Goal: Task Accomplishment & Management: Use online tool/utility

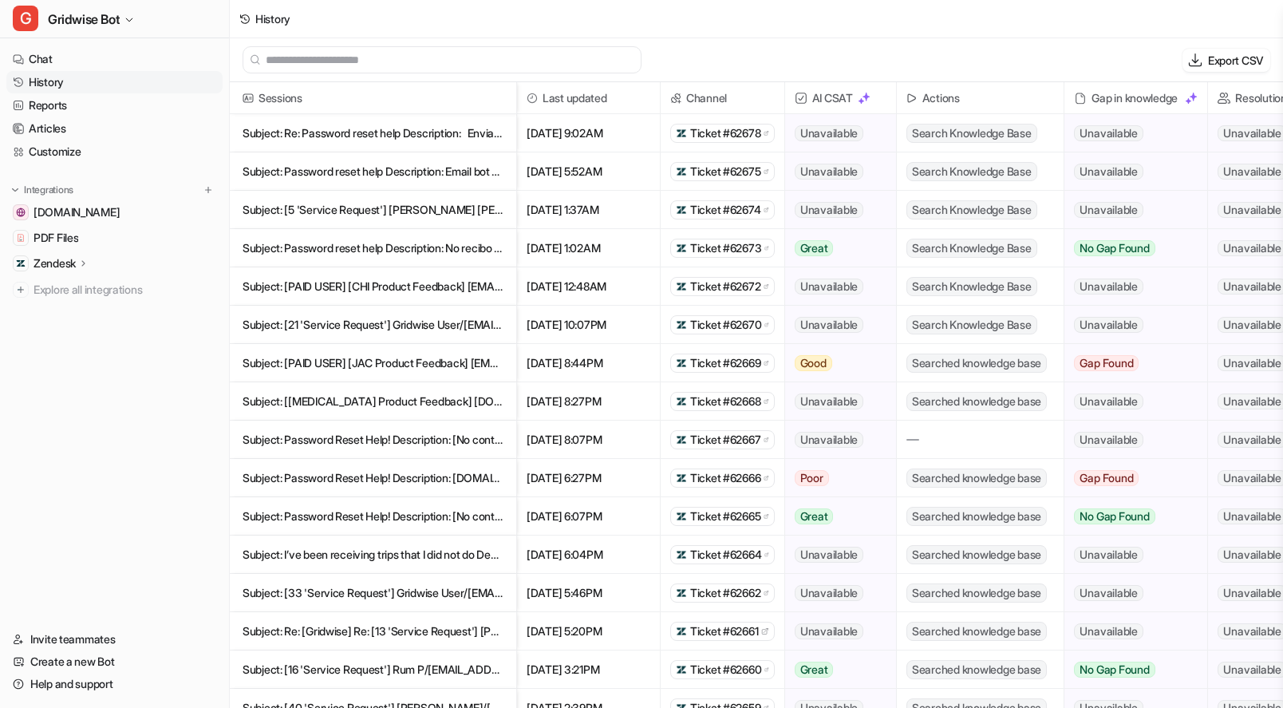
scroll to position [527, 0]
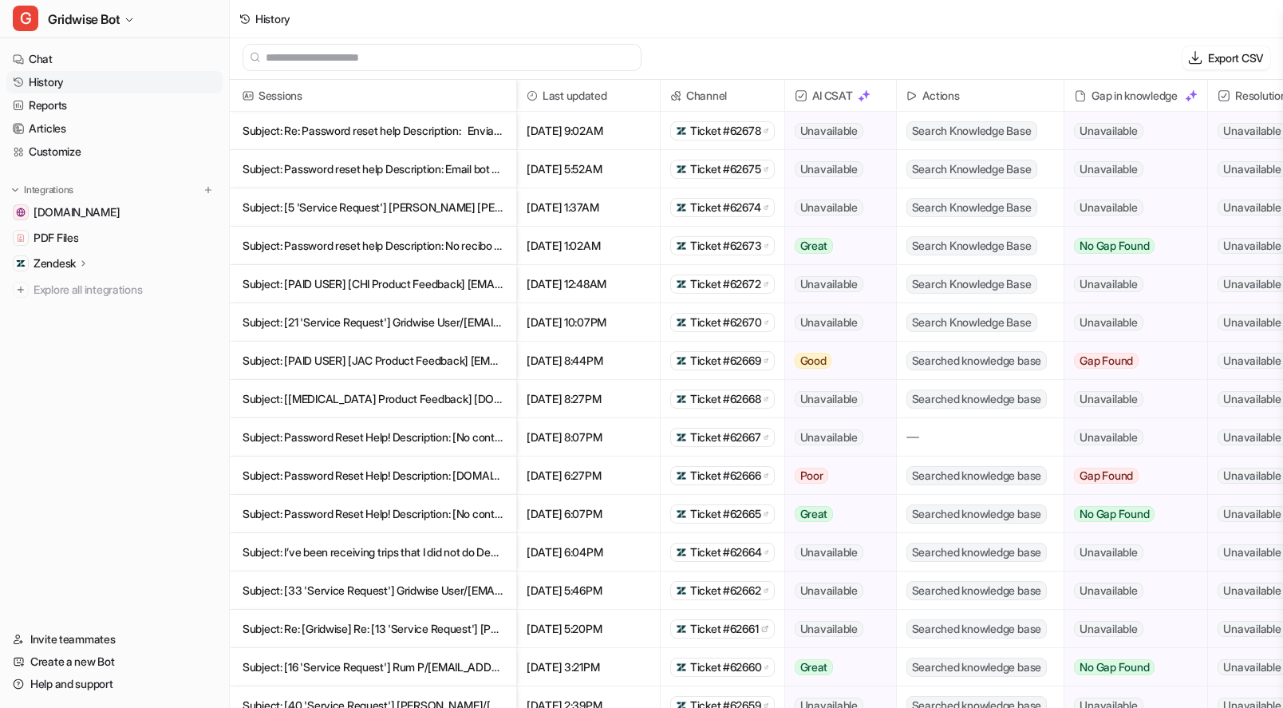
click at [455, 135] on p "Subject: Re: Password reset help Description: ﻿ ﻿ Enviado desde mi iPhone > El" at bounding box center [373, 131] width 261 height 38
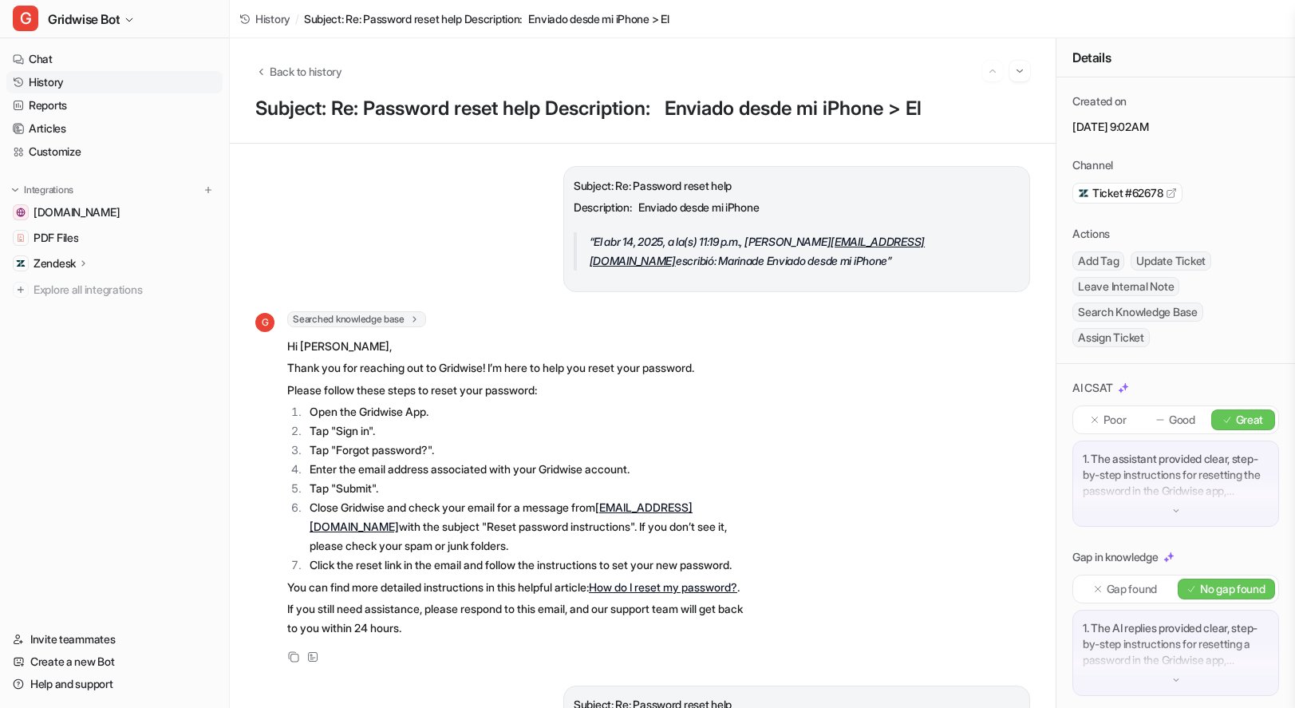
click at [1236, 421] on p "Great" at bounding box center [1250, 420] width 28 height 16
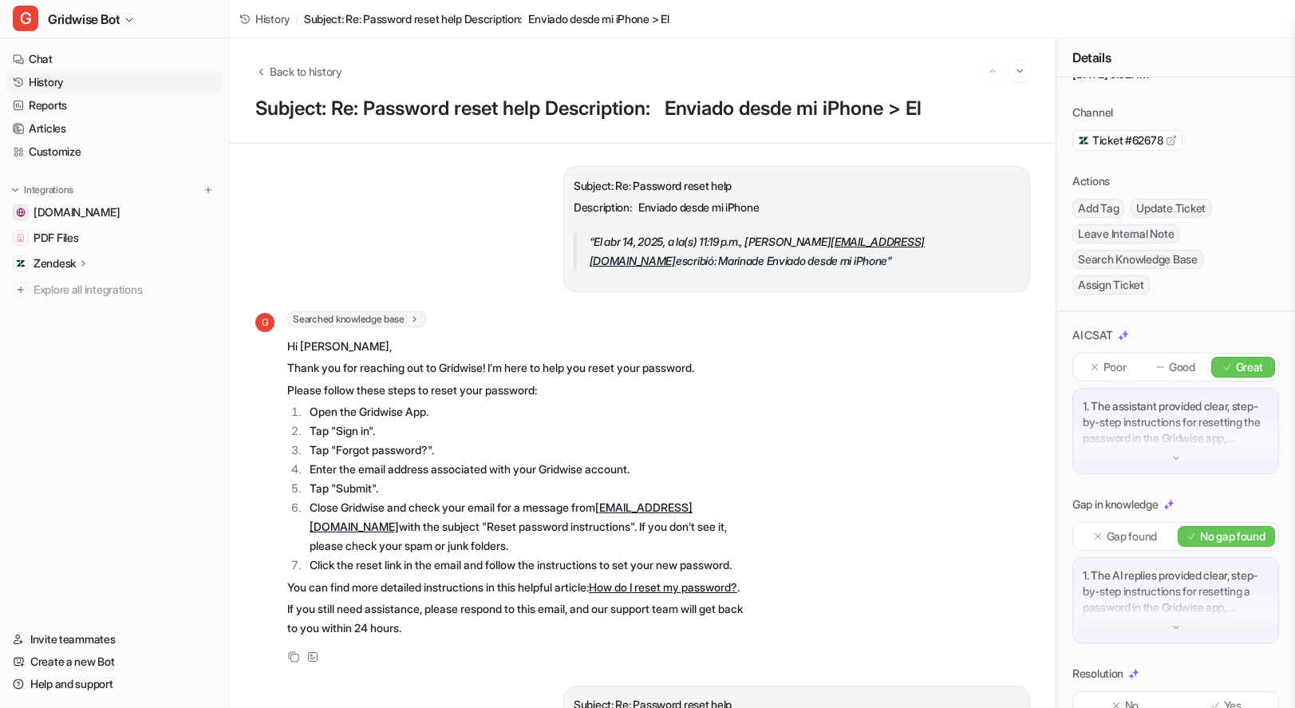
scroll to position [97, 0]
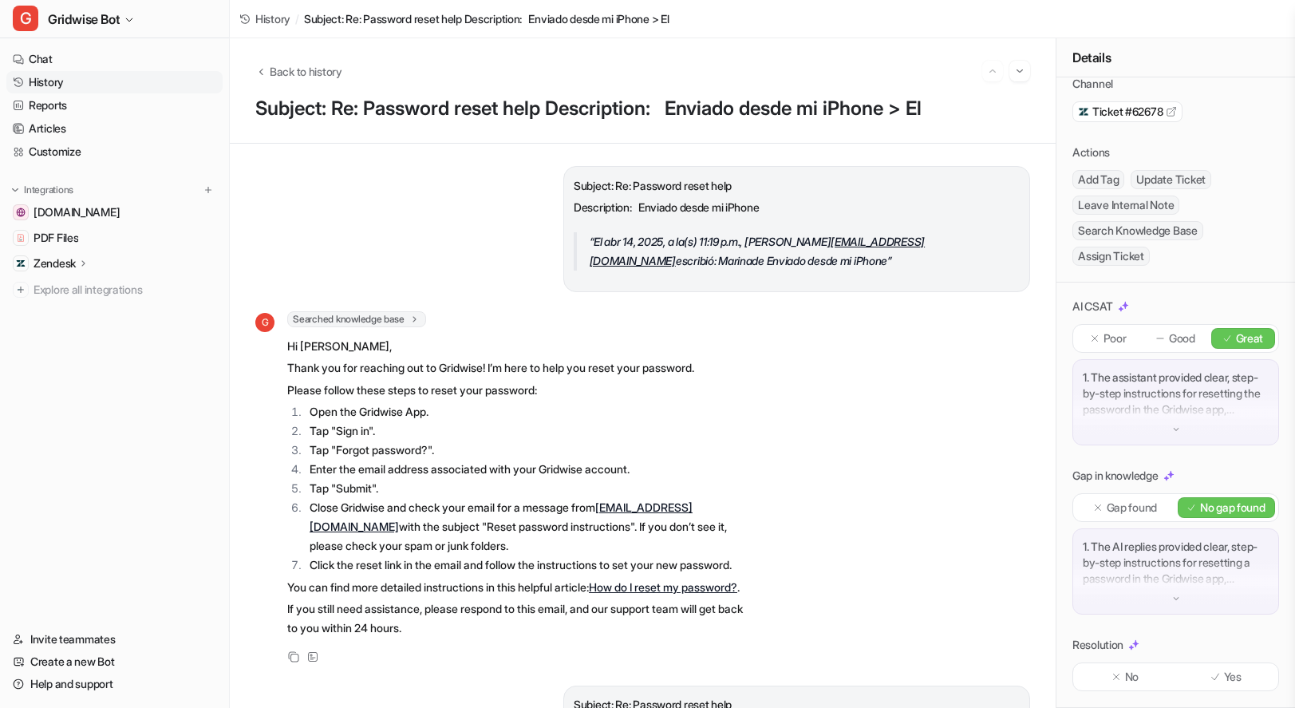
click at [1231, 676] on p "Yes" at bounding box center [1233, 677] width 18 height 16
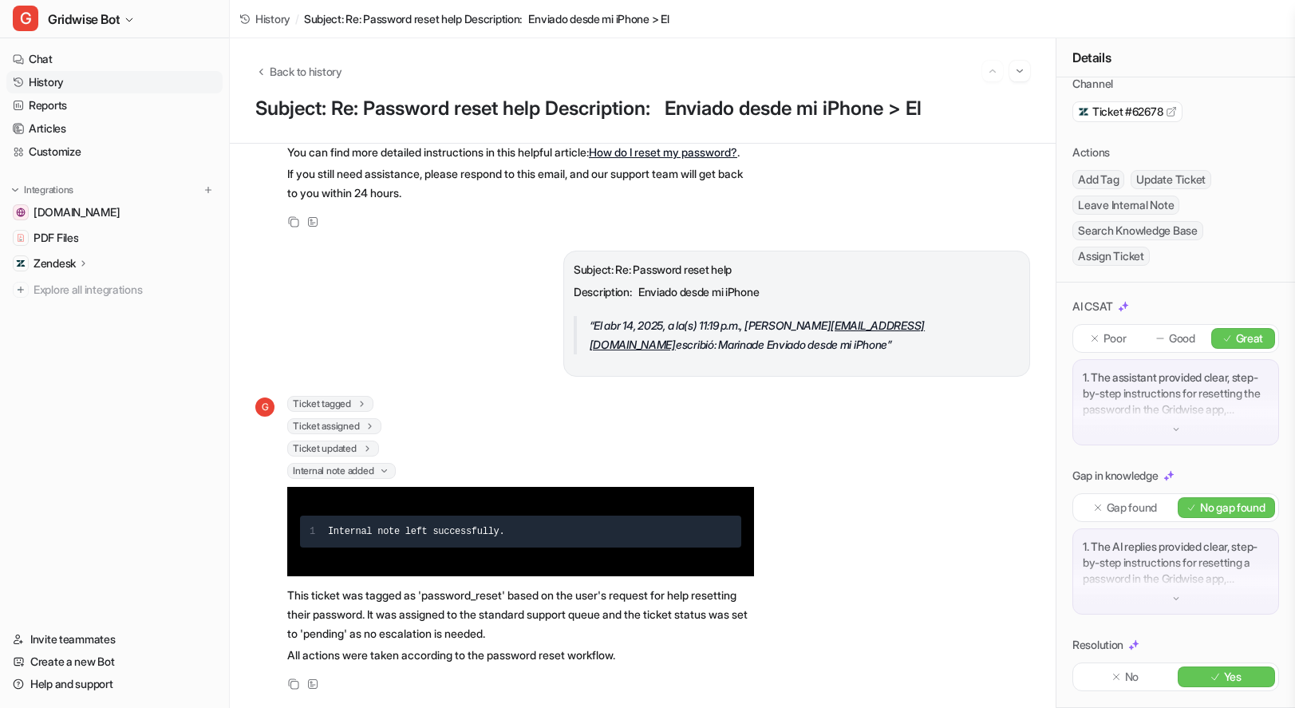
scroll to position [0, 0]
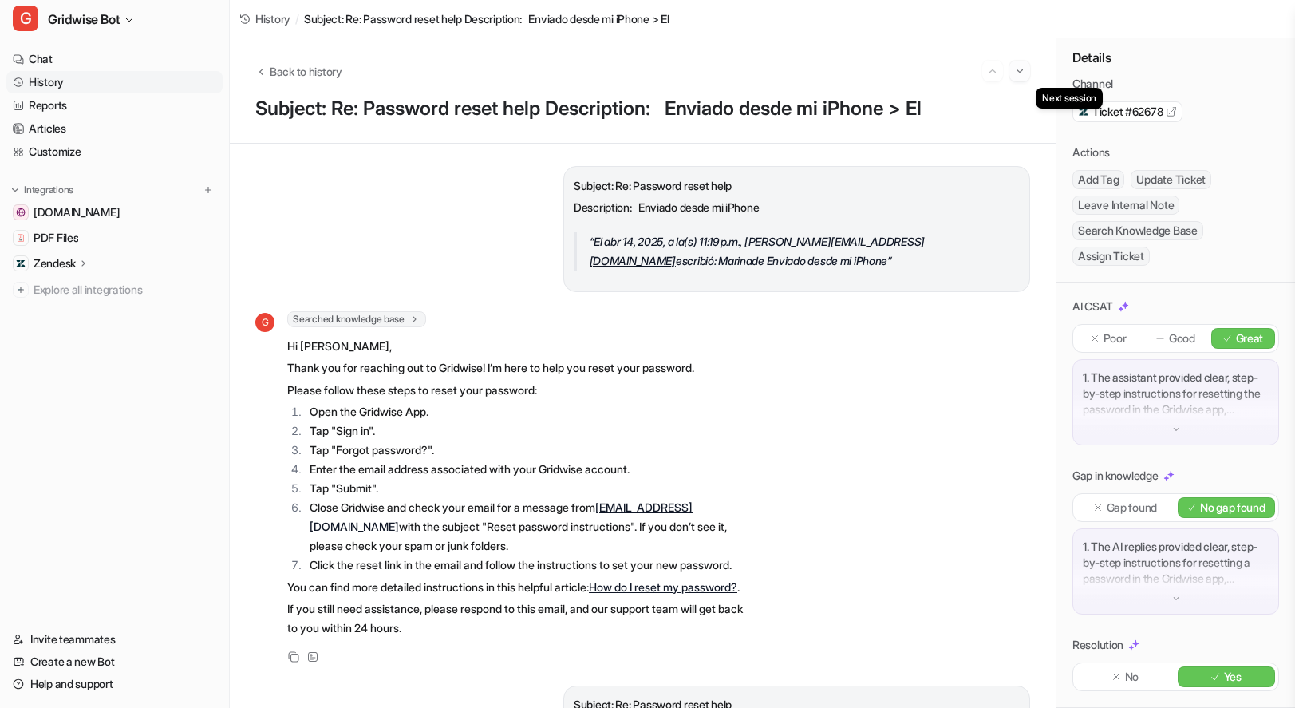
click at [1020, 68] on img "Go to next session" at bounding box center [1019, 71] width 11 height 14
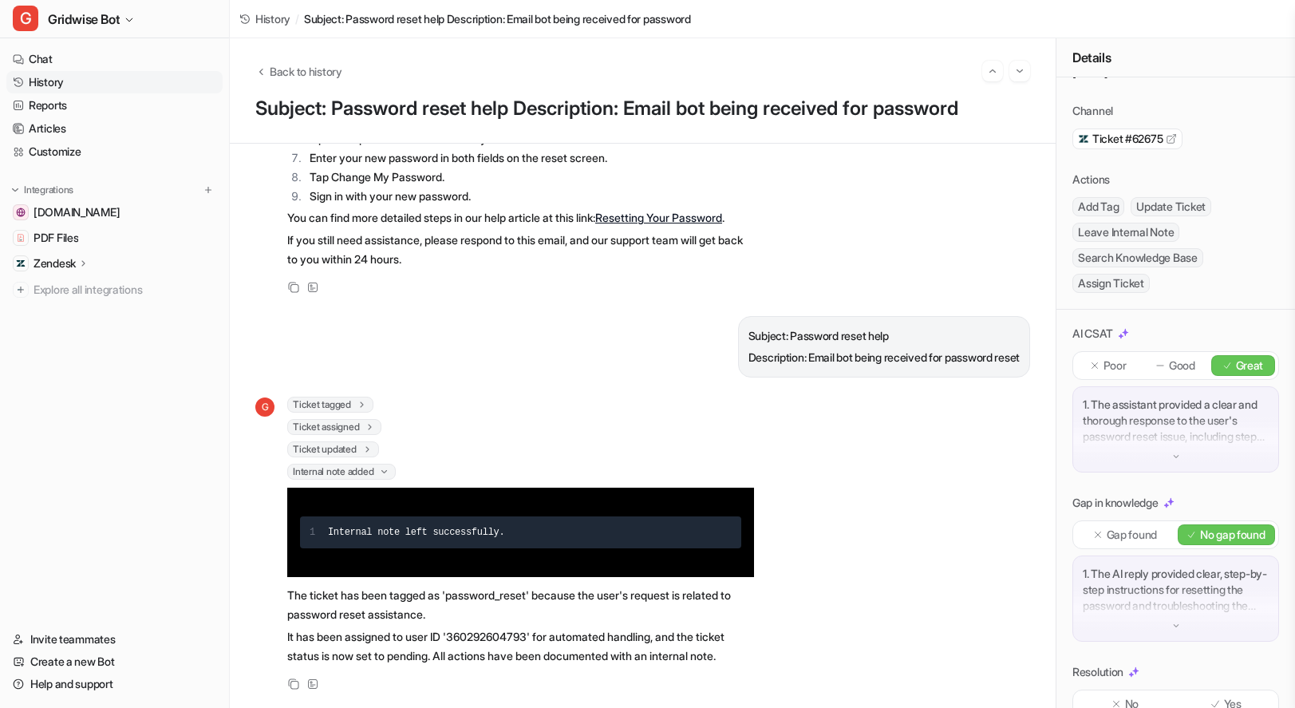
scroll to position [97, 0]
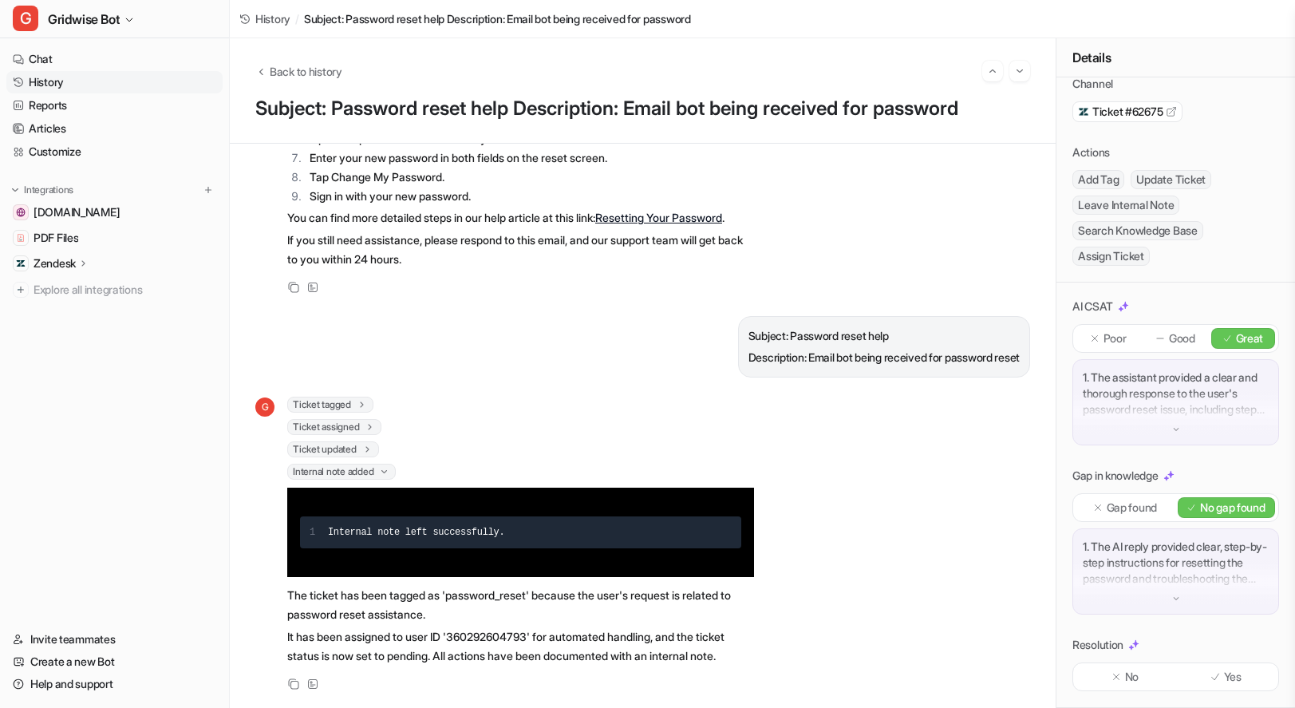
click at [1242, 682] on div "Yes" at bounding box center [1227, 676] width 98 height 21
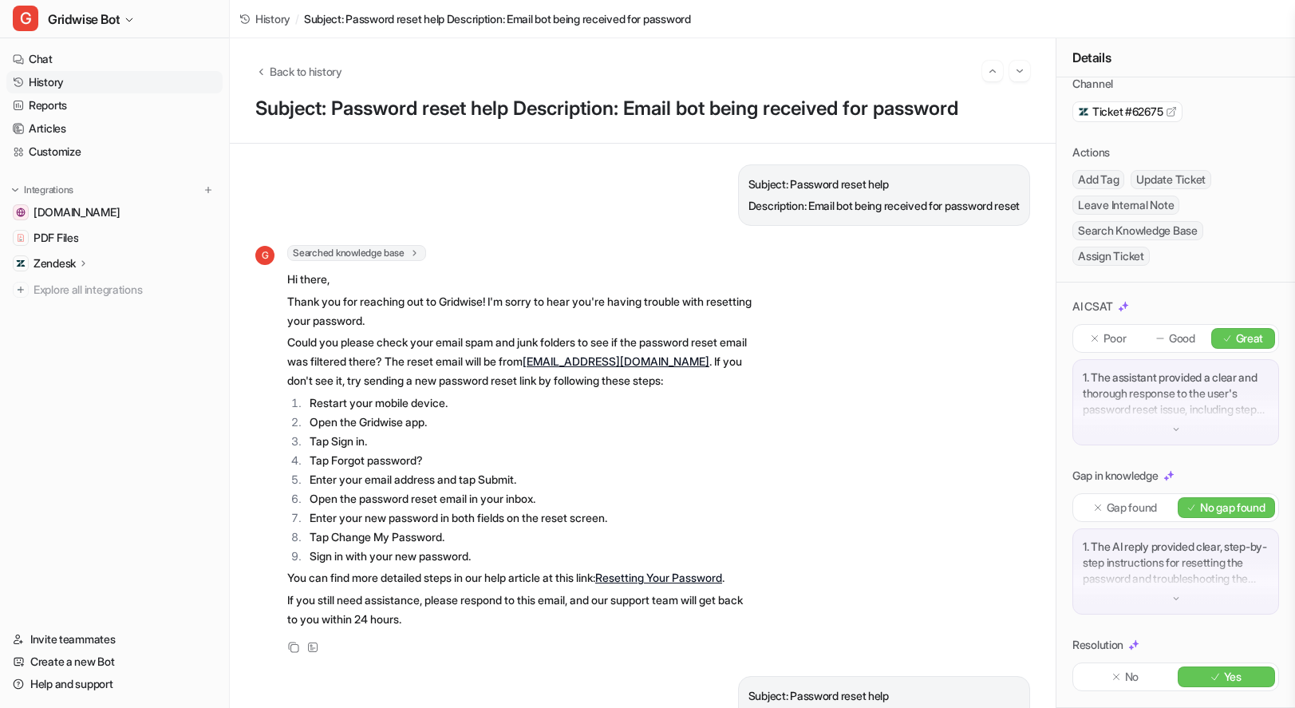
scroll to position [0, 0]
click at [1014, 75] on img "Go to next session" at bounding box center [1019, 71] width 11 height 14
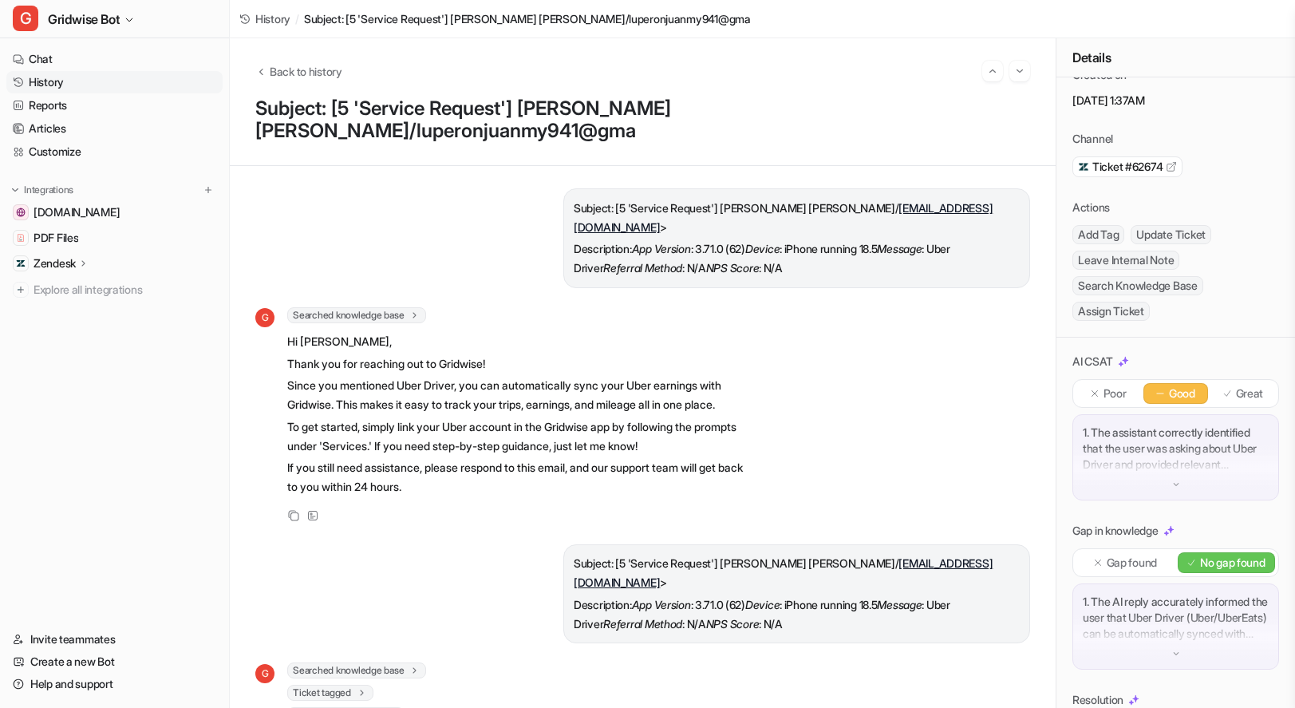
scroll to position [97, 0]
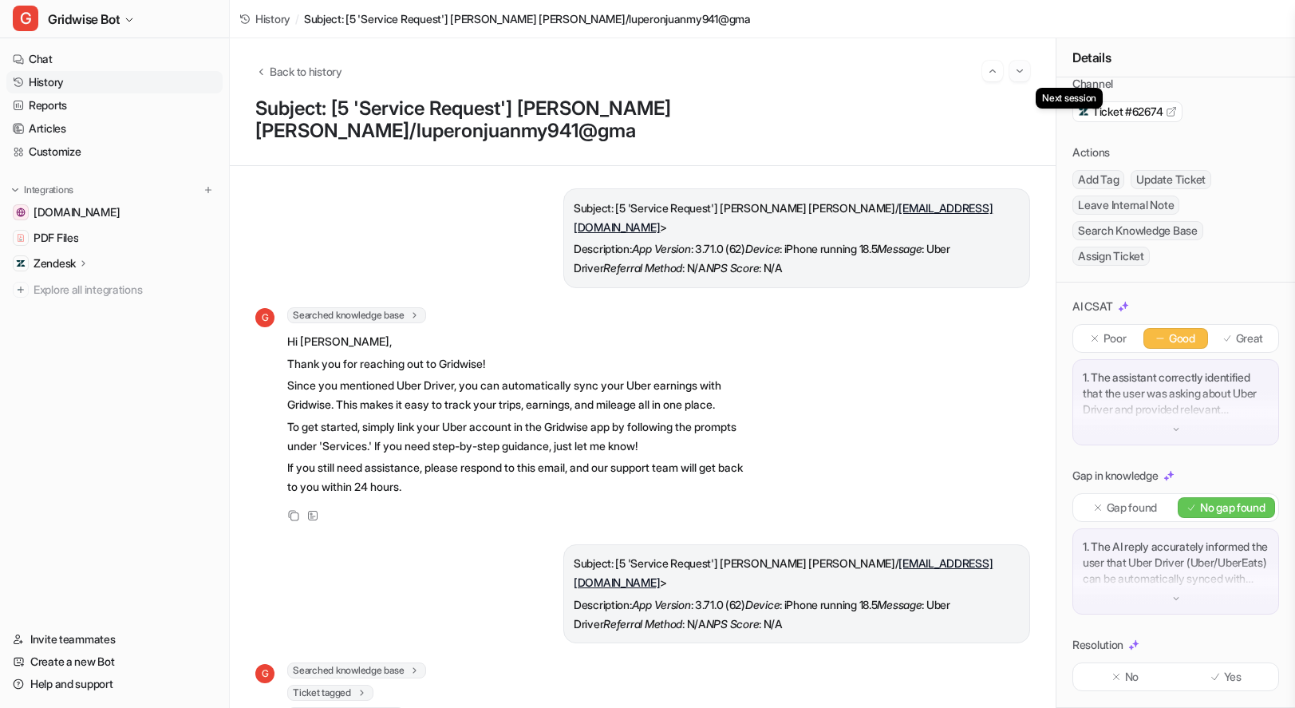
click at [1026, 69] on button "Go to next session" at bounding box center [1019, 71] width 21 height 21
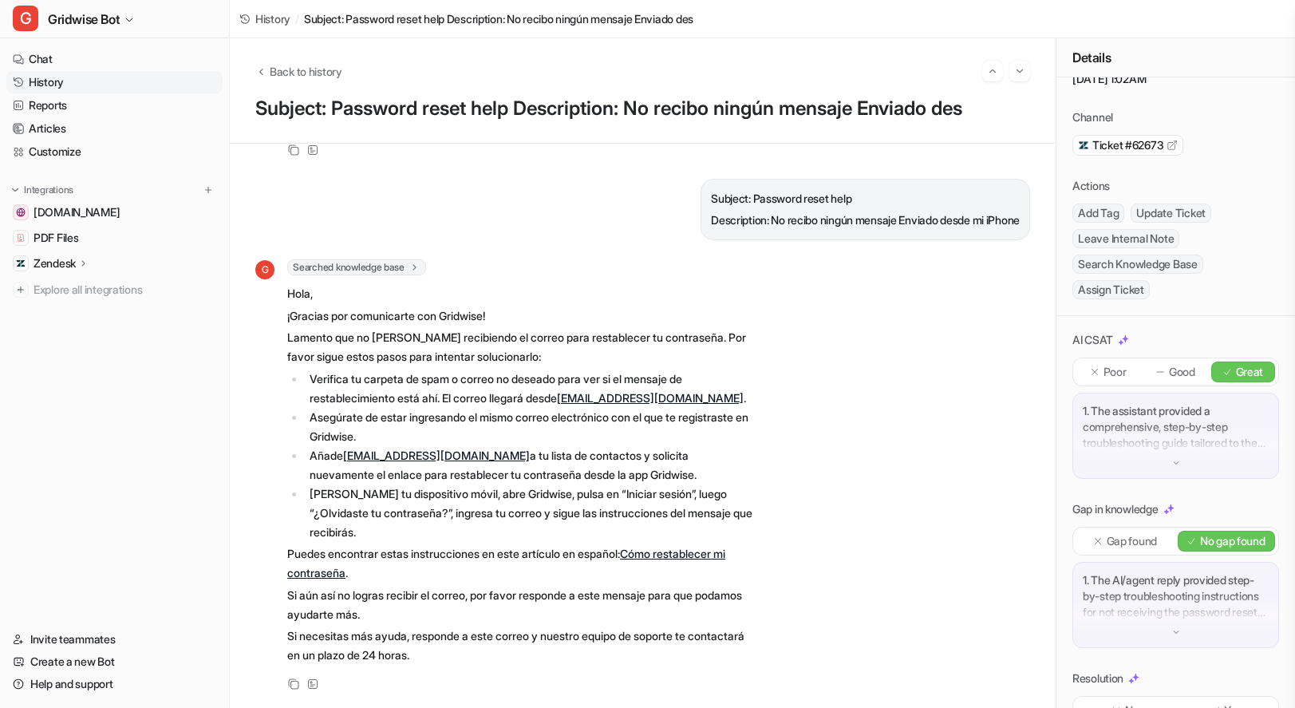
scroll to position [97, 0]
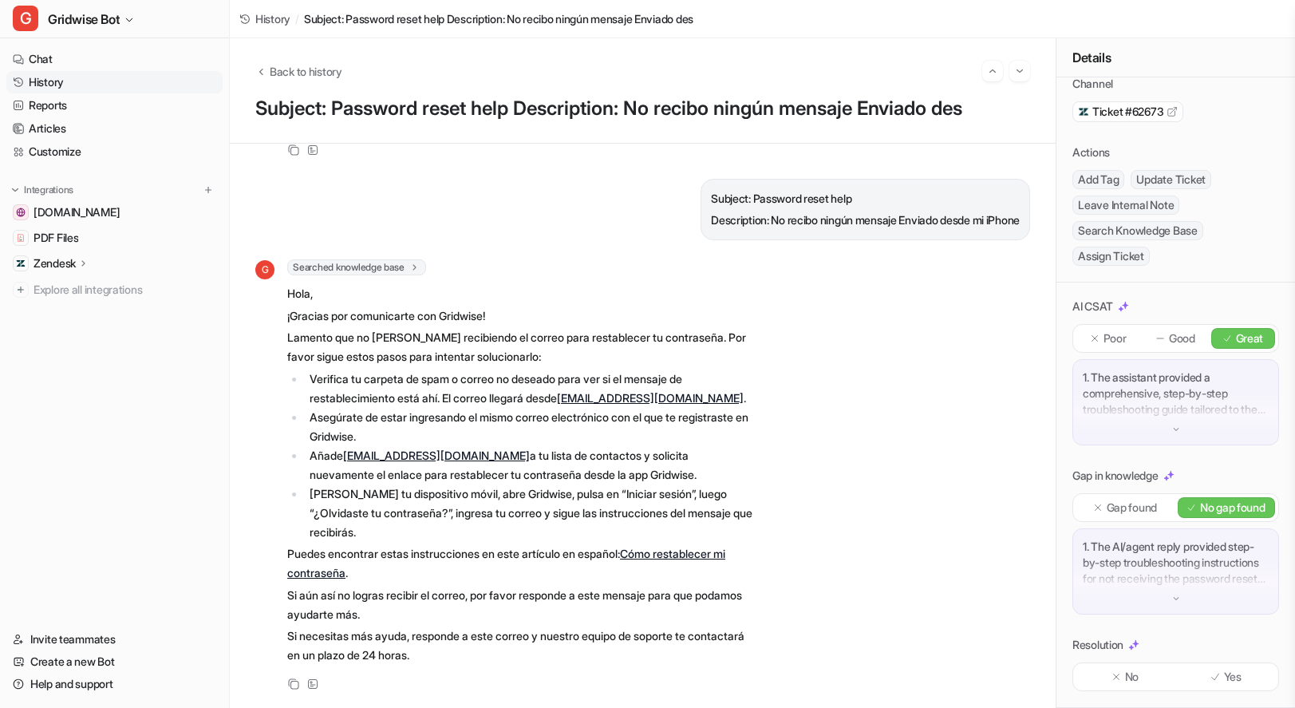
click at [1144, 415] on div "1. The assistant provided a comprehensive, step-by-step troubleshooting guide t…" at bounding box center [1176, 402] width 207 height 86
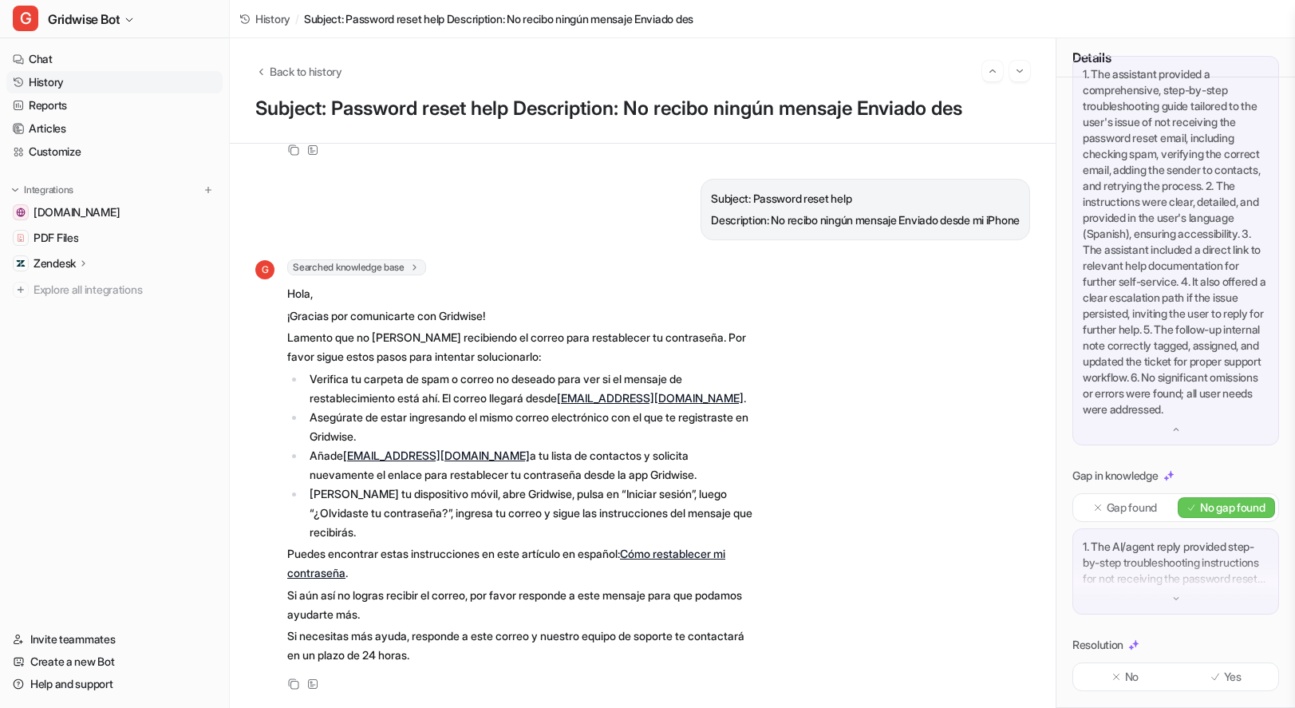
scroll to position [448, 0]
click at [1024, 67] on img "Go to next session" at bounding box center [1019, 71] width 11 height 14
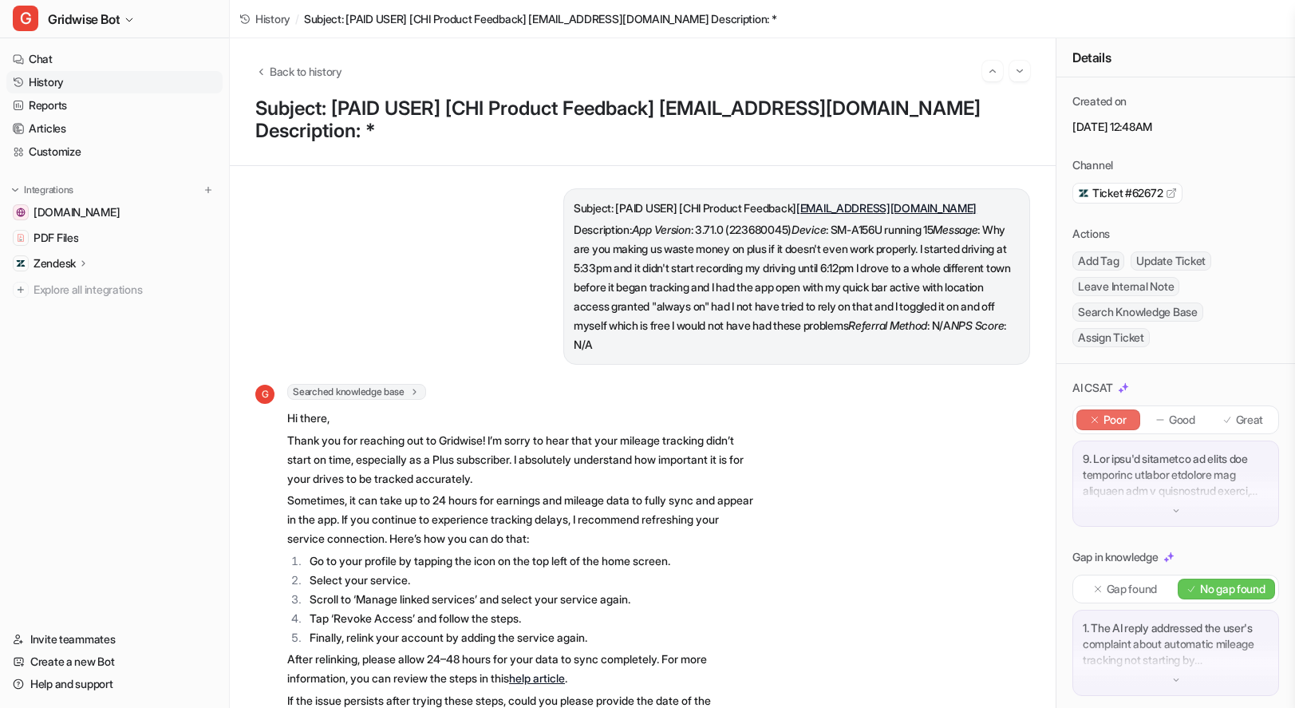
click at [1185, 509] on div at bounding box center [1176, 483] width 207 height 86
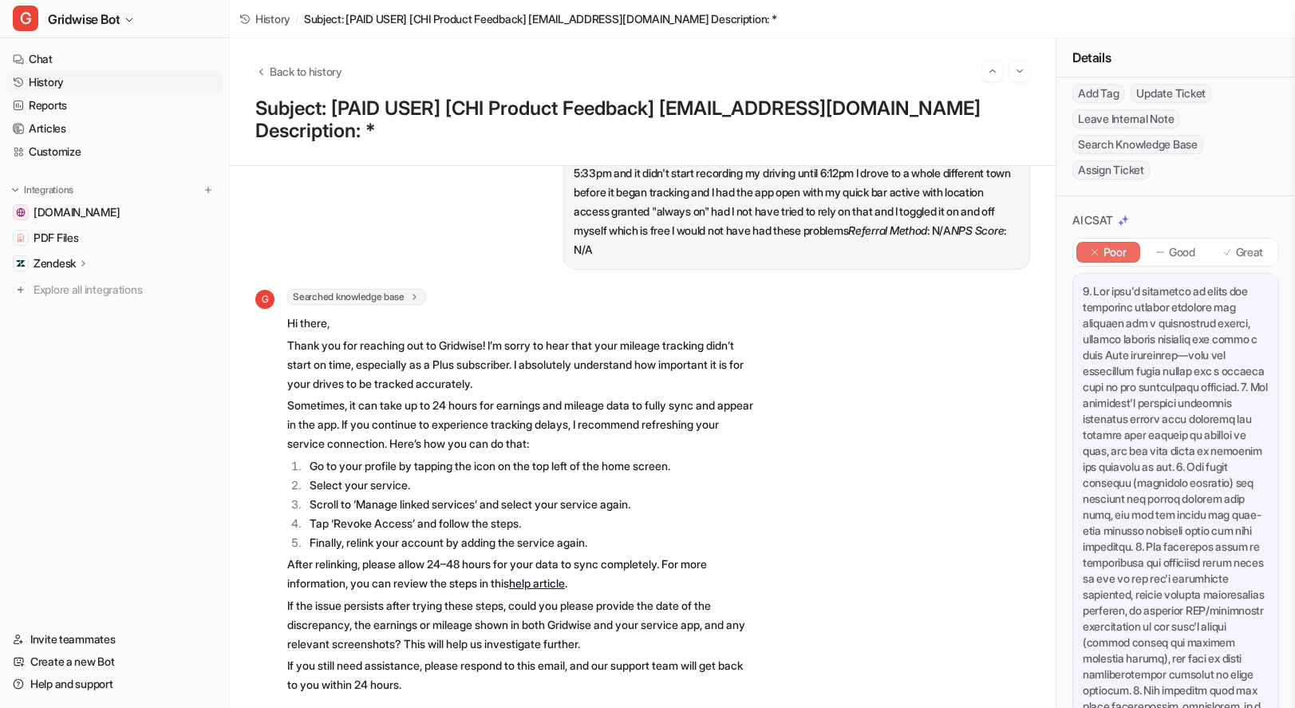
scroll to position [186, 0]
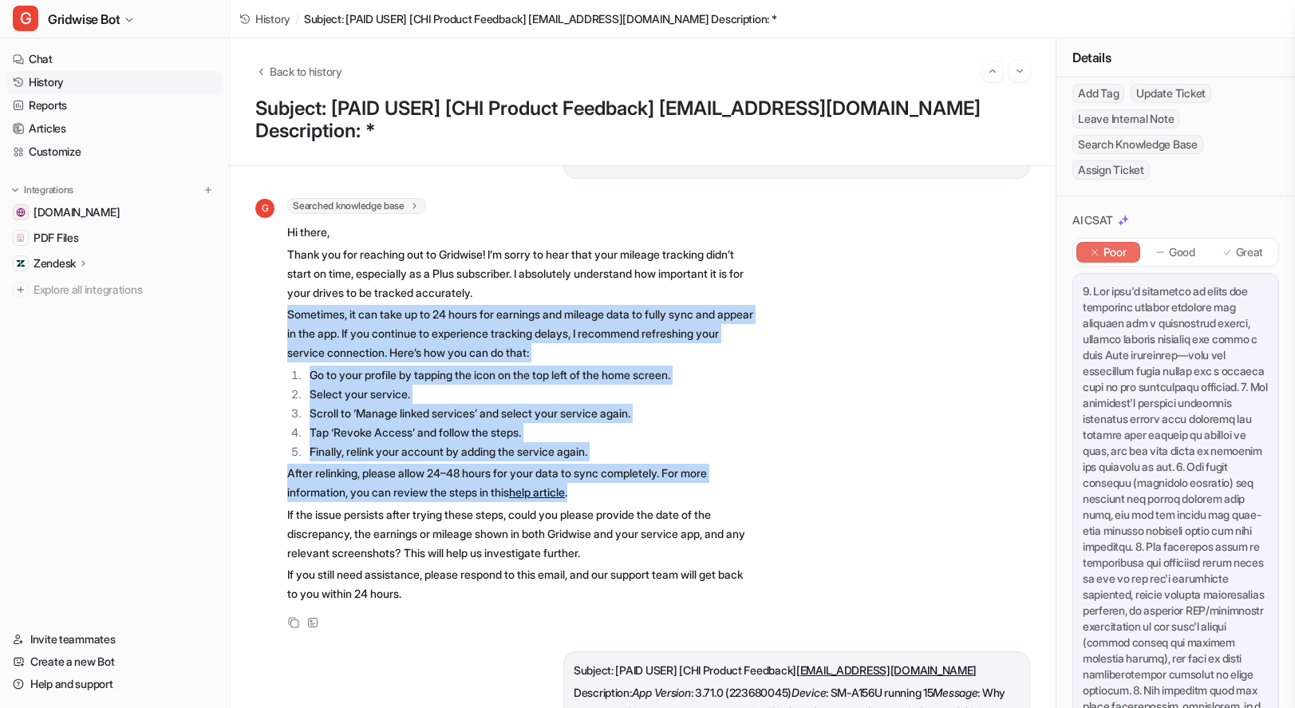
drag, startPoint x: 457, startPoint y: 302, endPoint x: 804, endPoint y: 490, distance: 394.9
click at [804, 488] on div "G Searched knowledge base search_queries : [ "Linked Earnings Not Updating Plus…" at bounding box center [642, 415] width 775 height 434
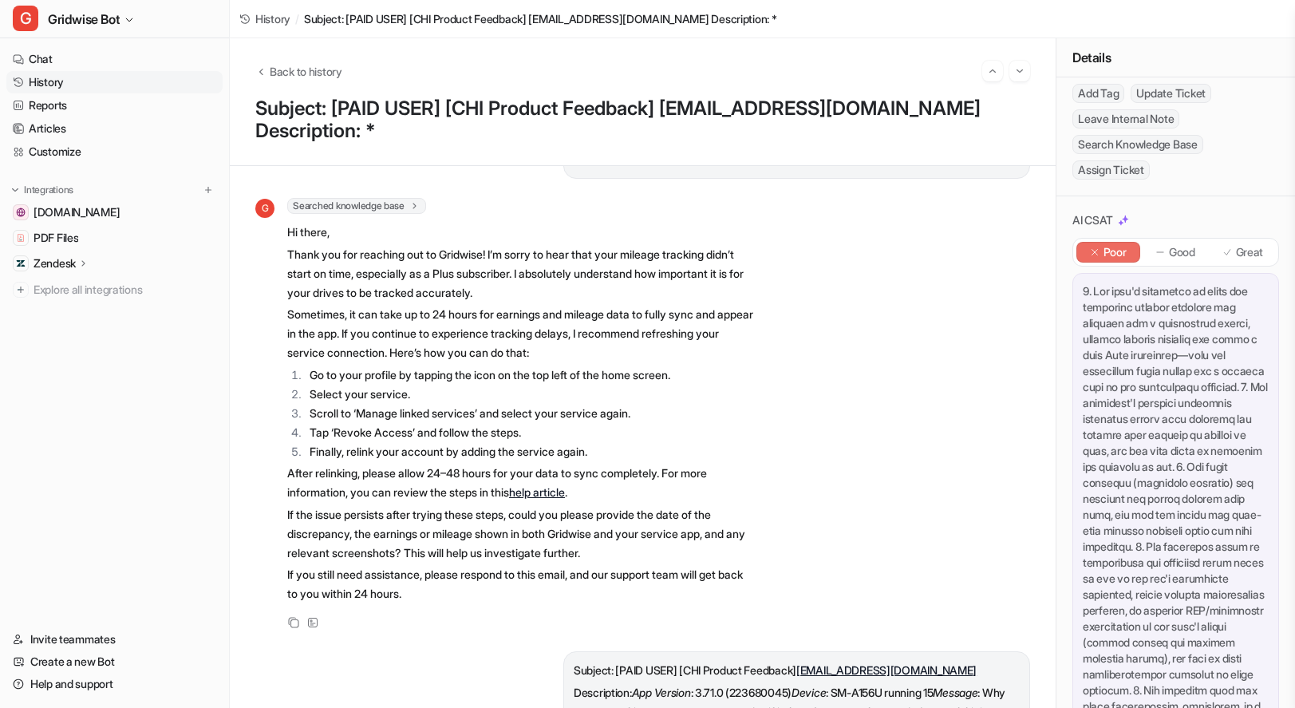
click at [804, 494] on div "G Searched knowledge base search_queries : [ "Linked Earnings Not Updating Plus…" at bounding box center [642, 415] width 775 height 434
click at [793, 484] on div "G Searched knowledge base search_queries : [ "Linked Earnings Not Updating Plus…" at bounding box center [642, 415] width 775 height 434
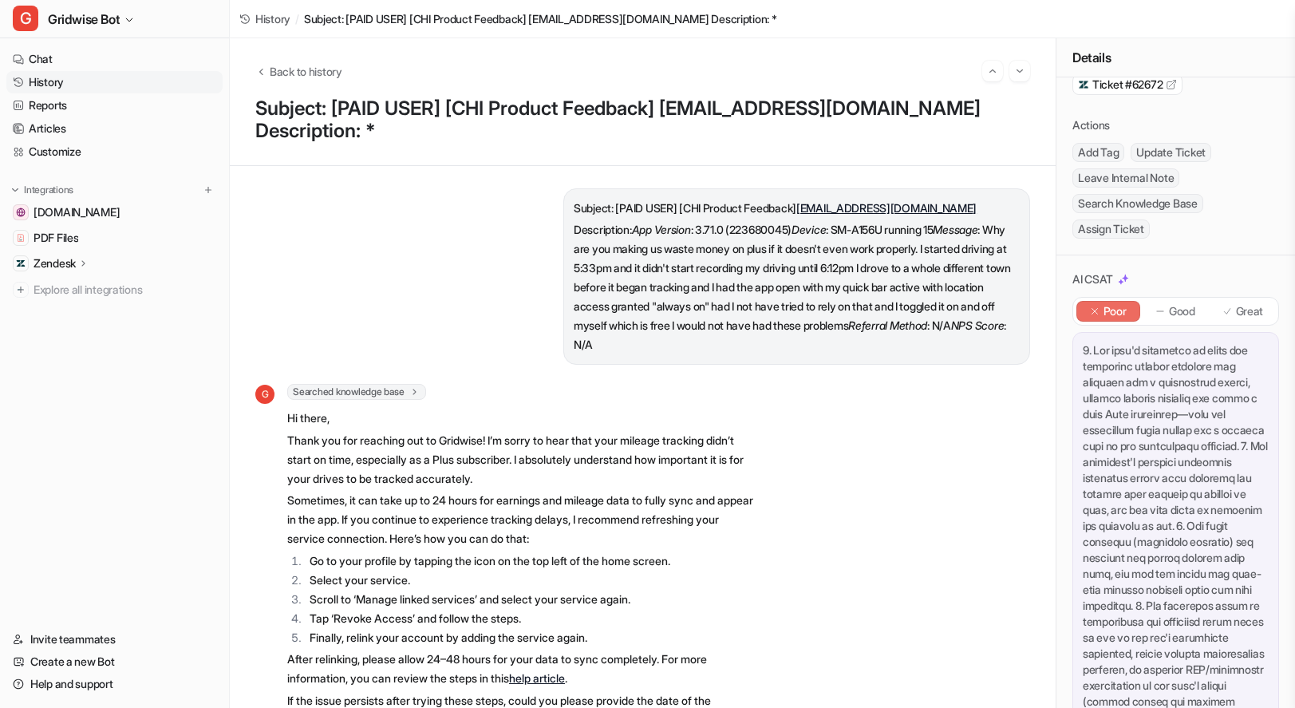
scroll to position [0, 0]
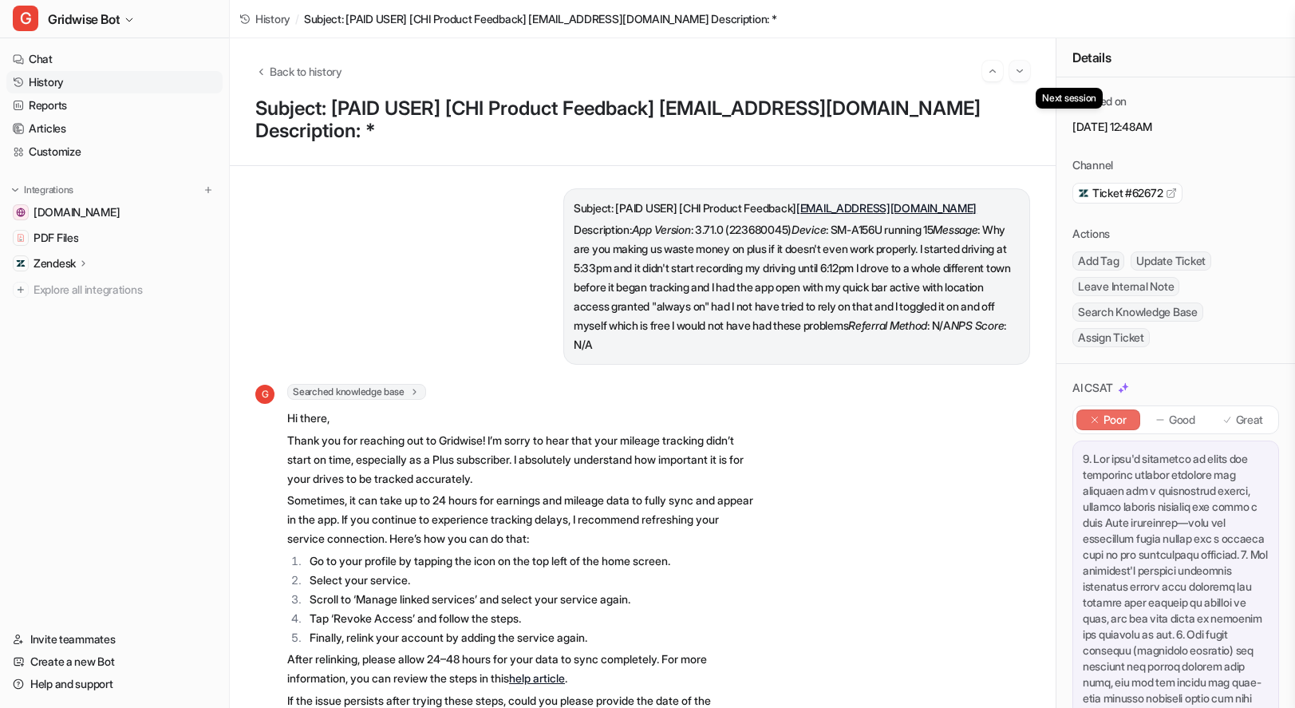
click at [1023, 74] on img "Go to next session" at bounding box center [1019, 71] width 11 height 14
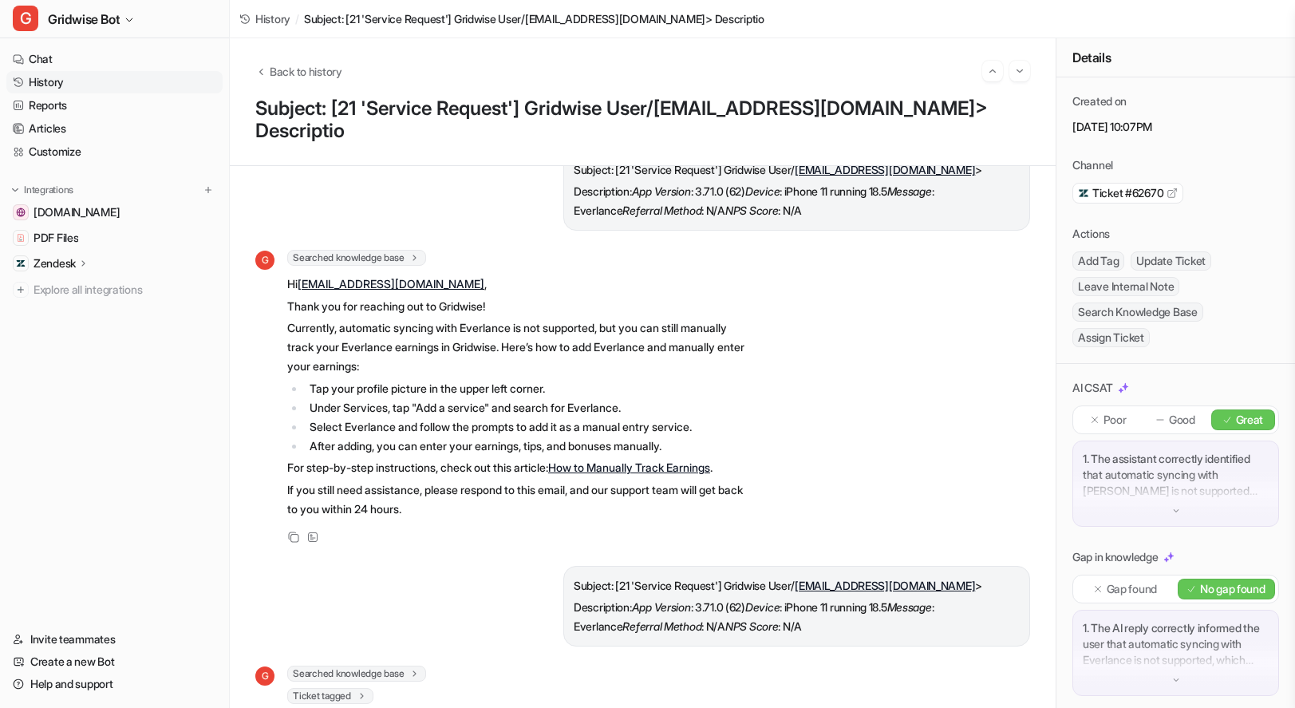
scroll to position [128, 0]
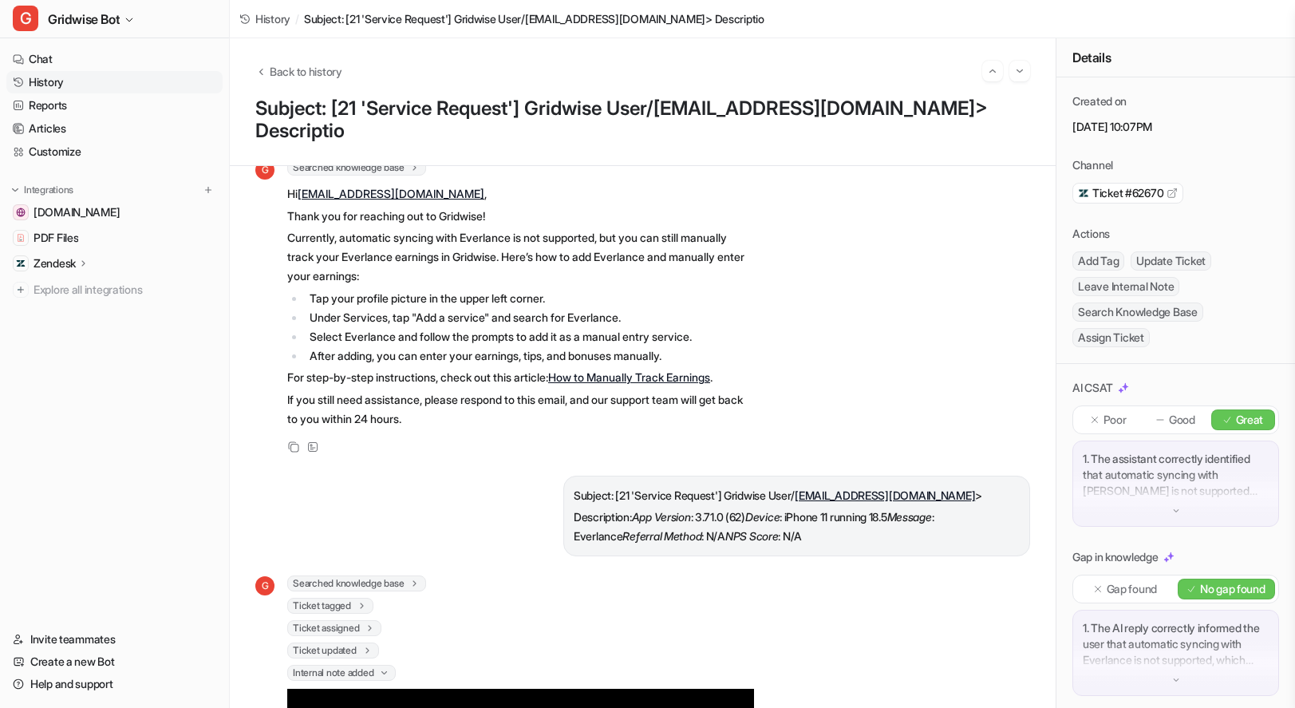
click at [1107, 421] on p "Poor" at bounding box center [1115, 420] width 23 height 16
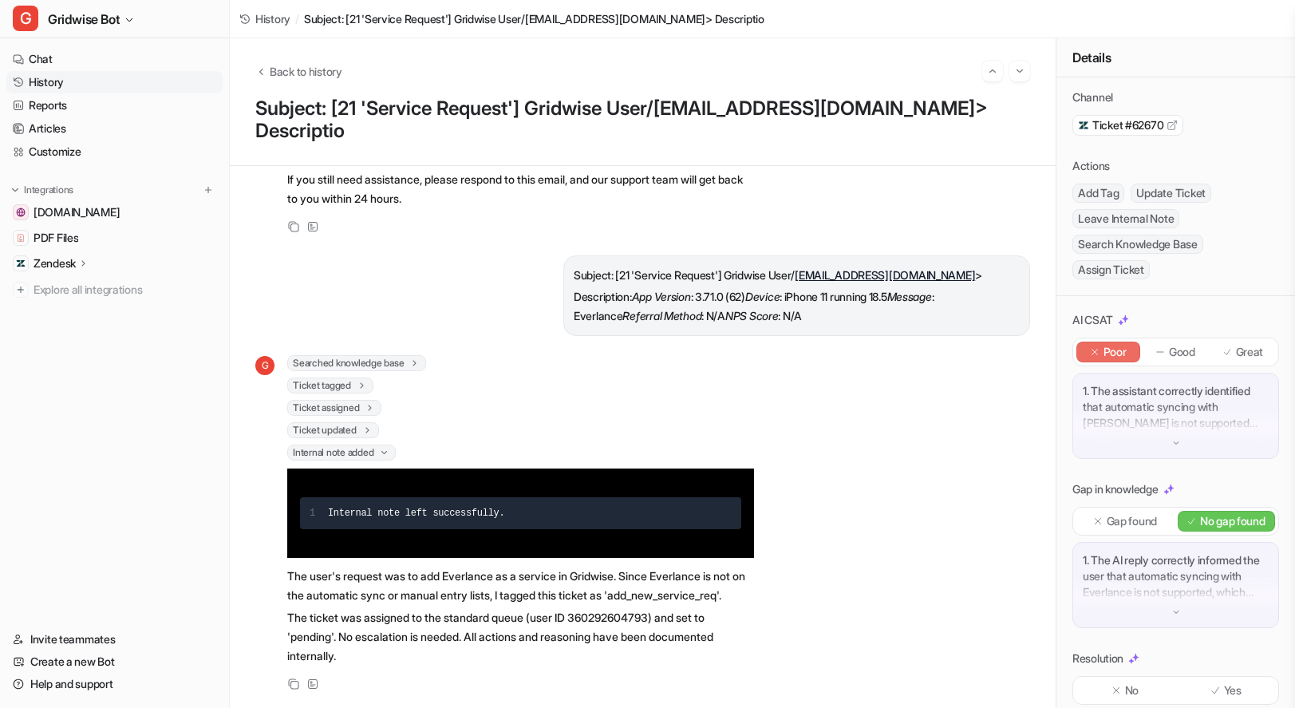
scroll to position [97, 0]
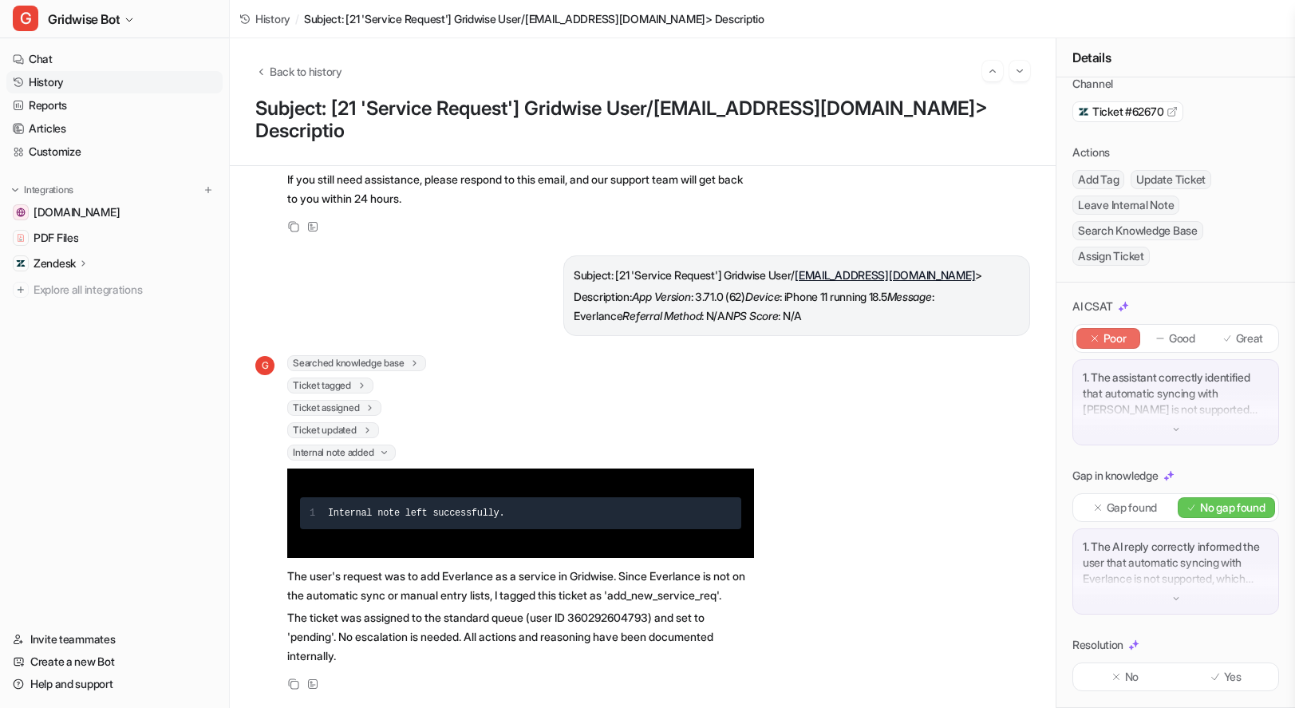
click at [804, 374] on div "G Searched knowledge base search_queries : [ "Everlance service request", "manu…" at bounding box center [642, 524] width 775 height 339
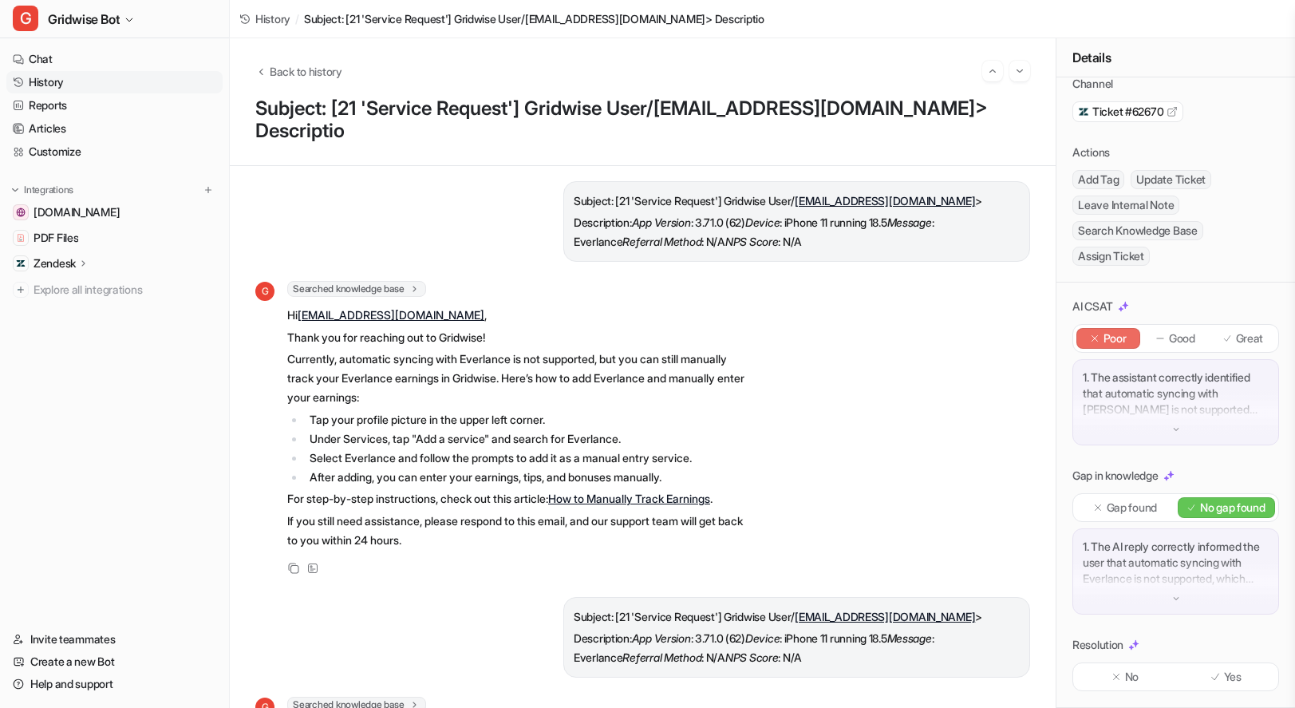
scroll to position [0, 0]
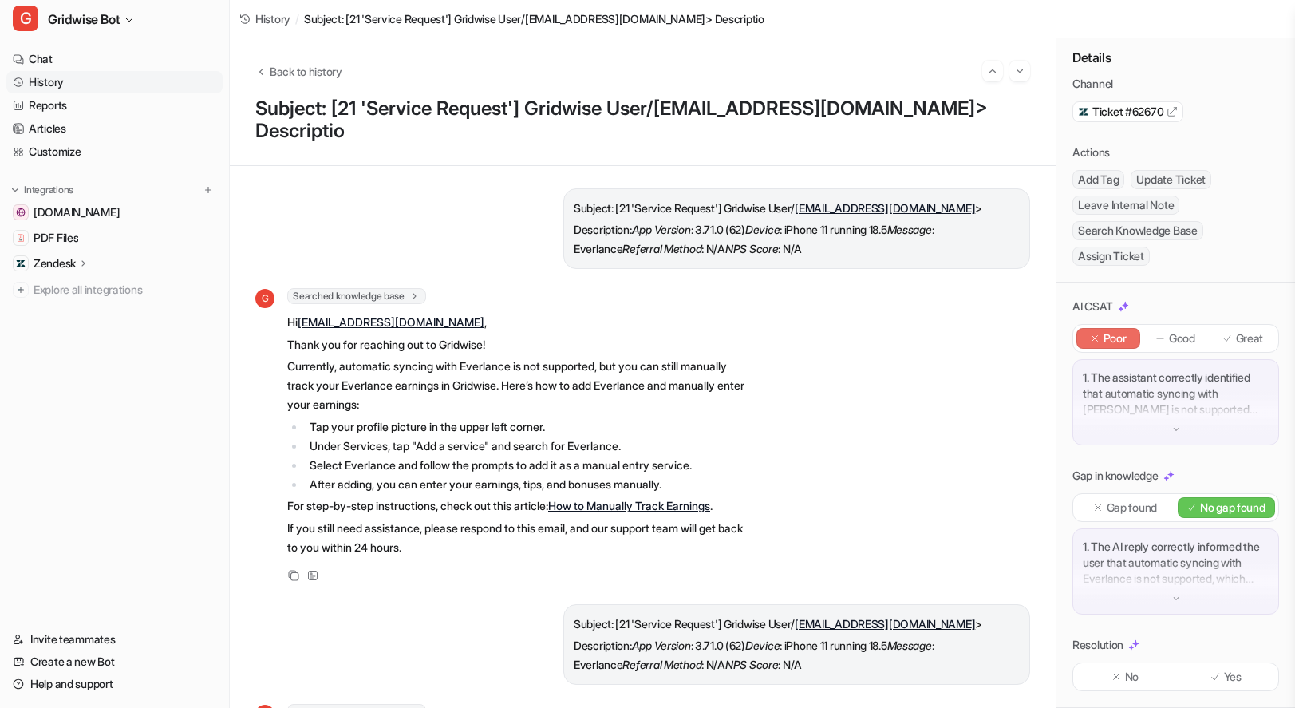
click at [1144, 400] on p "1. The assistant correctly identified that automatic syncing with Everlance is …" at bounding box center [1176, 393] width 186 height 48
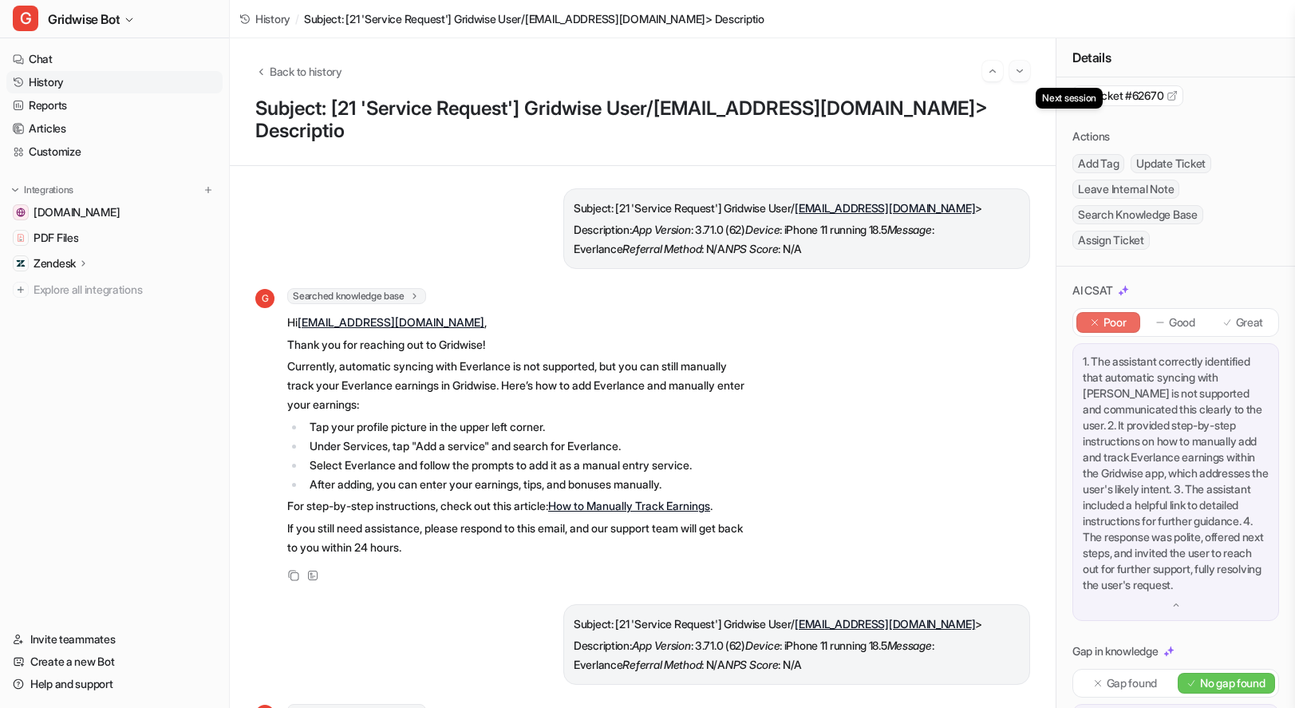
click at [1020, 62] on button "Go to next session" at bounding box center [1019, 71] width 21 height 21
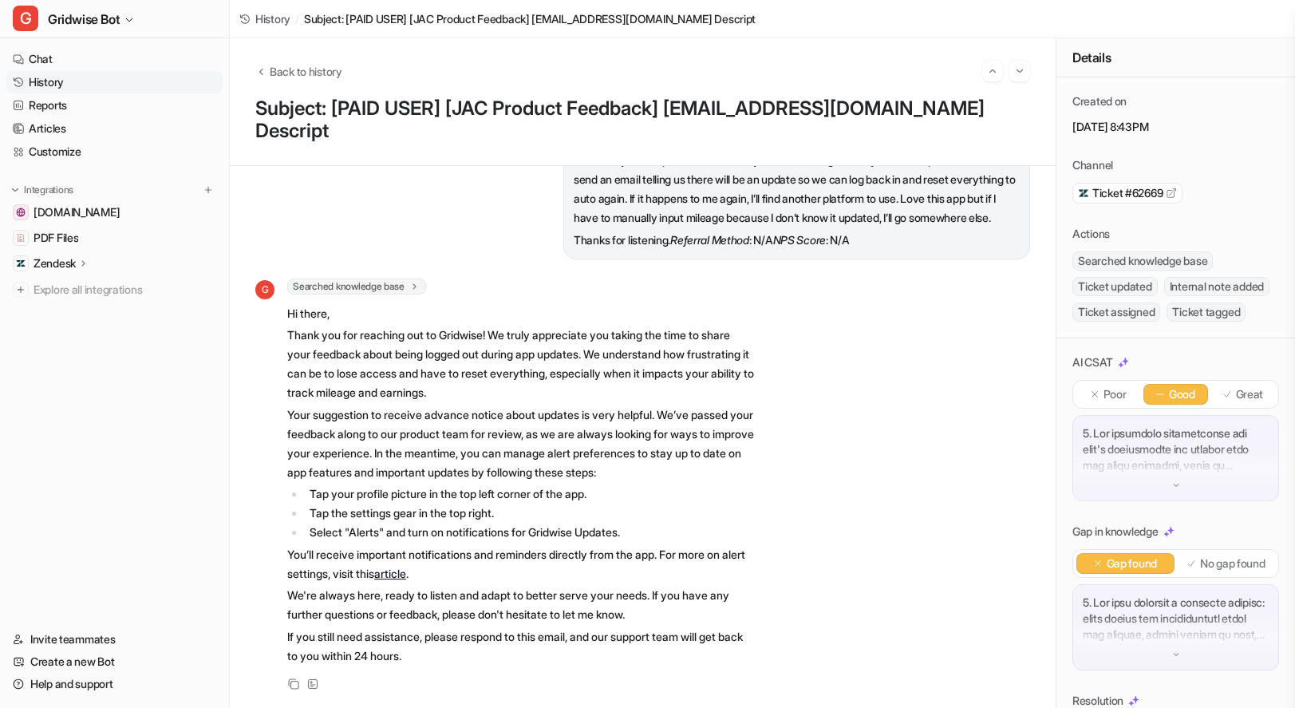
scroll to position [670, 0]
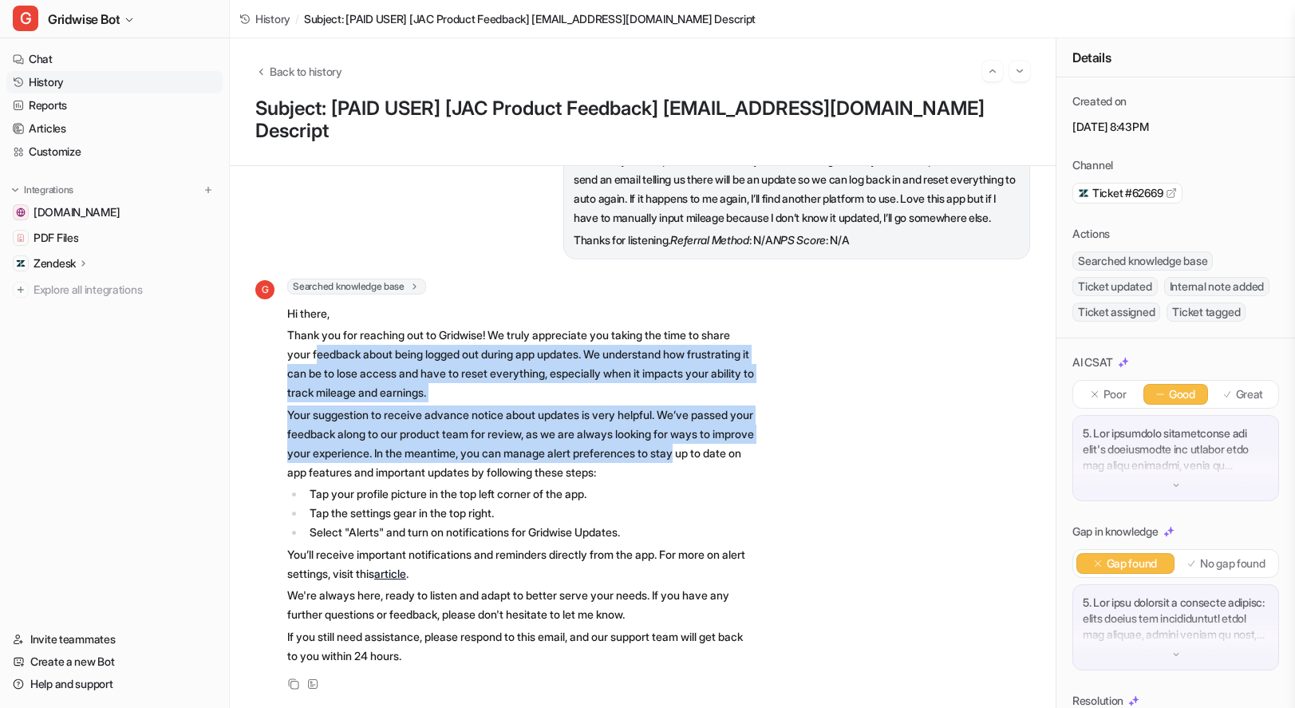
drag, startPoint x: 413, startPoint y: 346, endPoint x: 891, endPoint y: 443, distance: 488.4
click at [892, 443] on div "G Searched knowledge base search_queries : [ "app logs out after update", "forc…" at bounding box center [642, 485] width 775 height 415
click at [890, 444] on div "G Searched knowledge base search_queries : [ "app logs out after update", "forc…" at bounding box center [642, 485] width 775 height 415
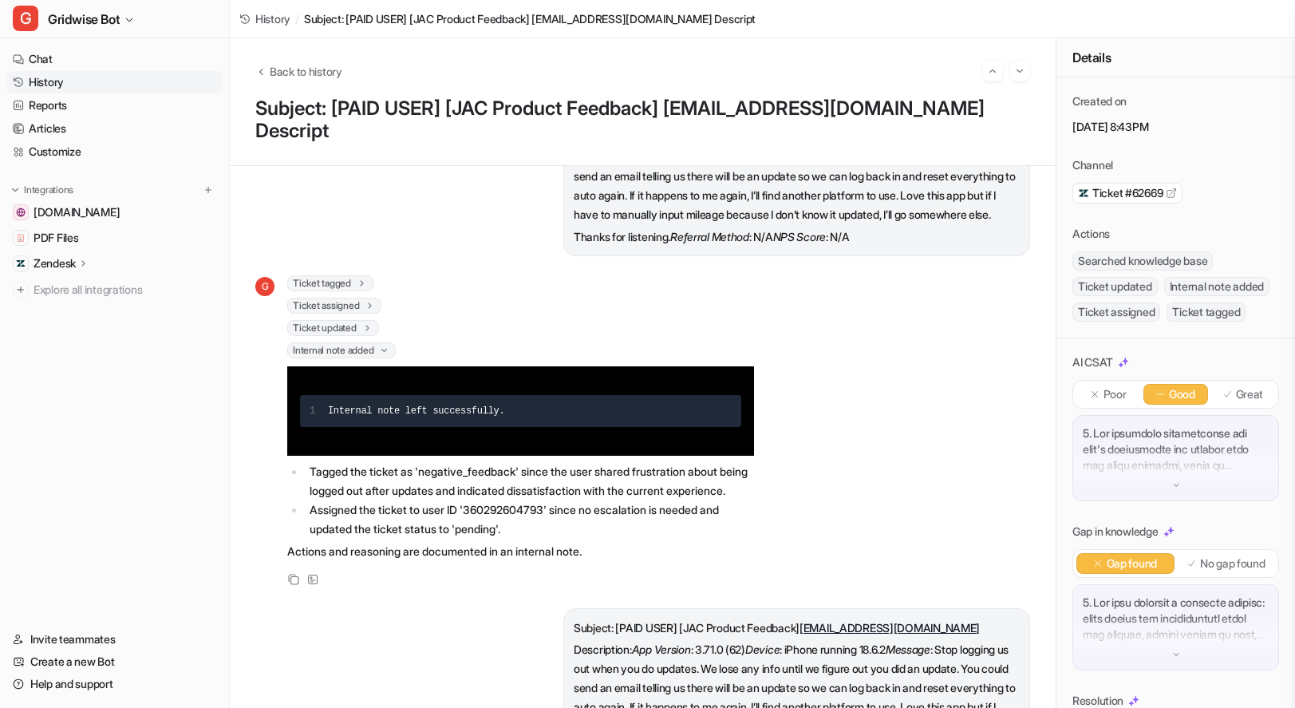
scroll to position [0, 0]
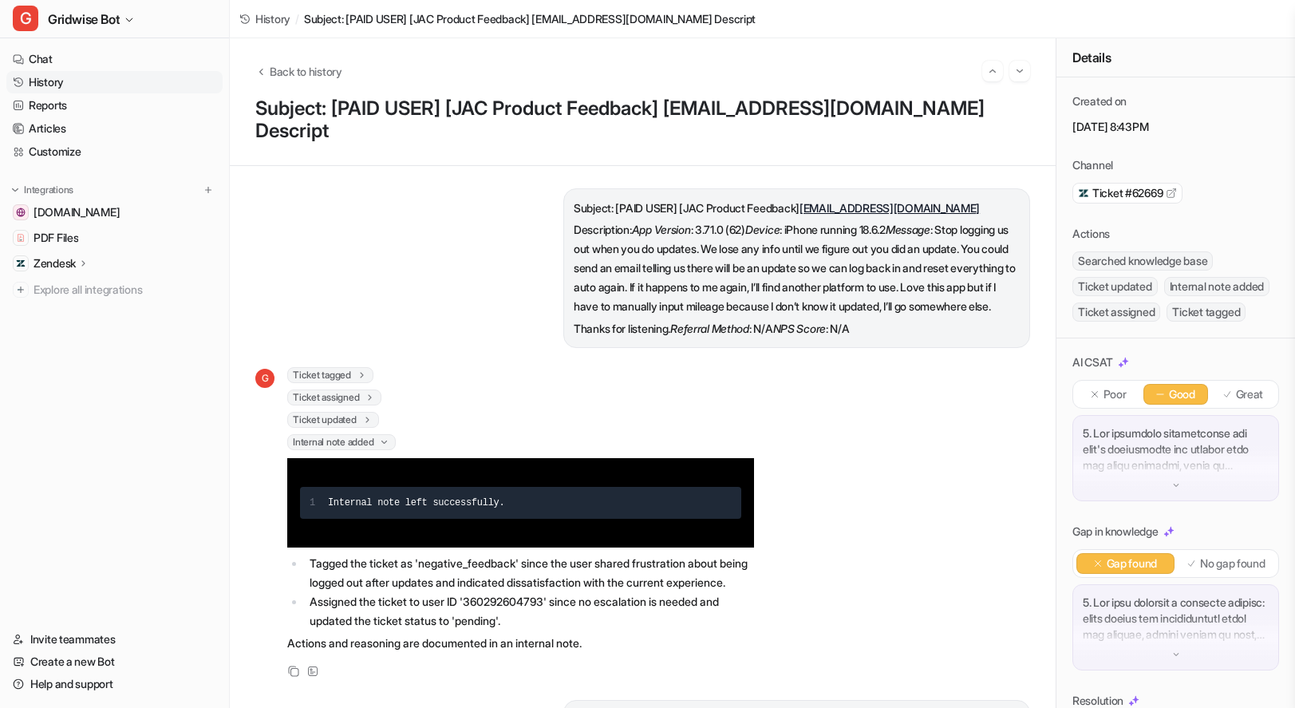
click at [1206, 501] on div at bounding box center [1176, 458] width 207 height 86
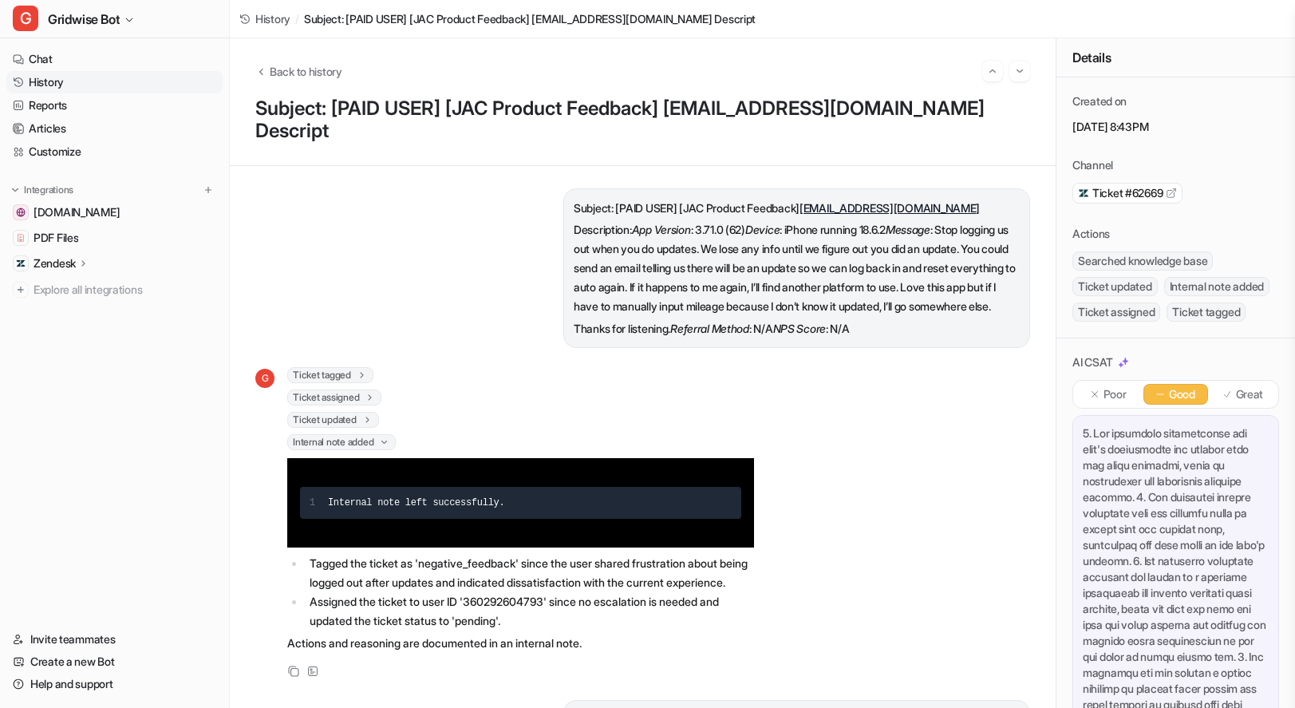
click at [1228, 407] on div "Poor Good Great" at bounding box center [1176, 394] width 207 height 29
click at [1251, 434] on div "Poor Good Great" at bounding box center [1176, 656] width 207 height 552
click at [1242, 402] on p "Great" at bounding box center [1250, 394] width 28 height 16
click at [891, 527] on div "G Ticket tagged 1 Tag was applied successfully Ticket assigned 1 Ticket was suc…" at bounding box center [642, 524] width 775 height 314
click at [1015, 72] on img "Go to next session" at bounding box center [1019, 71] width 11 height 14
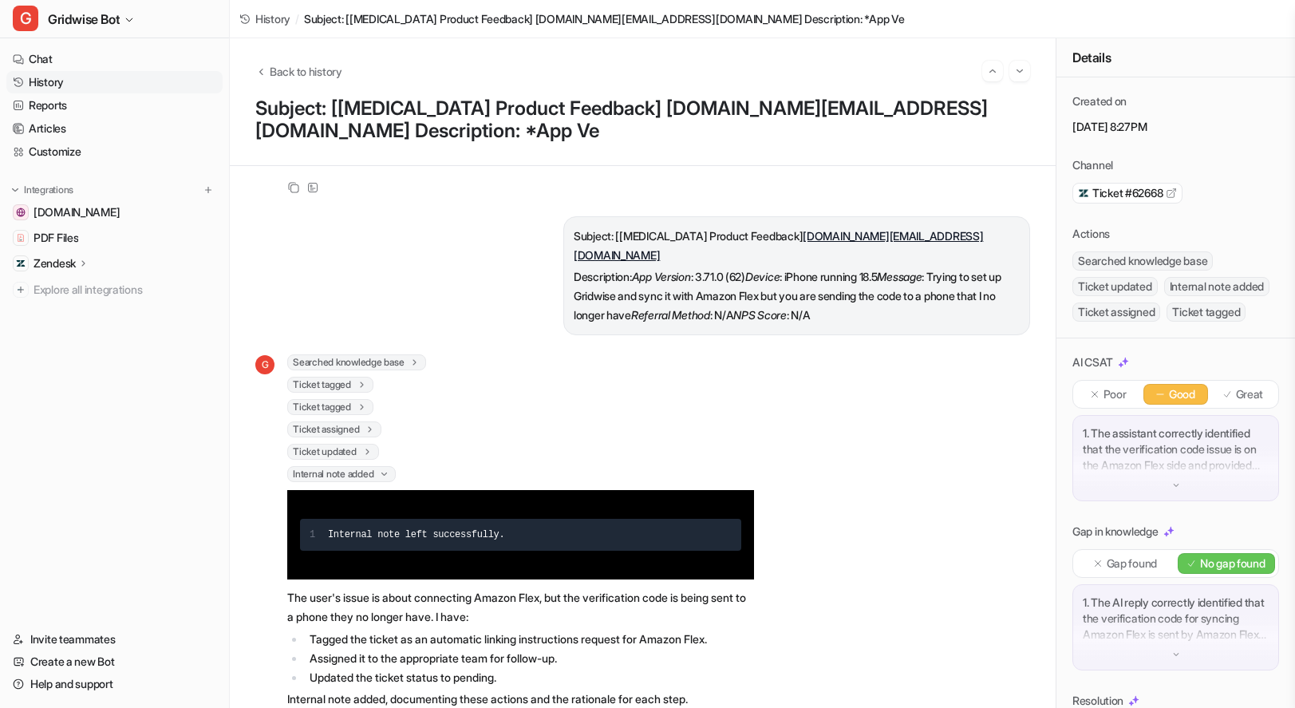
scroll to position [437, 0]
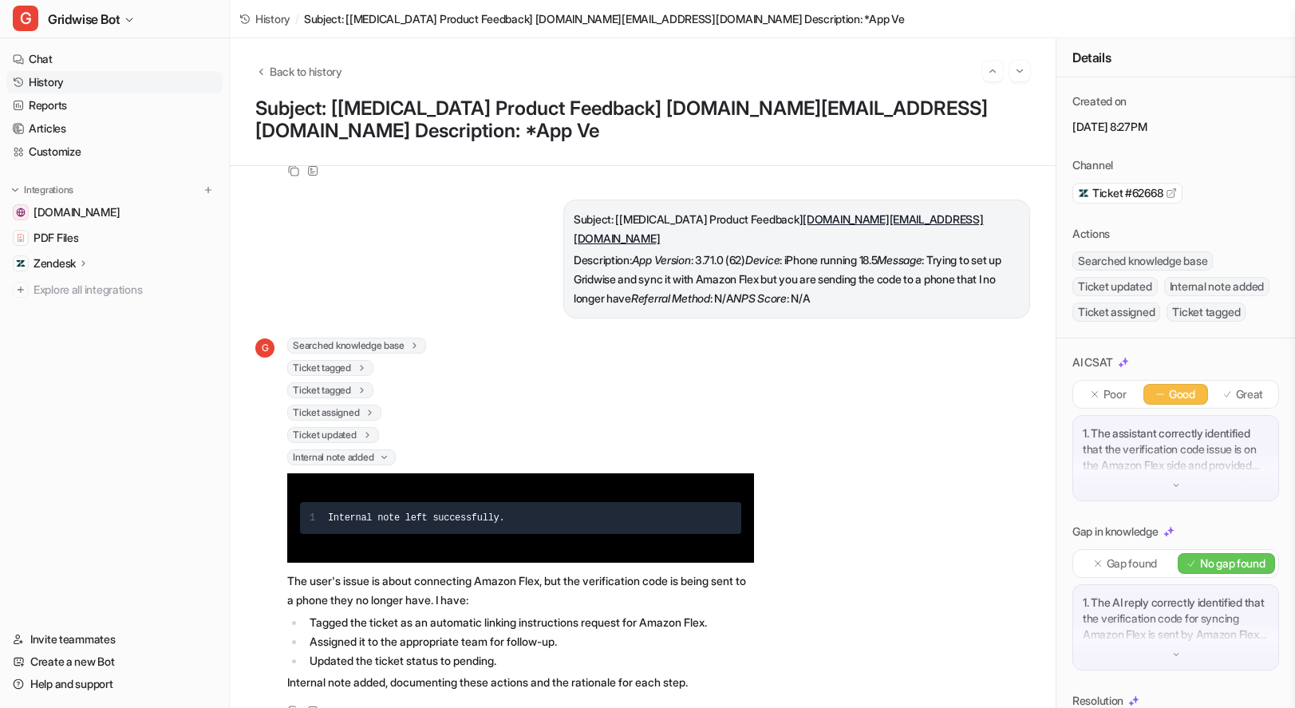
click at [1236, 402] on p "Great" at bounding box center [1250, 394] width 28 height 16
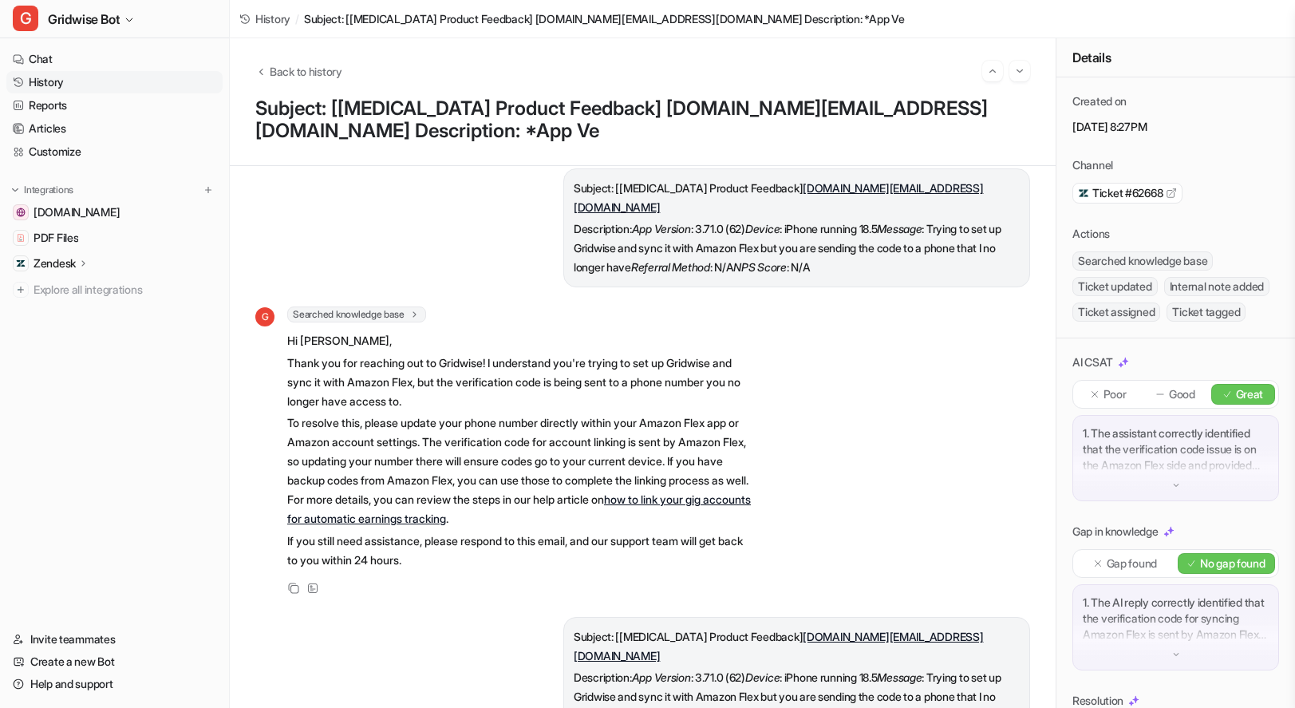
scroll to position [0, 0]
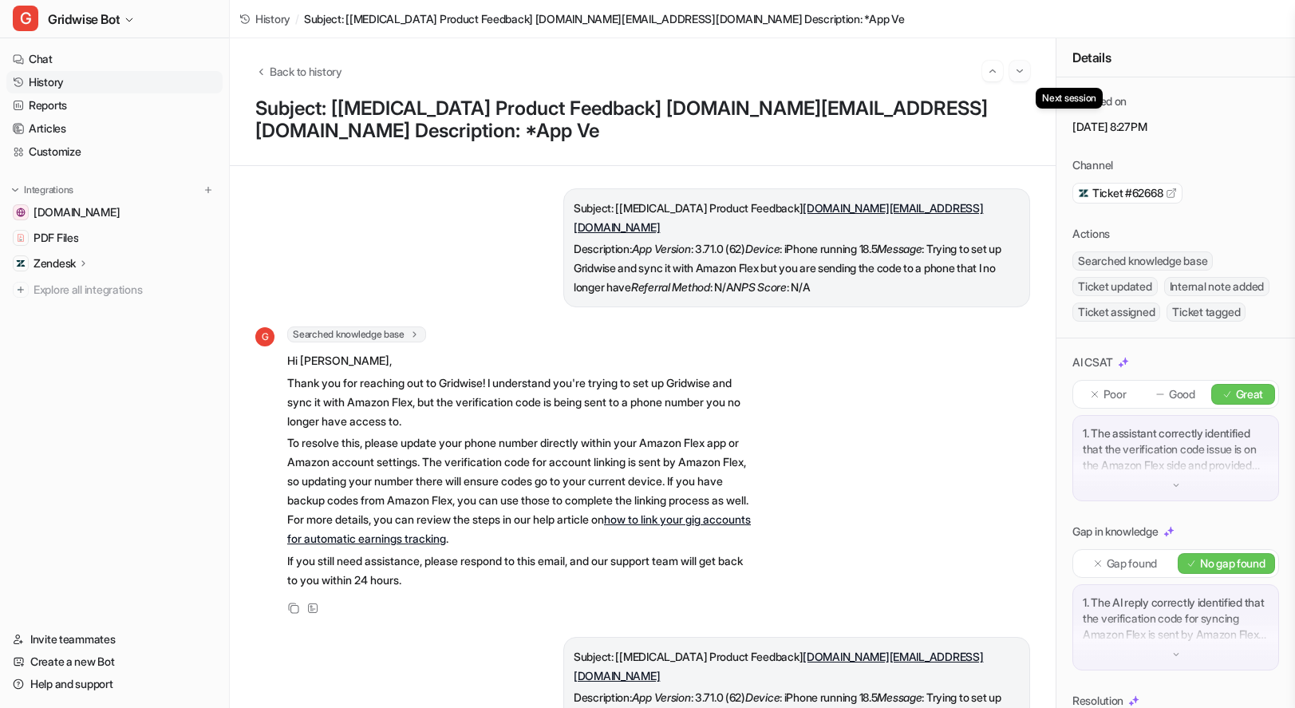
click at [1021, 73] on img "Go to next session" at bounding box center [1019, 71] width 11 height 14
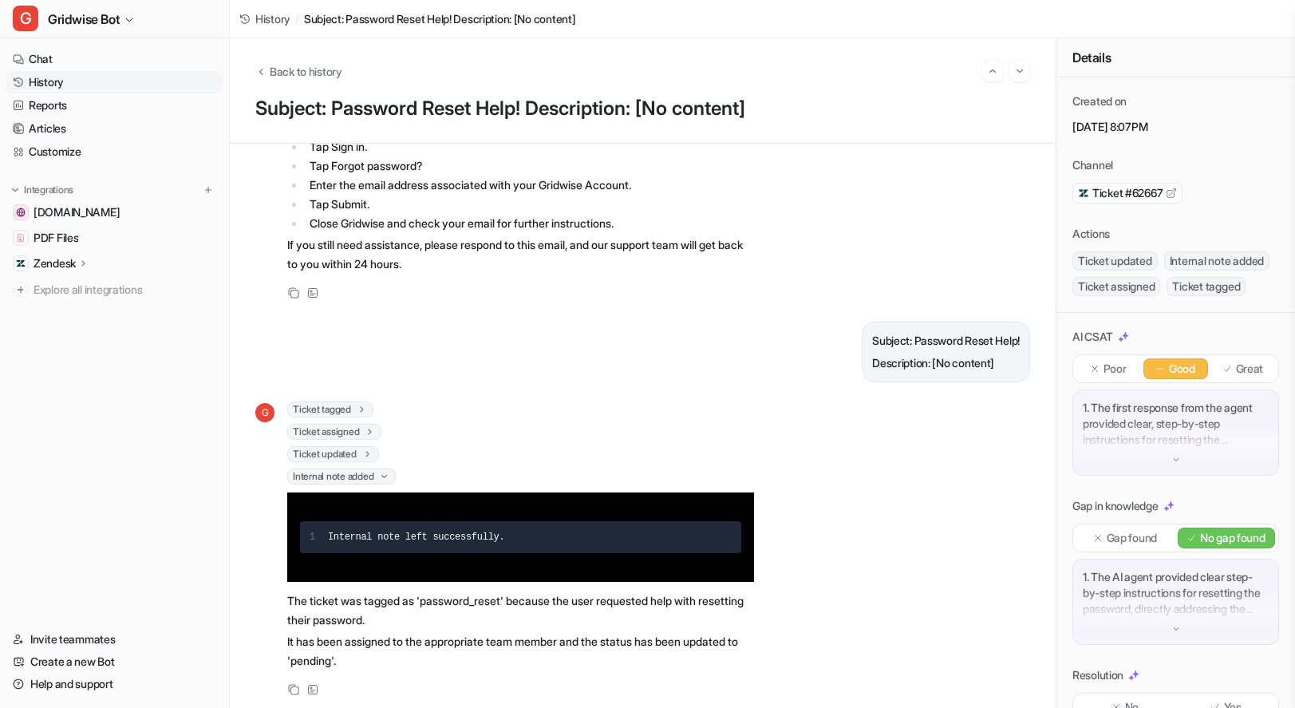
scroll to position [197, 0]
click at [1242, 377] on p "Great" at bounding box center [1250, 369] width 28 height 16
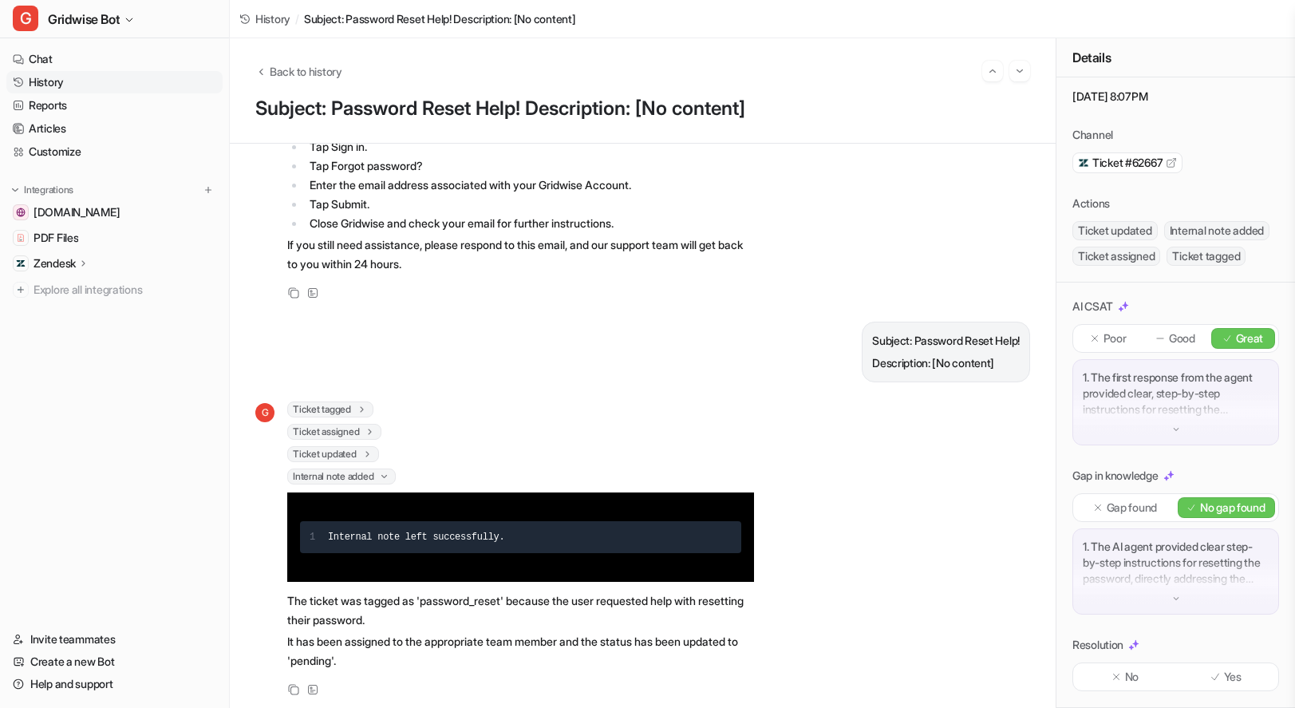
click at [1238, 681] on div "Yes" at bounding box center [1227, 676] width 98 height 21
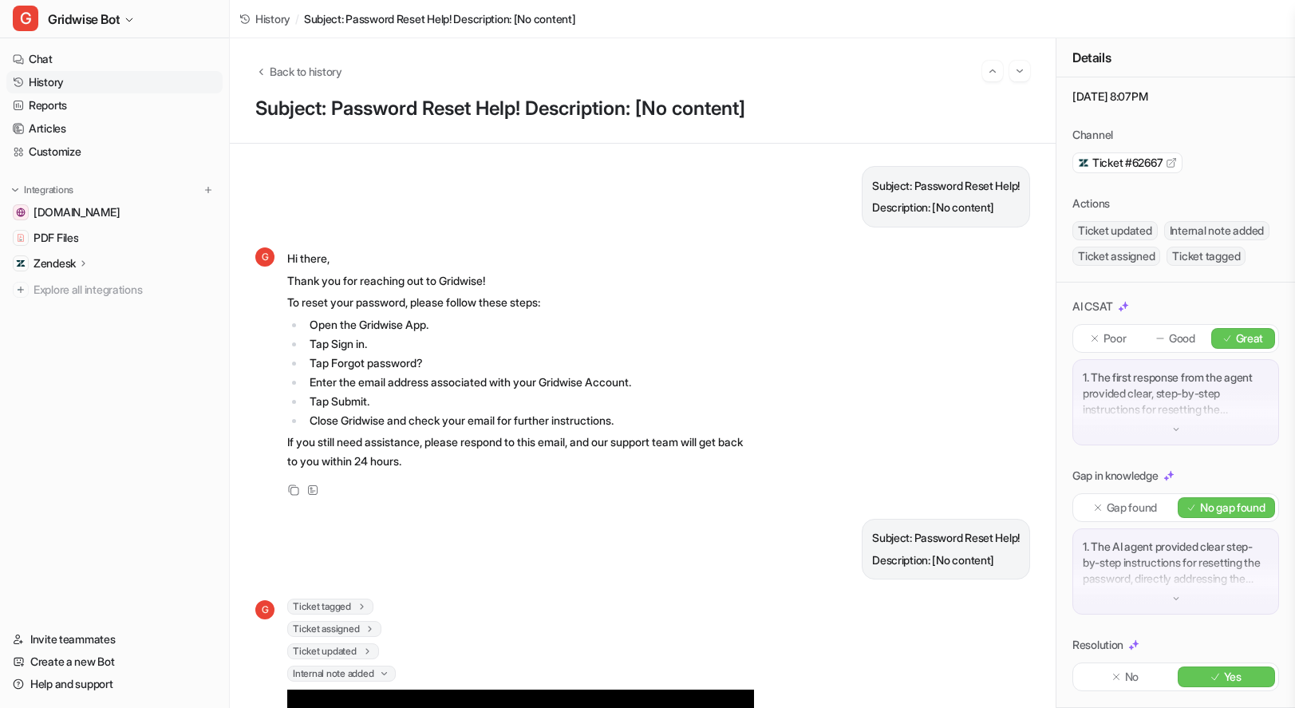
click at [1032, 75] on div "Back to history Subject: Password Reset Help! Description: [No content]" at bounding box center [643, 90] width 826 height 105
click at [1014, 72] on img "Go to next session" at bounding box center [1019, 71] width 11 height 14
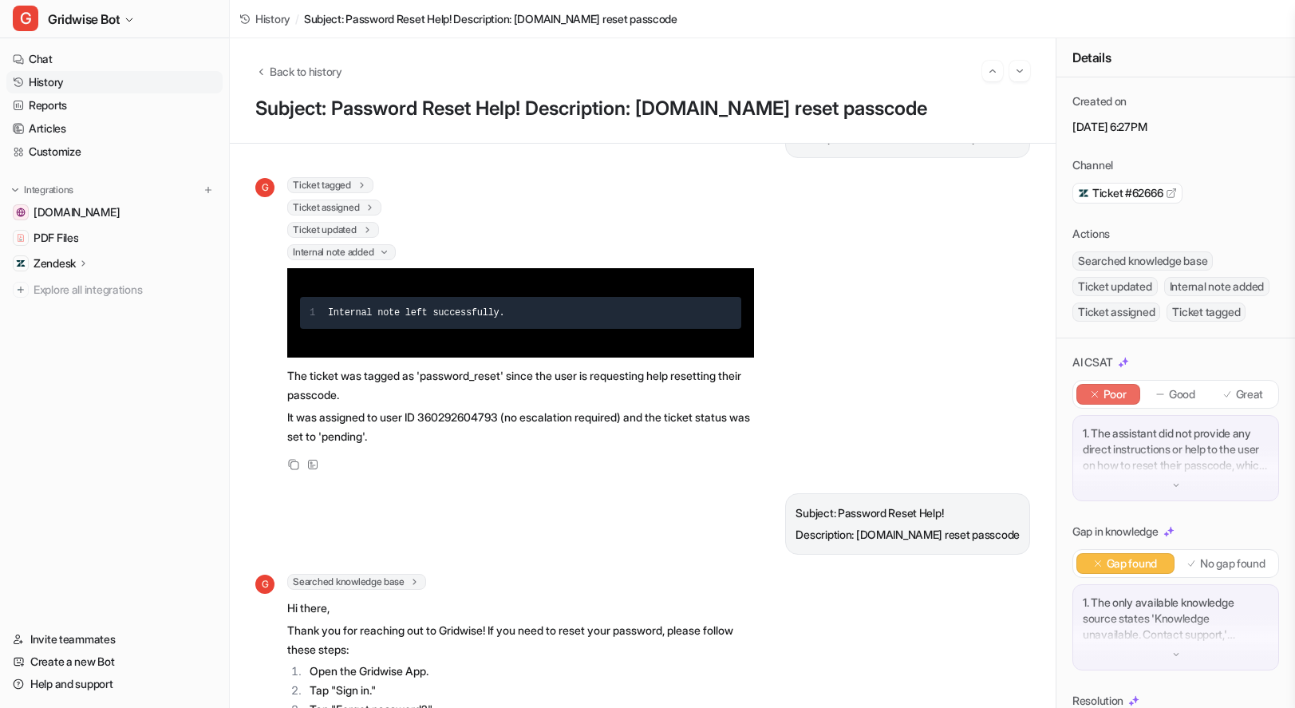
scroll to position [332, 0]
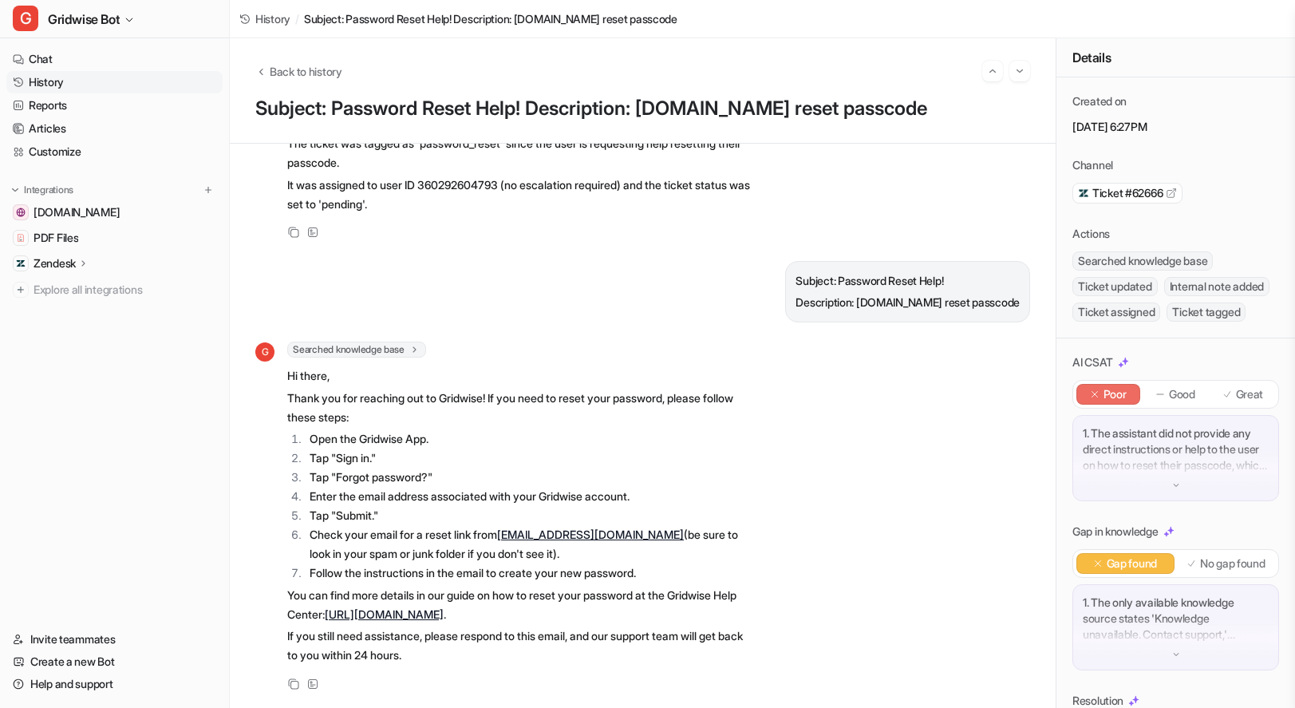
click at [1237, 402] on p "Great" at bounding box center [1250, 394] width 28 height 16
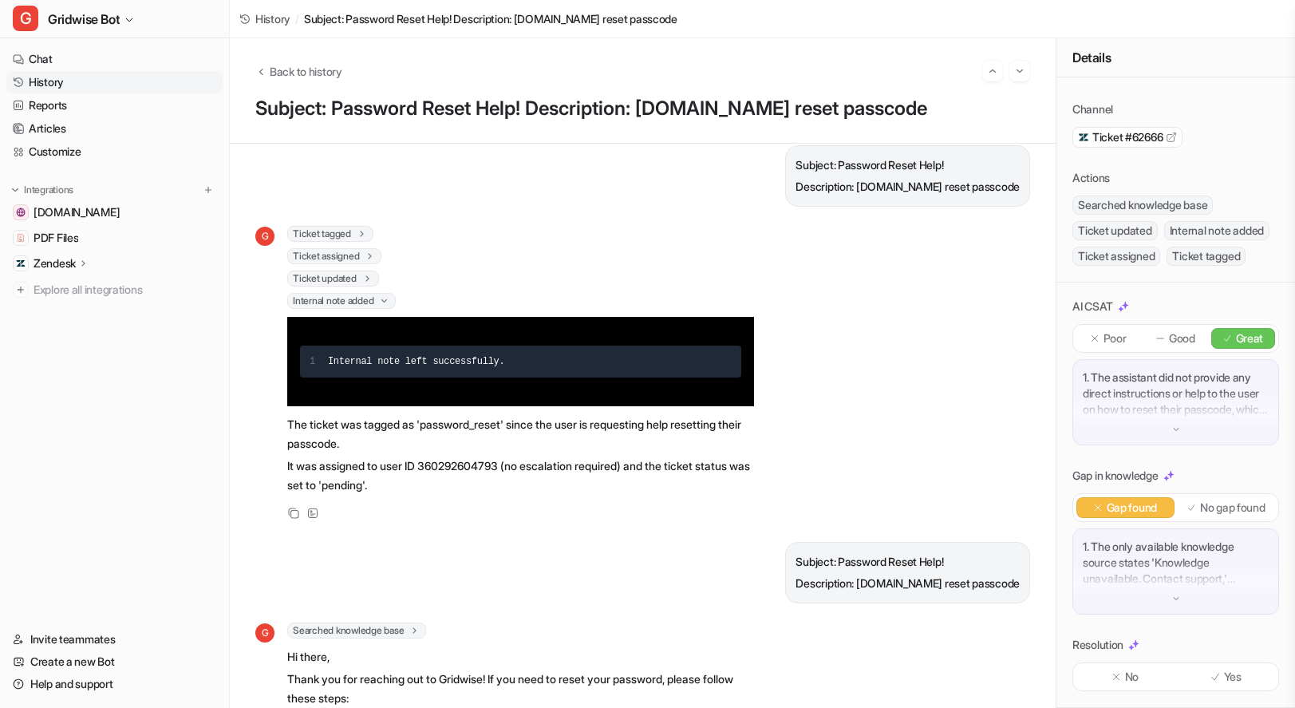
scroll to position [0, 0]
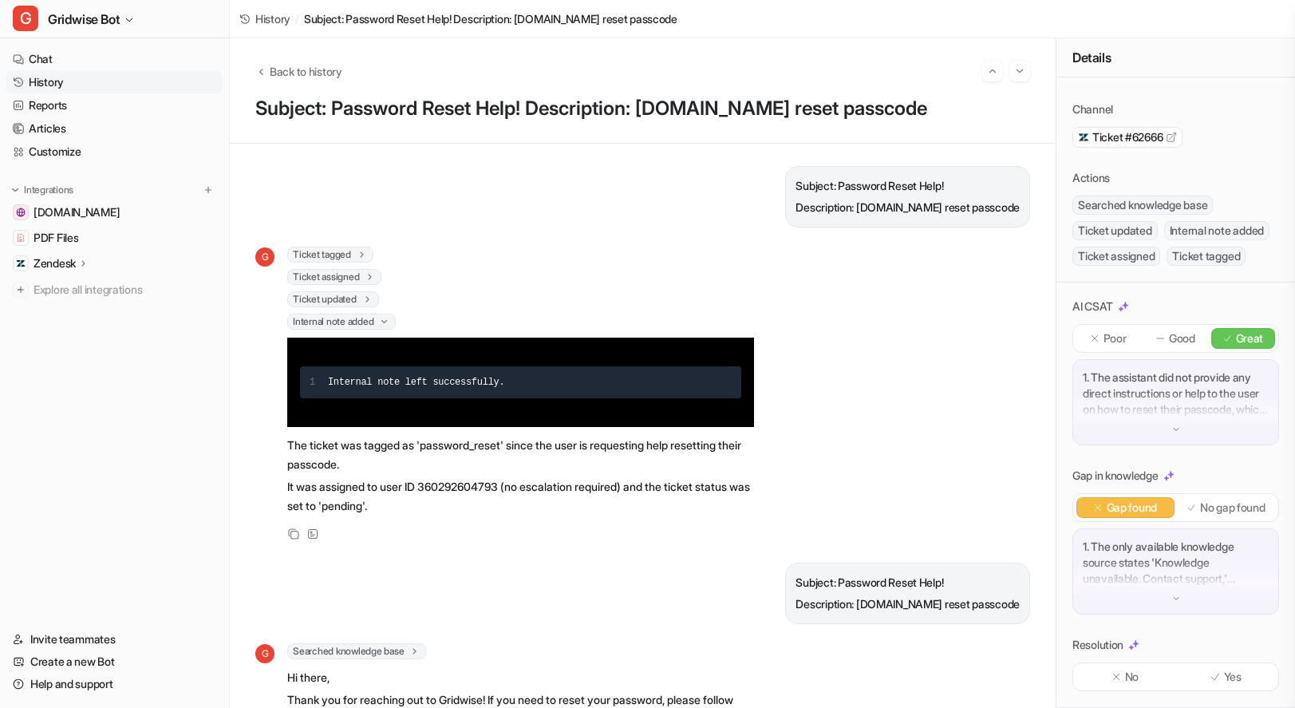
click at [1200, 500] on p "No gap found" at bounding box center [1232, 508] width 65 height 16
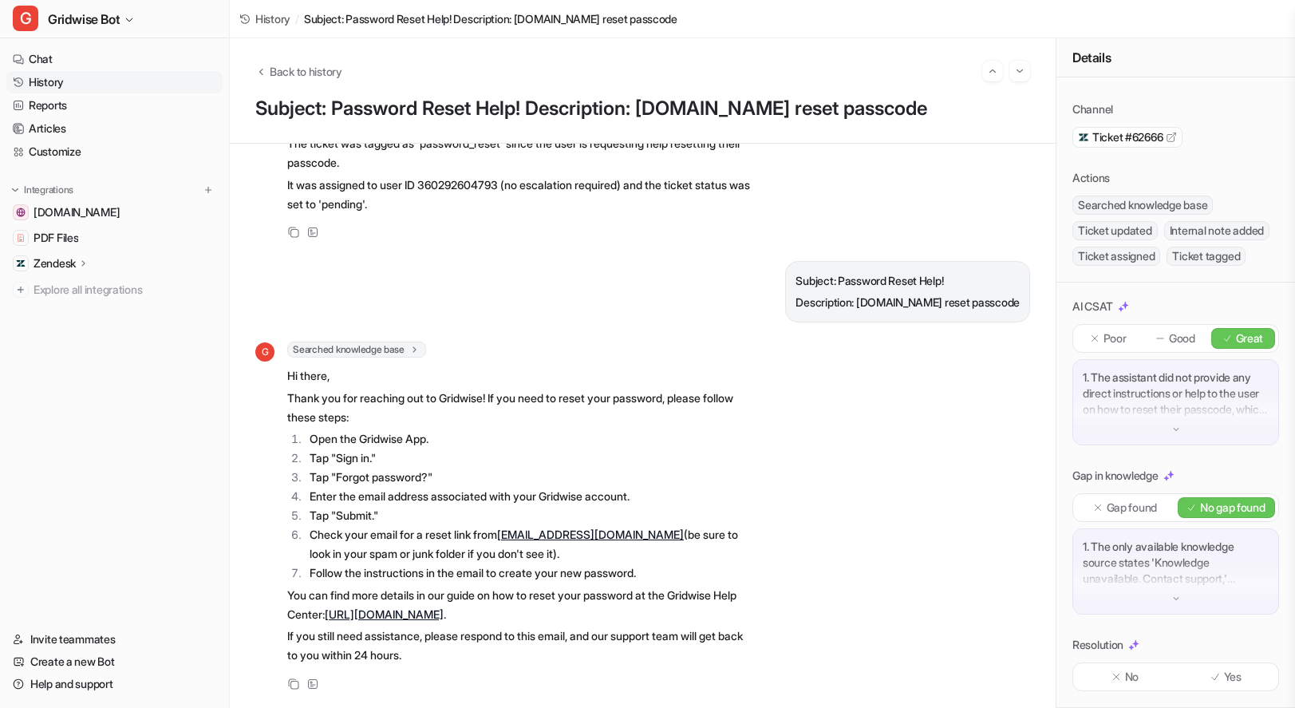
click at [535, 468] on li "Tap "Forgot password?"" at bounding box center [529, 477] width 449 height 19
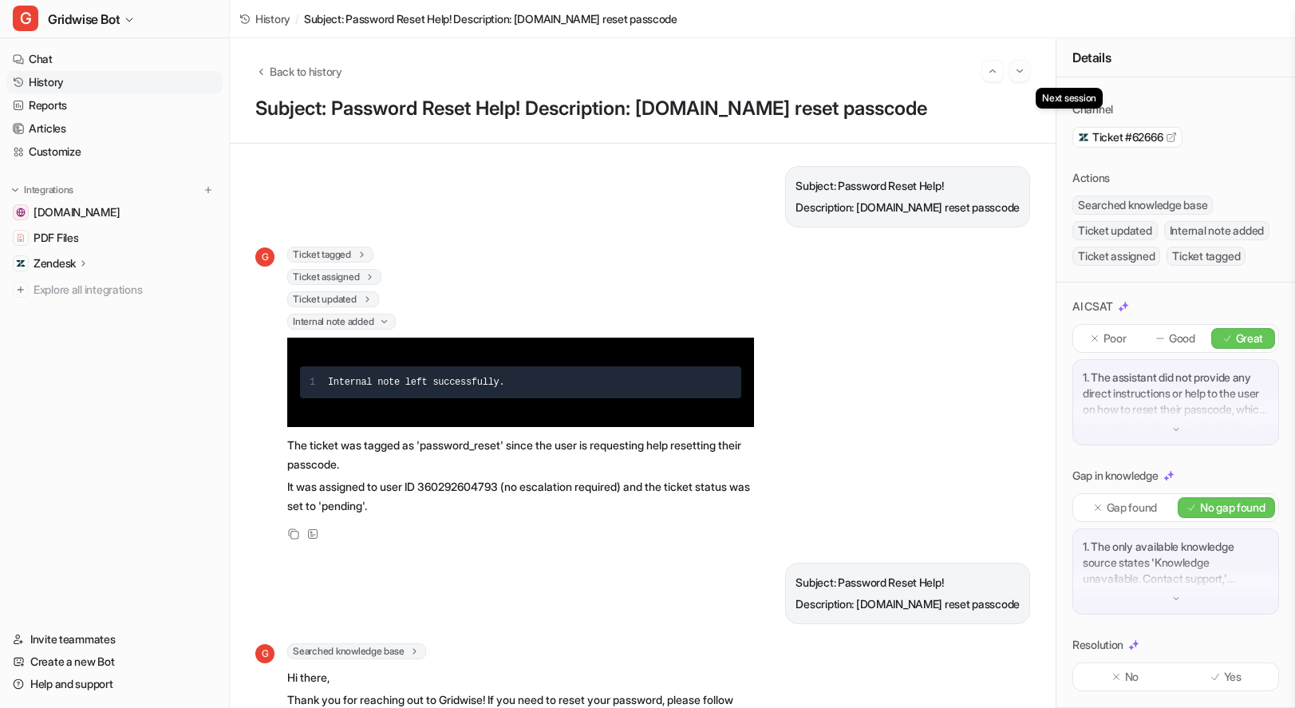
click at [1013, 79] on button "Go to next session" at bounding box center [1019, 71] width 21 height 21
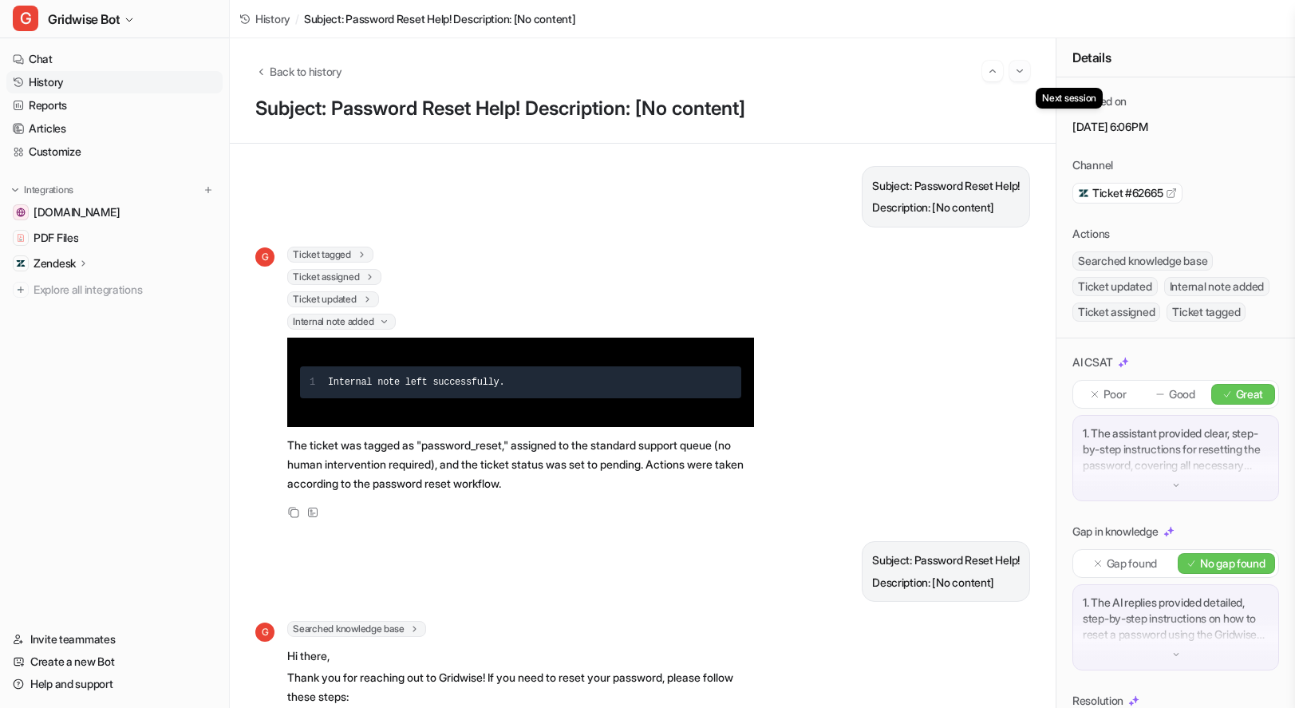
click at [1014, 74] on img "Go to next session" at bounding box center [1019, 71] width 11 height 14
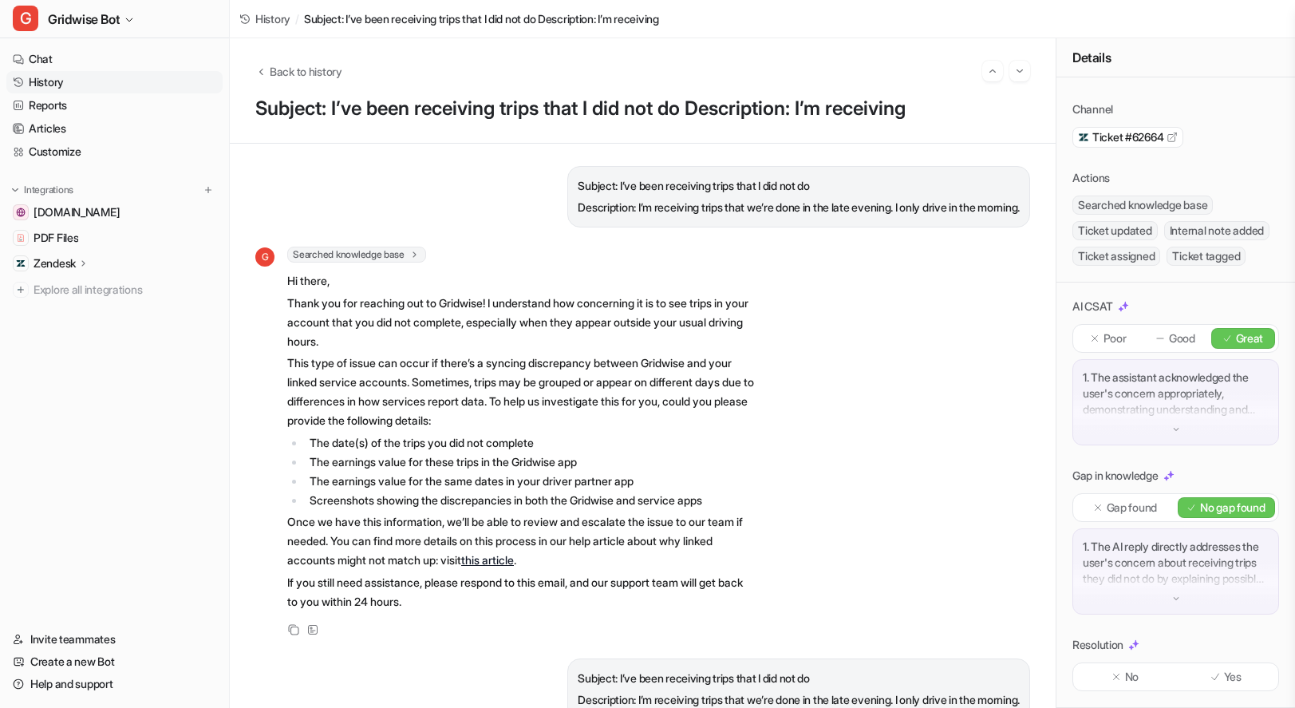
scroll to position [97, 0]
click at [1224, 683] on p "Yes" at bounding box center [1233, 677] width 18 height 16
click at [957, 399] on div "G Searched knowledge base search_queries : [ "receiving trips not completed", "…" at bounding box center [642, 443] width 775 height 393
click at [1018, 77] on img "Go to next session" at bounding box center [1019, 71] width 11 height 14
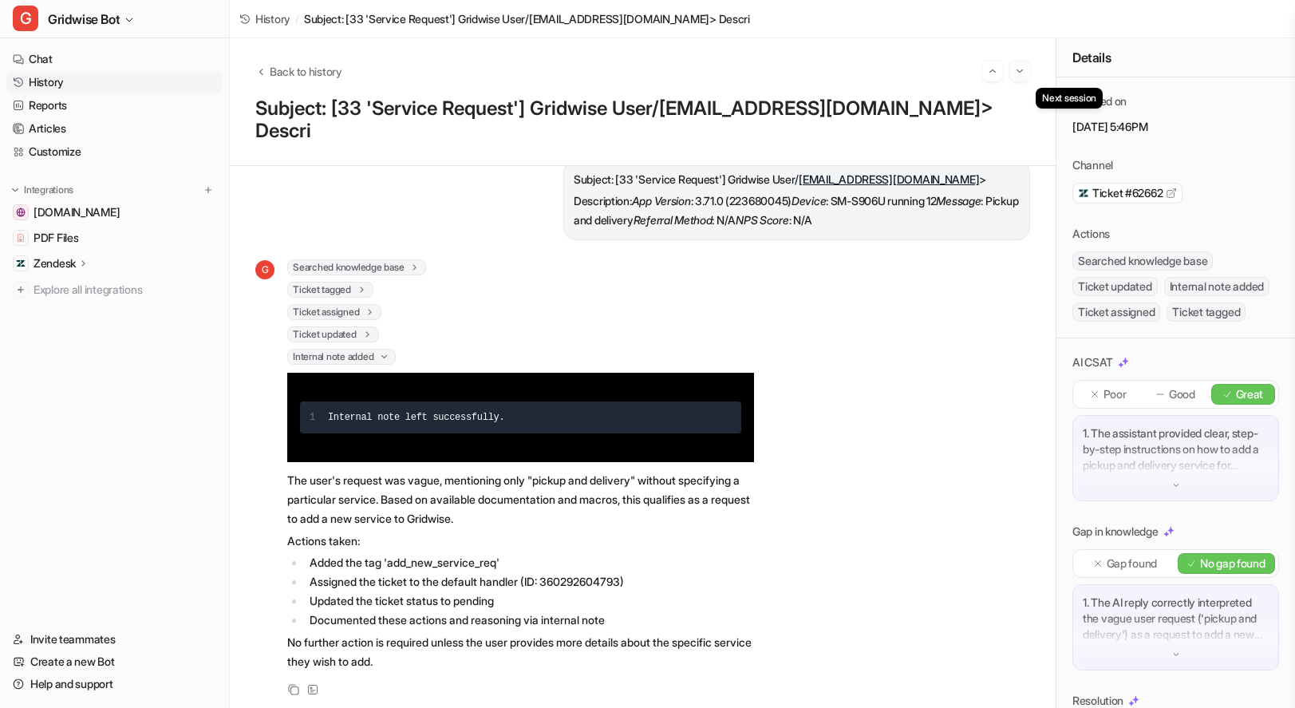
click at [1019, 70] on img "Go to next session" at bounding box center [1019, 71] width 11 height 14
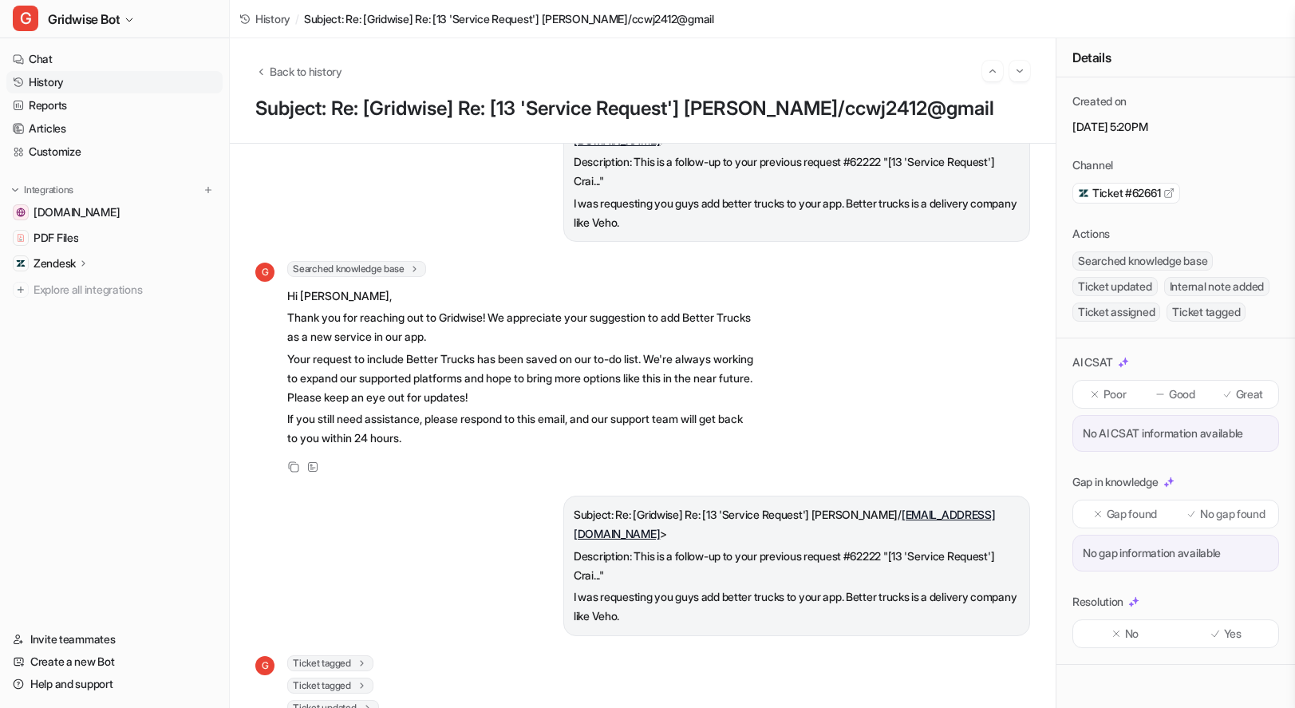
scroll to position [393, 0]
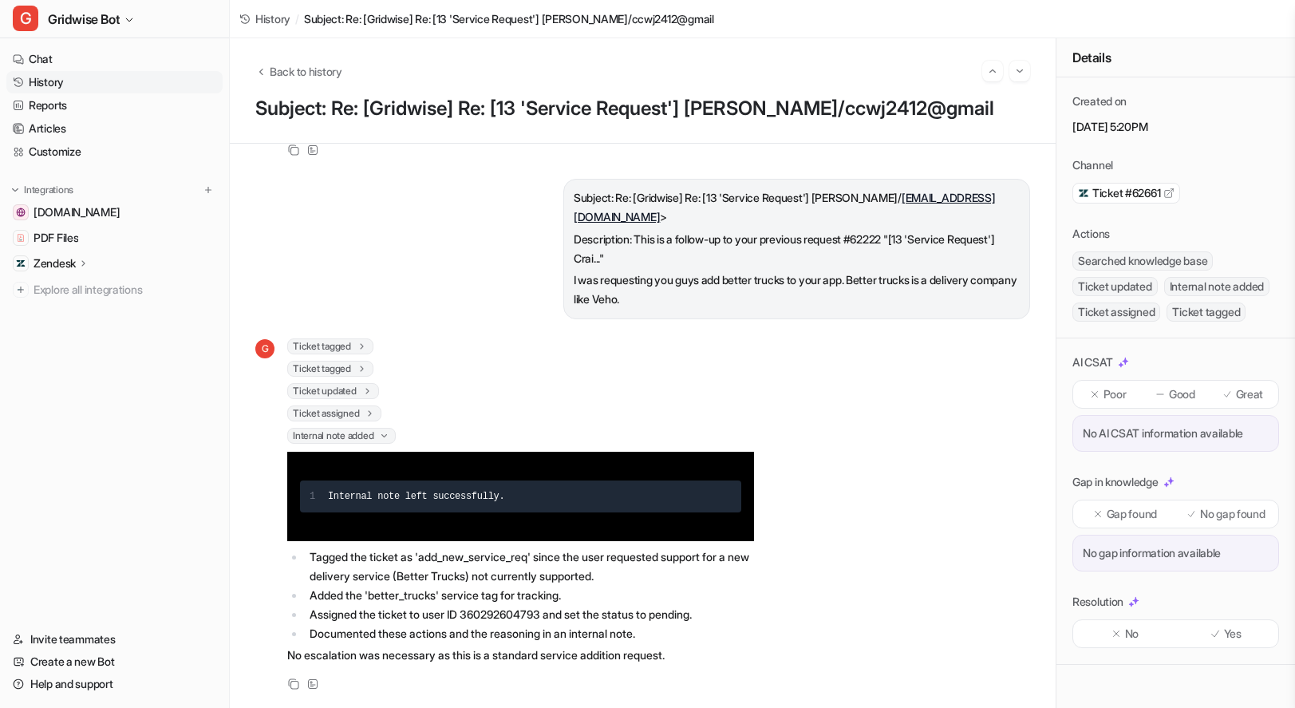
click at [1242, 389] on p "Great" at bounding box center [1250, 394] width 28 height 16
click at [1220, 513] on p "No gap found" at bounding box center [1232, 514] width 65 height 16
click at [1231, 634] on p "Yes" at bounding box center [1233, 634] width 18 height 16
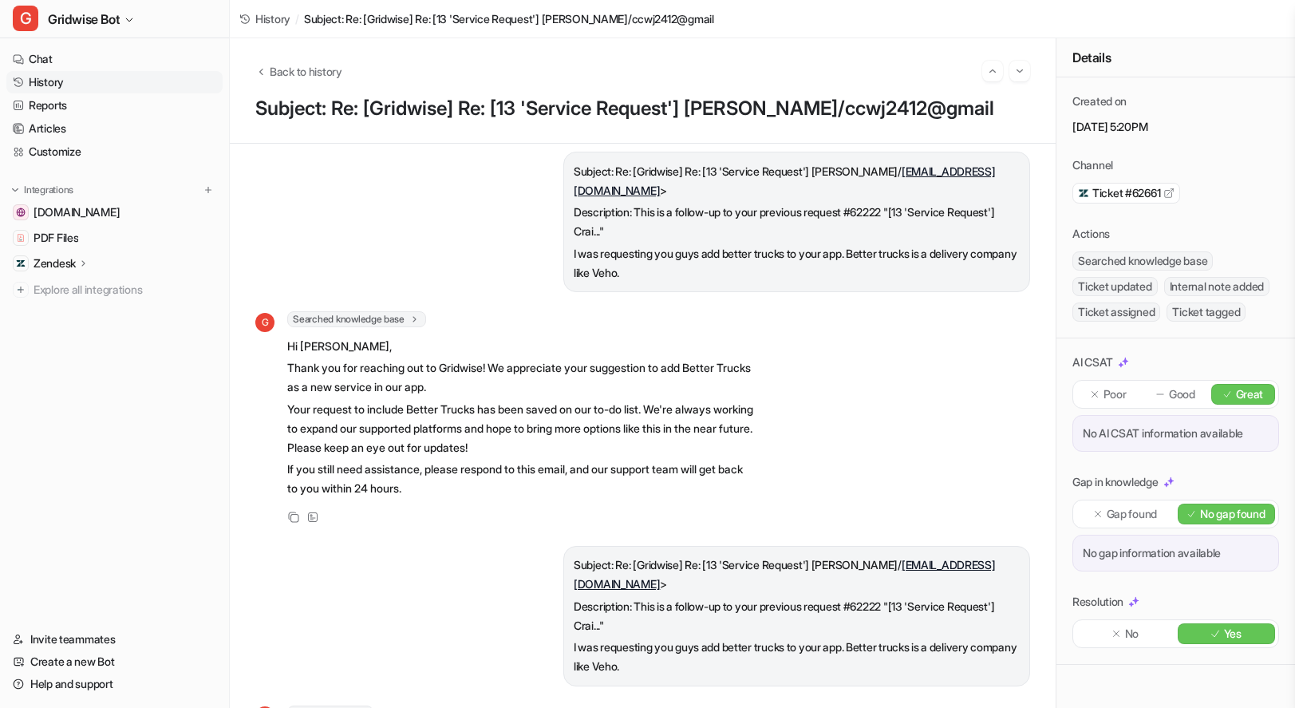
scroll to position [0, 0]
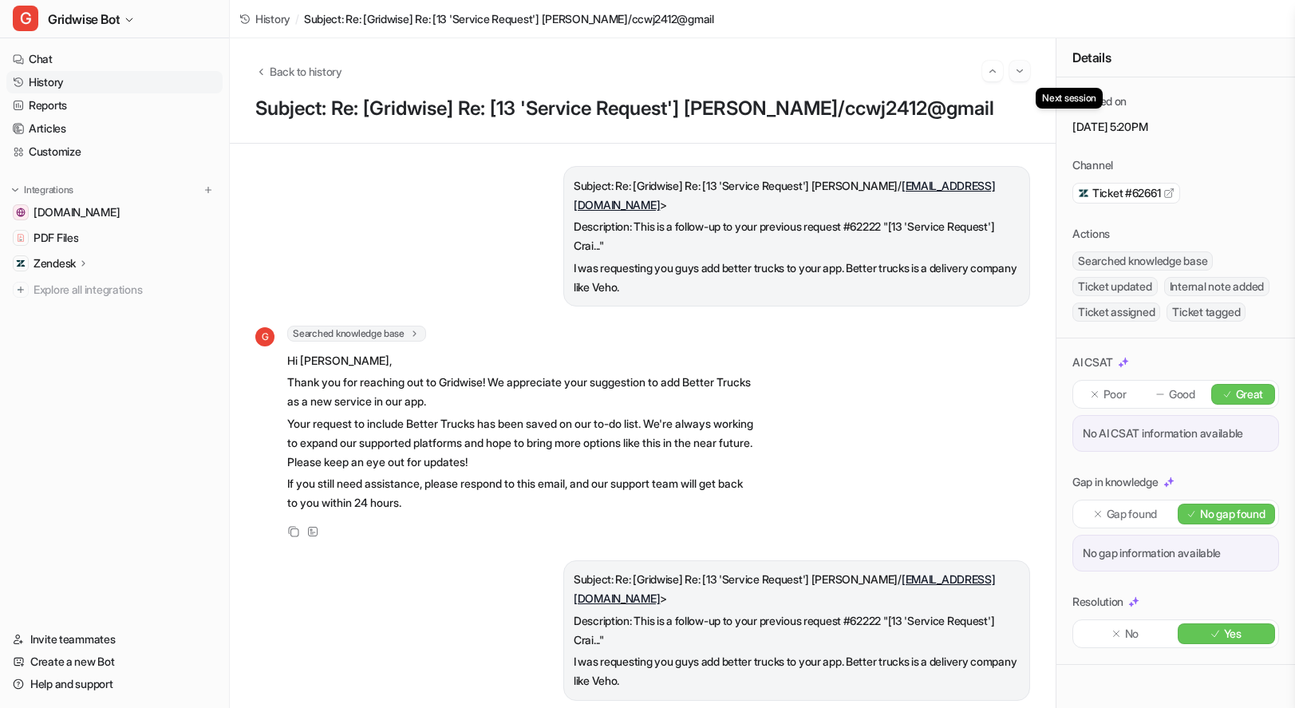
click at [1017, 71] on img "Go to next session" at bounding box center [1019, 71] width 11 height 14
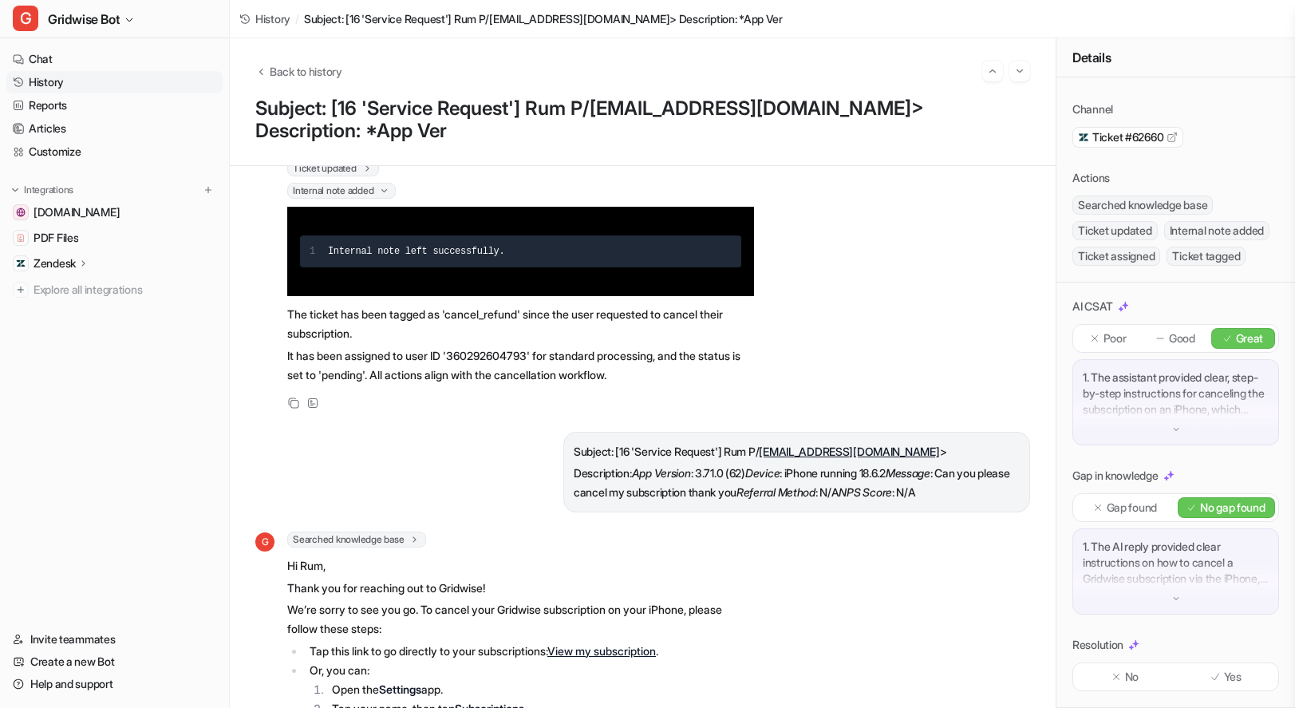
scroll to position [398, 0]
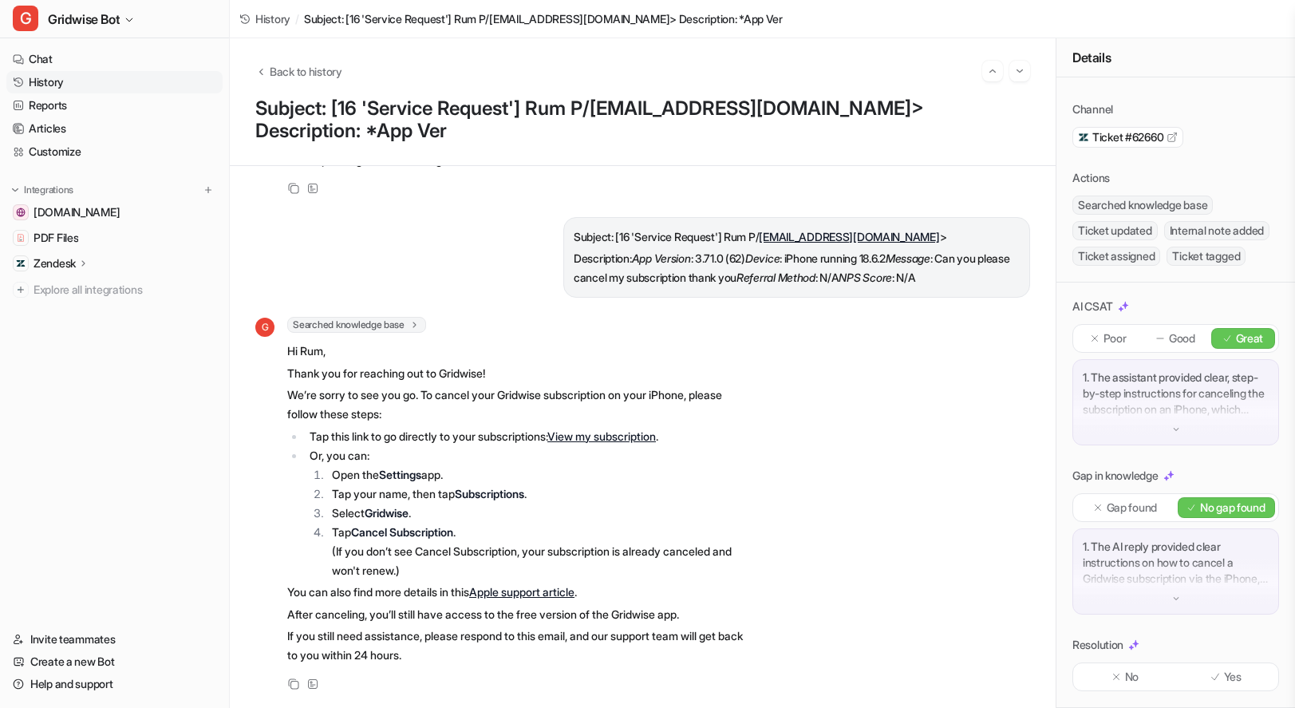
click at [1231, 685] on div "Yes" at bounding box center [1227, 676] width 98 height 21
click at [1021, 70] on img "Go to next session" at bounding box center [1019, 71] width 11 height 14
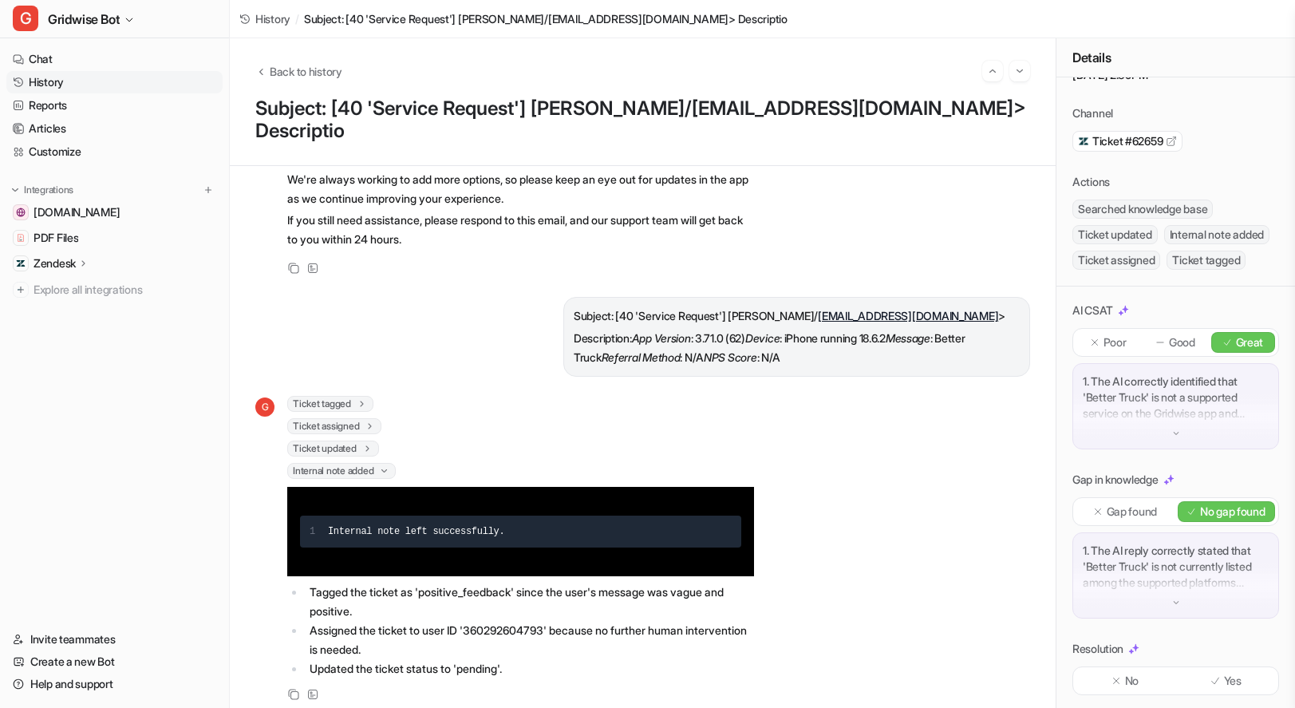
scroll to position [97, 0]
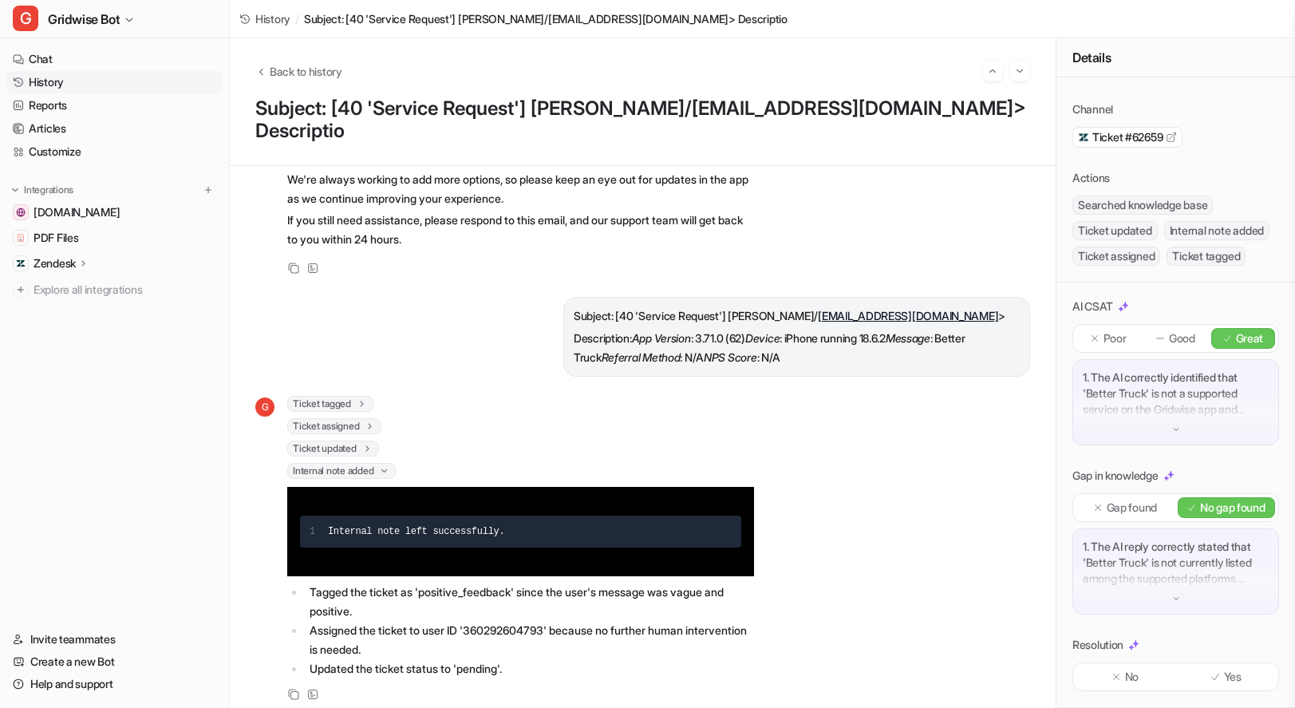
click at [1242, 680] on div "Yes" at bounding box center [1227, 676] width 98 height 21
click at [1028, 73] on button "Go to next session" at bounding box center [1019, 71] width 21 height 21
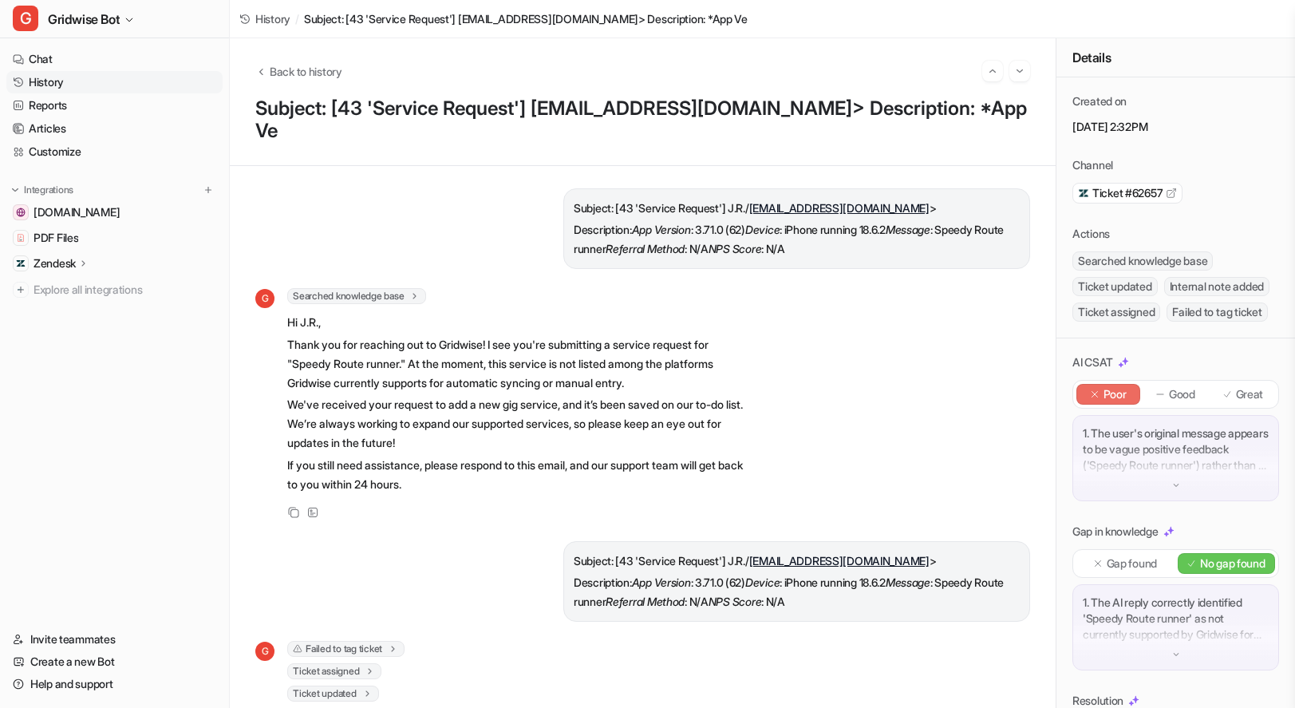
click at [1236, 402] on p "Great" at bounding box center [1250, 394] width 28 height 16
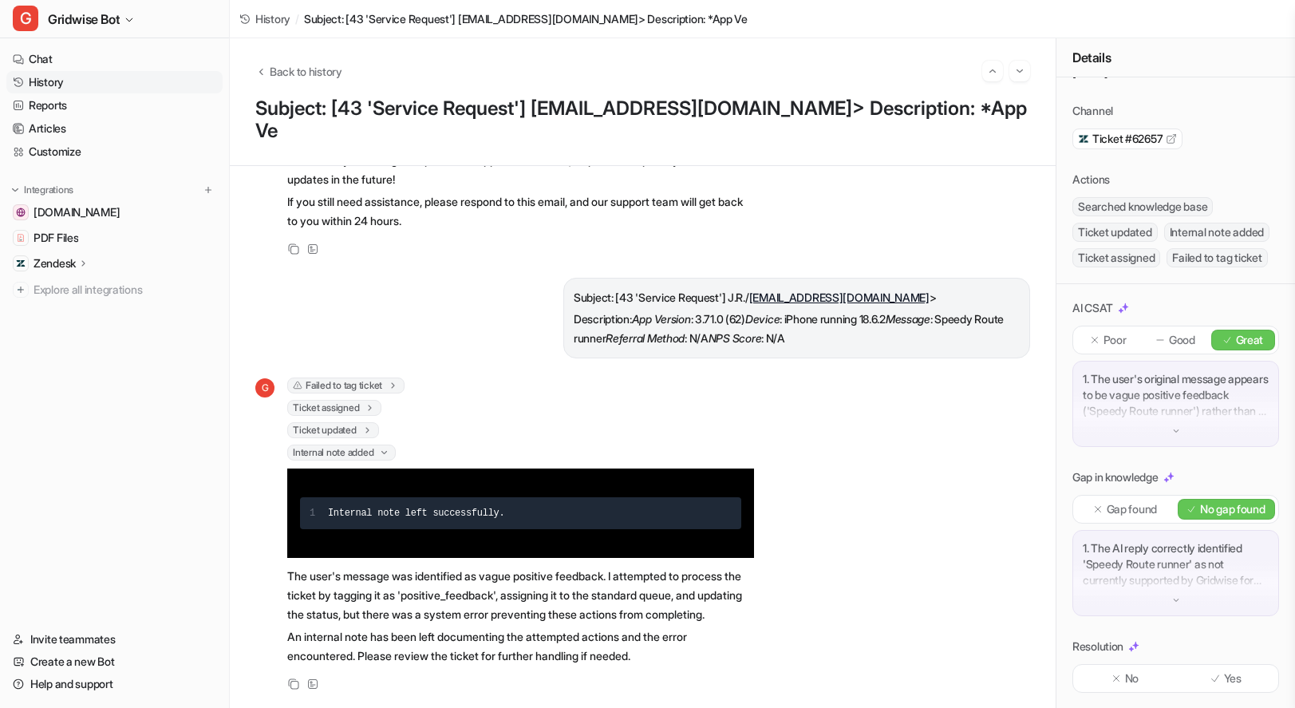
scroll to position [123, 0]
click at [1224, 684] on p "Yes" at bounding box center [1233, 677] width 18 height 16
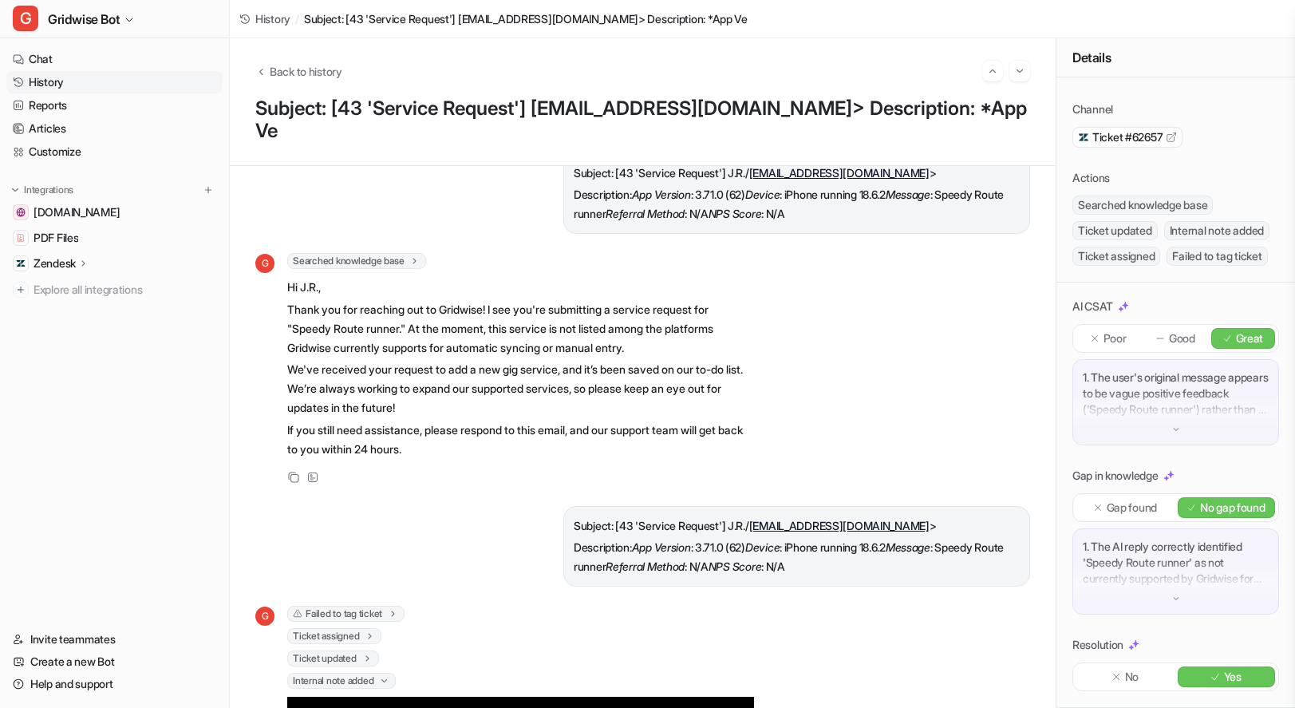
scroll to position [0, 0]
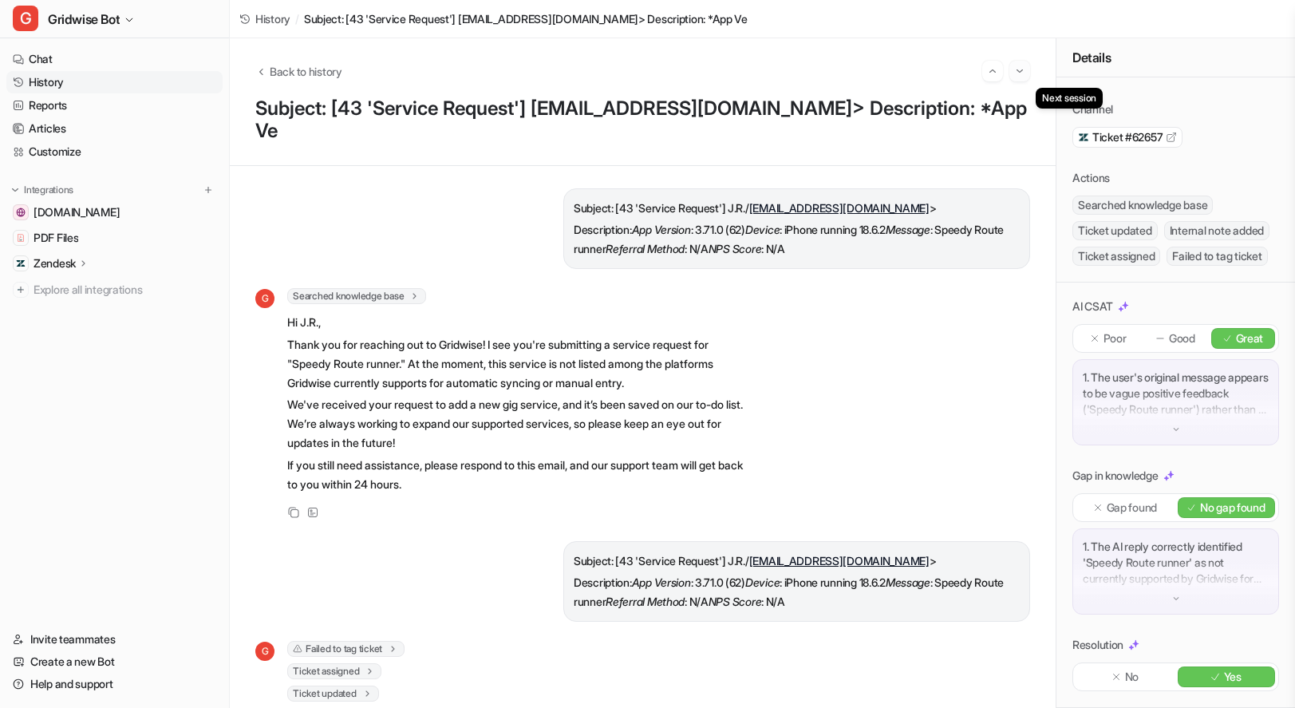
click at [1025, 78] on button "Go to next session" at bounding box center [1019, 71] width 21 height 21
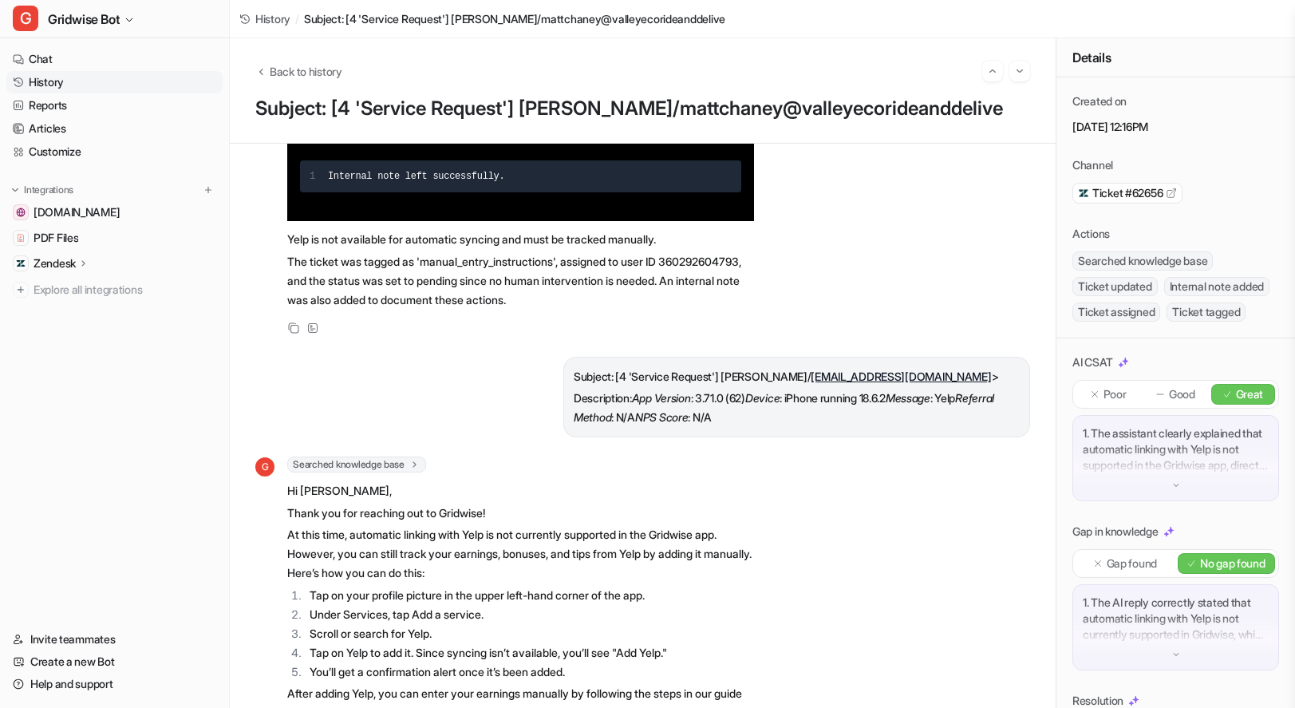
scroll to position [265, 0]
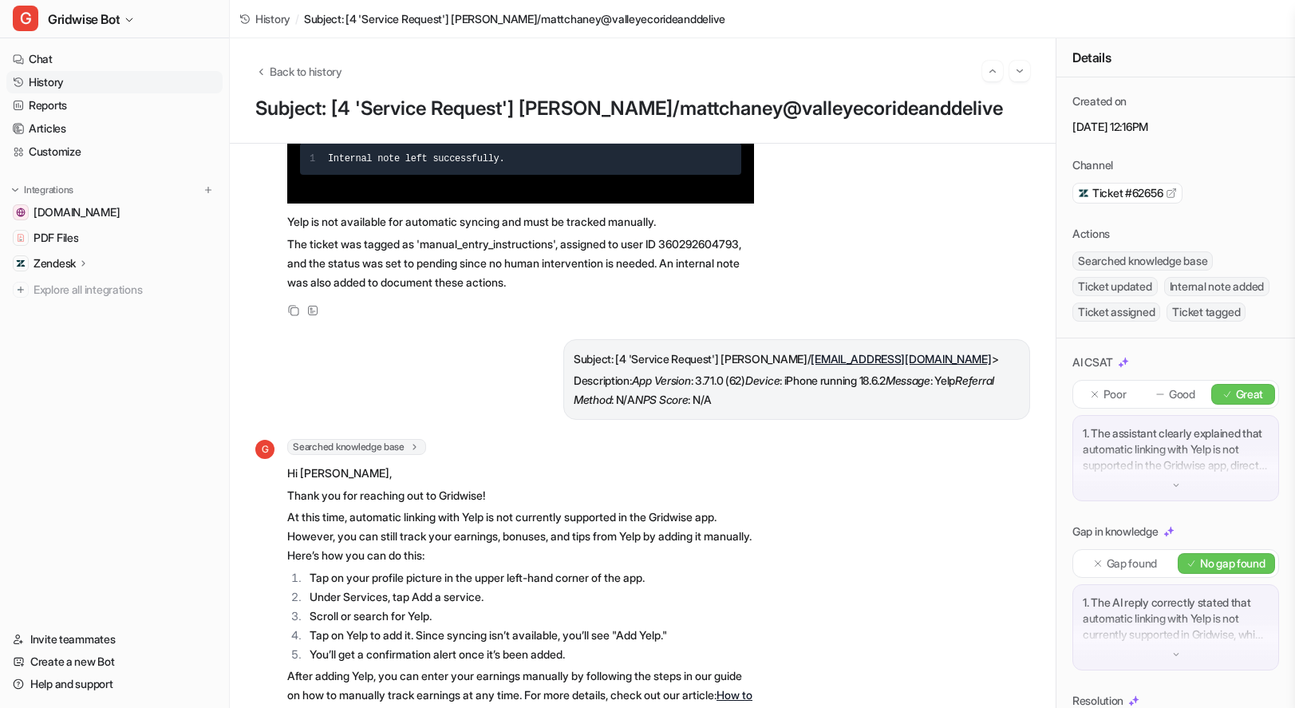
click at [1122, 405] on div "Poor" at bounding box center [1108, 394] width 64 height 21
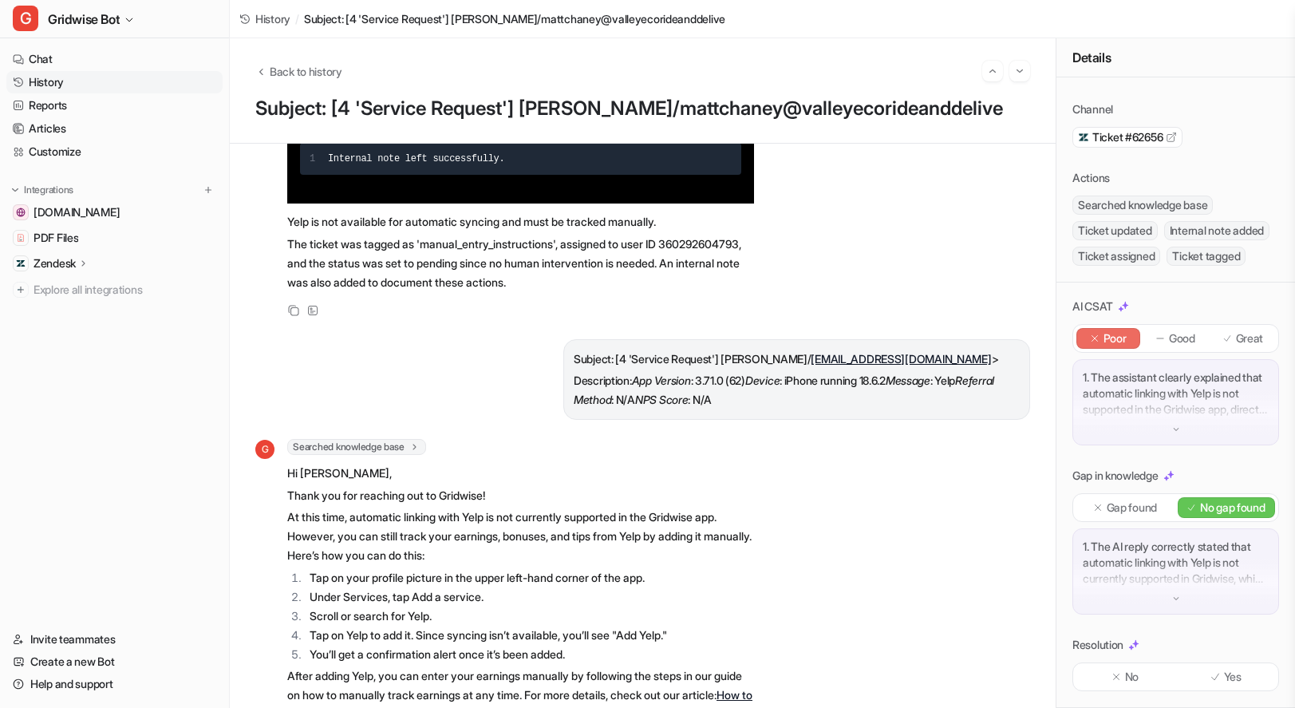
scroll to position [437, 0]
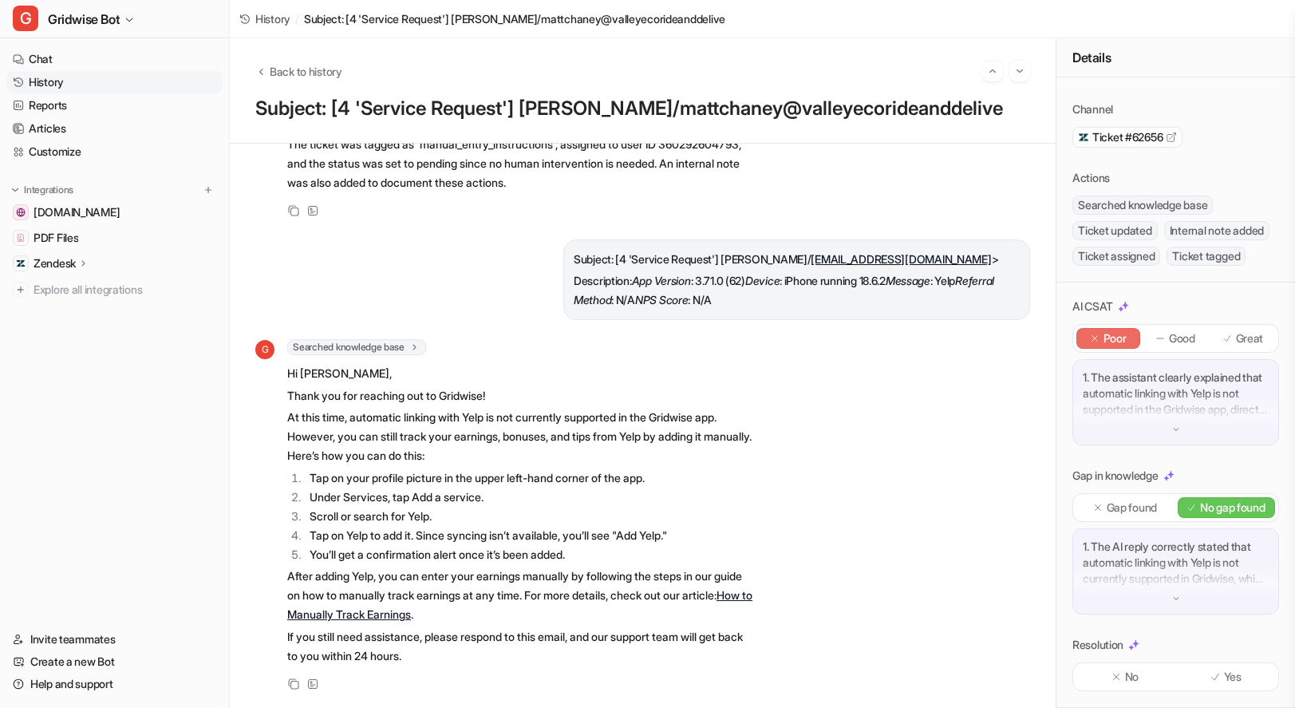
drag, startPoint x: 1142, startPoint y: 646, endPoint x: 1131, endPoint y: 681, distance: 36.1
click at [1138, 662] on div "Resolution No Yes" at bounding box center [1176, 664] width 207 height 54
click at [1131, 681] on p "No" at bounding box center [1132, 677] width 14 height 16
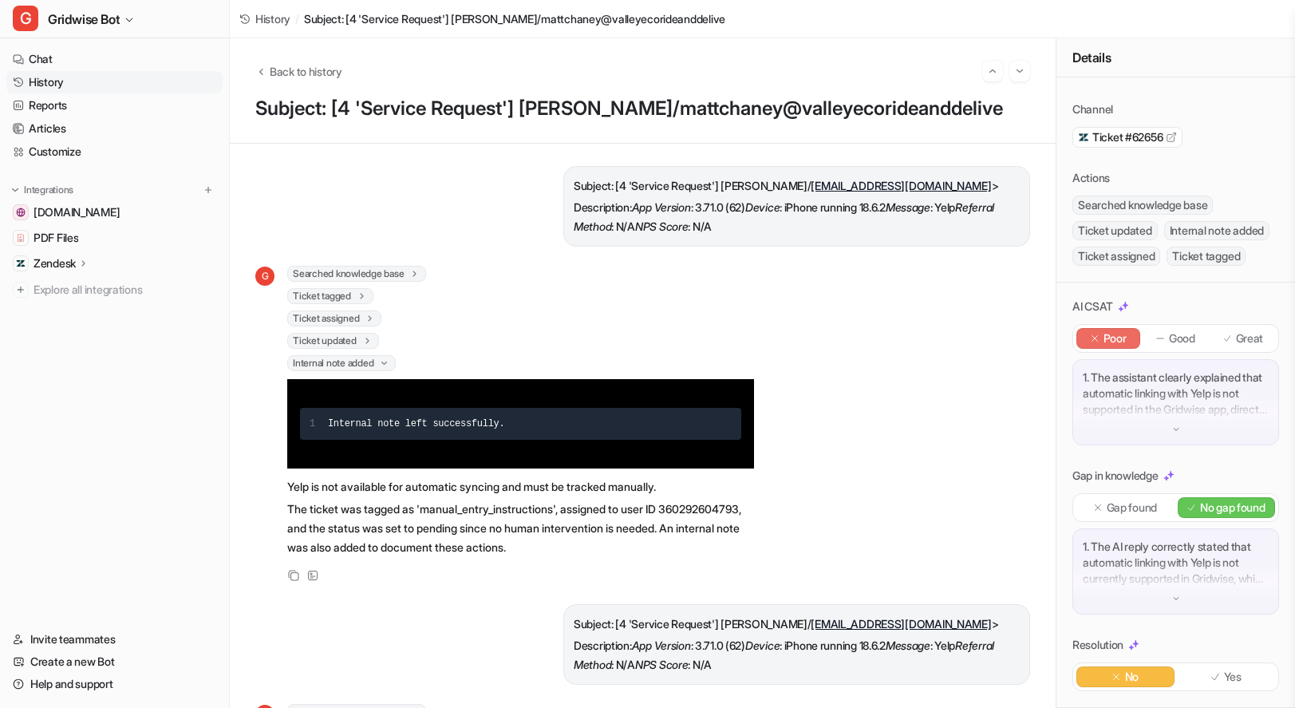
scroll to position [0, 0]
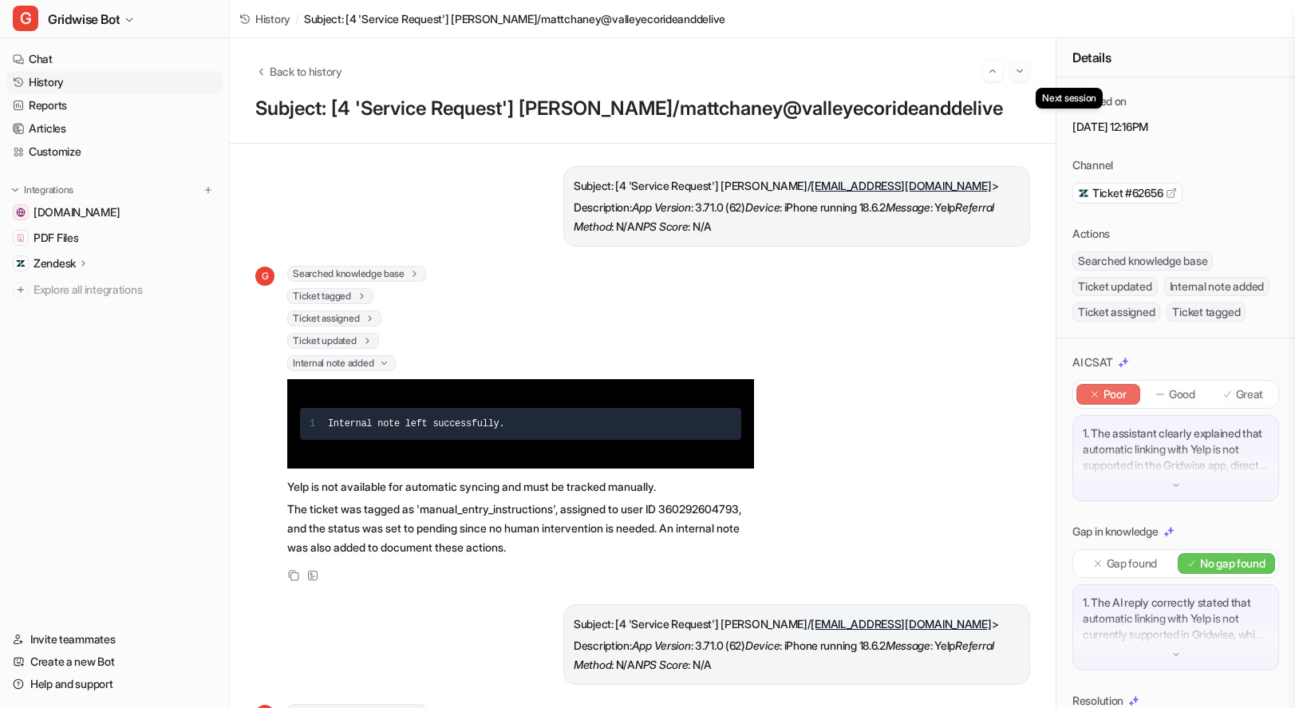
click at [1018, 72] on img "Go to next session" at bounding box center [1019, 71] width 11 height 14
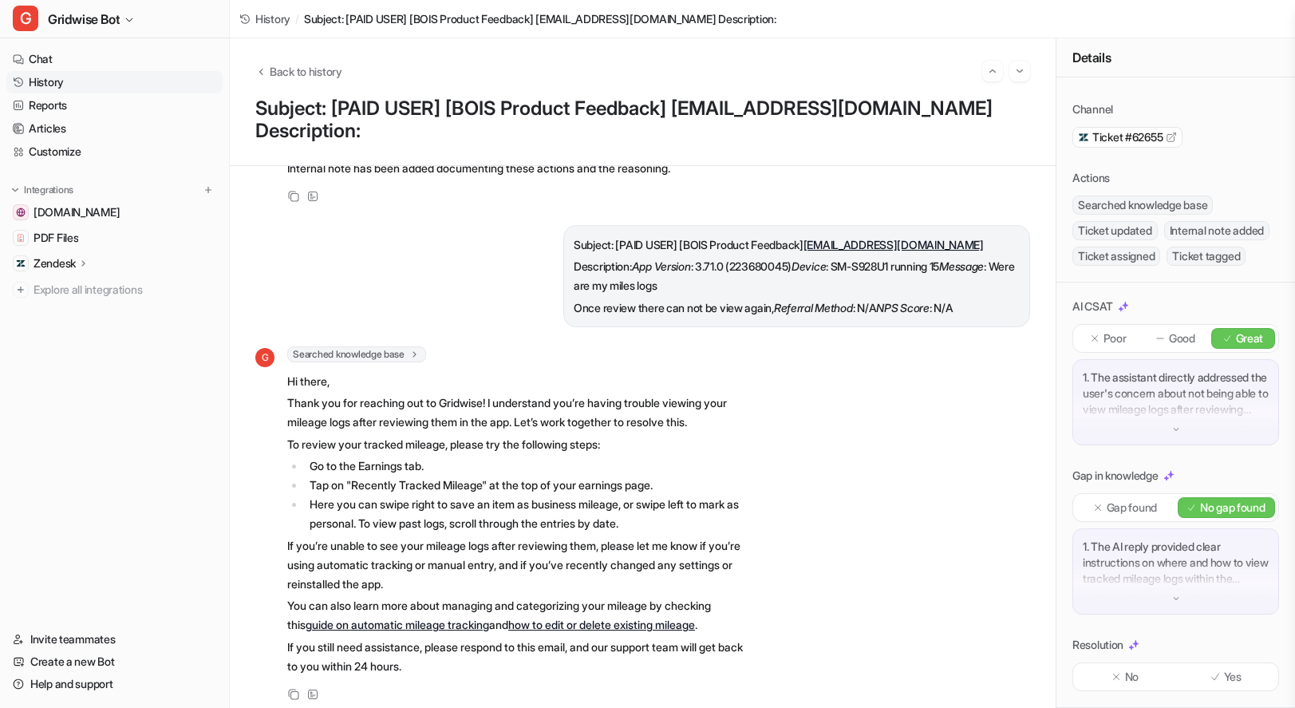
scroll to position [97, 0]
click at [1227, 661] on div "Resolution No Yes" at bounding box center [1176, 664] width 207 height 54
click at [1210, 674] on icon at bounding box center [1215, 676] width 11 height 11
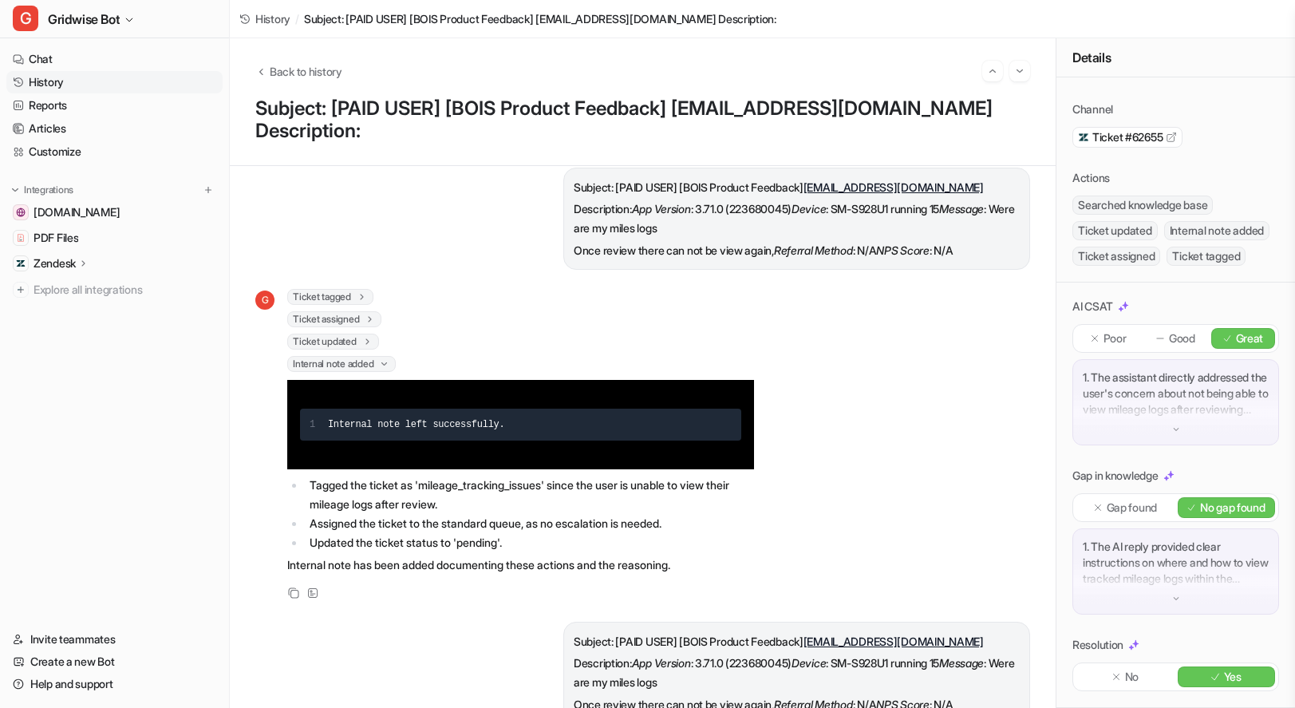
scroll to position [0, 0]
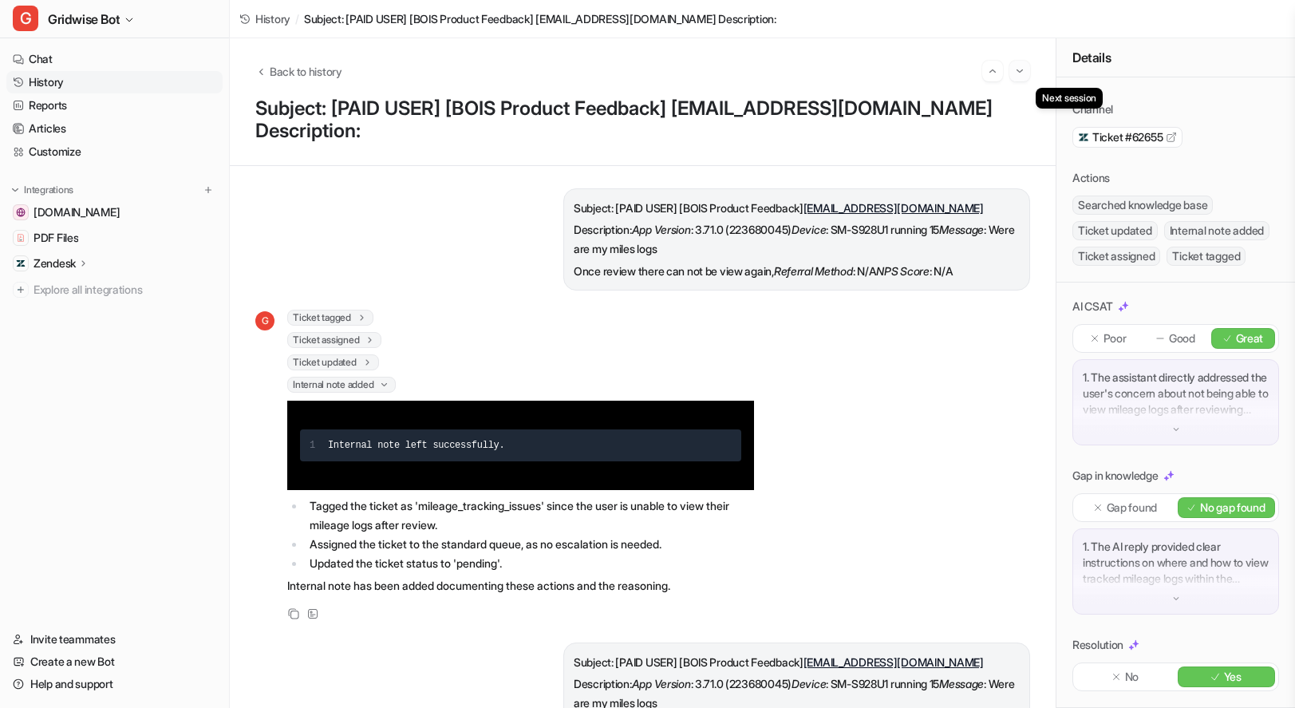
click at [1026, 74] on button "Go to next session" at bounding box center [1019, 71] width 21 height 21
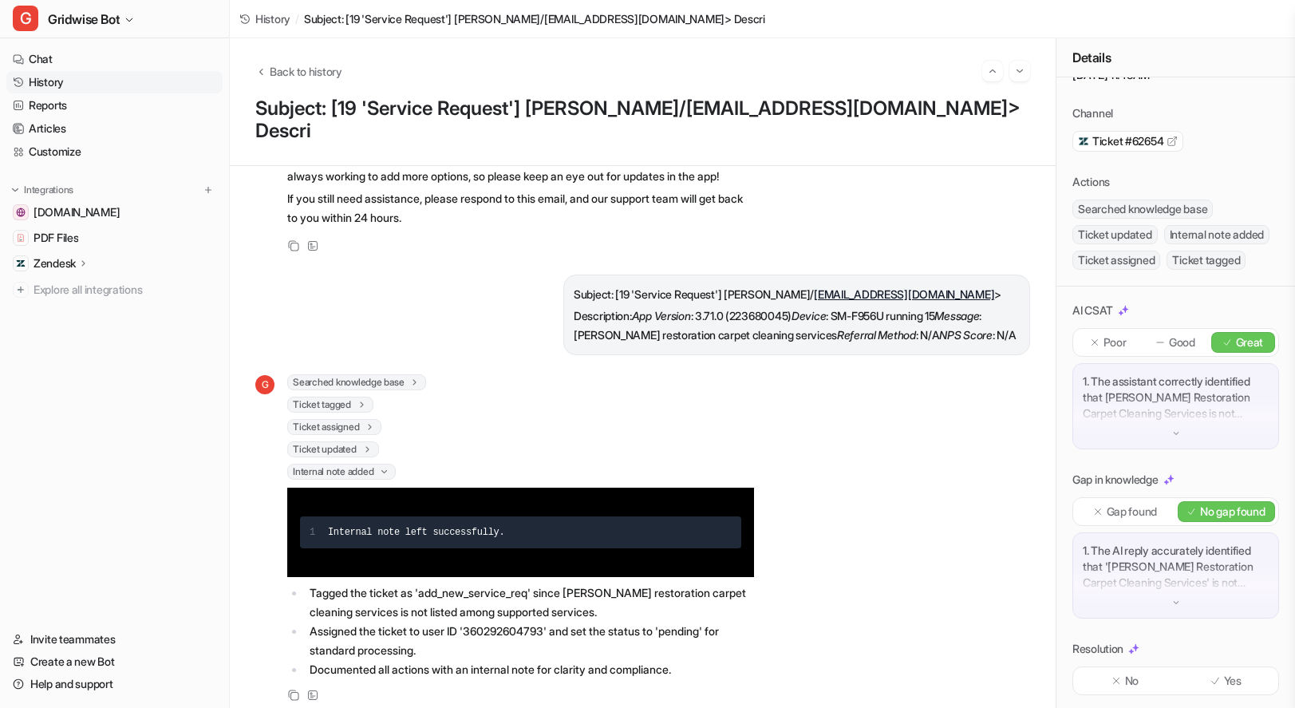
scroll to position [97, 0]
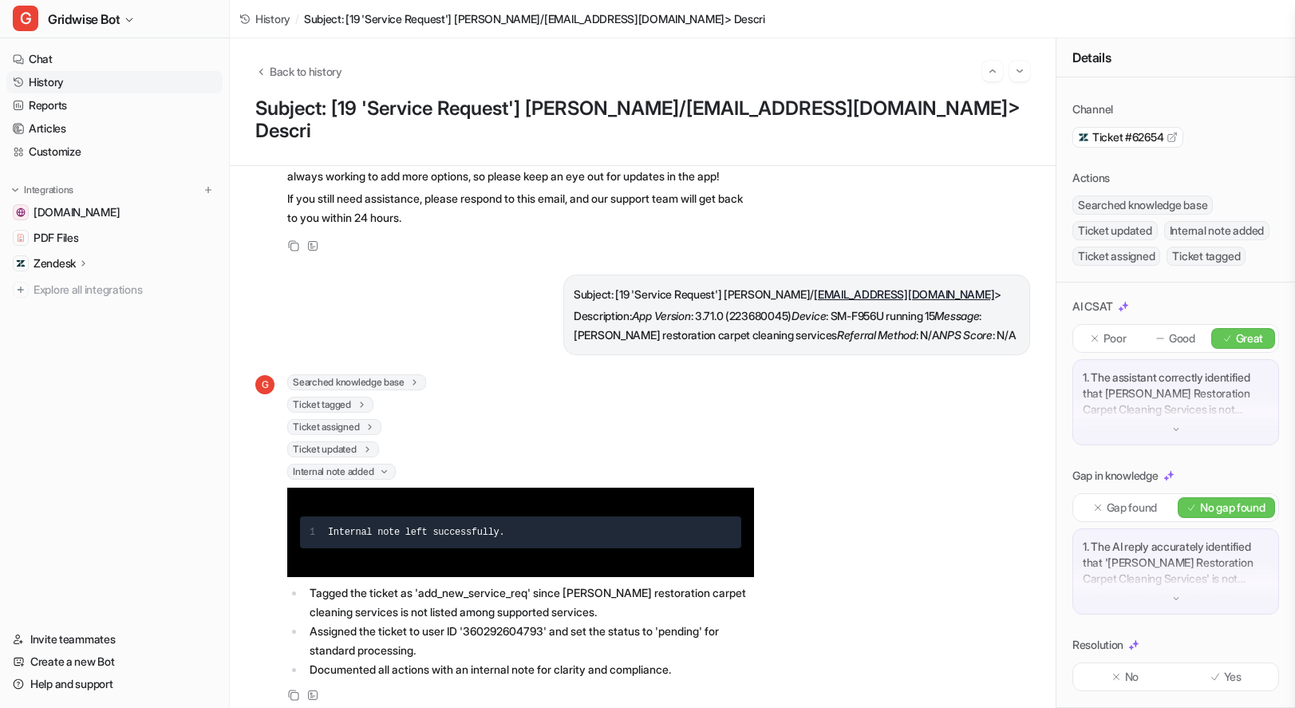
click at [1213, 683] on div "Yes" at bounding box center [1227, 676] width 98 height 21
click at [1022, 73] on img "Go to next session" at bounding box center [1019, 71] width 11 height 14
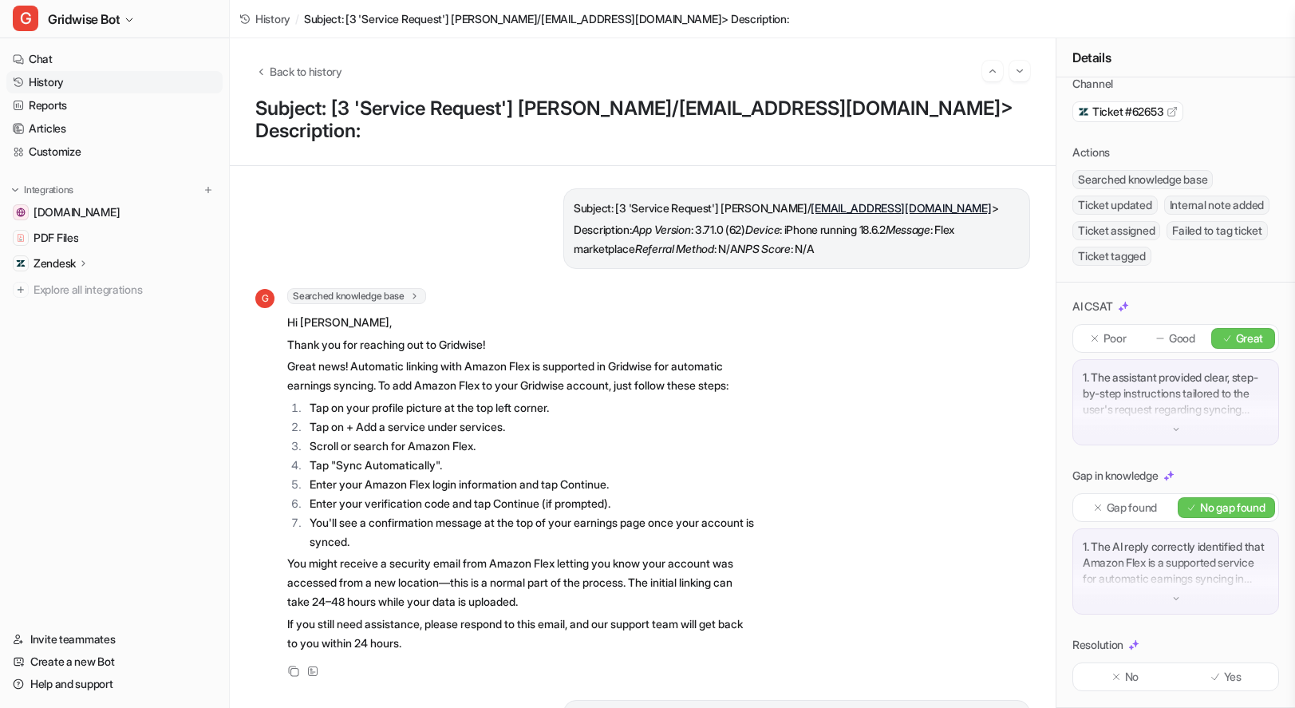
click at [1252, 677] on div "Yes" at bounding box center [1227, 676] width 98 height 21
click at [1015, 70] on img "Go to next session" at bounding box center [1019, 71] width 11 height 14
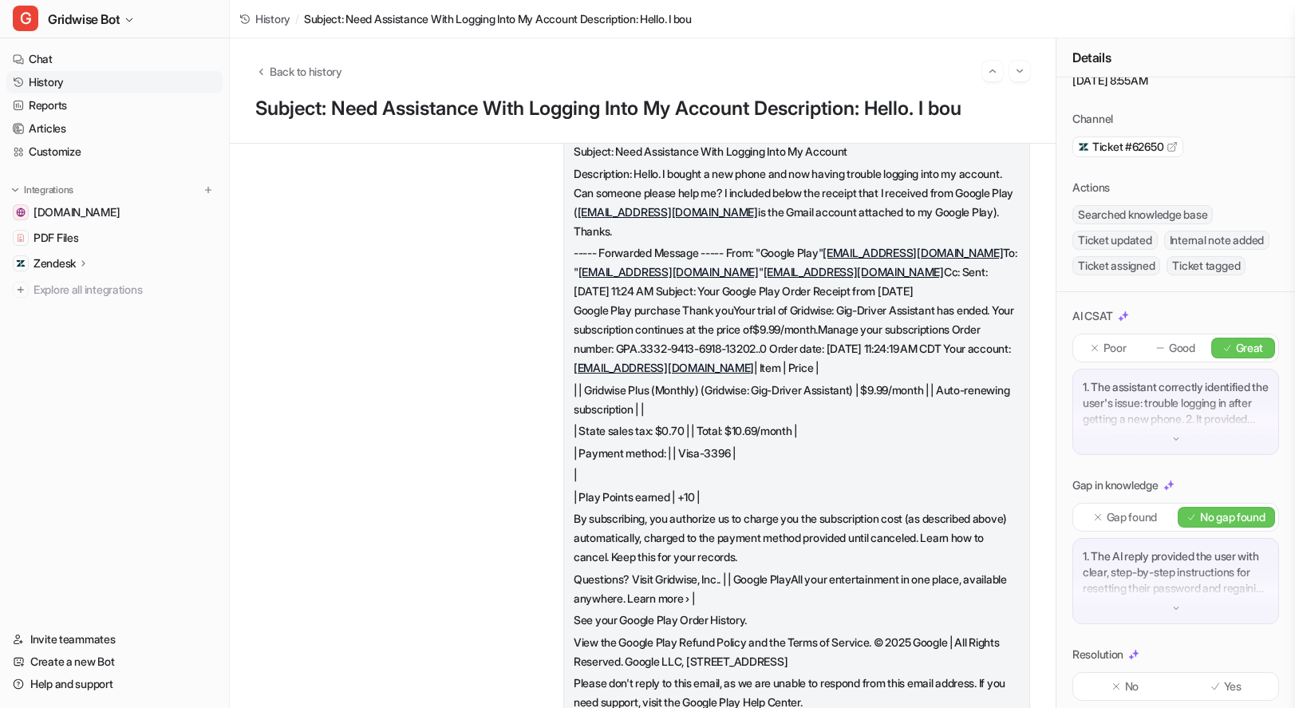
scroll to position [97, 0]
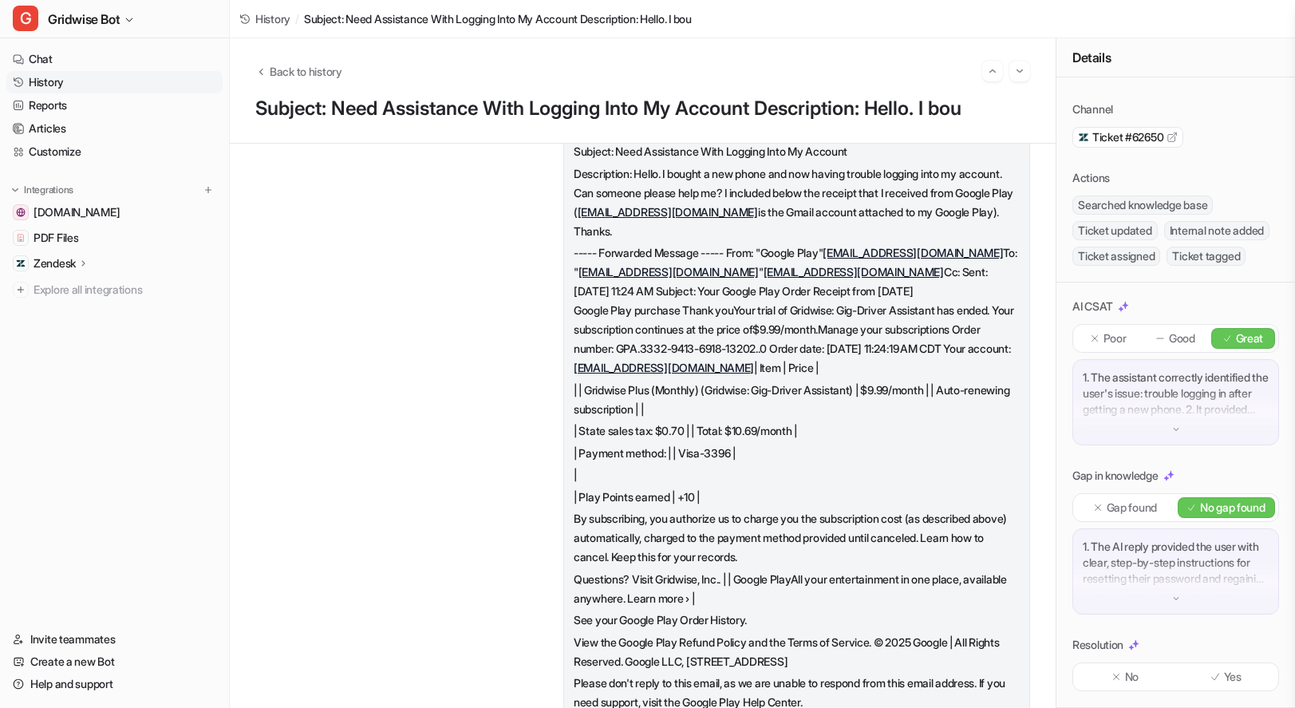
click at [1236, 678] on div "Yes" at bounding box center [1227, 676] width 98 height 21
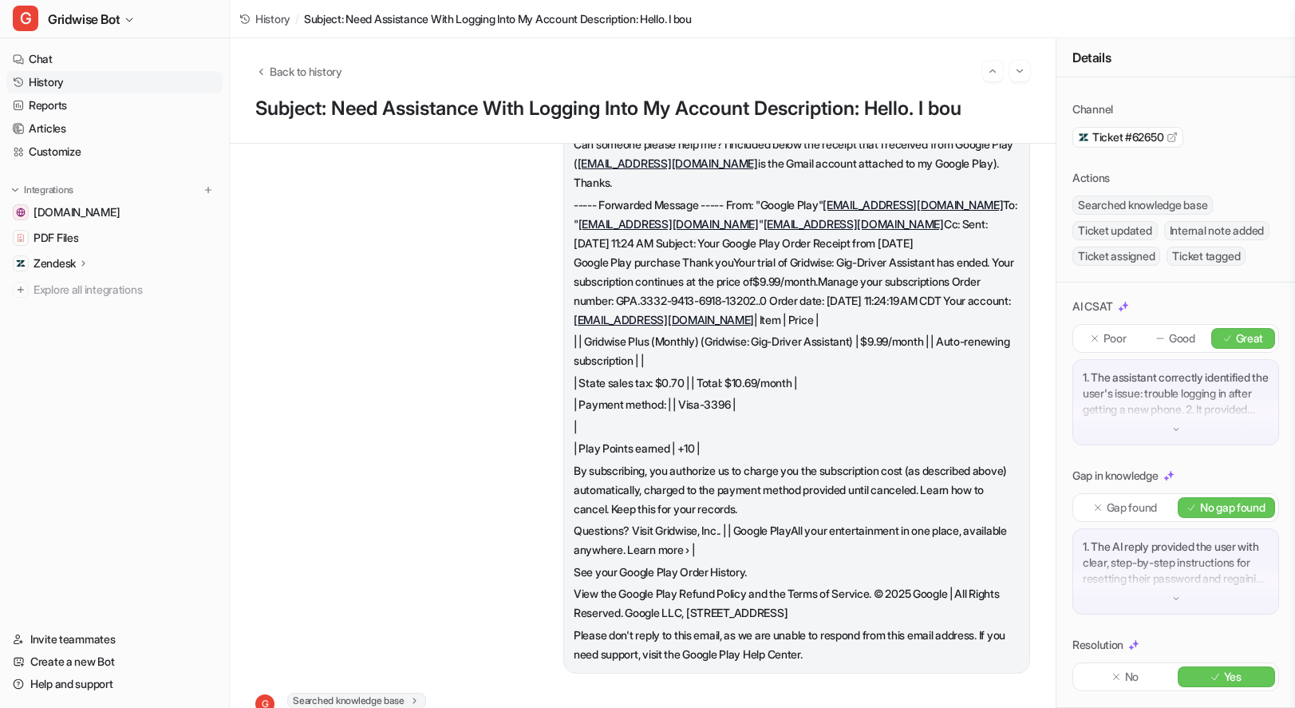
scroll to position [0, 0]
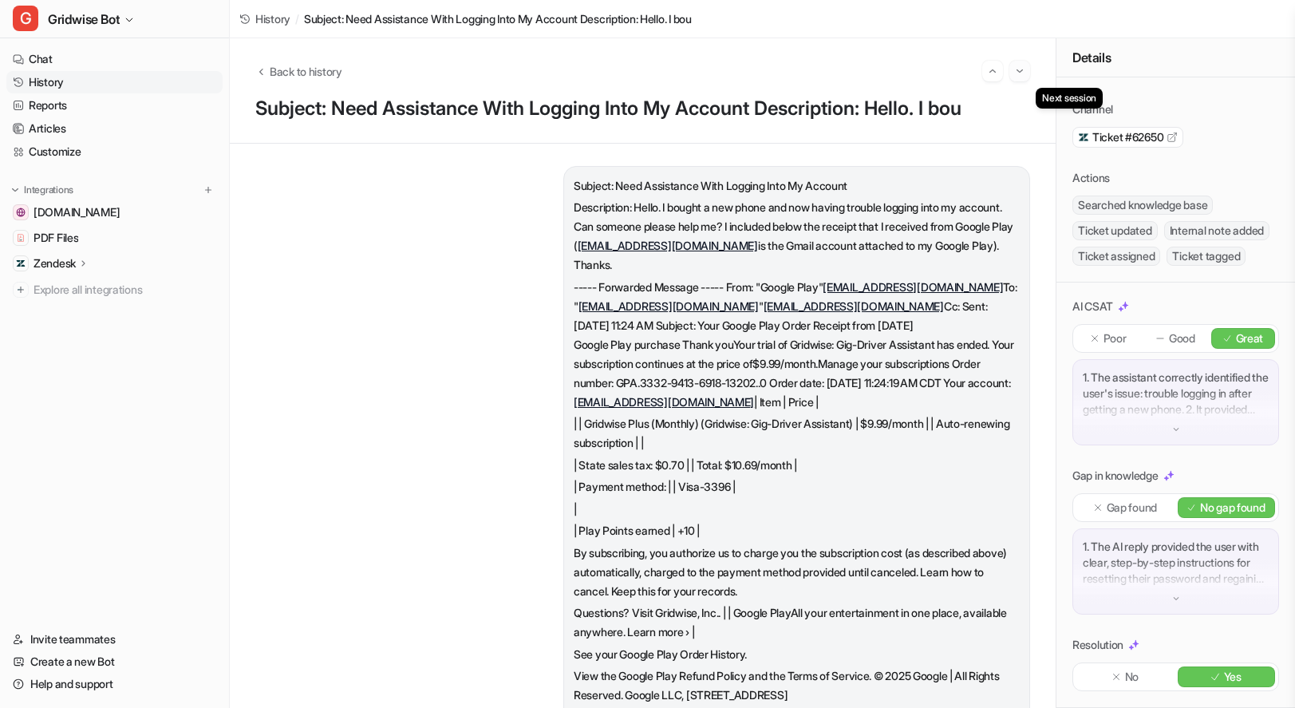
click at [1023, 72] on img "Go to next session" at bounding box center [1019, 71] width 11 height 14
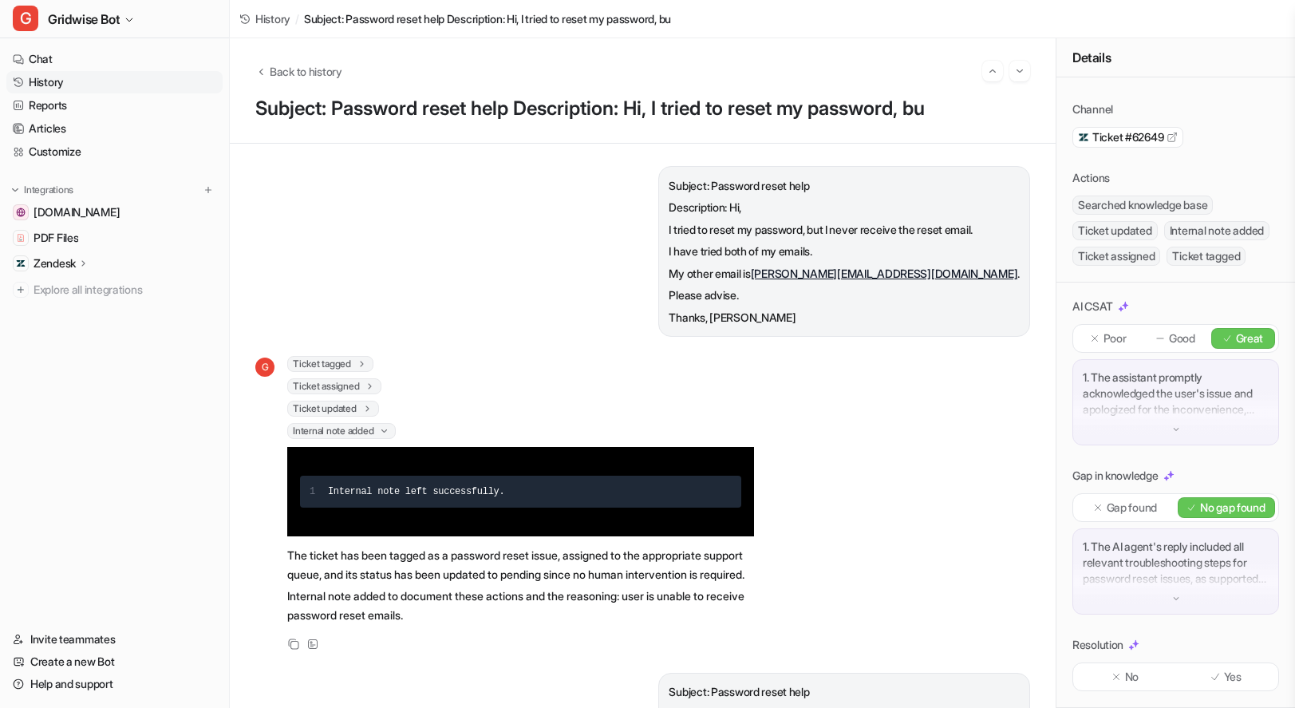
scroll to position [97, 0]
click at [1019, 71] on img "Go to next session" at bounding box center [1019, 71] width 11 height 14
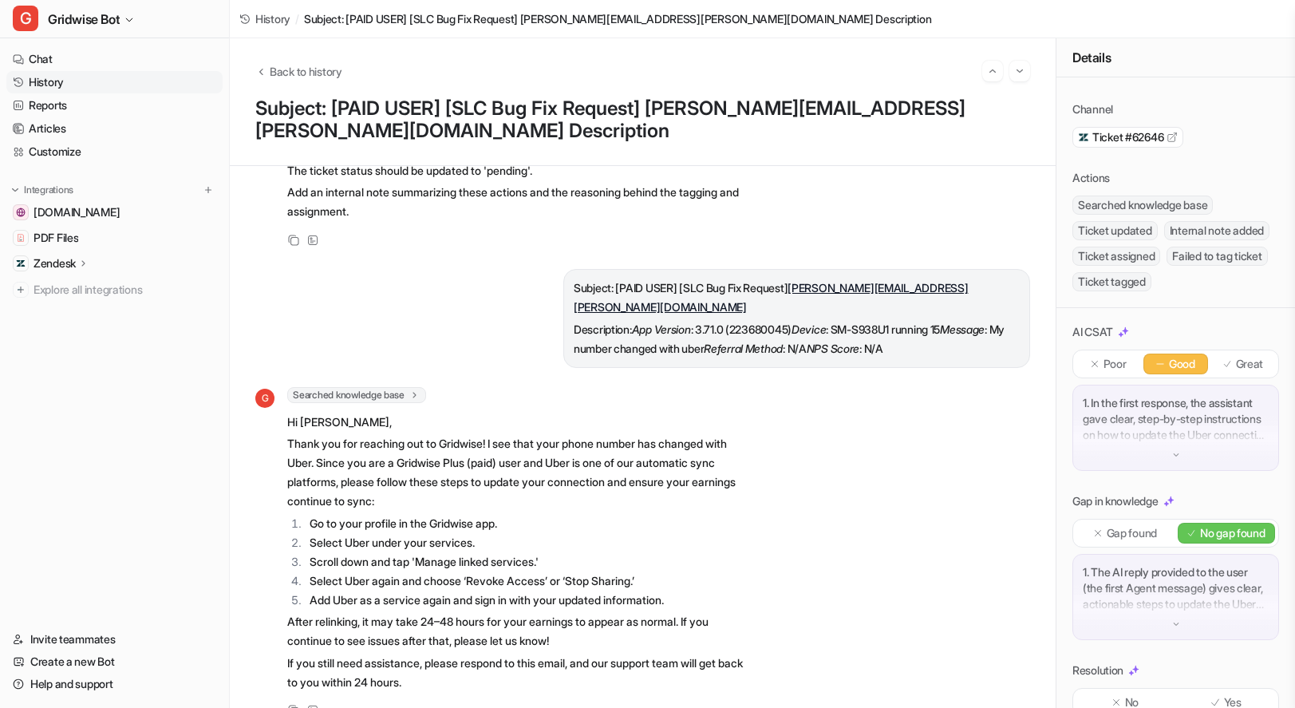
scroll to position [123, 0]
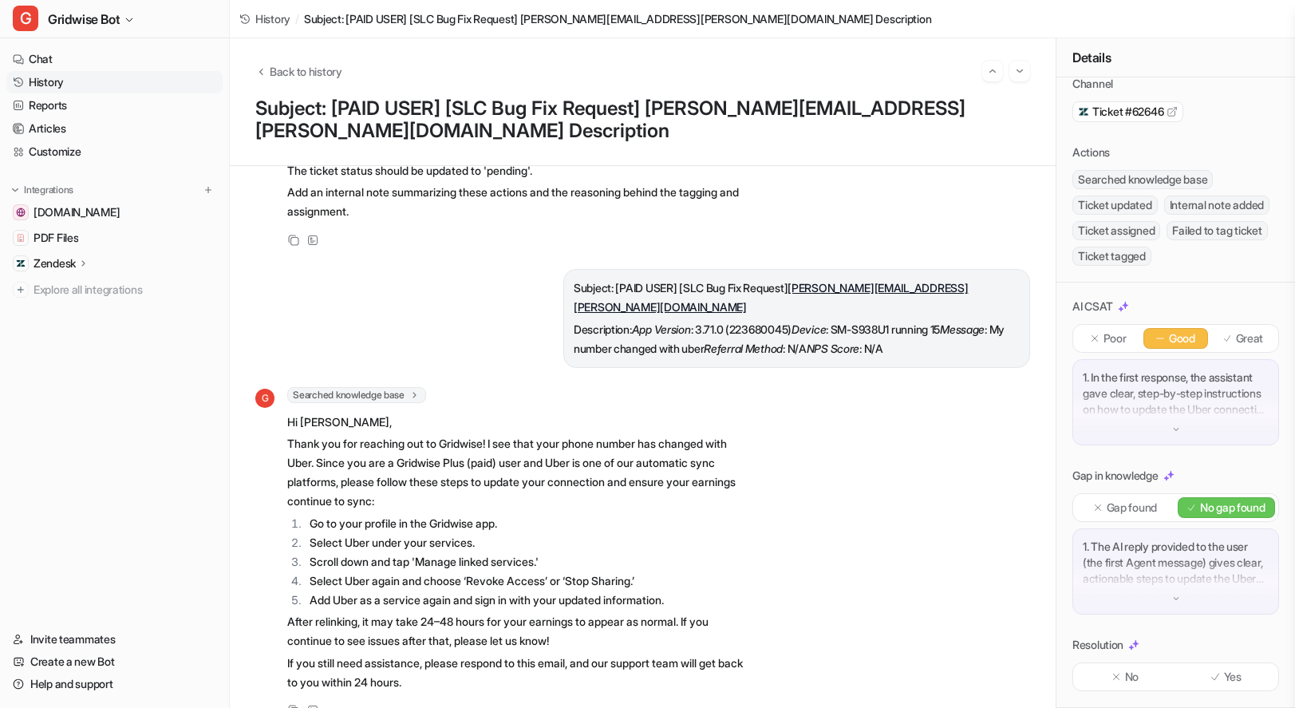
click at [1236, 330] on p "Great" at bounding box center [1250, 338] width 28 height 16
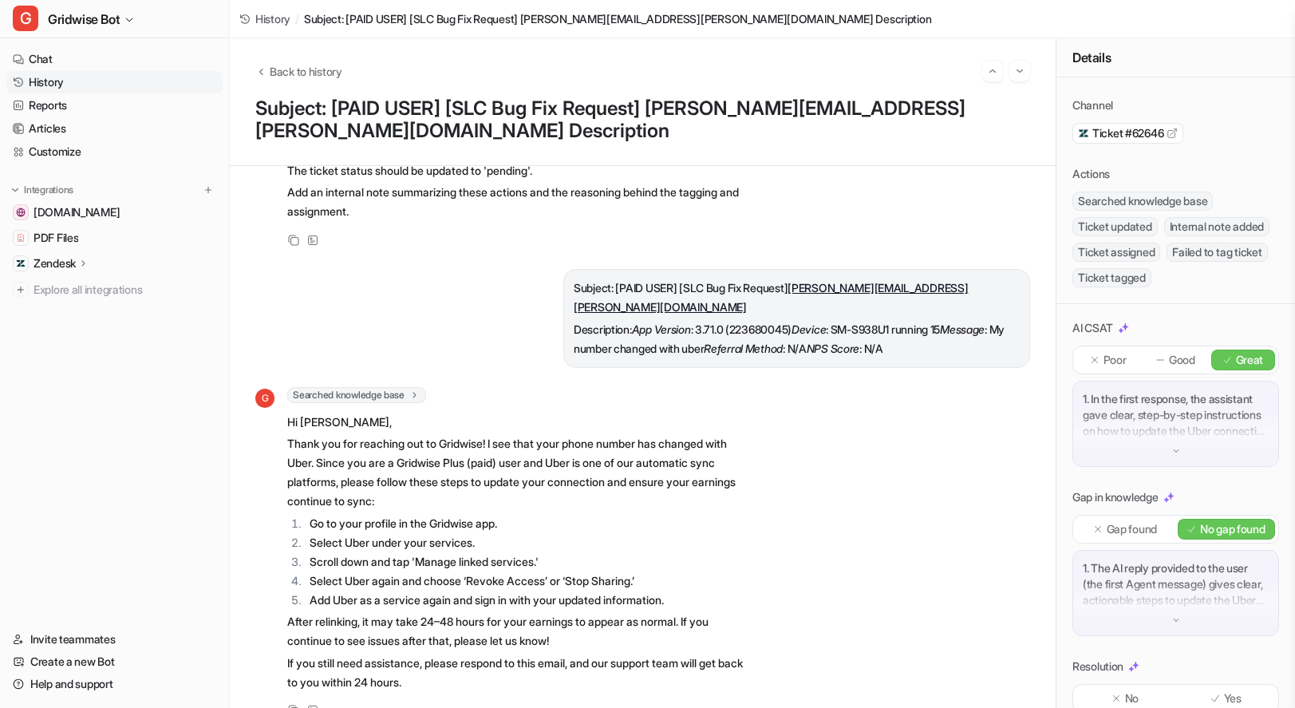
scroll to position [0, 0]
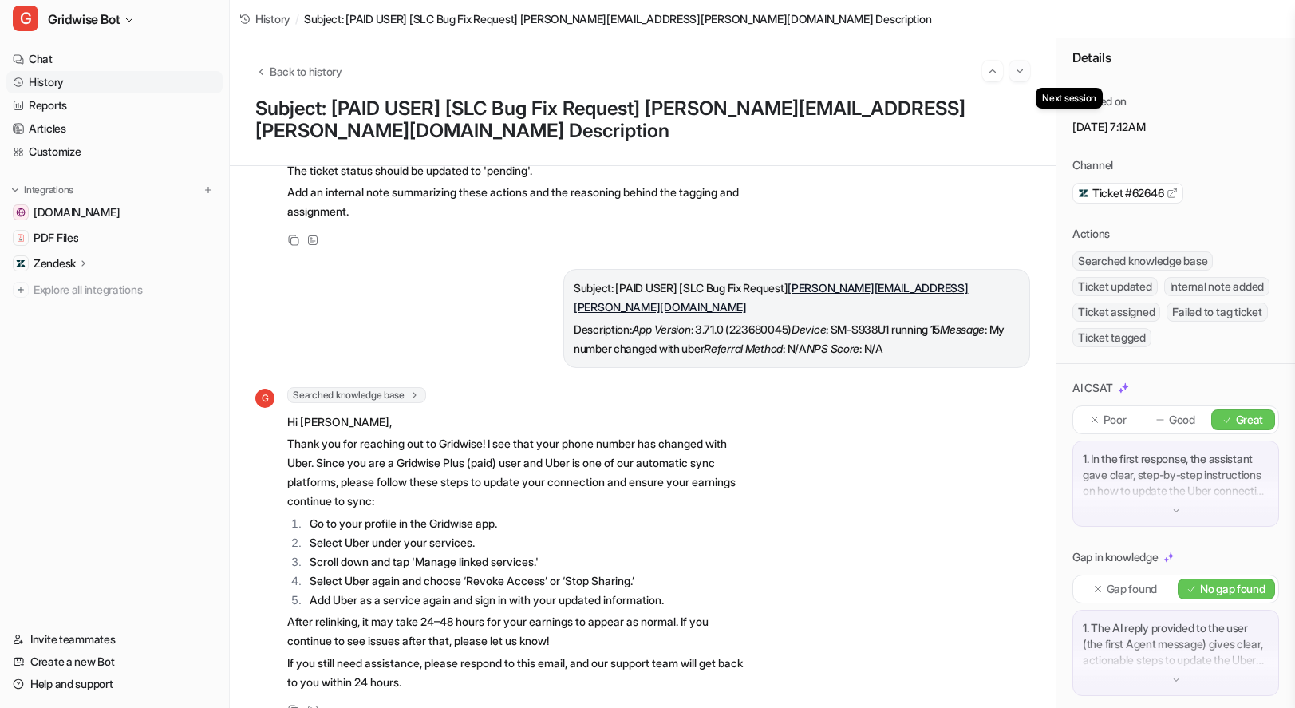
click at [1021, 80] on button "Go to next session" at bounding box center [1019, 71] width 21 height 21
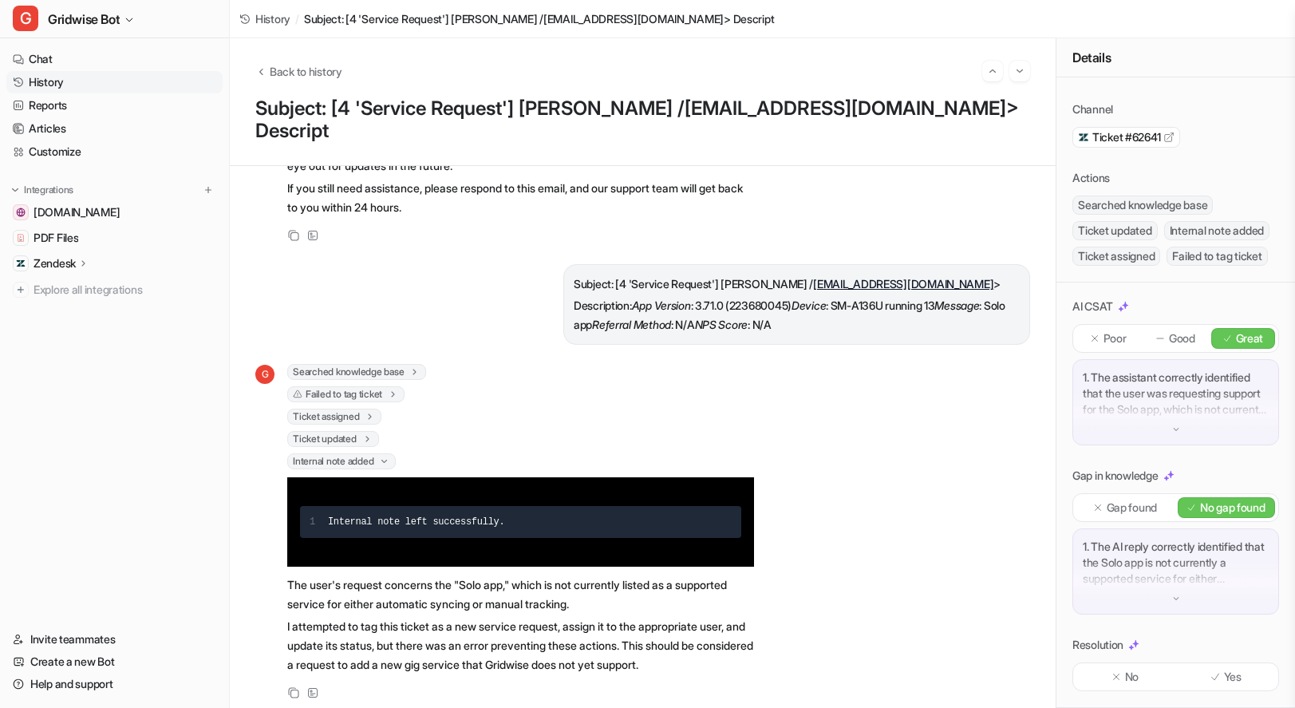
scroll to position [298, 0]
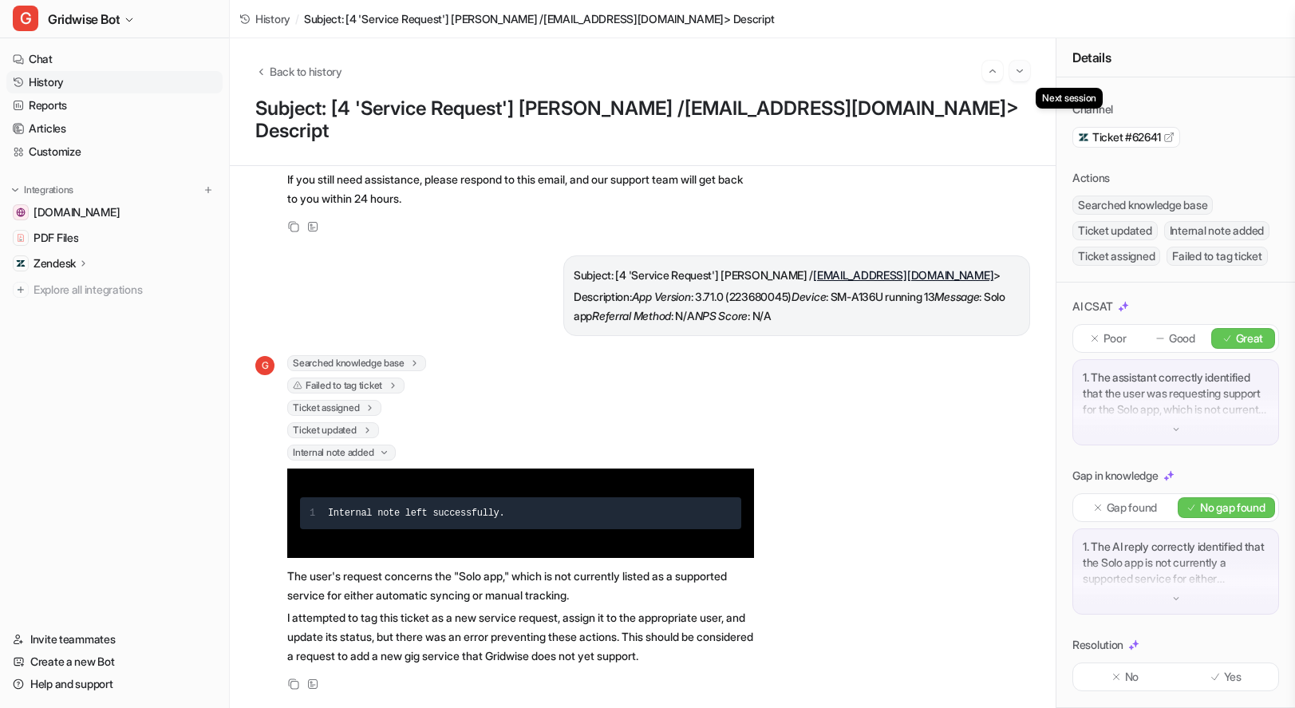
click at [1023, 77] on img "Go to next session" at bounding box center [1019, 71] width 11 height 14
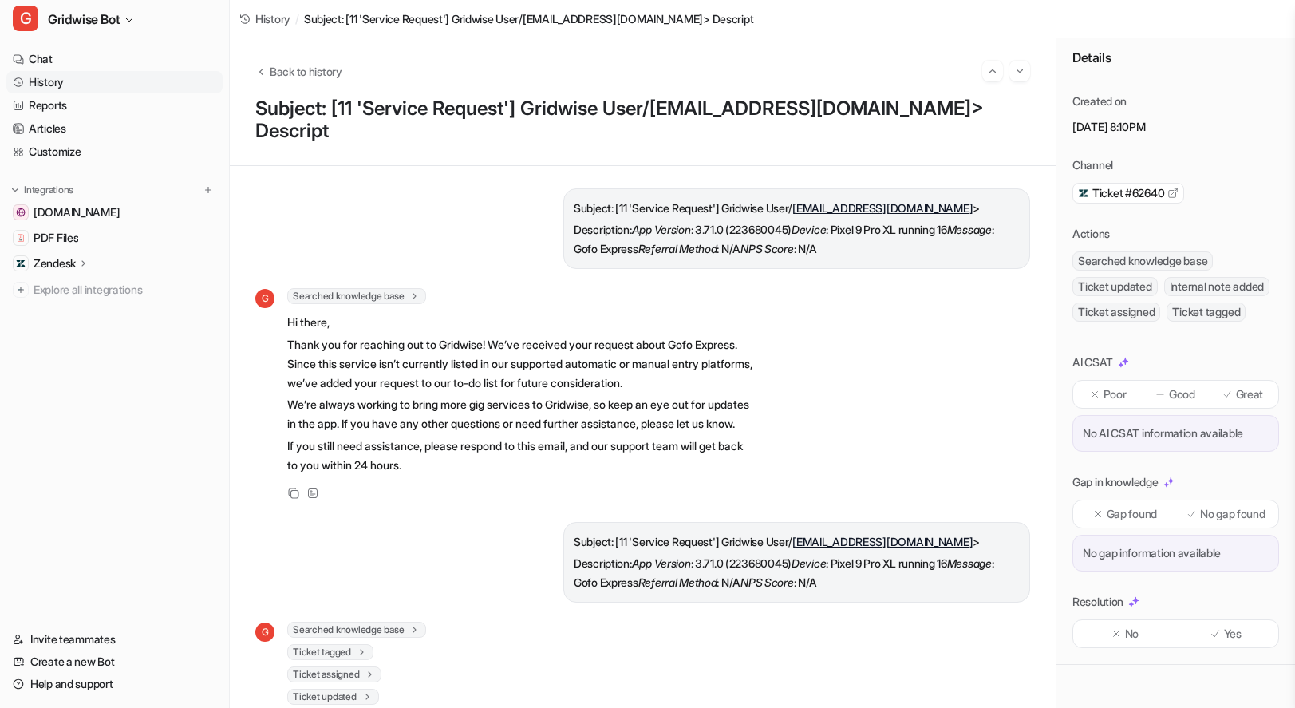
click at [1243, 391] on p "Great" at bounding box center [1250, 394] width 28 height 16
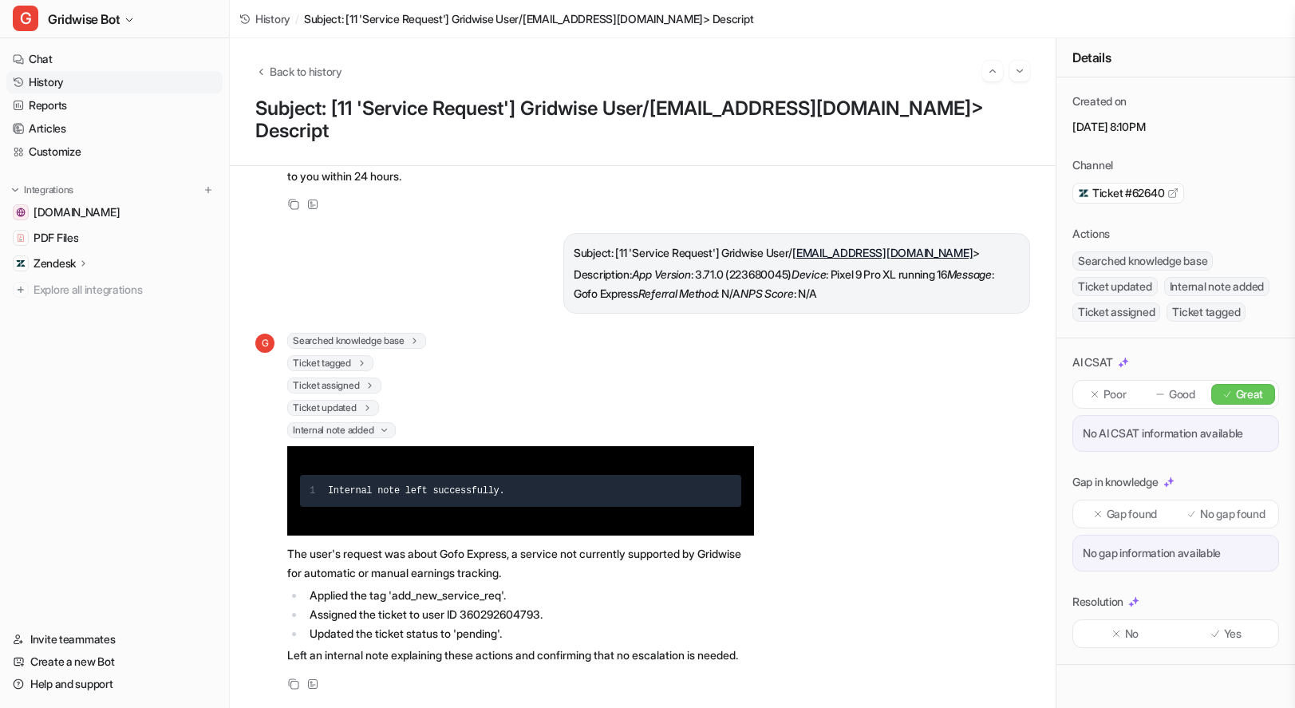
scroll to position [316, 0]
click at [1116, 526] on div "Gap found No gap found" at bounding box center [1176, 514] width 207 height 29
click at [1129, 504] on div "Gap found" at bounding box center [1125, 514] width 98 height 21
click at [1233, 631] on p "Yes" at bounding box center [1233, 634] width 18 height 16
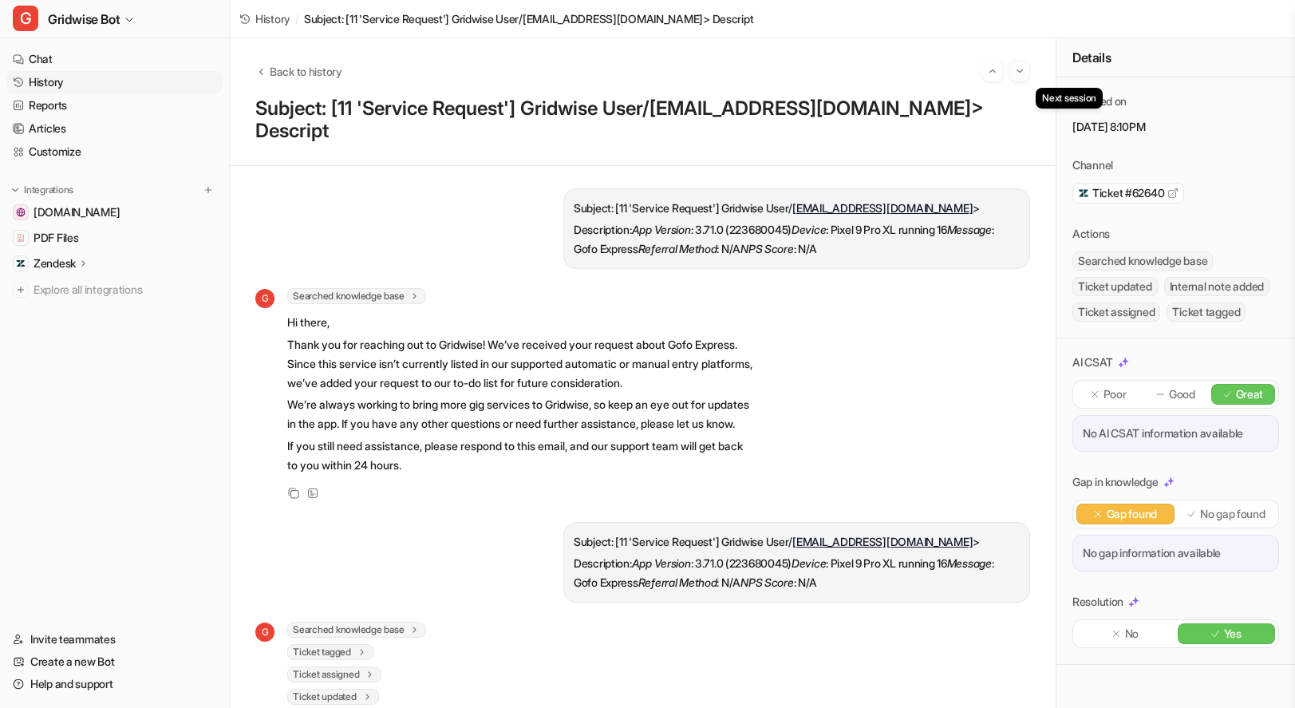
click at [1025, 68] on img "Go to next session" at bounding box center [1019, 71] width 11 height 14
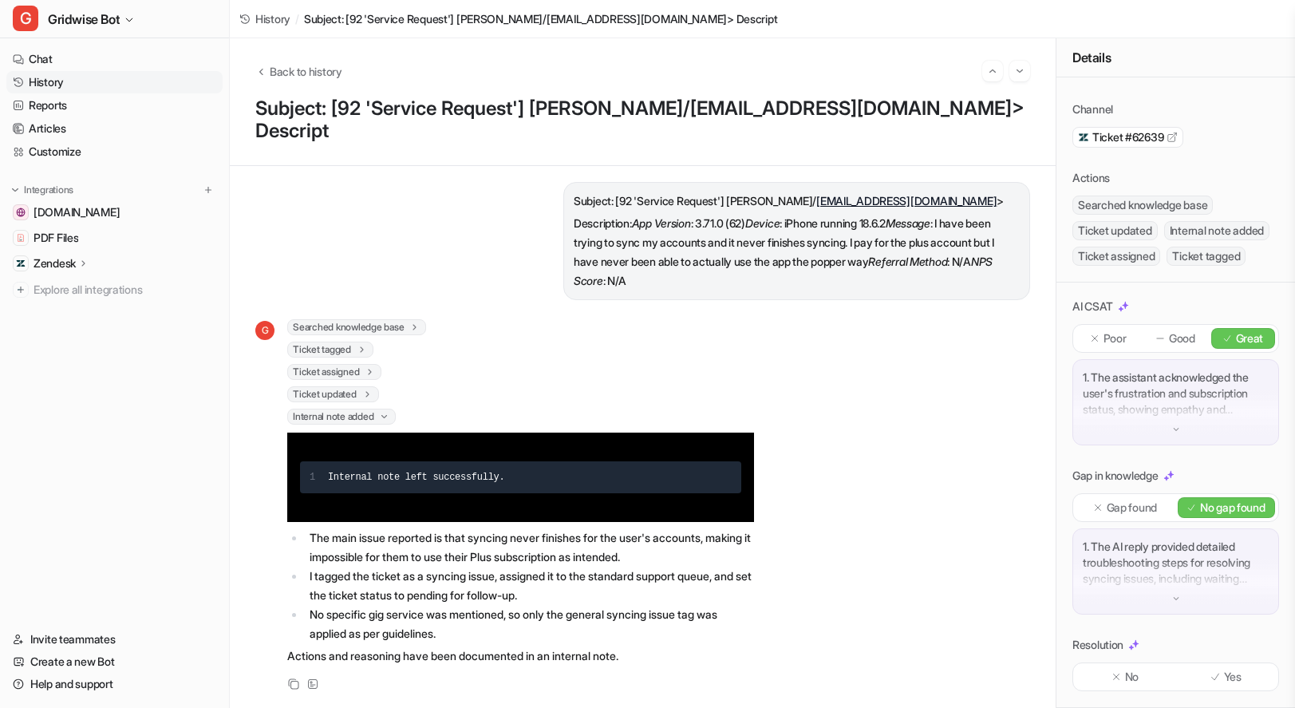
scroll to position [97, 0]
click at [1235, 672] on div "Yes" at bounding box center [1227, 676] width 98 height 21
click at [1025, 66] on button "Go to next session" at bounding box center [1019, 71] width 21 height 21
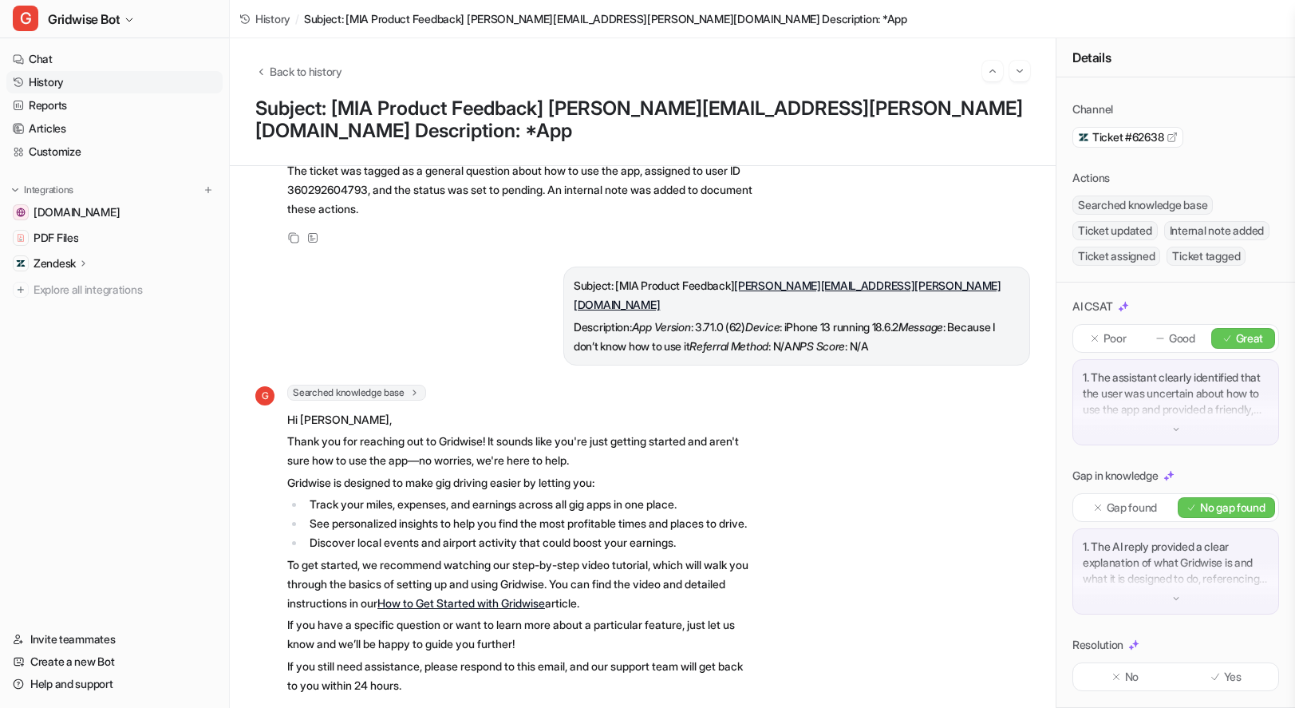
scroll to position [97, 0]
click at [1213, 689] on div "No Yes" at bounding box center [1176, 676] width 207 height 29
click at [1235, 681] on div "Yes" at bounding box center [1227, 676] width 98 height 21
click at [1022, 72] on img "Go to next session" at bounding box center [1019, 71] width 11 height 14
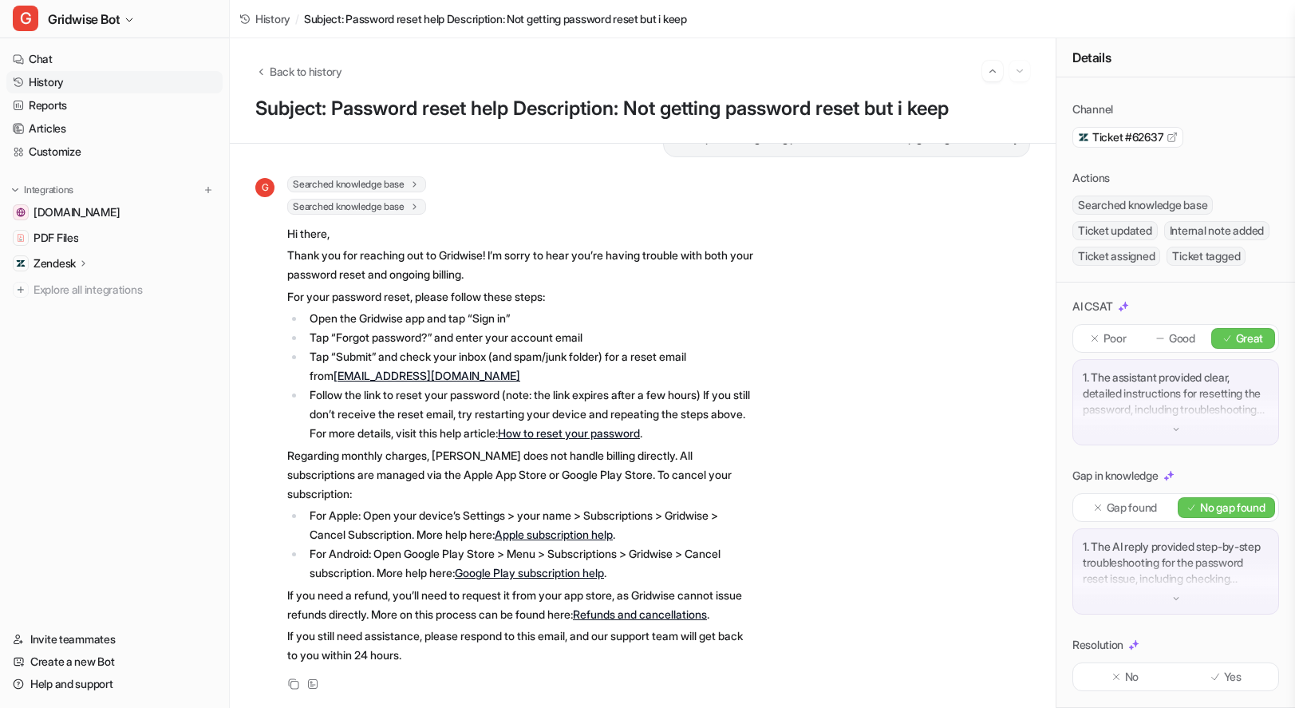
scroll to position [97, 0]
drag, startPoint x: 1211, startPoint y: 676, endPoint x: 1226, endPoint y: 671, distance: 15.9
click at [1211, 678] on div "Yes" at bounding box center [1227, 676] width 98 height 21
click at [907, 461] on div "G Searched knowledge base search_queries : [ "password reset instructions" ] Se…" at bounding box center [642, 434] width 775 height 517
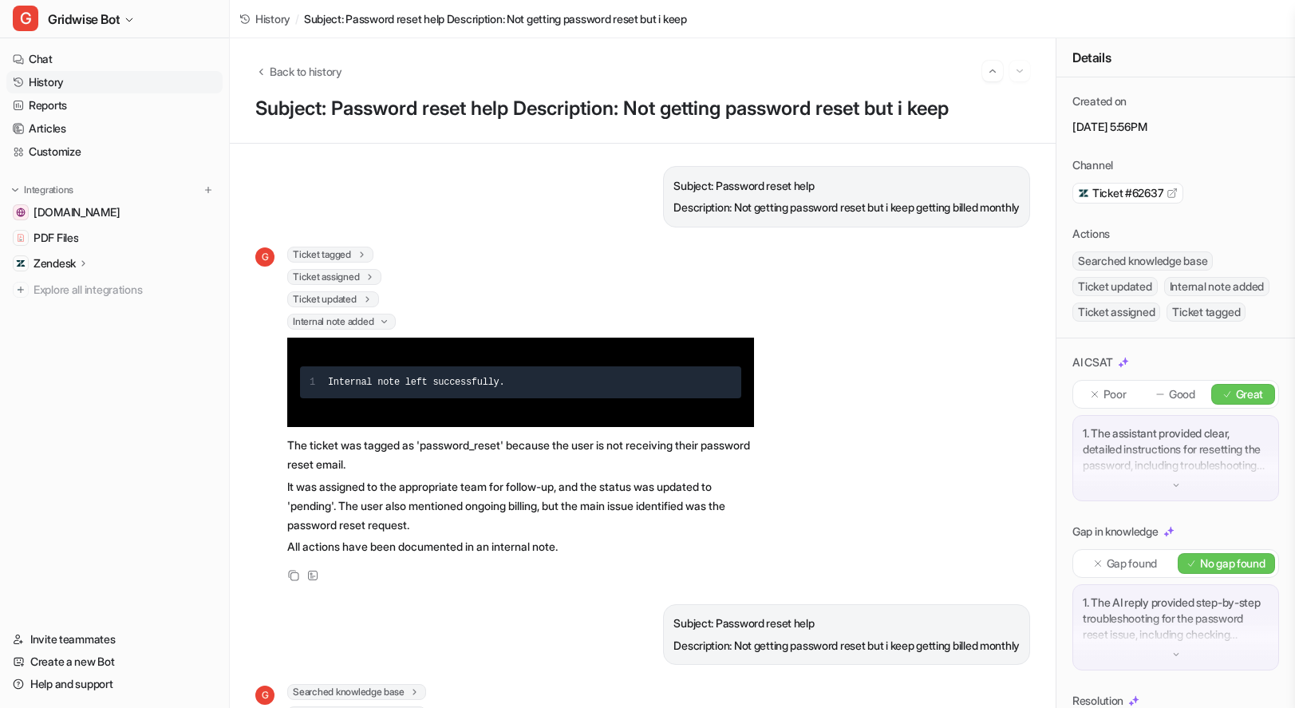
click at [311, 79] on div "Back to history" at bounding box center [642, 71] width 775 height 21
click at [334, 69] on span "Back to history" at bounding box center [306, 71] width 73 height 17
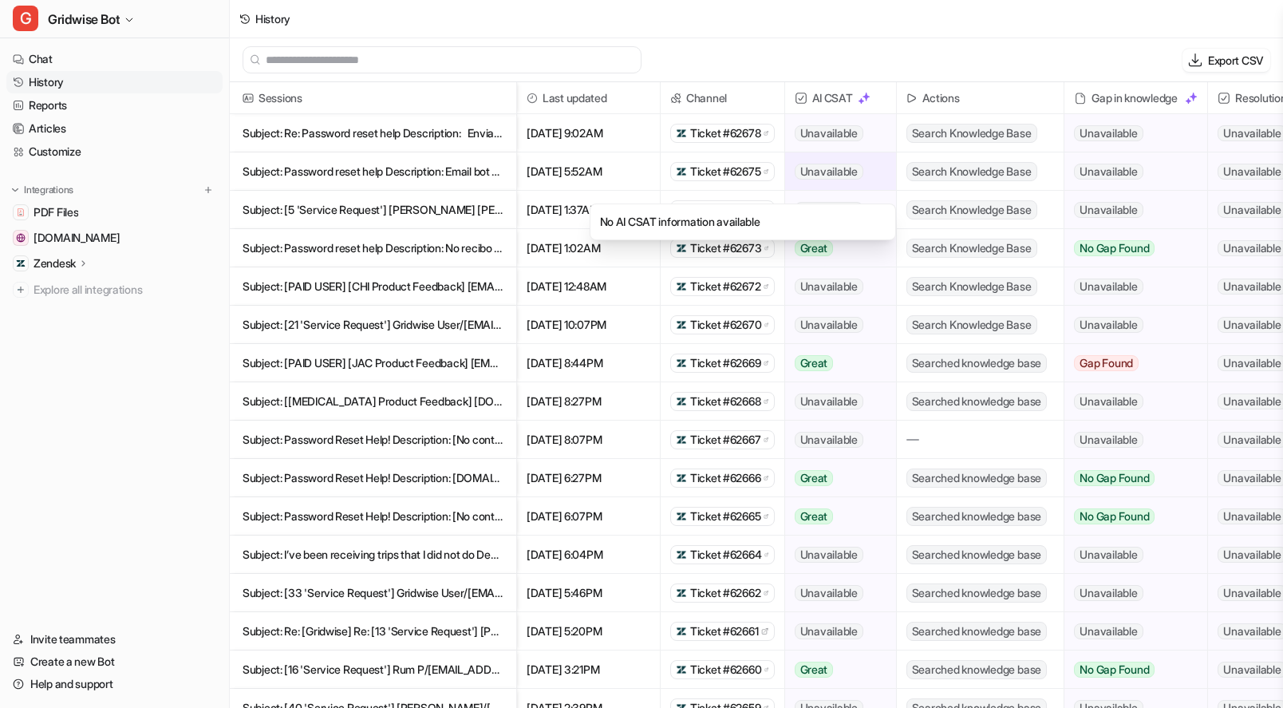
click at [850, 171] on span "Unavailable" at bounding box center [829, 172] width 69 height 16
click at [392, 180] on p "Subject: Password reset help Description: Email bot being received for password…" at bounding box center [373, 171] width 261 height 38
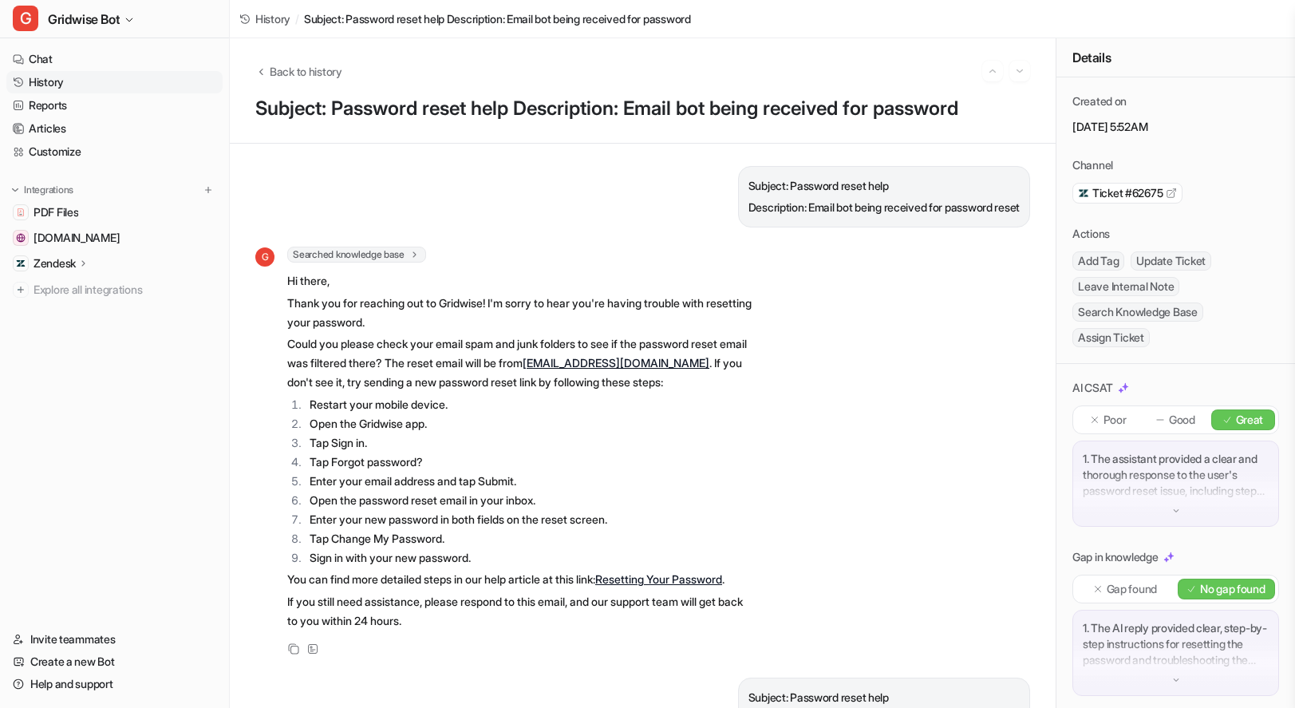
click at [315, 58] on div "Back to history Subject: Password reset help Description: Email bot being recei…" at bounding box center [643, 90] width 826 height 105
click at [322, 72] on span "Back to history" at bounding box center [306, 71] width 73 height 17
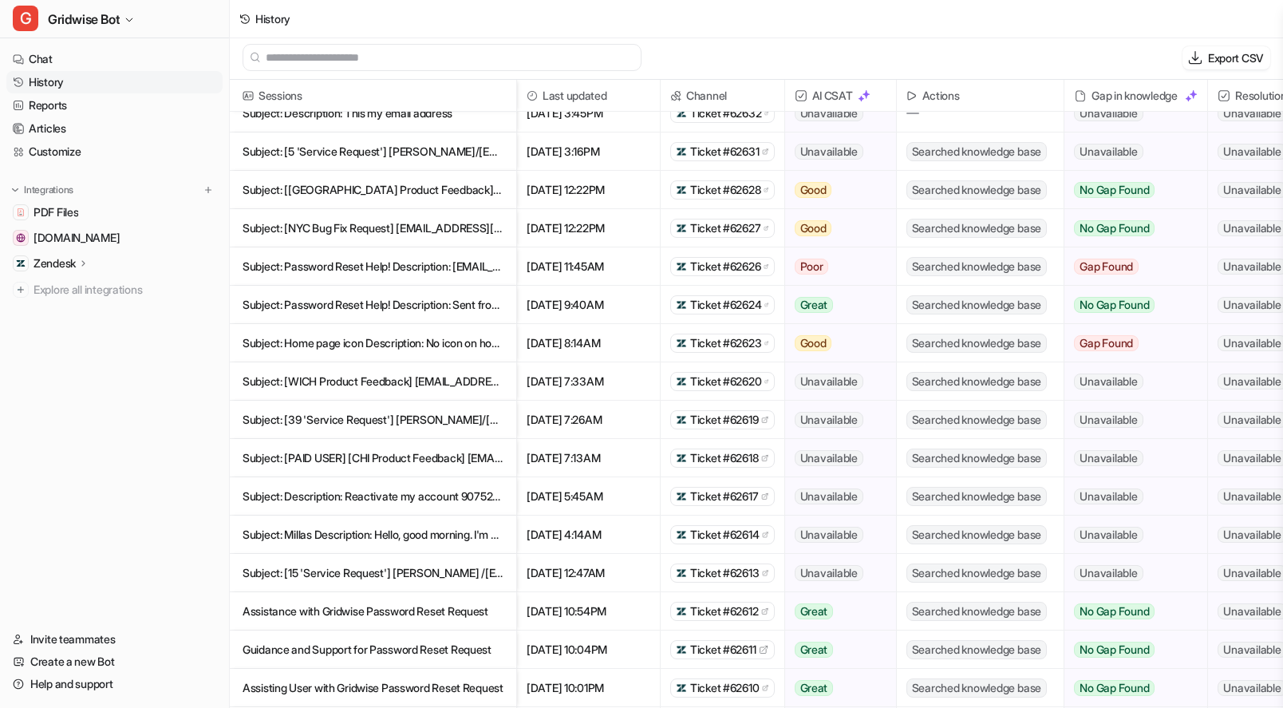
scroll to position [1378, 0]
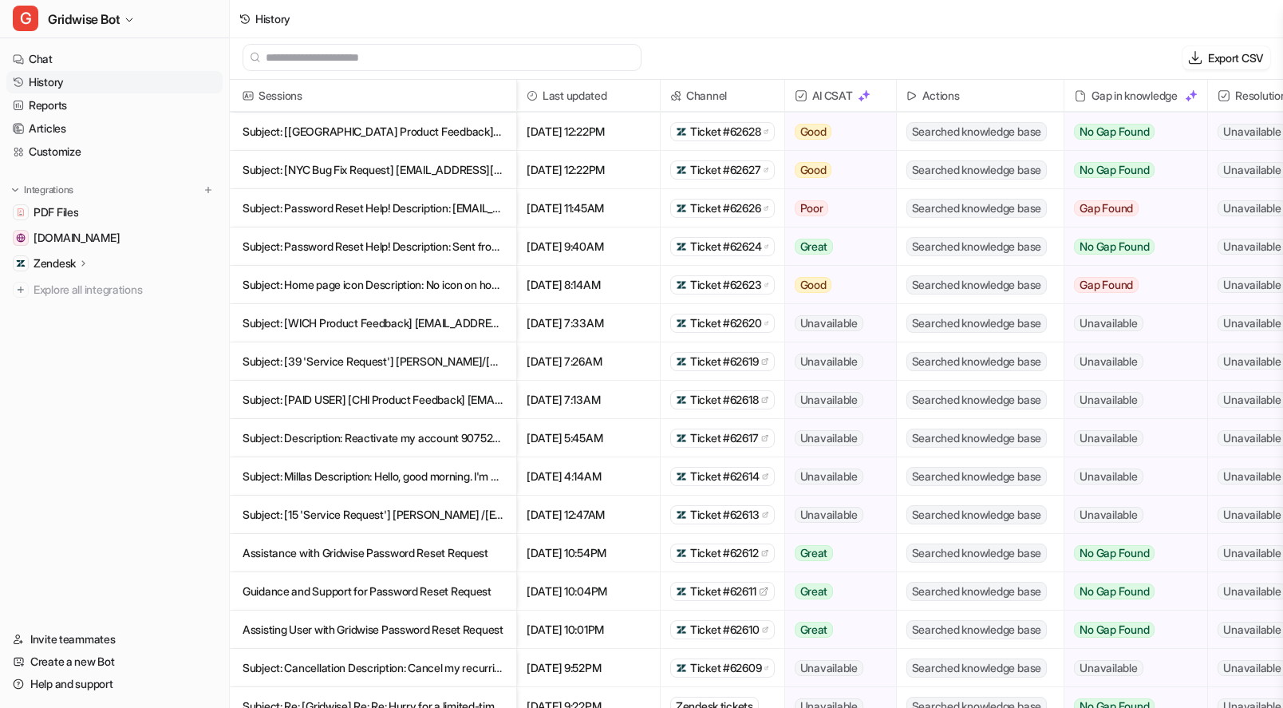
click at [395, 354] on p "Subject: [39 'Service Request'] Sean Friend/bluereddragon@live.com> Description…" at bounding box center [373, 361] width 261 height 38
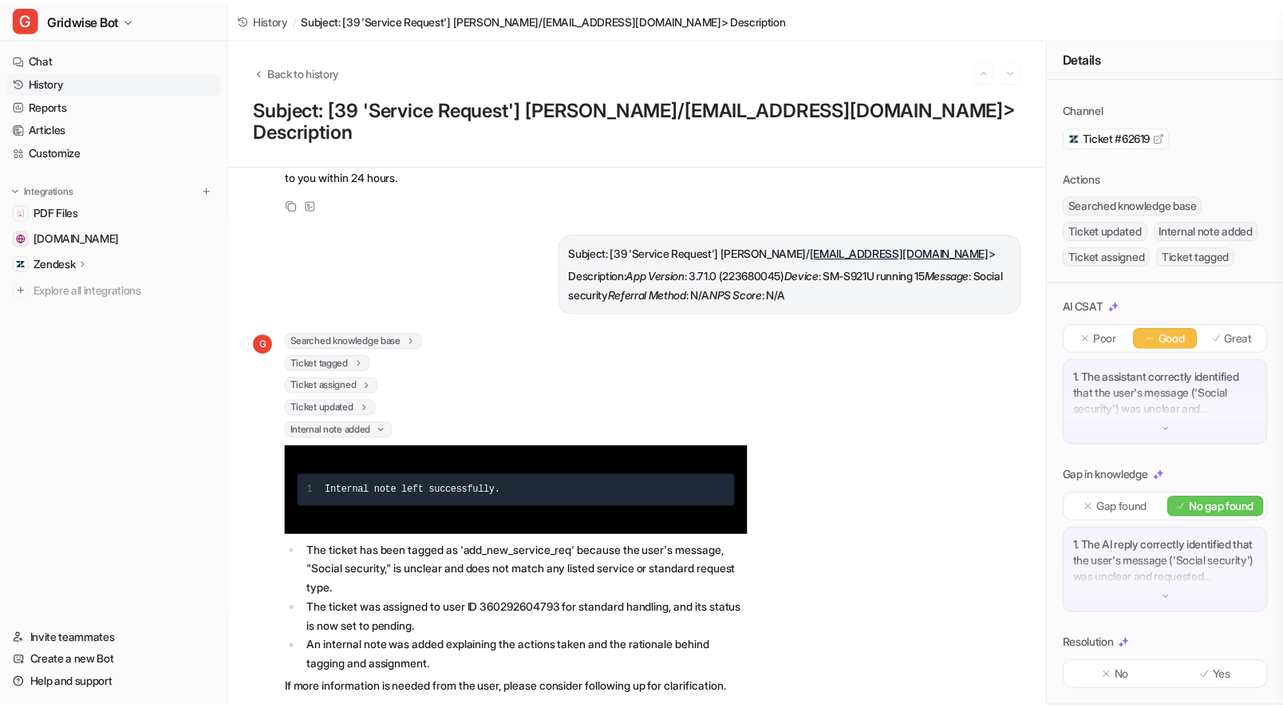
scroll to position [352, 0]
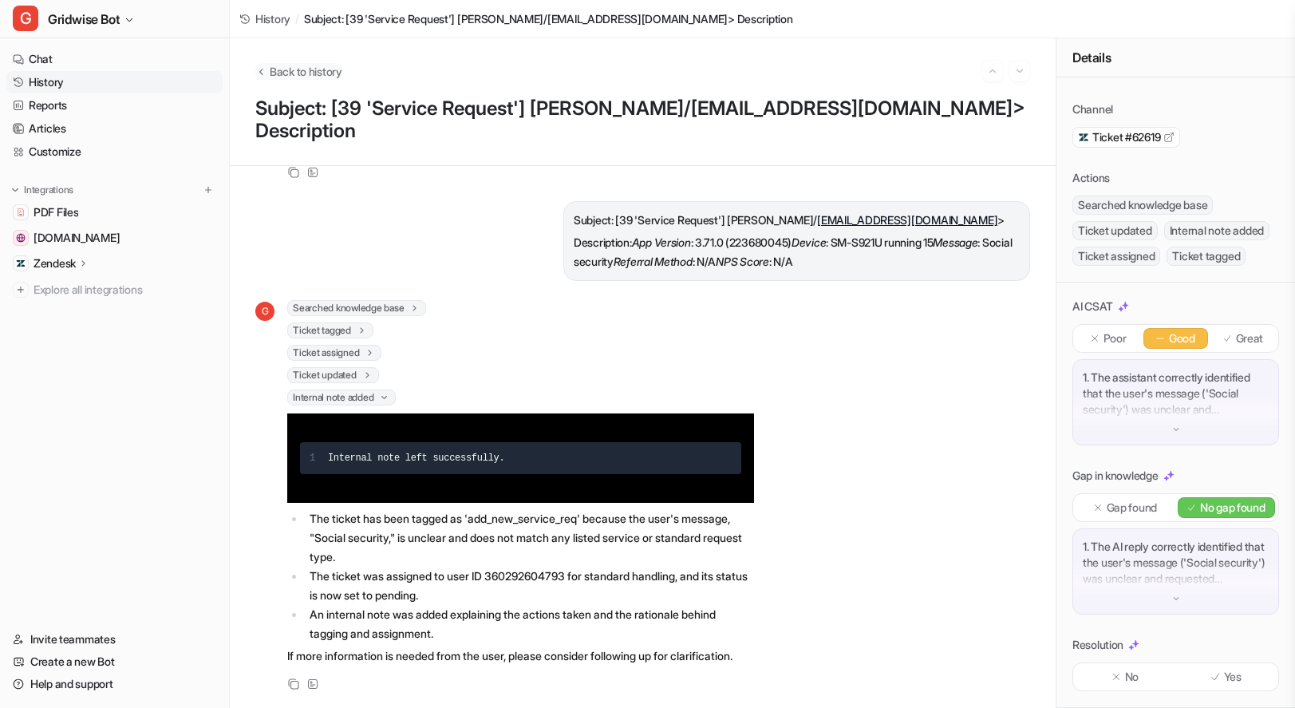
click at [315, 62] on div "Back to history" at bounding box center [642, 71] width 775 height 21
click at [319, 69] on span "Back to history" at bounding box center [306, 71] width 73 height 17
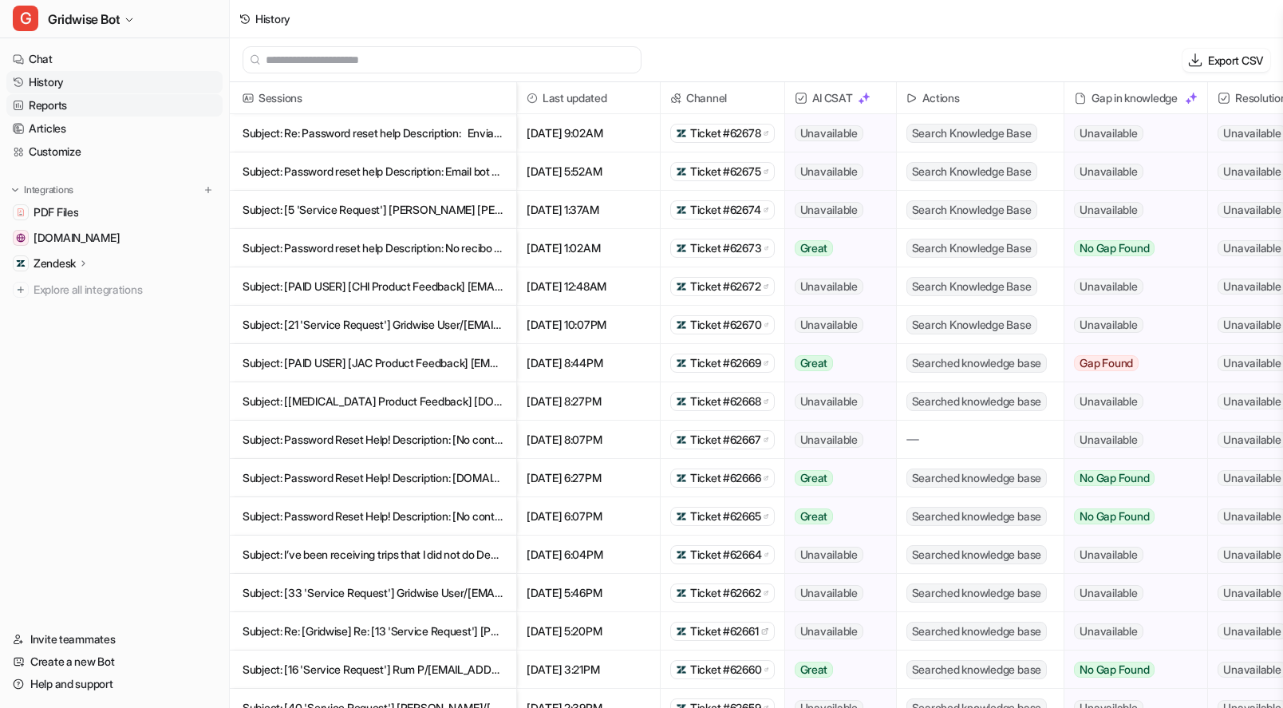
click at [49, 110] on link "Reports" at bounding box center [114, 105] width 216 height 22
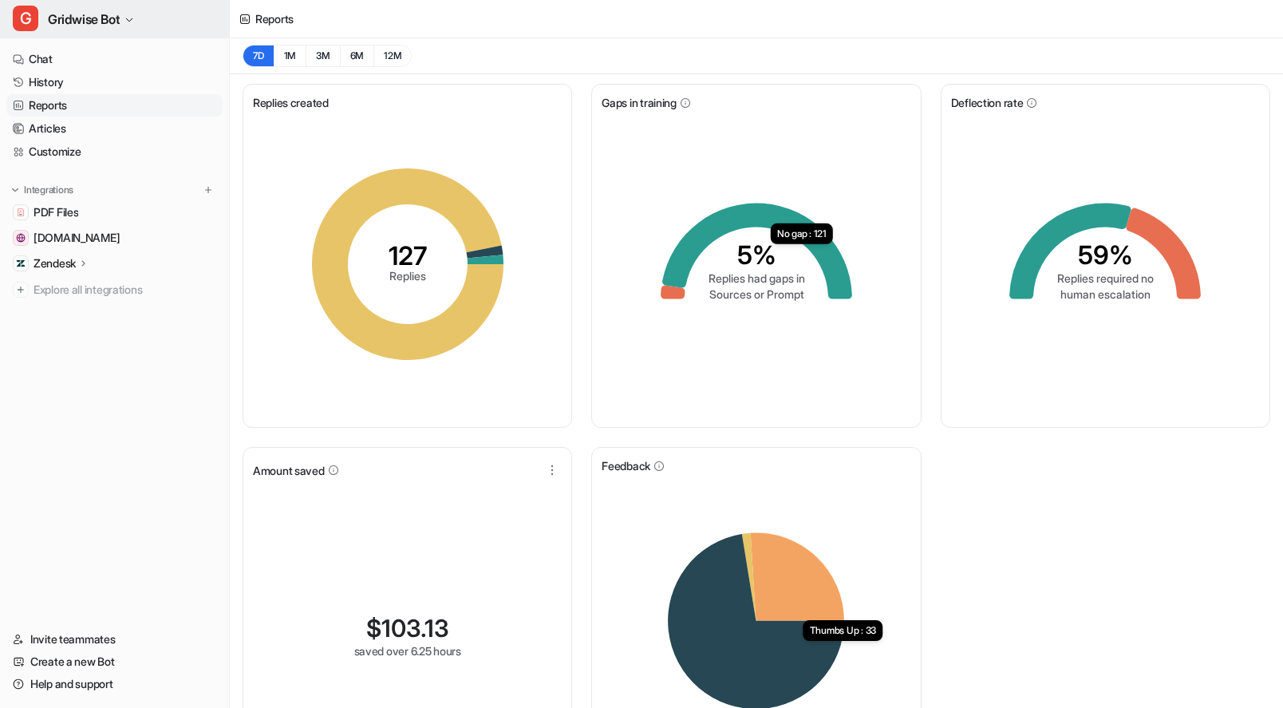
click at [102, 29] on span "Gridwise Bot" at bounding box center [84, 19] width 72 height 22
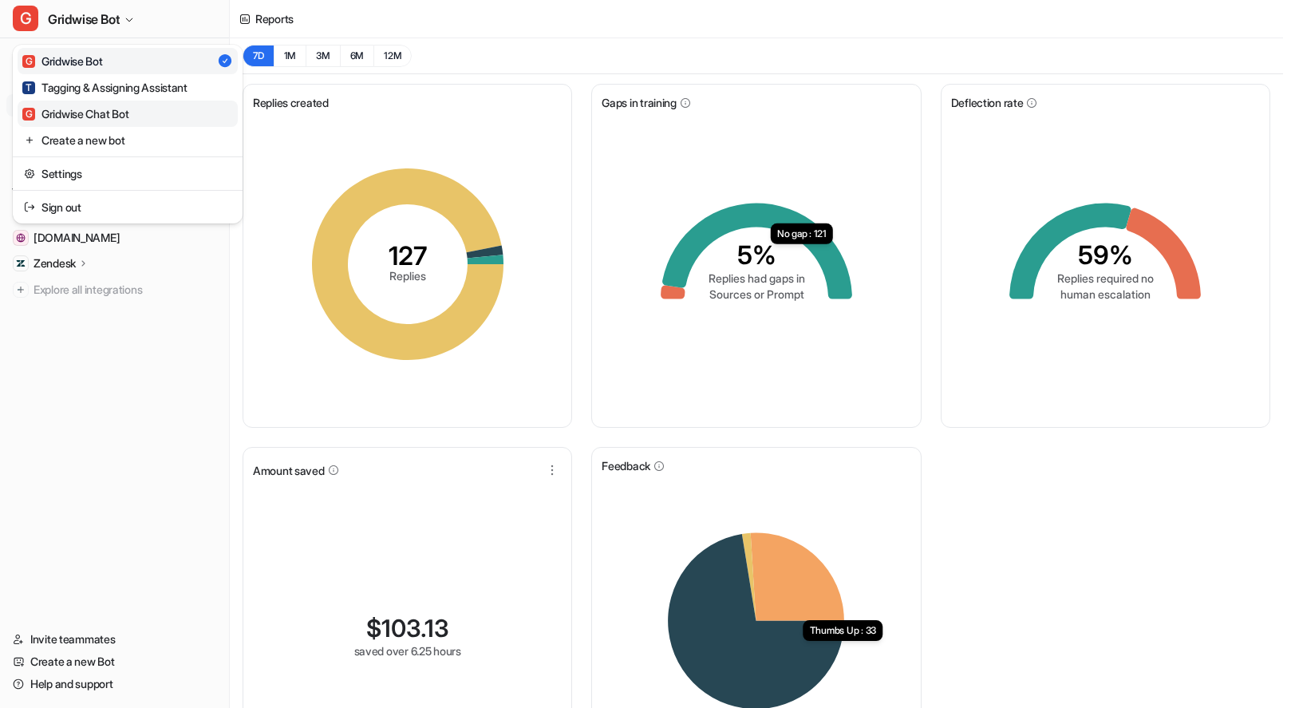
click at [119, 113] on div "G Gridwise Chat Bot" at bounding box center [75, 113] width 106 height 17
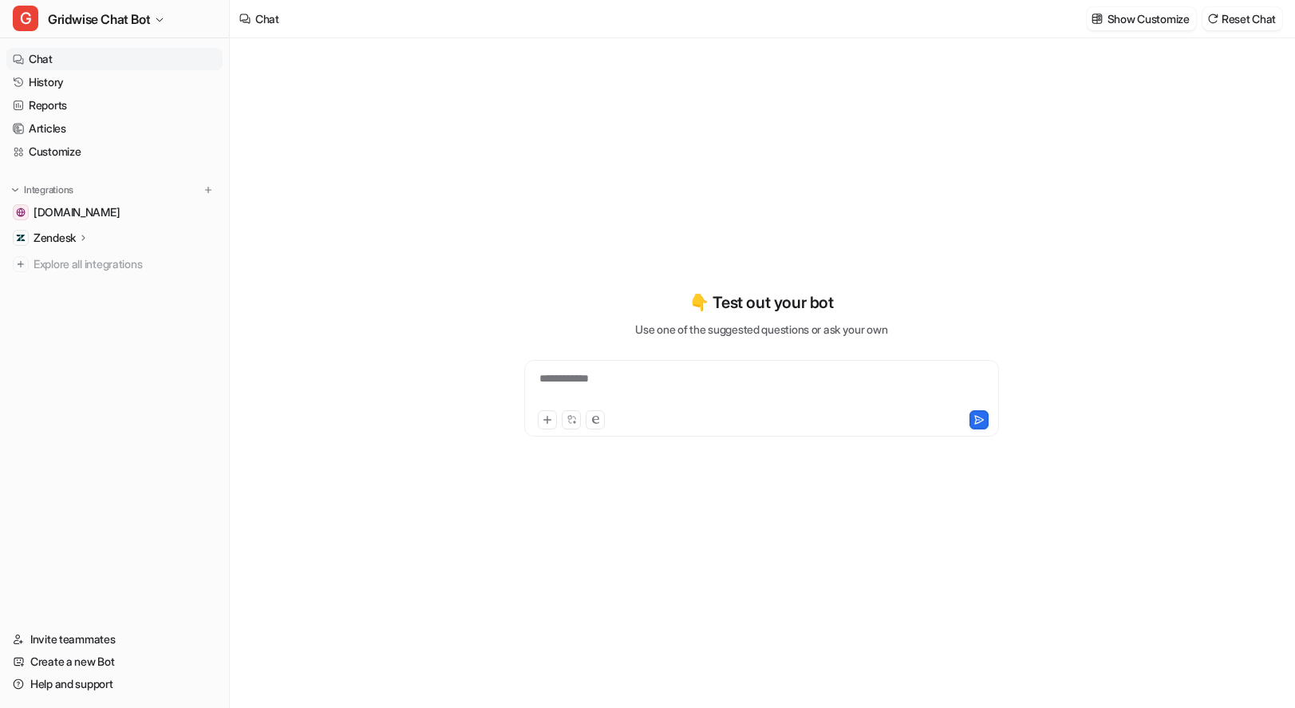
type textarea "**********"
click at [73, 82] on link "History" at bounding box center [114, 82] width 216 height 22
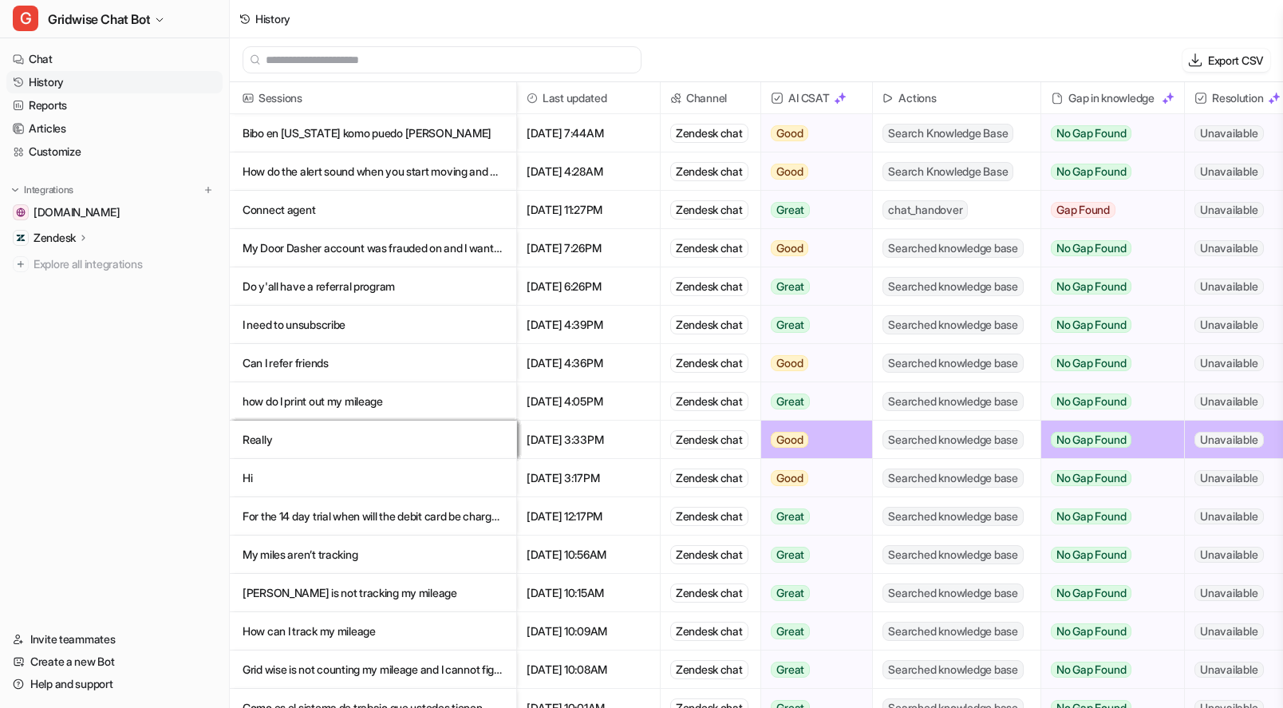
click at [905, 61] on div "Export CSV" at bounding box center [756, 60] width 1053 height 44
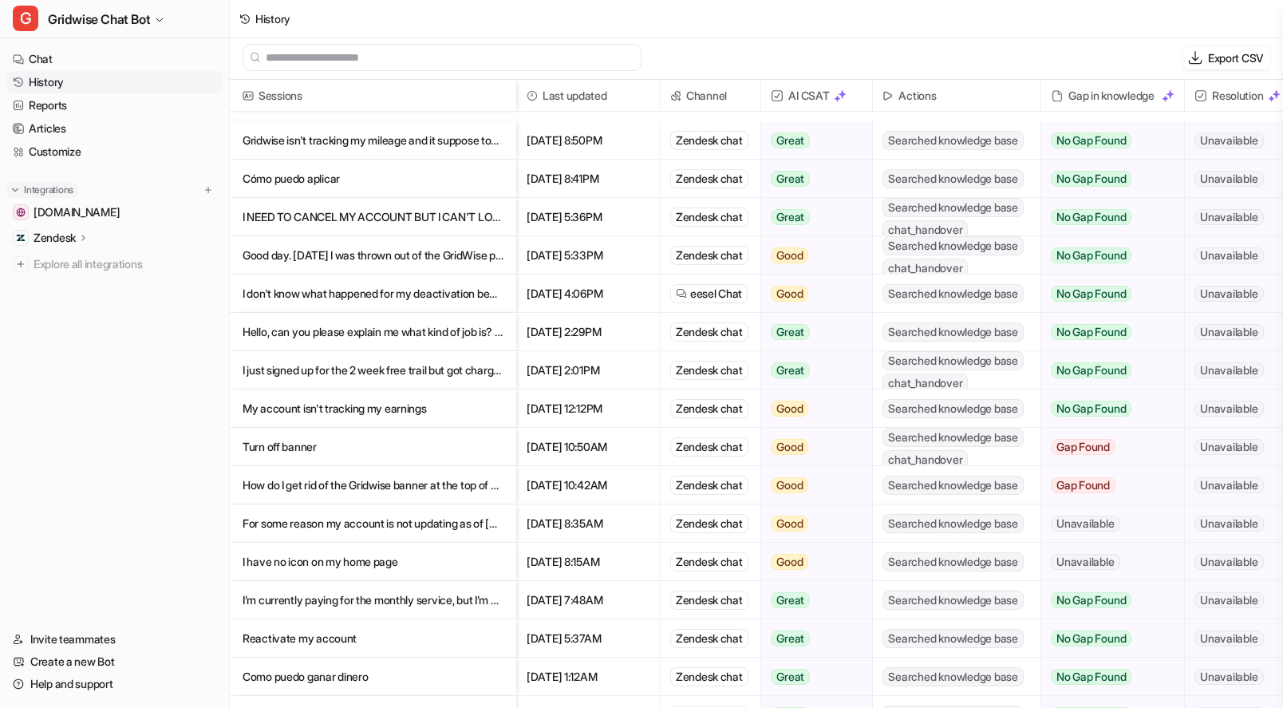
scroll to position [1170, 0]
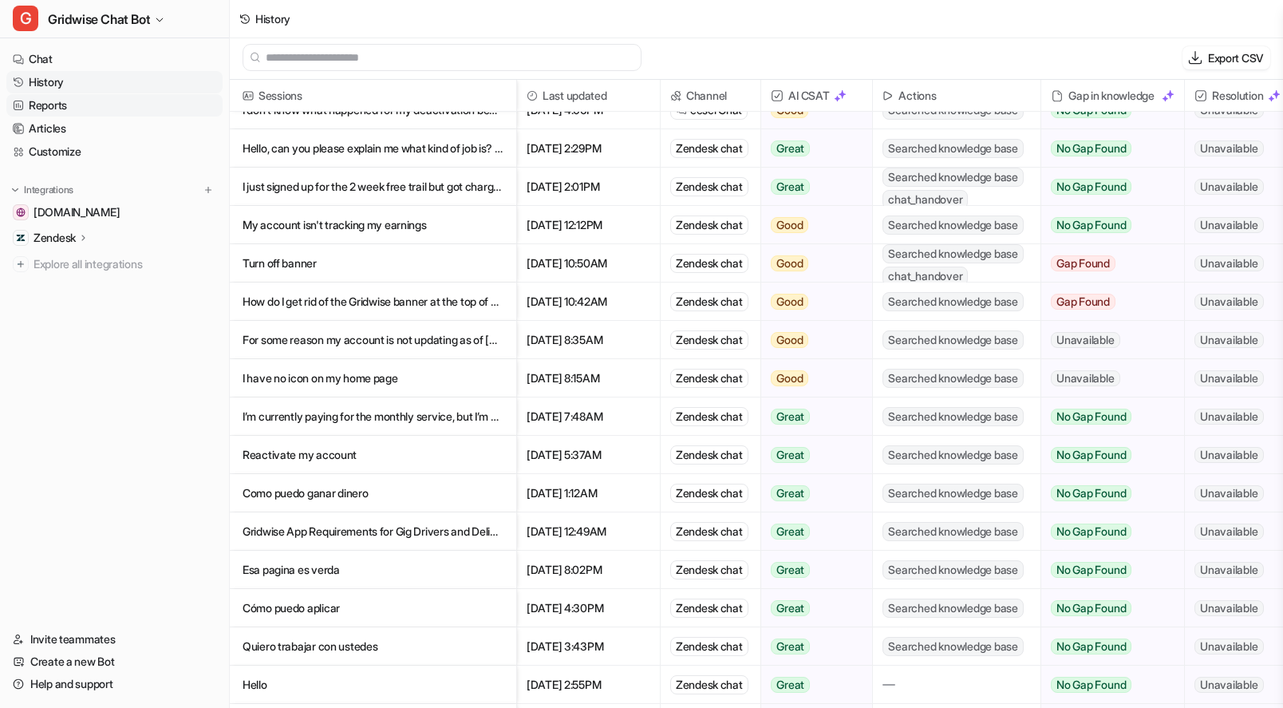
click at [88, 108] on link "Reports" at bounding box center [114, 105] width 216 height 22
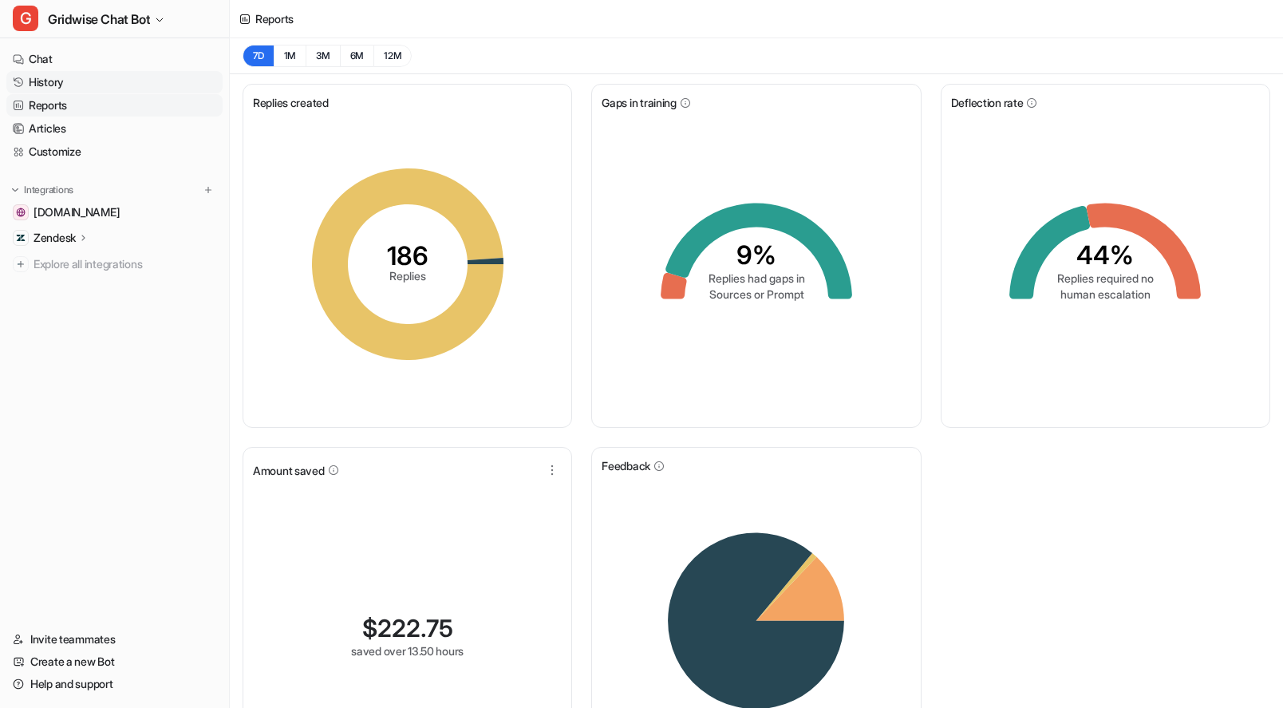
click at [48, 77] on link "History" at bounding box center [114, 82] width 216 height 22
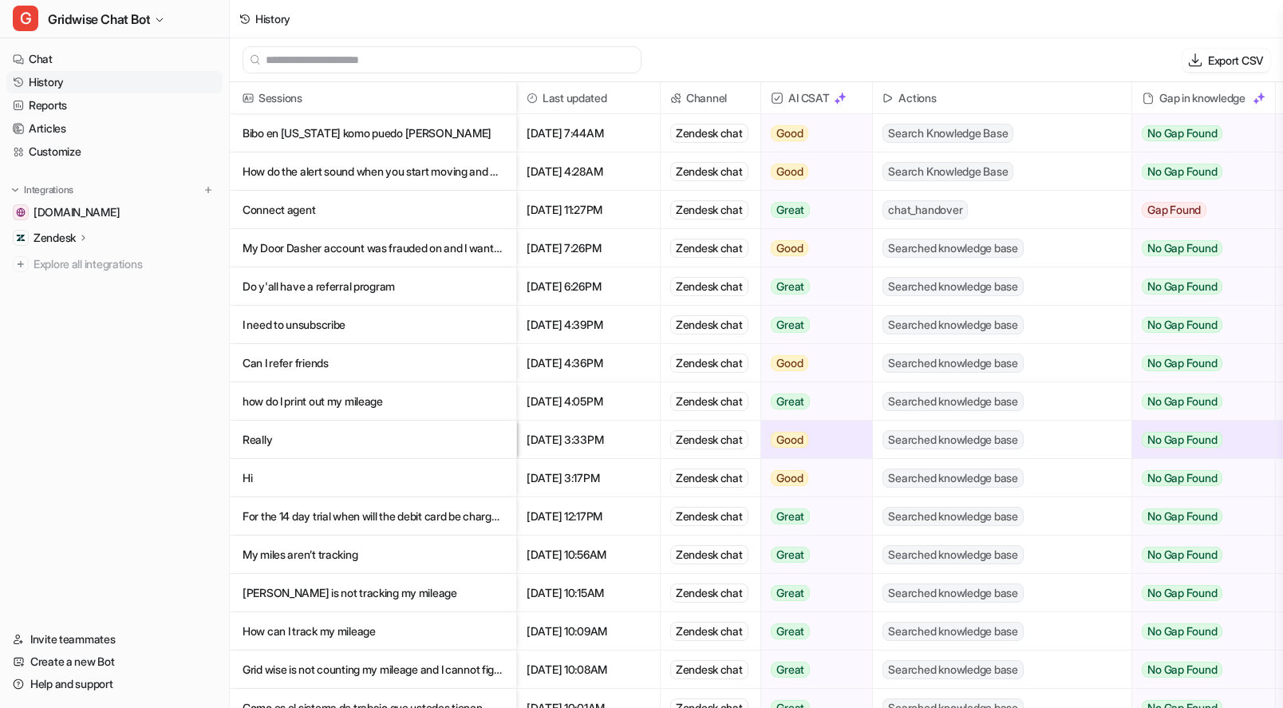
click at [414, 215] on p "Connect agent" at bounding box center [373, 210] width 261 height 38
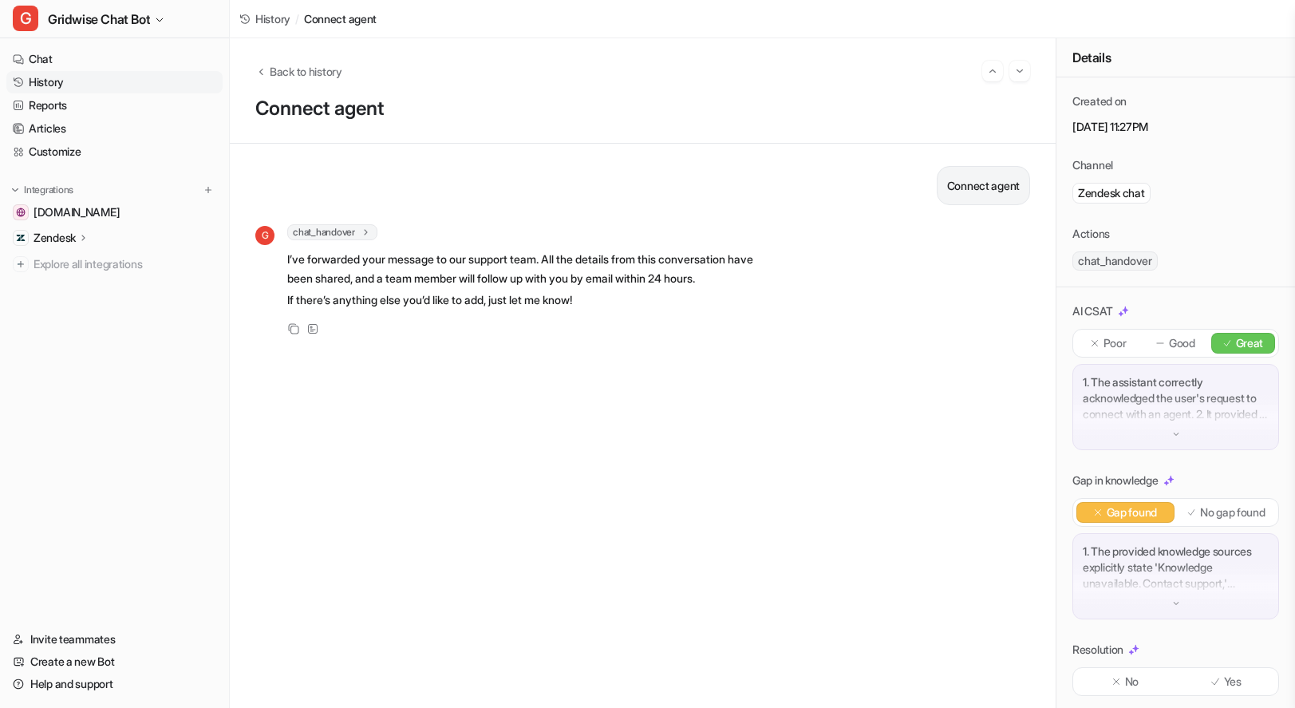
click at [1099, 335] on div "Poor" at bounding box center [1108, 343] width 64 height 21
click at [1167, 404] on p "1. The assistant correctly acknowledged the user's request to connect with an a…" at bounding box center [1176, 398] width 186 height 48
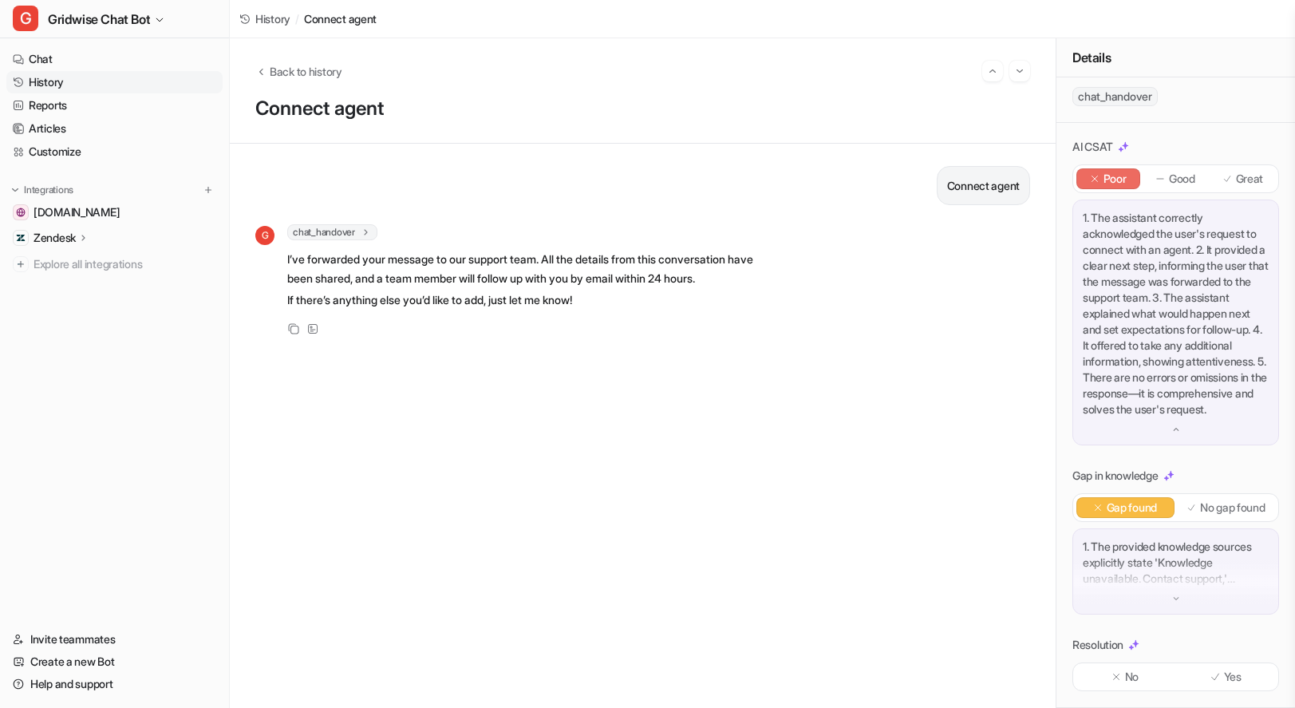
click at [539, 514] on div "Connect agent G chat_handover 1 Conversation has been handed over to a human I’…" at bounding box center [642, 425] width 775 height 519
click at [1158, 684] on div "No" at bounding box center [1125, 676] width 98 height 21
click at [793, 394] on div "Connect agent G chat_handover 1 Conversation has been handed over to a human I’…" at bounding box center [642, 425] width 775 height 519
click at [275, 70] on span "Back to history" at bounding box center [306, 71] width 73 height 17
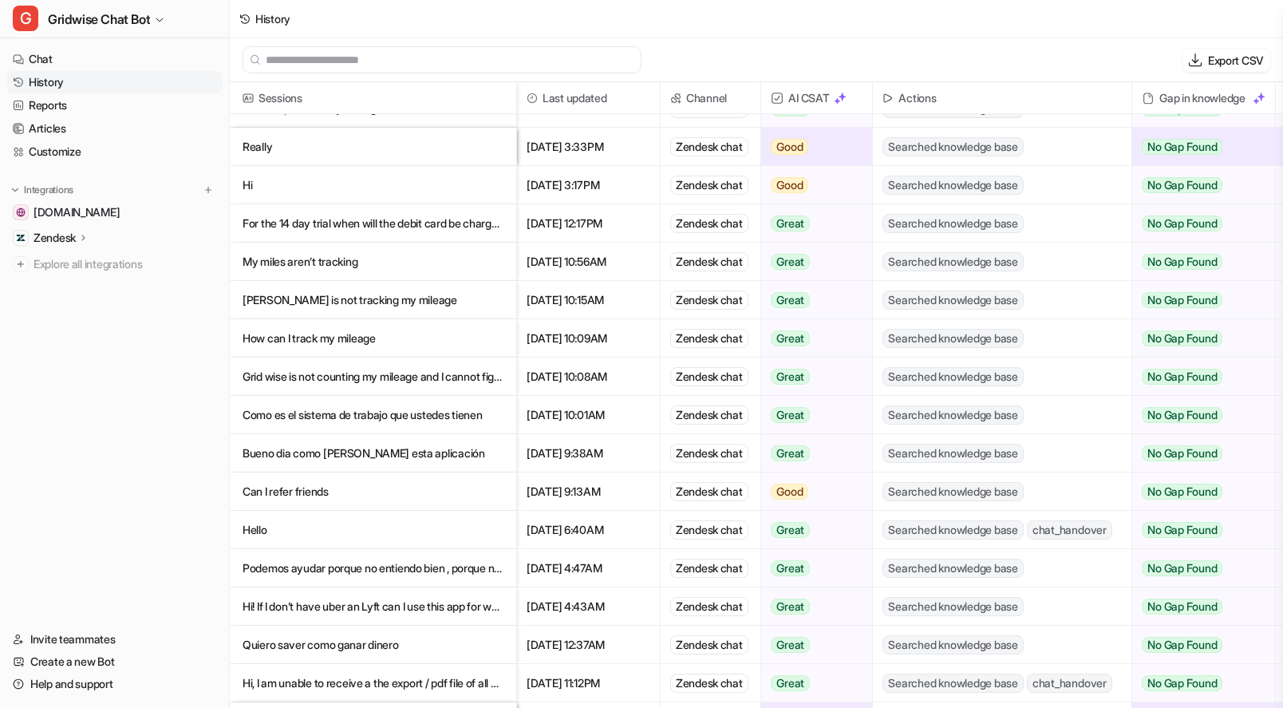
scroll to position [293, 0]
click at [83, 106] on link "Reports" at bounding box center [114, 105] width 216 height 22
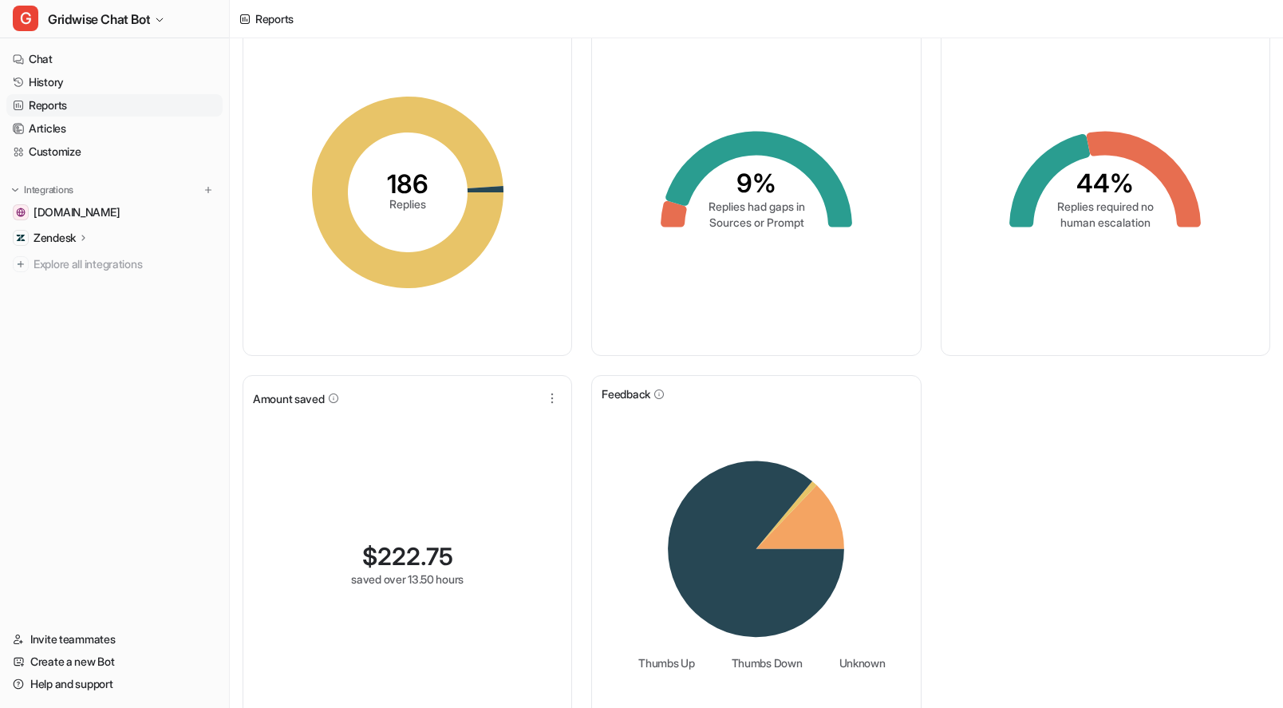
scroll to position [101, 0]
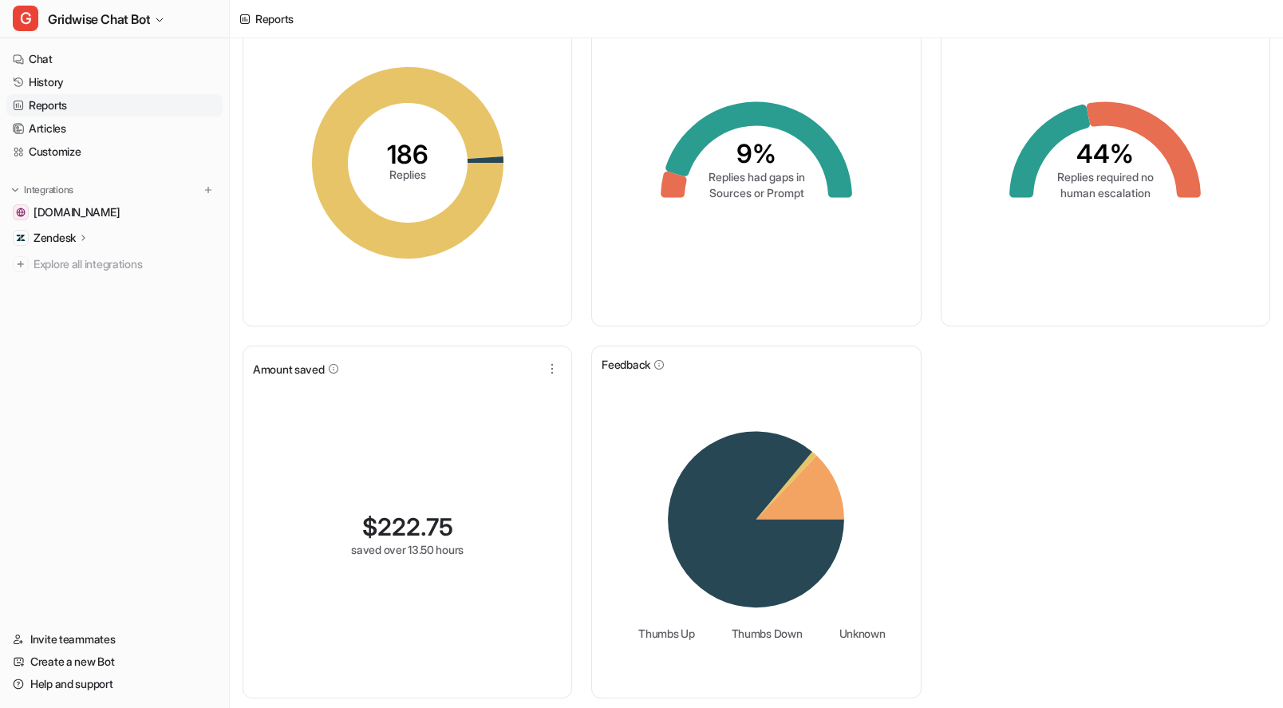
click at [1084, 571] on div "Replies created 186 Replies Gaps in training 9% Replies had gaps in Sources or …" at bounding box center [756, 340] width 1053 height 735
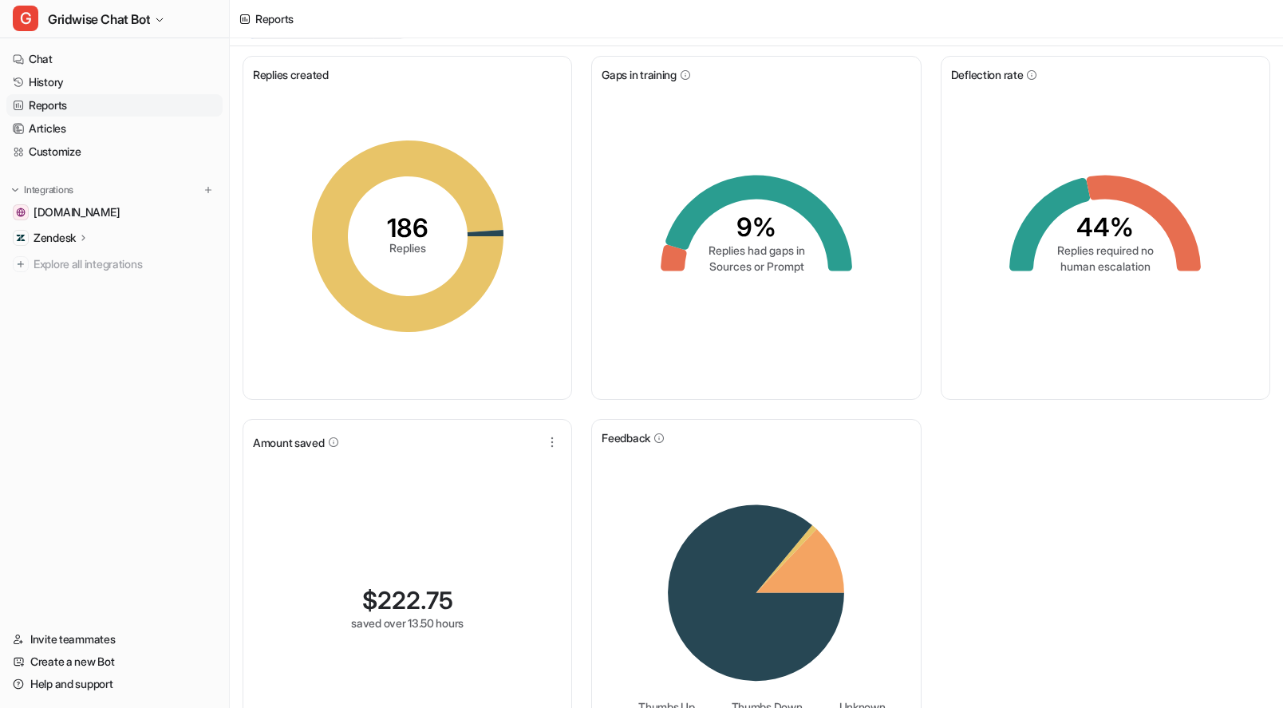
scroll to position [0, 0]
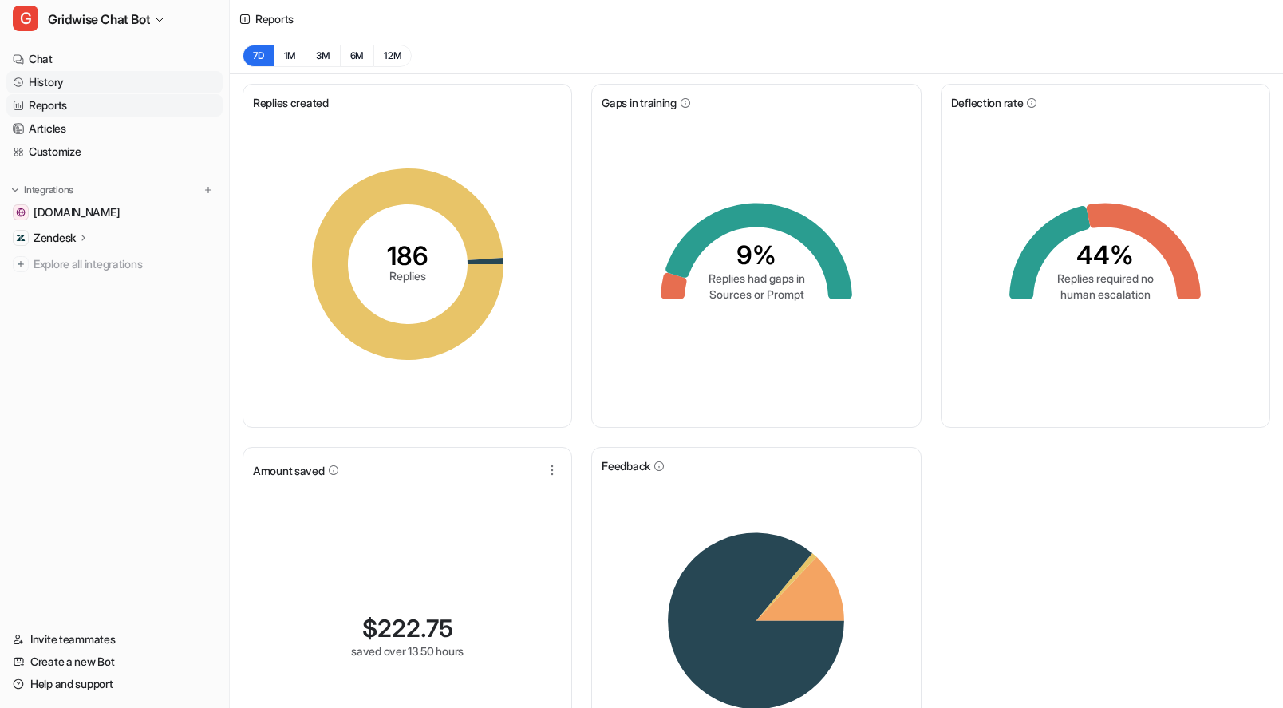
click at [105, 89] on link "History" at bounding box center [114, 82] width 216 height 22
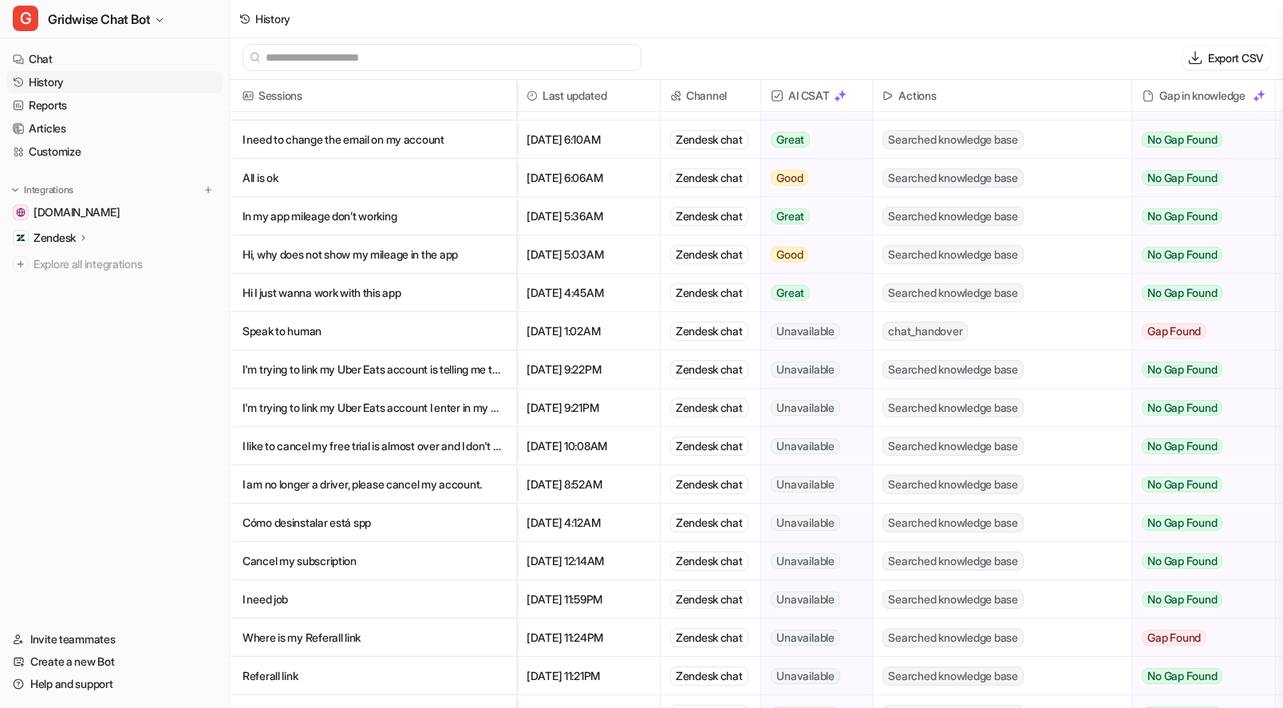
scroll to position [1961, 0]
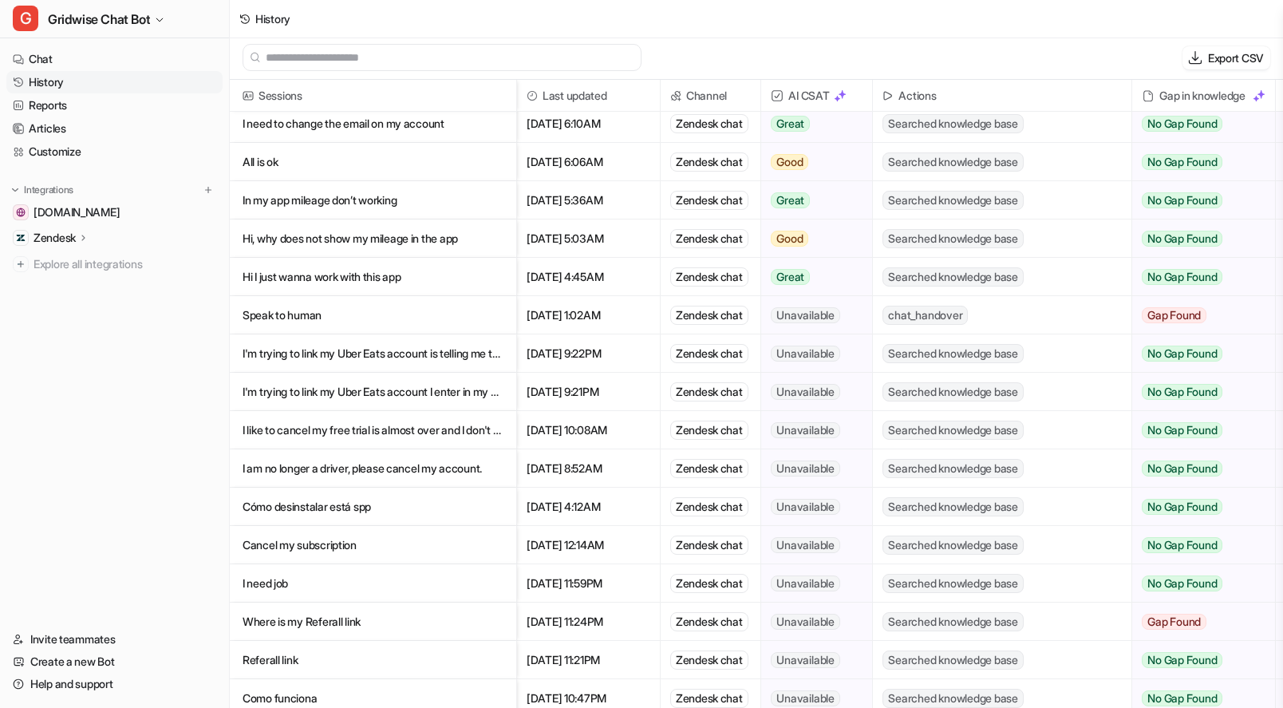
click at [310, 318] on p "Speak to human" at bounding box center [373, 315] width 261 height 38
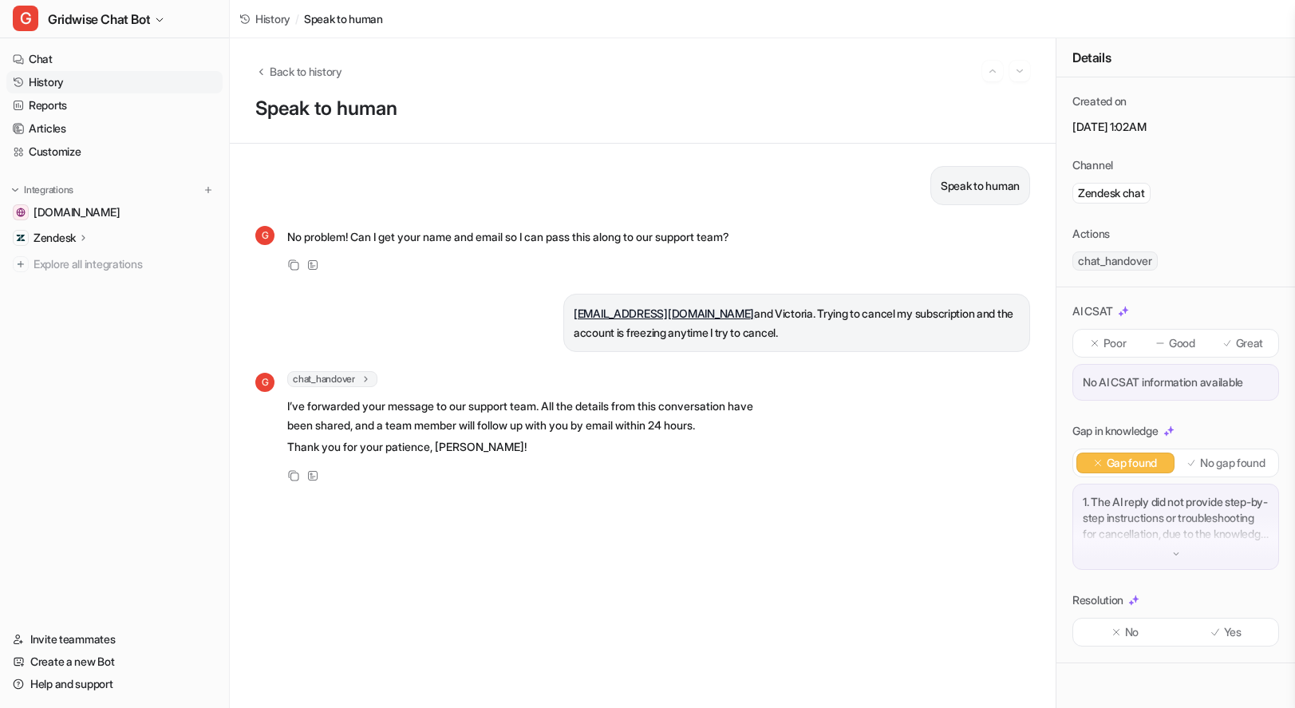
click at [678, 580] on div "Speak to human G No problem! Can I get your name and email so I can pass this a…" at bounding box center [642, 425] width 775 height 519
click at [1270, 353] on div "Great" at bounding box center [1243, 343] width 64 height 21
click at [309, 69] on span "Back to history" at bounding box center [306, 71] width 73 height 17
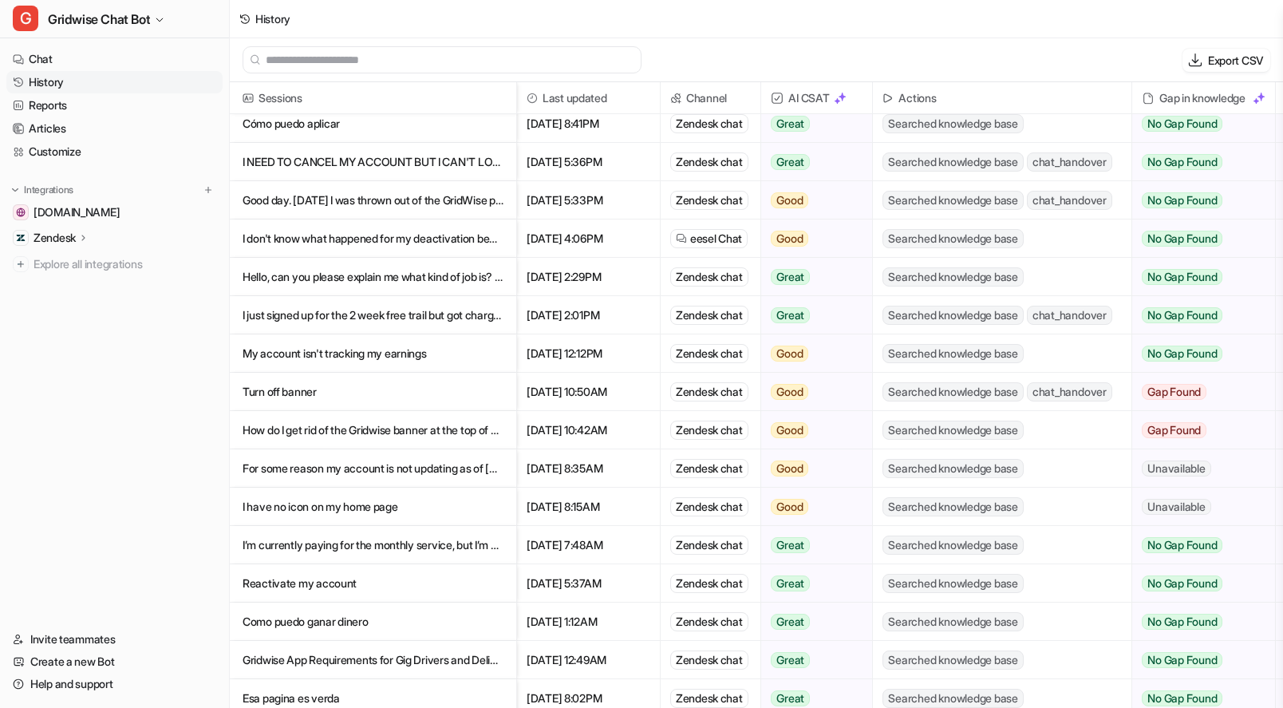
scroll to position [1736, 0]
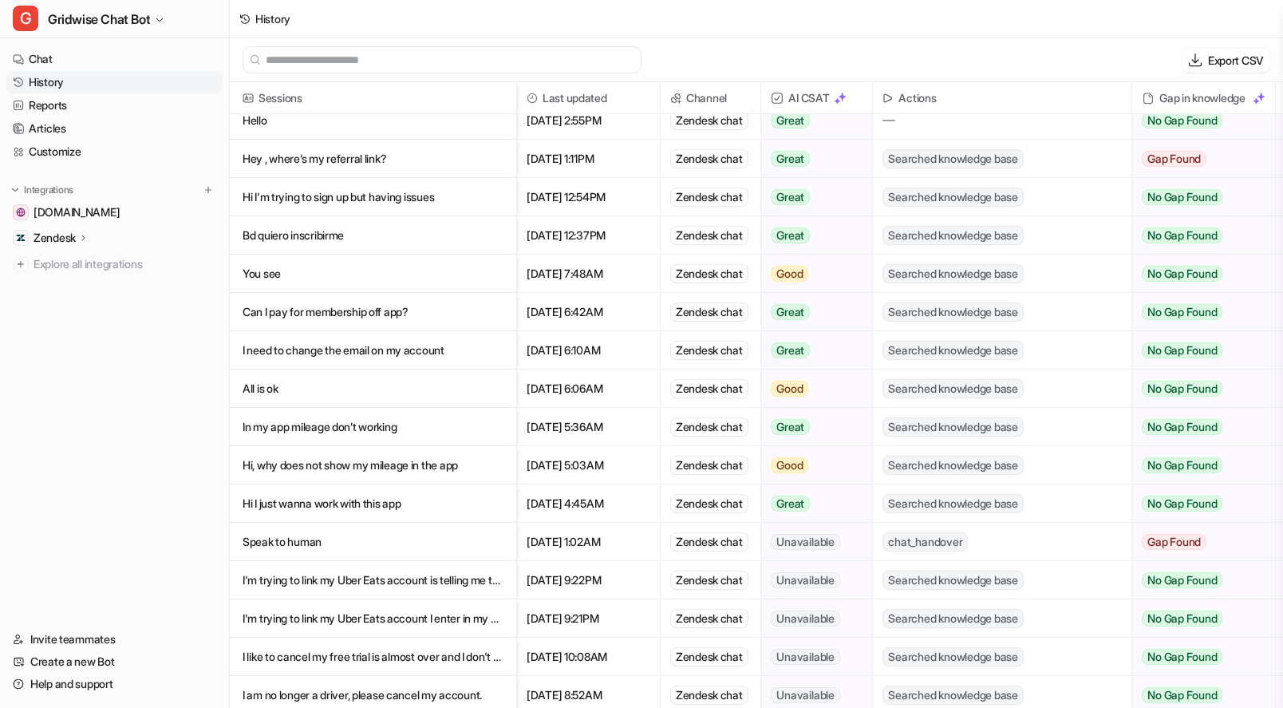
click at [358, 587] on p "I'm trying to link my Uber Eats account is telling me to enter my email I do th…" at bounding box center [373, 580] width 261 height 38
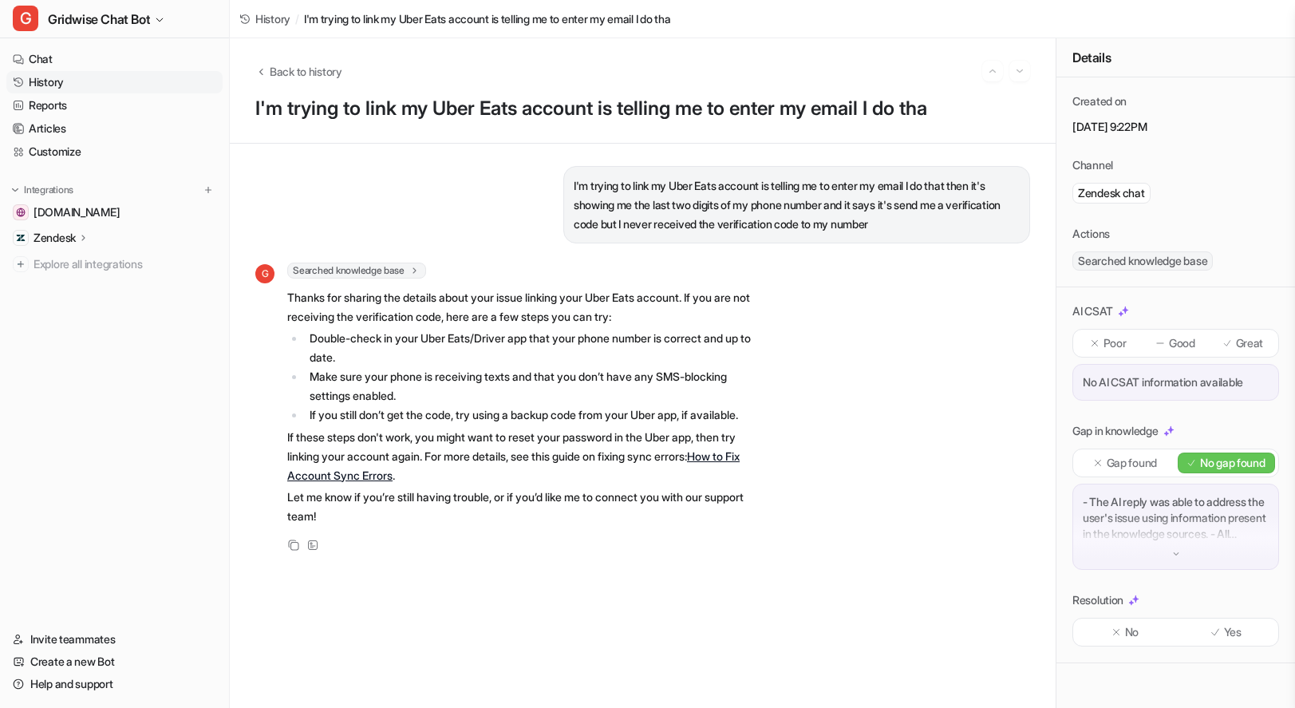
click at [1260, 333] on div "Great" at bounding box center [1243, 343] width 64 height 21
click at [1207, 622] on div "Yes" at bounding box center [1227, 632] width 98 height 21
click at [329, 66] on span "Back to history" at bounding box center [306, 71] width 73 height 17
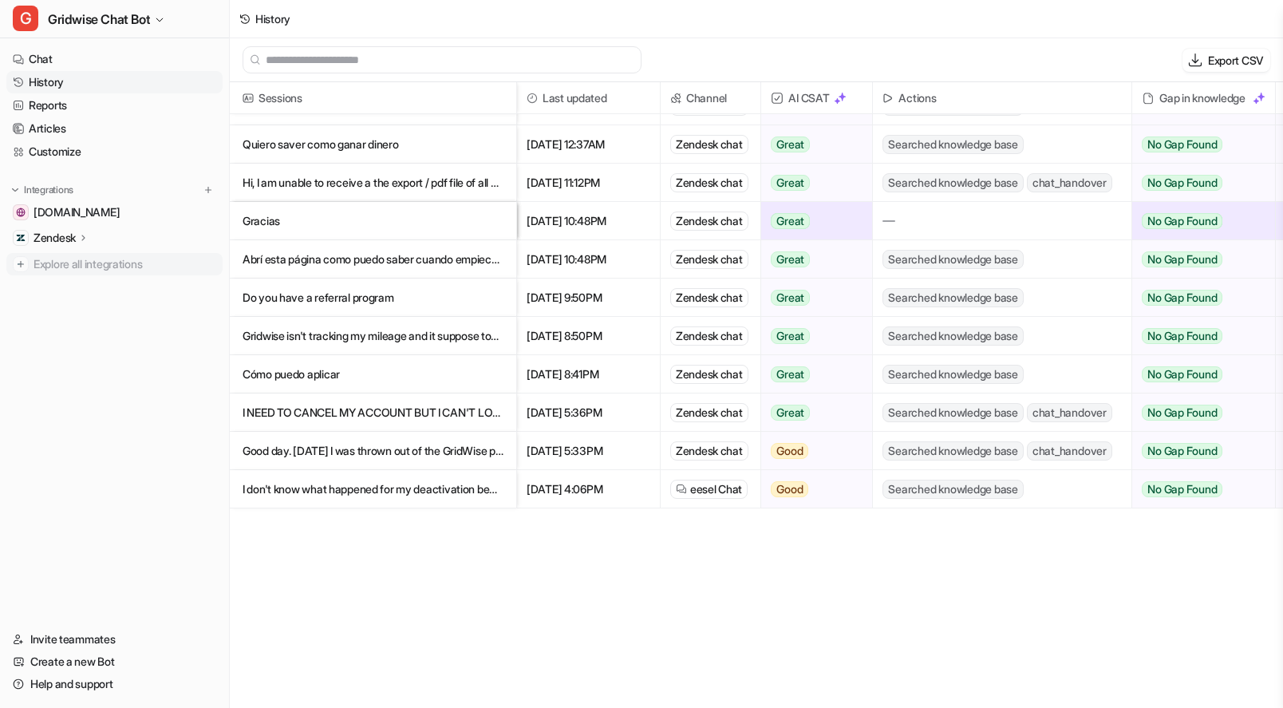
scroll to position [874, 0]
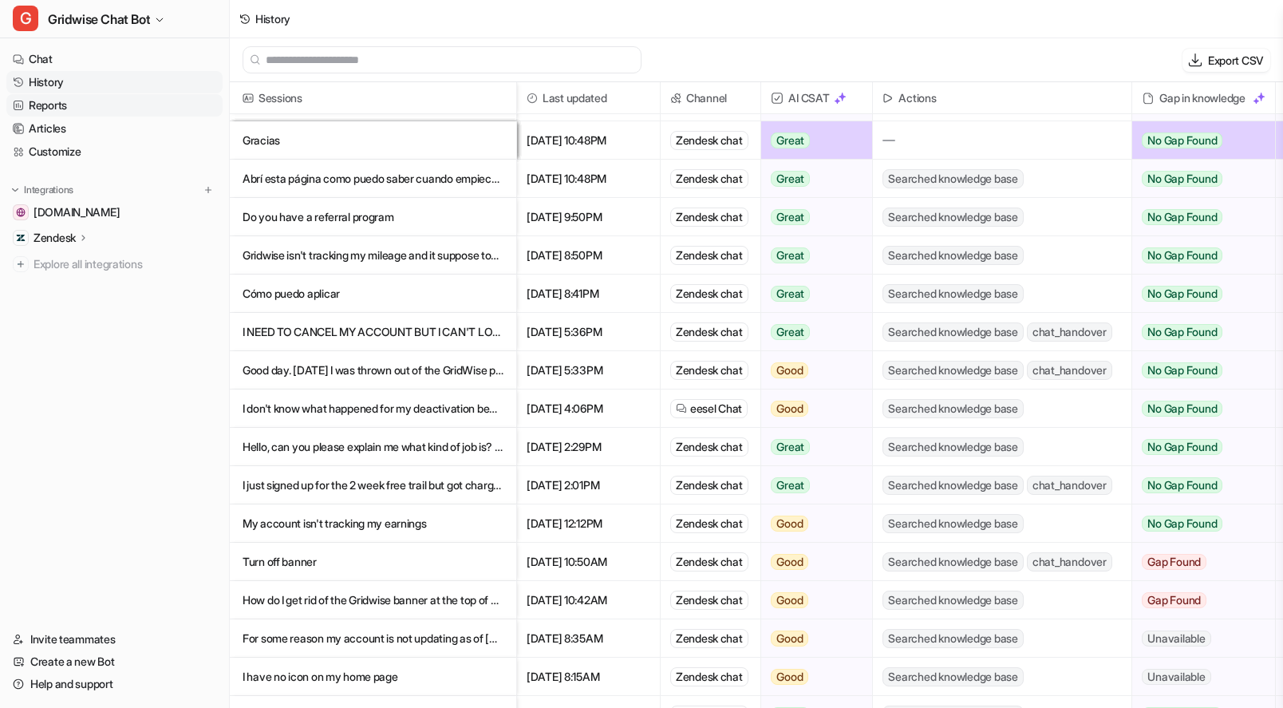
click at [105, 104] on link "Reports" at bounding box center [114, 105] width 216 height 22
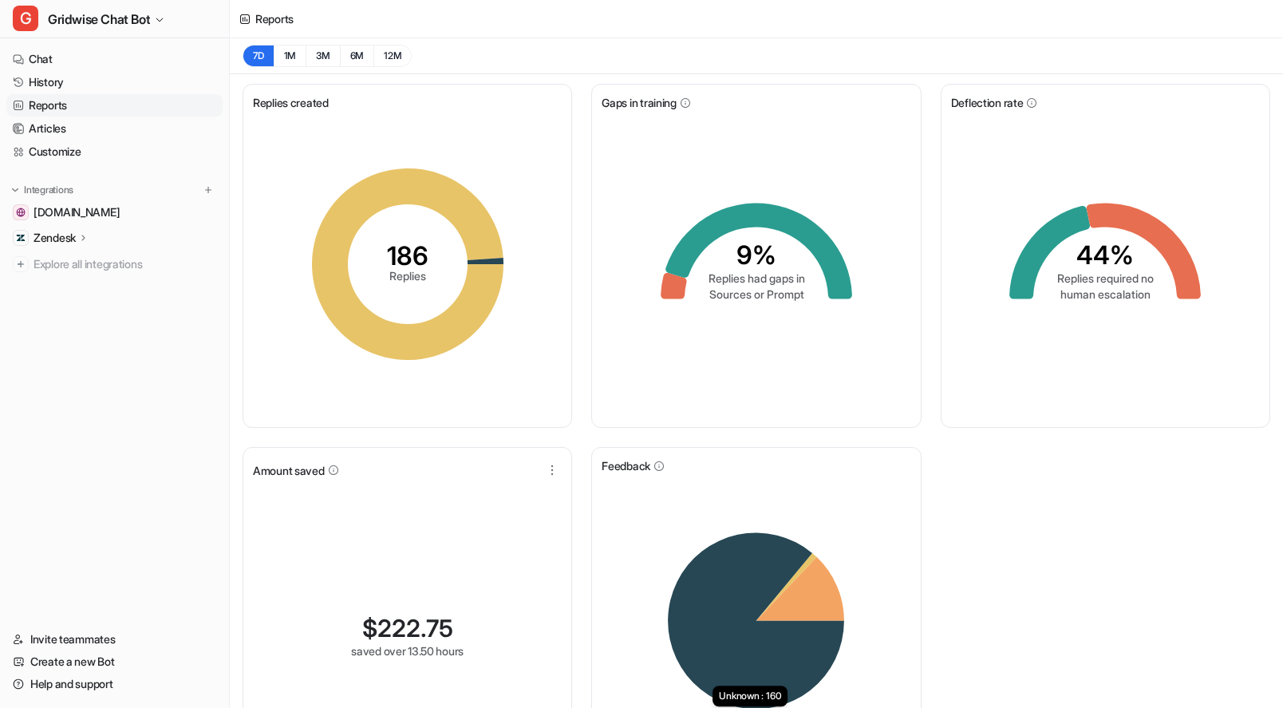
click at [1014, 501] on div "Replies created 186 Replies Gaps in training 9% Replies had gaps in Sources or …" at bounding box center [756, 441] width 1053 height 735
click at [1067, 523] on div "Replies created 186 Replies Gaps in training 9% Replies had gaps in Sources or …" at bounding box center [756, 441] width 1053 height 735
click at [62, 87] on link "History" at bounding box center [114, 82] width 216 height 22
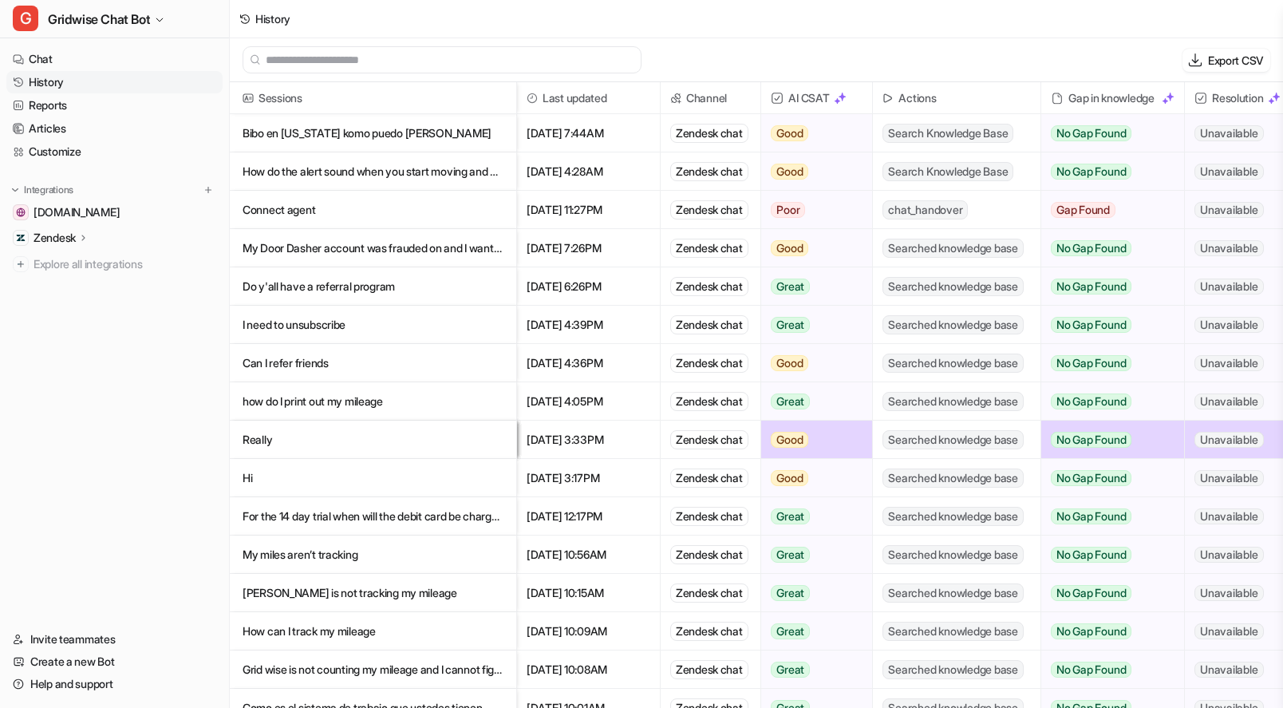
click at [993, 18] on div "History" at bounding box center [756, 19] width 1053 height 38
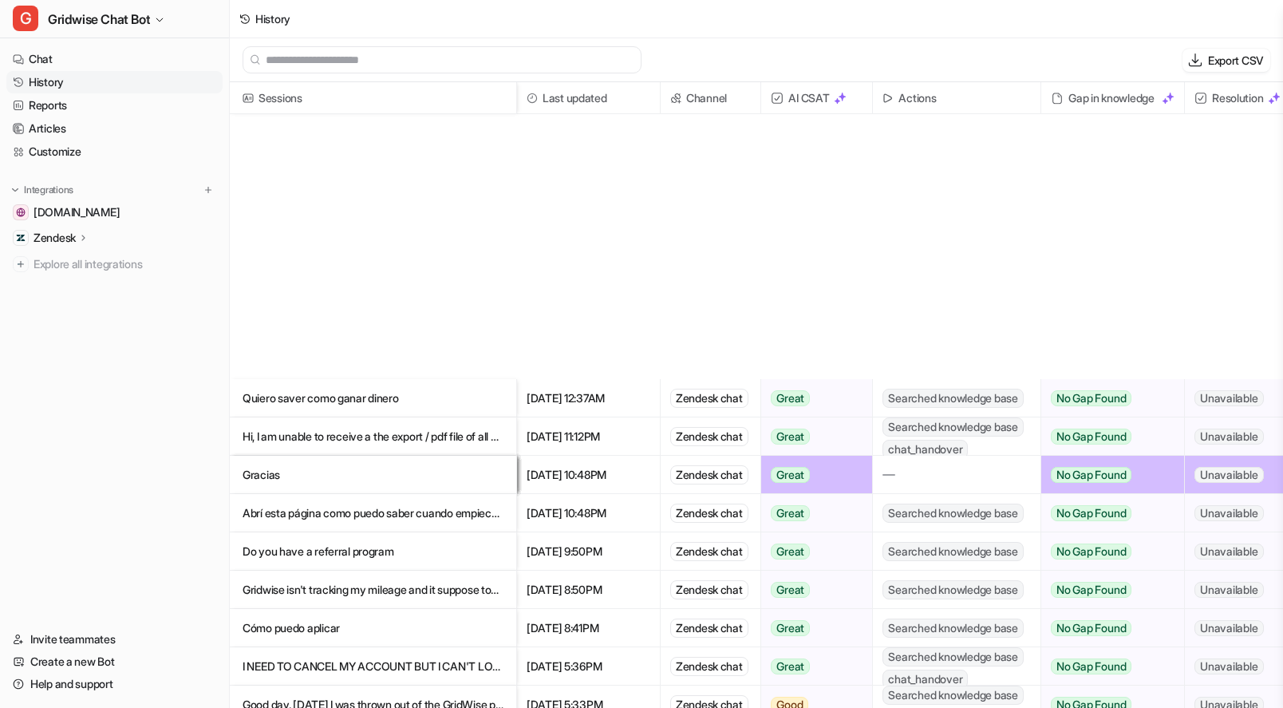
scroll to position [1944, 0]
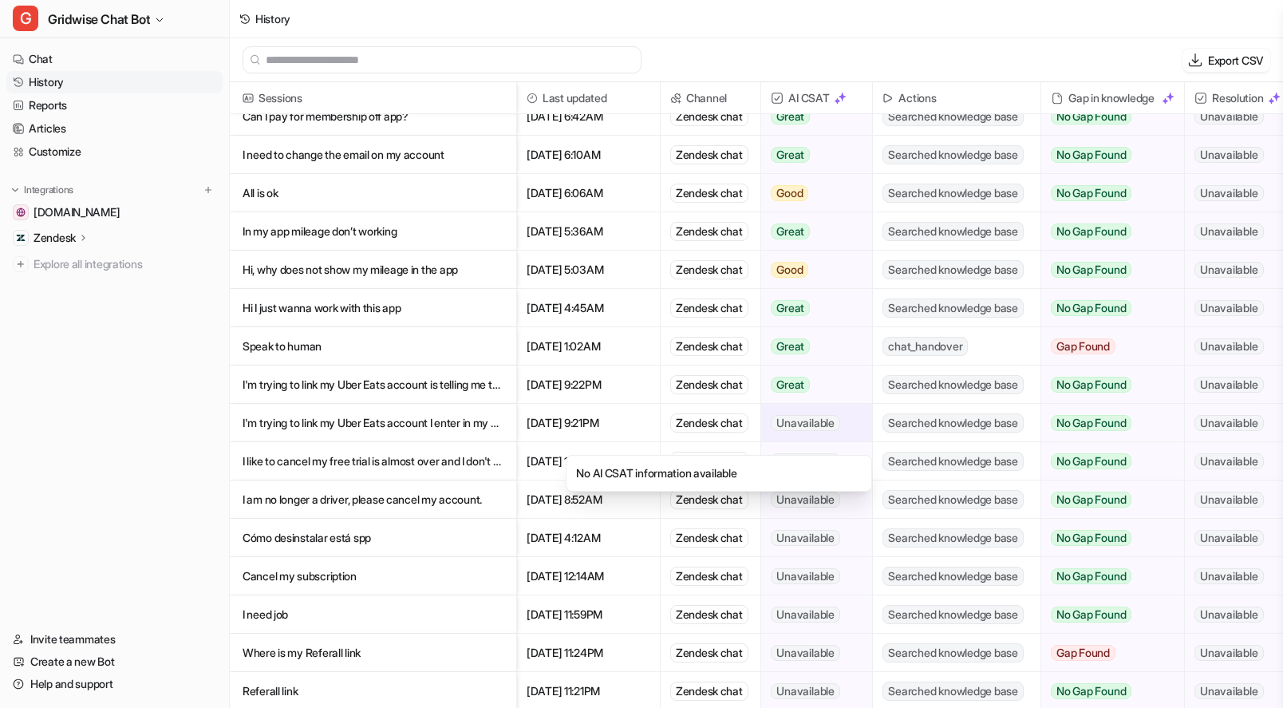
click at [838, 415] on span "Unavailable" at bounding box center [805, 423] width 69 height 16
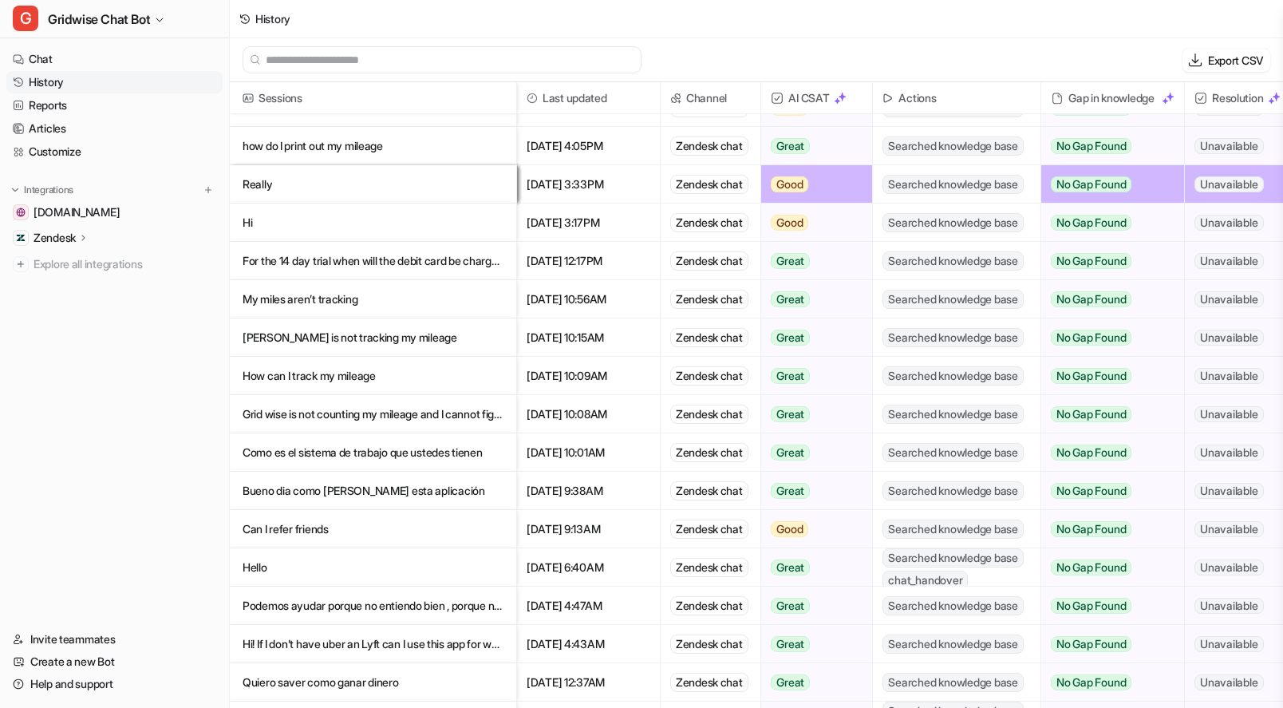
scroll to position [0, 0]
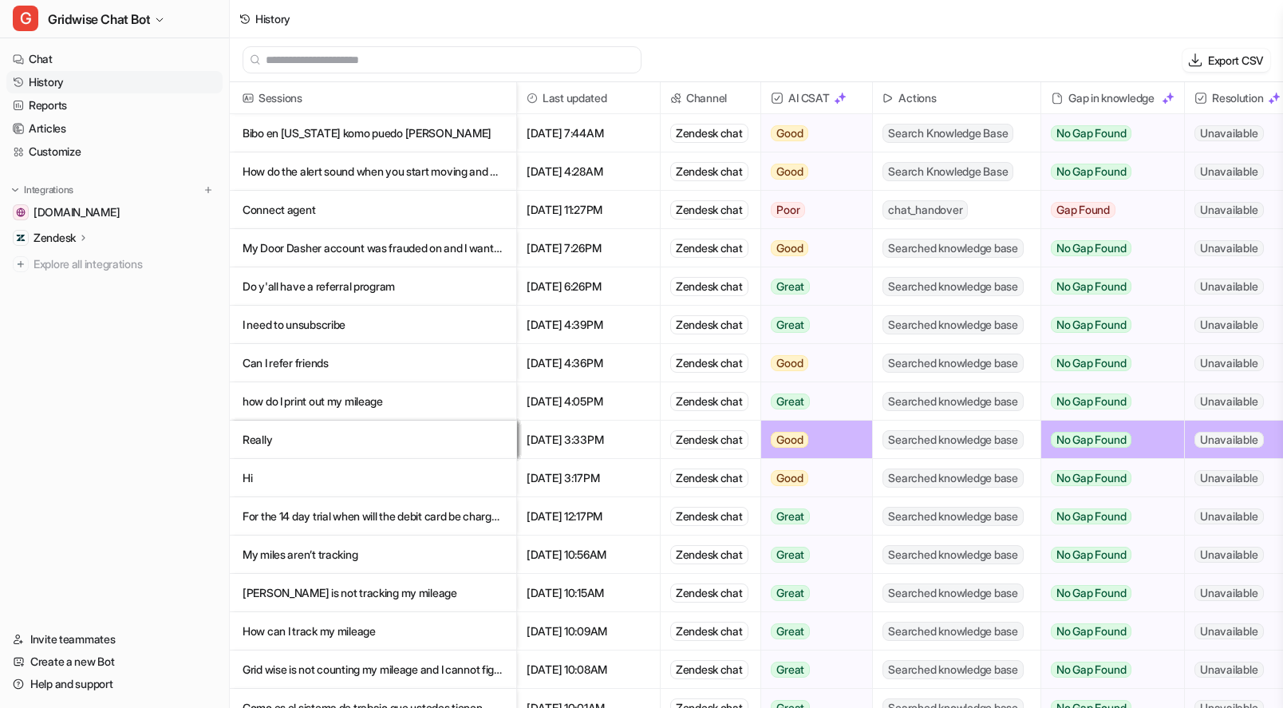
click at [314, 374] on p "Can I refer friends" at bounding box center [373, 363] width 261 height 38
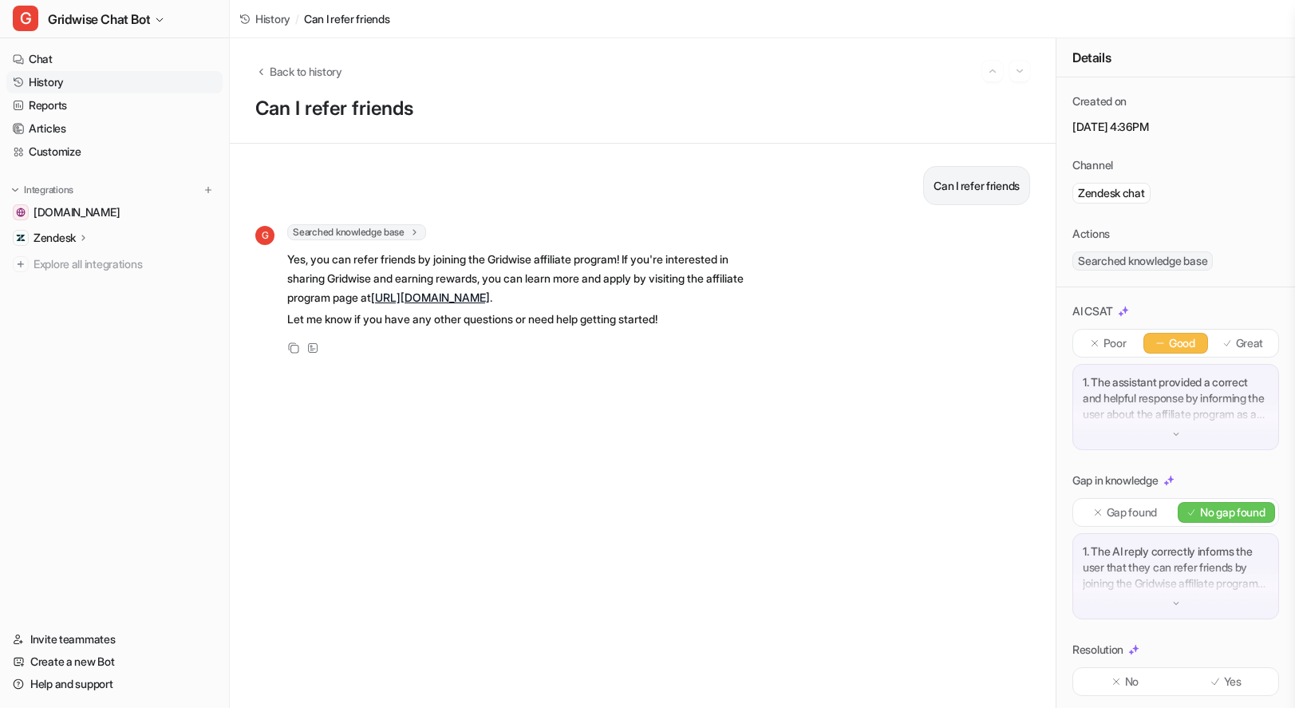
click at [897, 394] on div "Can I refer friends G Searched knowledge base search_queries : [ "referring fri…" at bounding box center [642, 425] width 775 height 519
click at [966, 311] on div "G Searched knowledge base search_queries : [ "referring friends", "referral pro…" at bounding box center [642, 290] width 775 height 133
click at [555, 287] on p "Yes, you can refer friends by joining the Gridwise affiliate program! If you're…" at bounding box center [520, 278] width 467 height 57
click at [490, 298] on link "https://gridwise.io/affiliate-program" at bounding box center [430, 297] width 119 height 14
click at [677, 360] on div "Can I refer friends G Searched knowledge base search_queries : [ "referring fri…" at bounding box center [642, 425] width 775 height 519
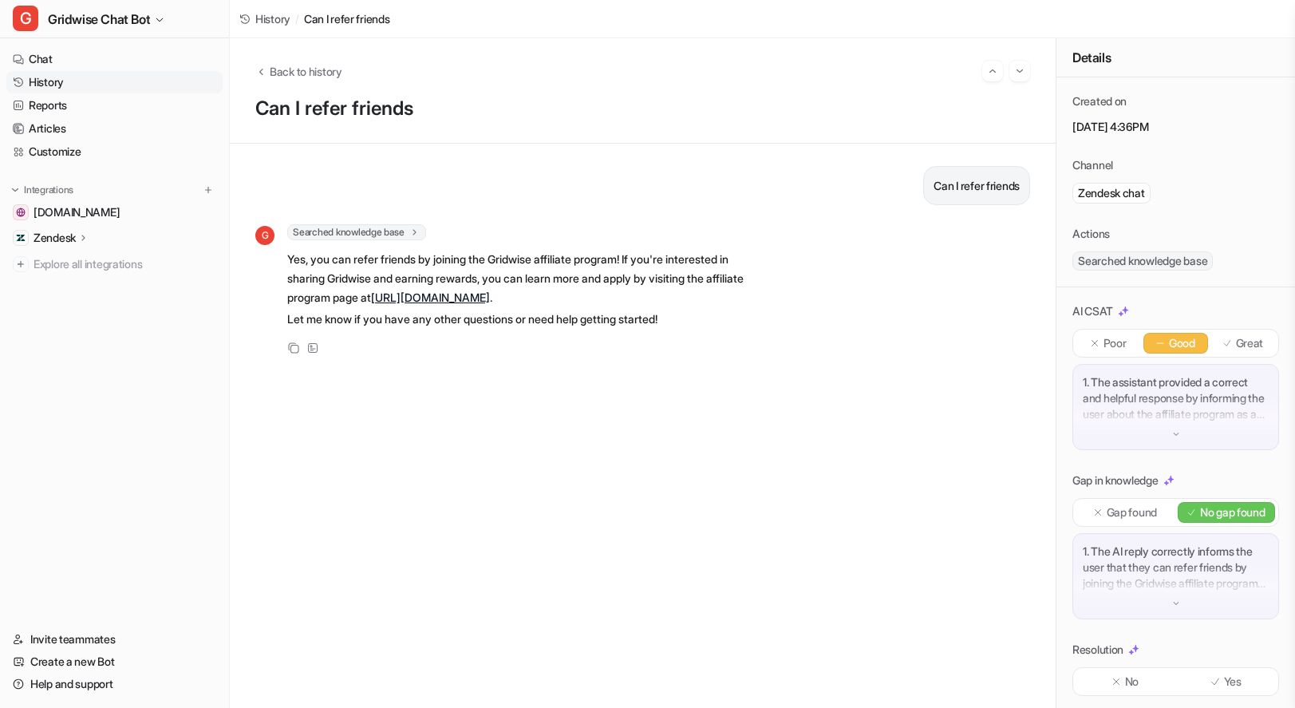
click at [92, 73] on link "History" at bounding box center [114, 82] width 216 height 22
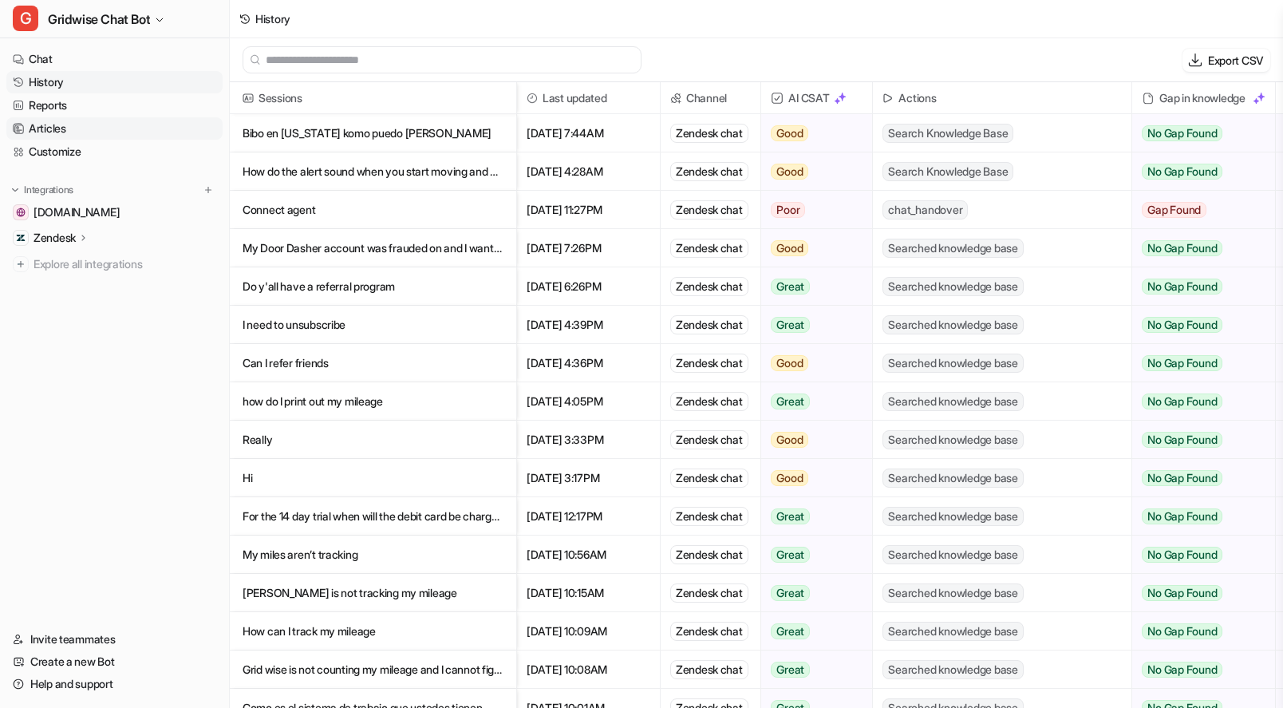
click at [57, 131] on link "Articles" at bounding box center [114, 128] width 216 height 22
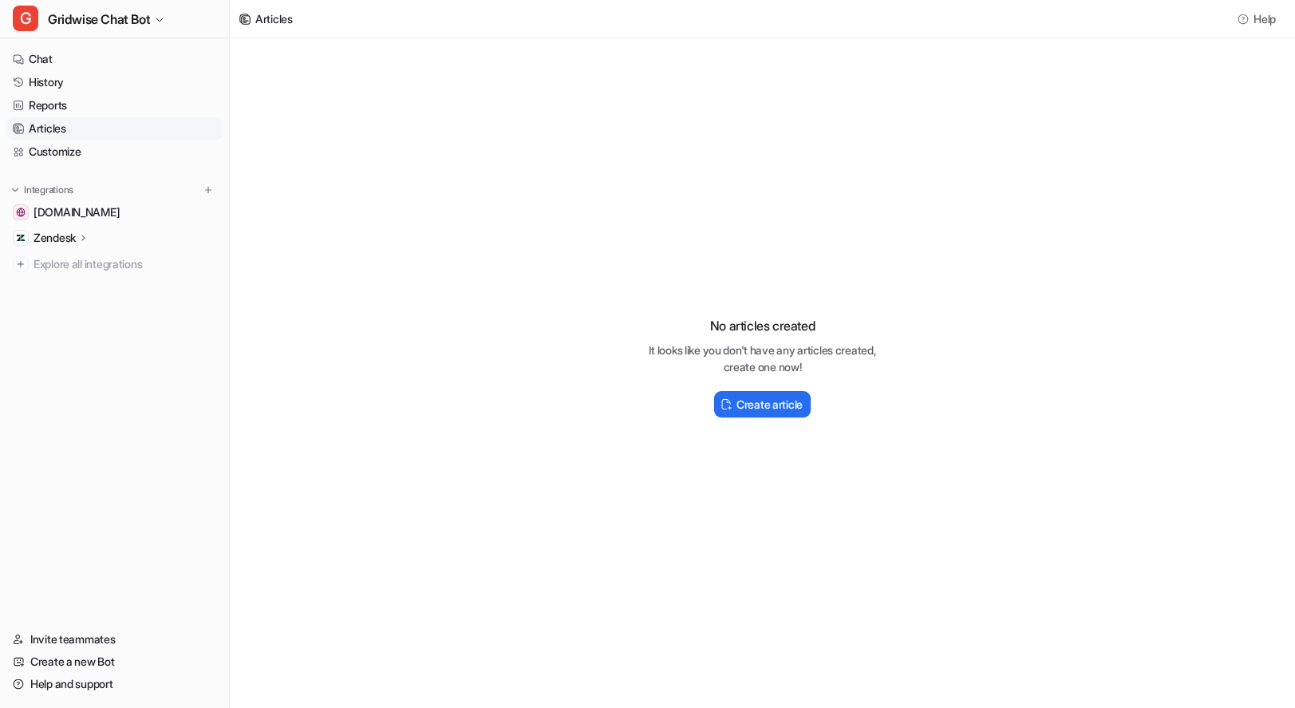
click at [543, 464] on div "No articles created It looks like you don't have any articles created, create o…" at bounding box center [762, 360] width 1065 height 644
click at [103, 22] on span "Gridwise Chat Bot" at bounding box center [99, 19] width 102 height 22
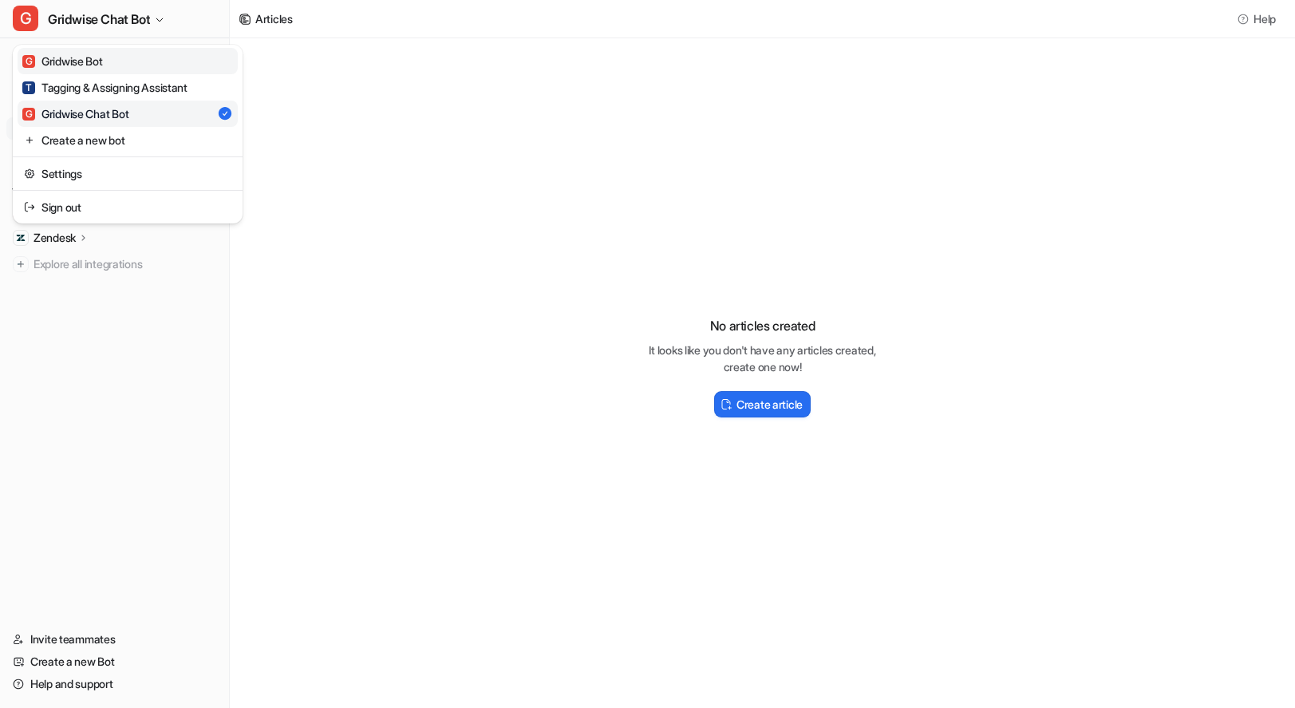
click at [119, 60] on link "G Gridwise Bot" at bounding box center [128, 61] width 220 height 26
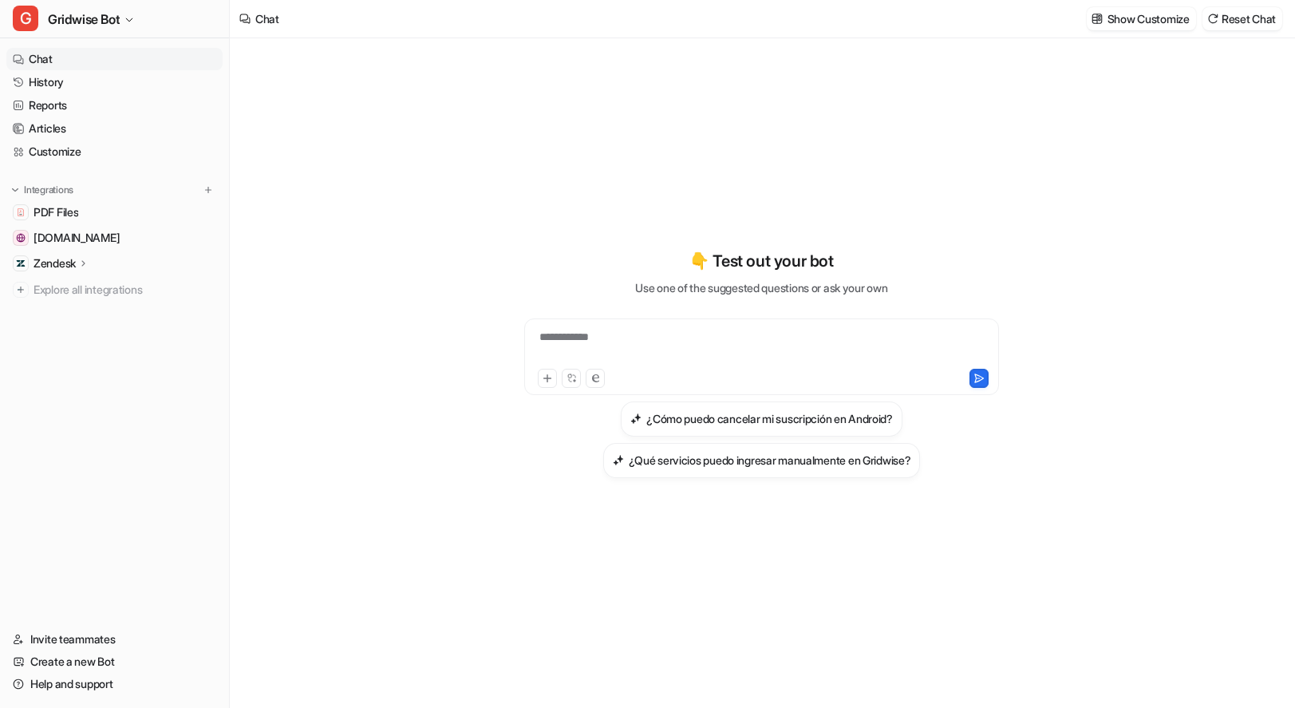
click at [454, 146] on div "**********" at bounding box center [762, 373] width 1064 height 670
click at [97, 72] on link "History" at bounding box center [114, 82] width 216 height 22
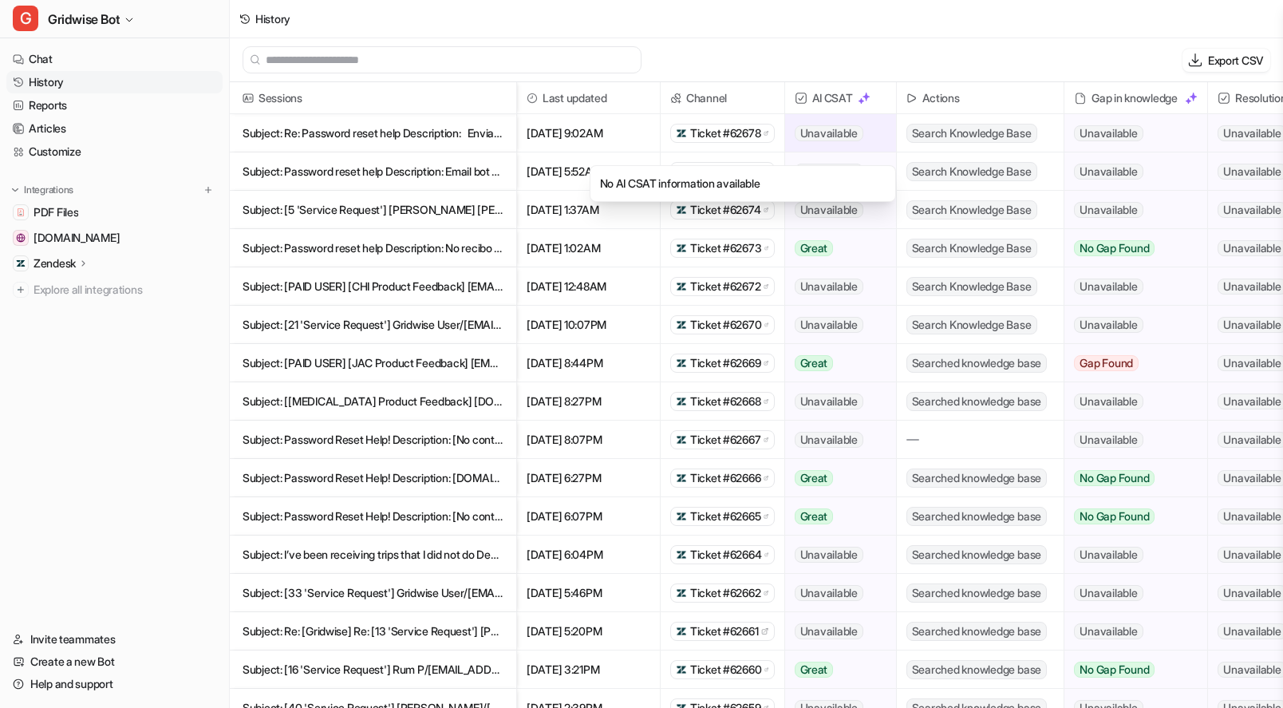
click at [855, 131] on span "Unavailable" at bounding box center [829, 133] width 69 height 16
click at [400, 144] on p "Subject: Re: Password reset help Description: ﻿ ﻿ Enviado desde mi iPhone > El" at bounding box center [373, 133] width 261 height 38
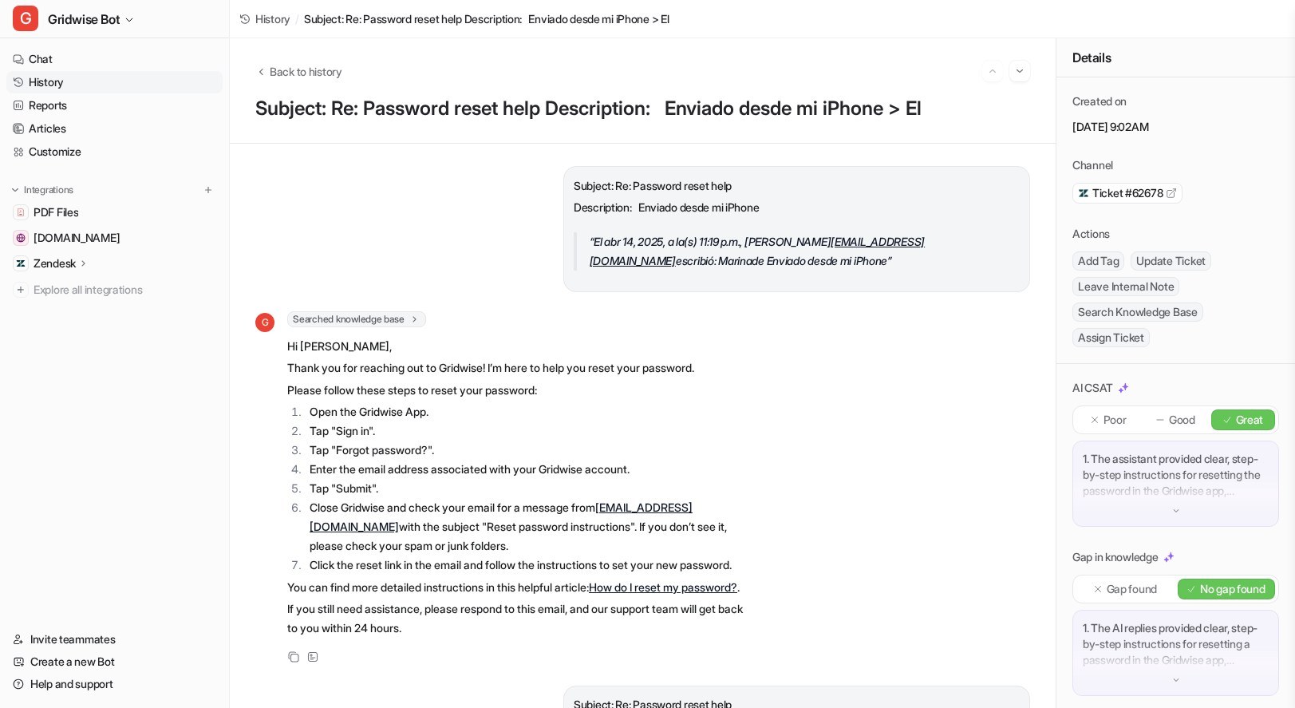
click at [306, 60] on div "Back to history Subject: Re: Password reset help Description: ﻿ ﻿ Enviado desde…" at bounding box center [643, 90] width 826 height 105
click at [314, 69] on span "Back to history" at bounding box center [306, 71] width 73 height 17
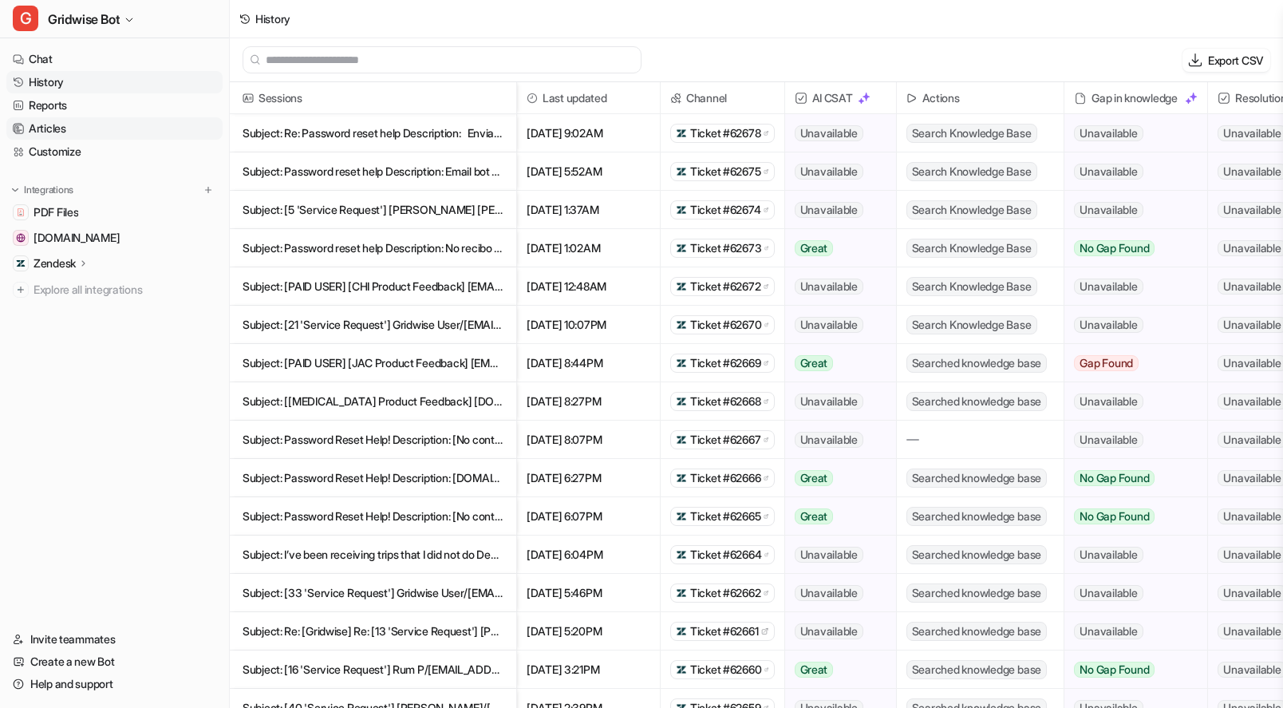
click at [59, 130] on link "Articles" at bounding box center [114, 128] width 216 height 22
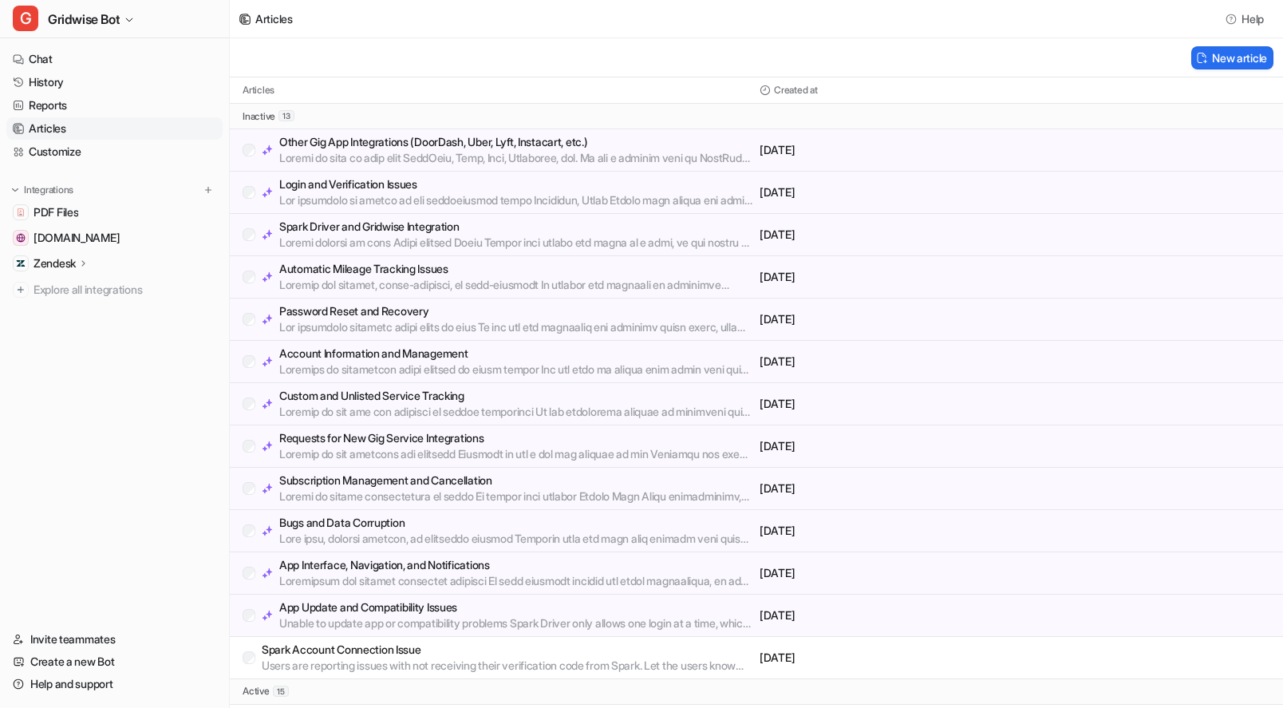
click at [57, 258] on p "Zendesk" at bounding box center [55, 263] width 42 height 16
click at [57, 305] on p "Sources" at bounding box center [66, 310] width 41 height 16
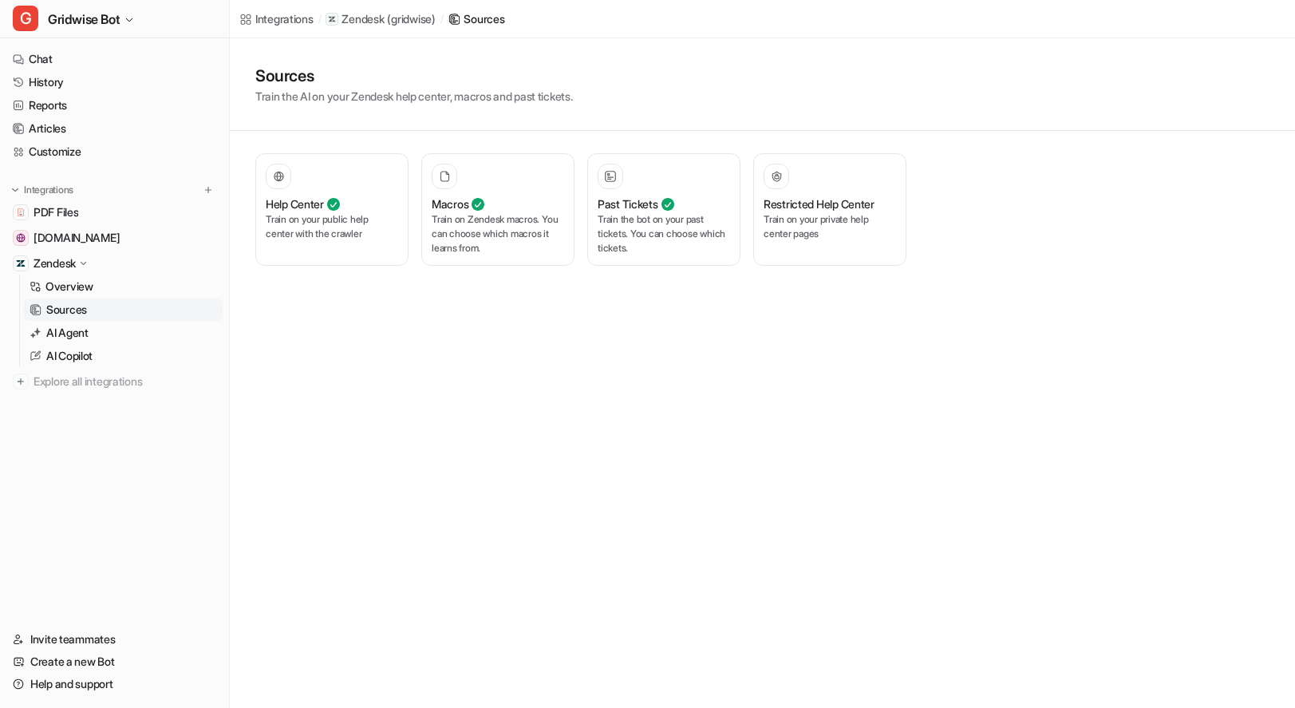
click at [956, 403] on div "Integrations / Zendesk ( gridwise ) / Sources Sources Train the AI on your Zend…" at bounding box center [647, 354] width 1295 height 708
click at [650, 212] on p "Train the bot on your past tickets. You can choose which tickets." at bounding box center [664, 233] width 132 height 43
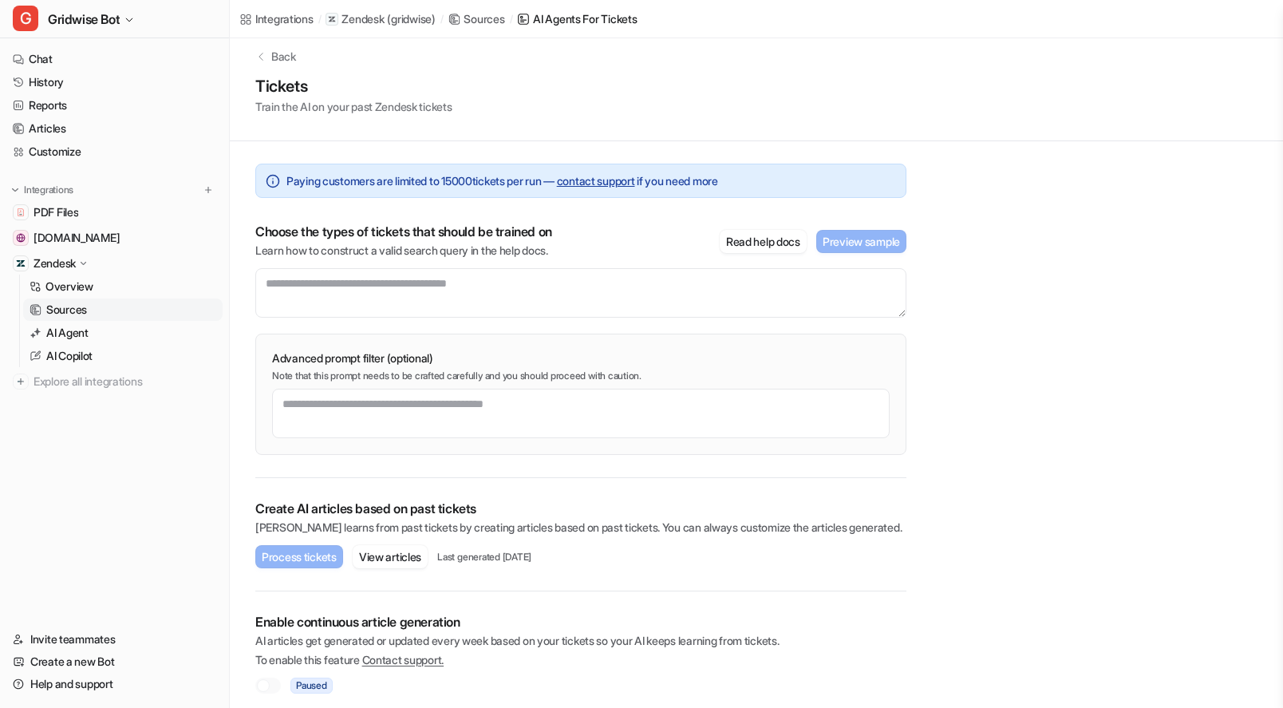
scroll to position [25, 0]
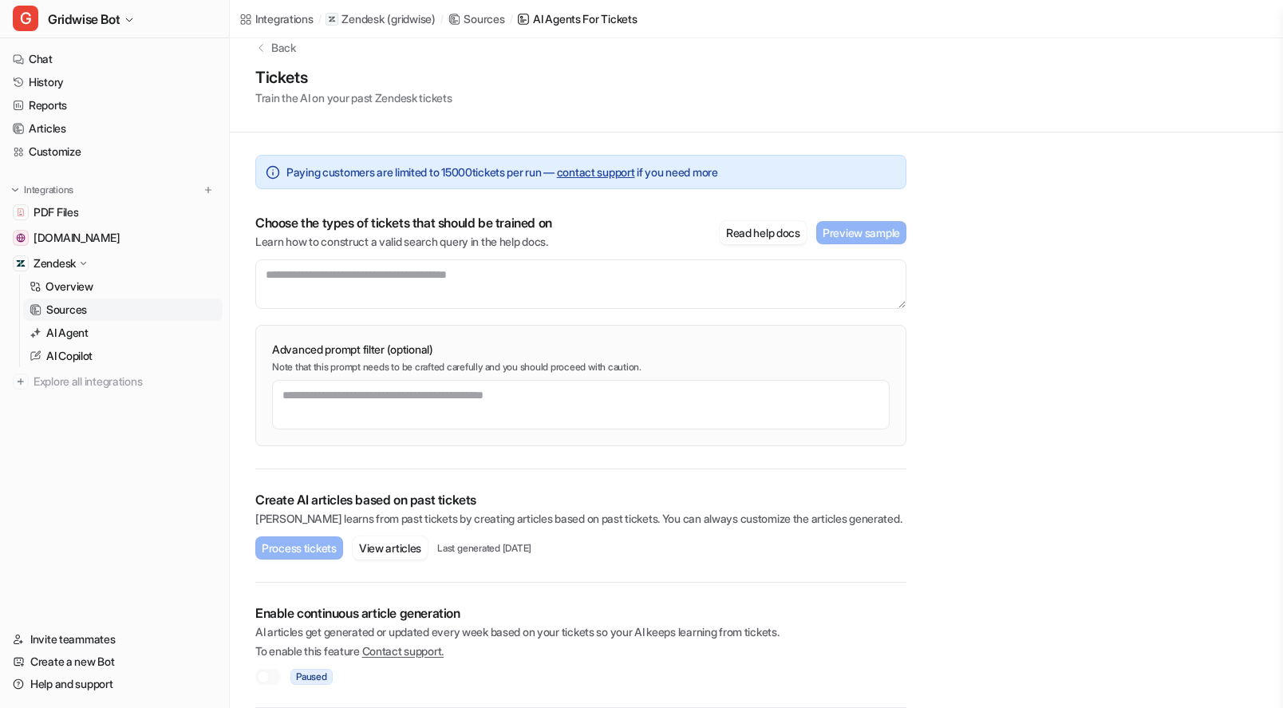
click at [265, 672] on div at bounding box center [263, 676] width 13 height 13
drag, startPoint x: 666, startPoint y: 630, endPoint x: 796, endPoint y: 637, distance: 130.3
click at [796, 637] on p "AI articles get generated or updated every week based on your tickets so your A…" at bounding box center [580, 632] width 651 height 16
drag, startPoint x: 784, startPoint y: 638, endPoint x: 778, endPoint y: 614, distance: 25.4
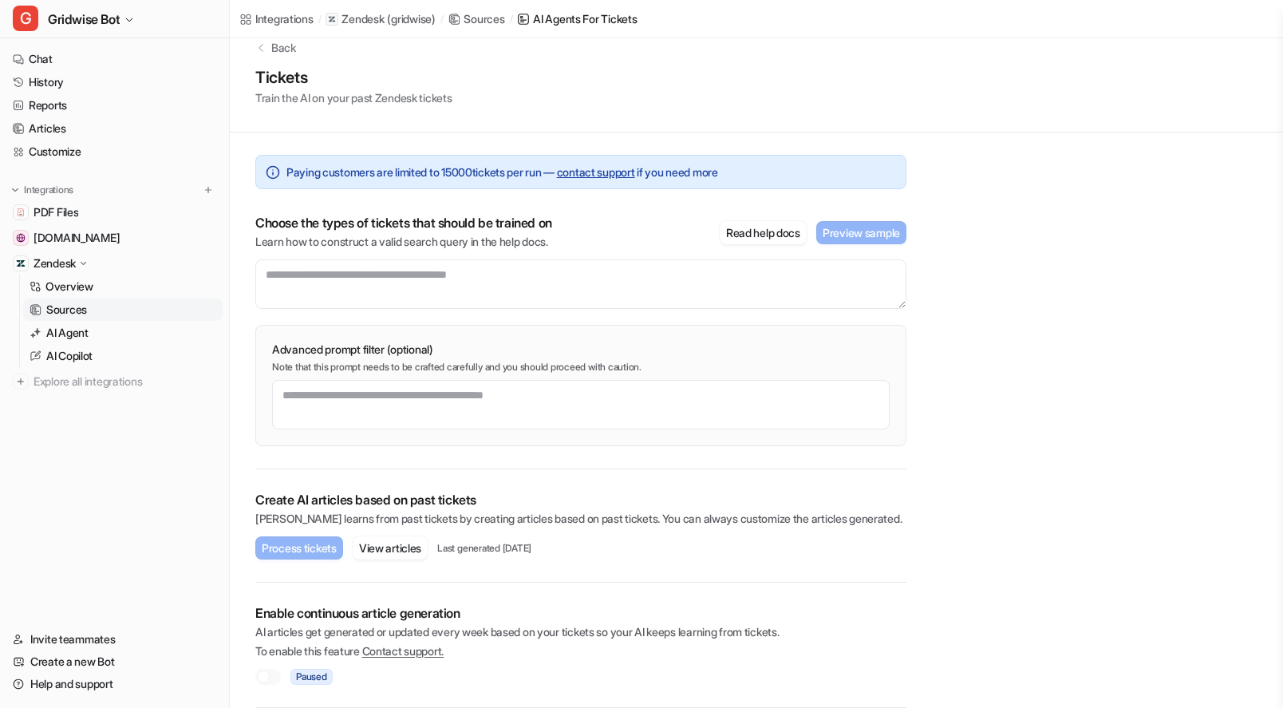
click at [783, 637] on p "AI articles get generated or updated every week based on your tickets so your A…" at bounding box center [580, 632] width 651 height 16
click at [888, 500] on p "Create AI articles based on past tickets" at bounding box center [580, 500] width 651 height 16
drag, startPoint x: 334, startPoint y: 603, endPoint x: 611, endPoint y: 634, distance: 278.6
click at [611, 634] on div "Enable continuous article generation AI articles get generated or updated every…" at bounding box center [580, 645] width 651 height 125
click at [611, 634] on p "AI articles get generated or updated every week based on your tickets so your A…" at bounding box center [580, 632] width 651 height 16
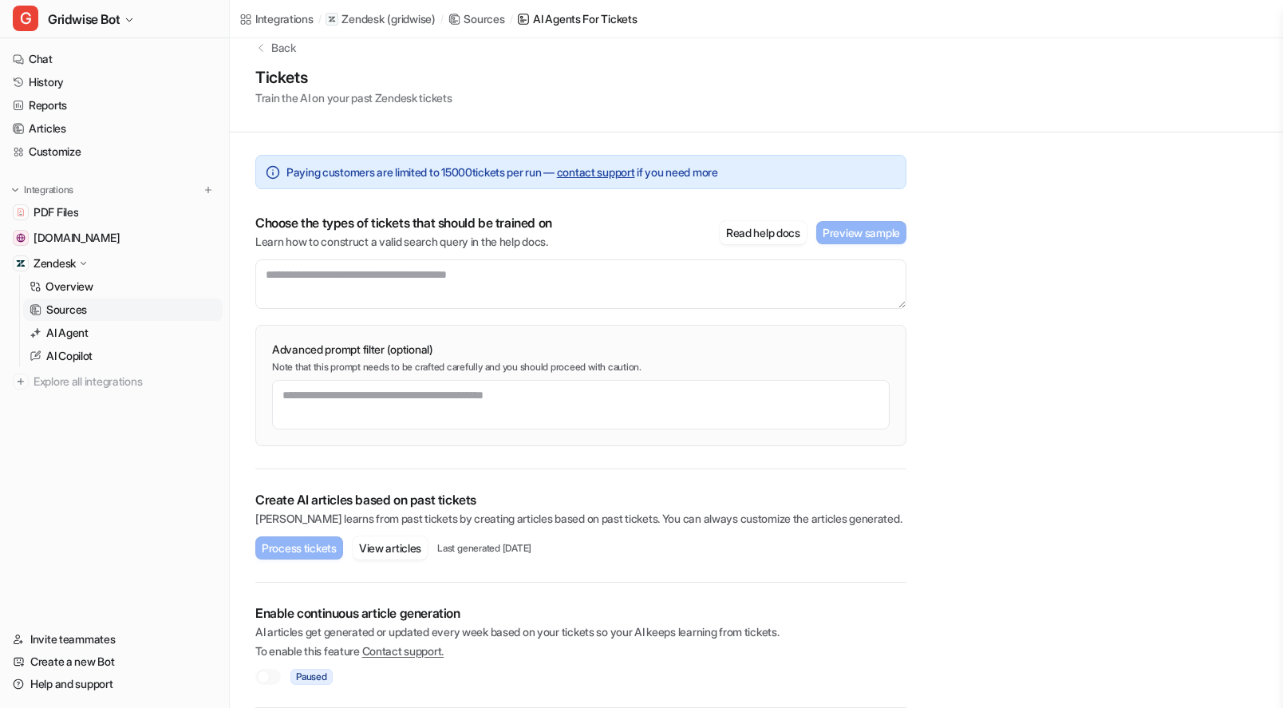
click at [611, 634] on p "AI articles get generated or updated every week based on your tickets so your A…" at bounding box center [580, 632] width 651 height 16
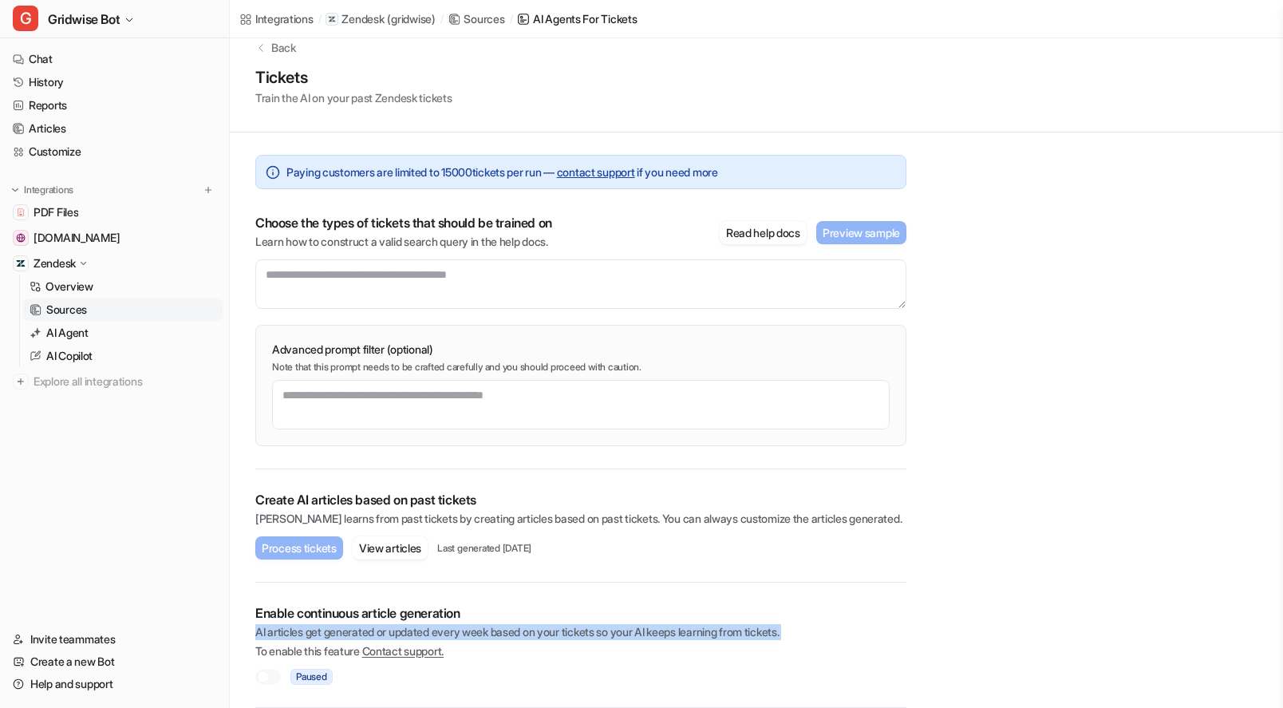
click at [611, 634] on p "AI articles get generated or updated every week based on your tickets so your A…" at bounding box center [580, 632] width 651 height 16
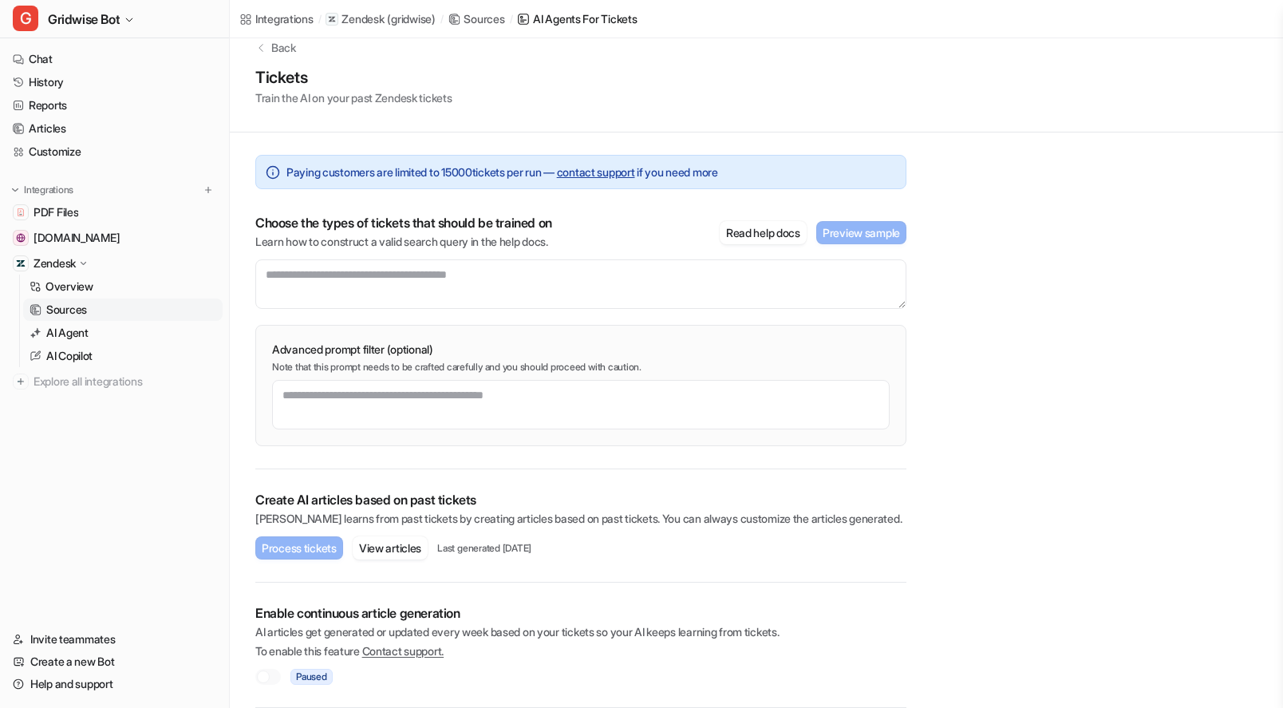
click at [713, 597] on div "Enable continuous article generation AI articles get generated or updated every…" at bounding box center [580, 645] width 651 height 125
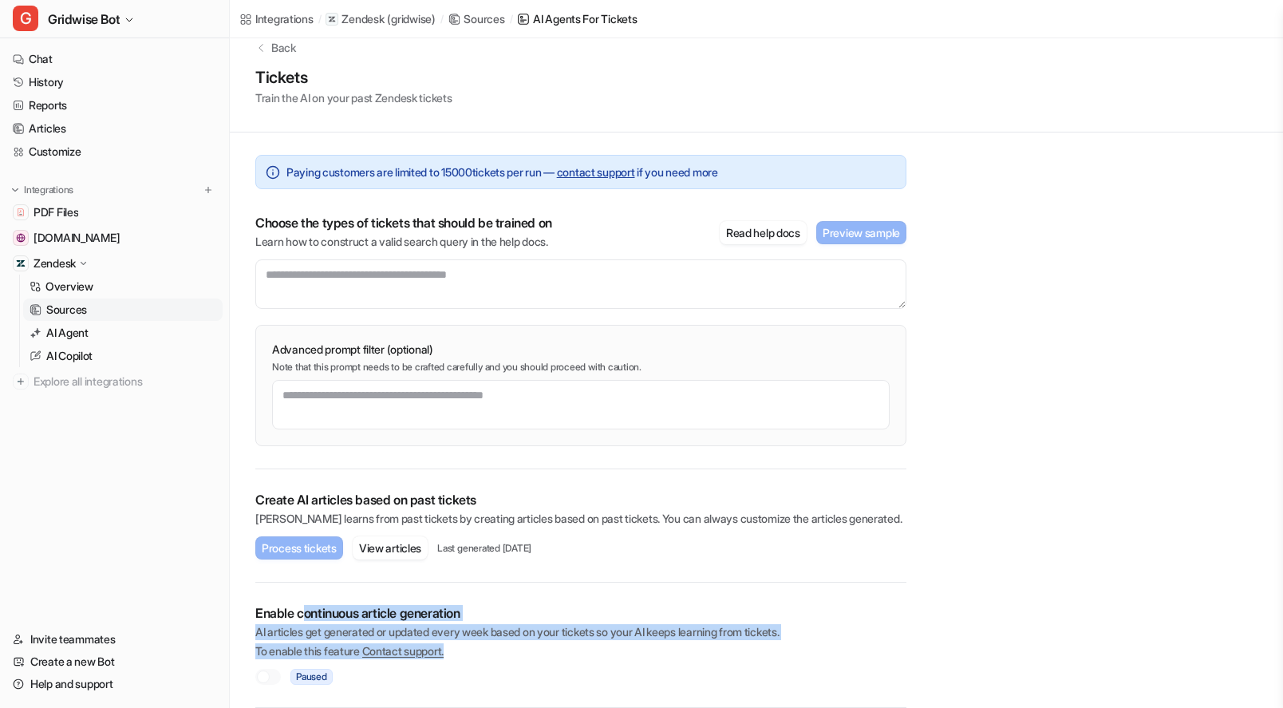
drag, startPoint x: 530, startPoint y: 646, endPoint x: 253, endPoint y: 625, distance: 277.7
click at [301, 612] on div "Enable continuous article generation AI articles get generated or updated every…" at bounding box center [580, 632] width 651 height 54
click at [253, 625] on div "Paying customers are limited to 15000 tickets per run — contact support if you …" at bounding box center [581, 419] width 702 height 575
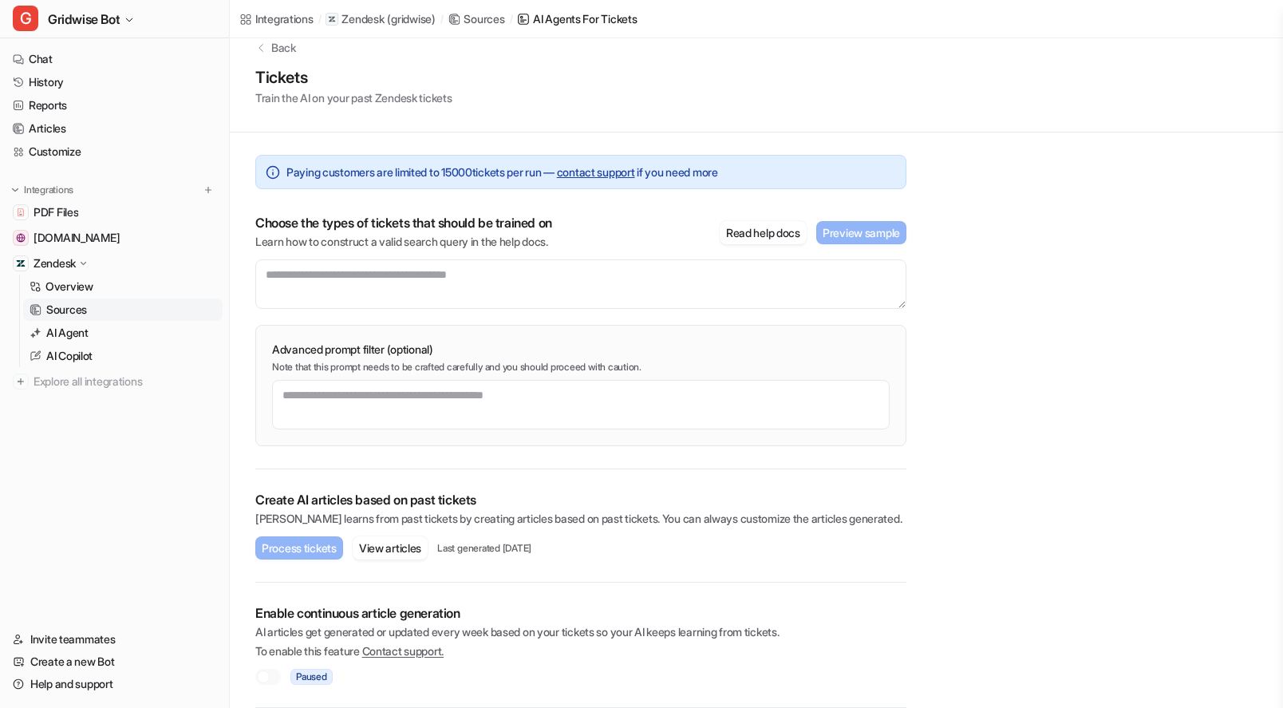
click at [284, 603] on div "Enable continuous article generation AI articles get generated or updated every…" at bounding box center [580, 645] width 651 height 125
click at [328, 614] on p "Enable continuous article generation" at bounding box center [580, 613] width 651 height 16
copy p "Enable continuous article generation"
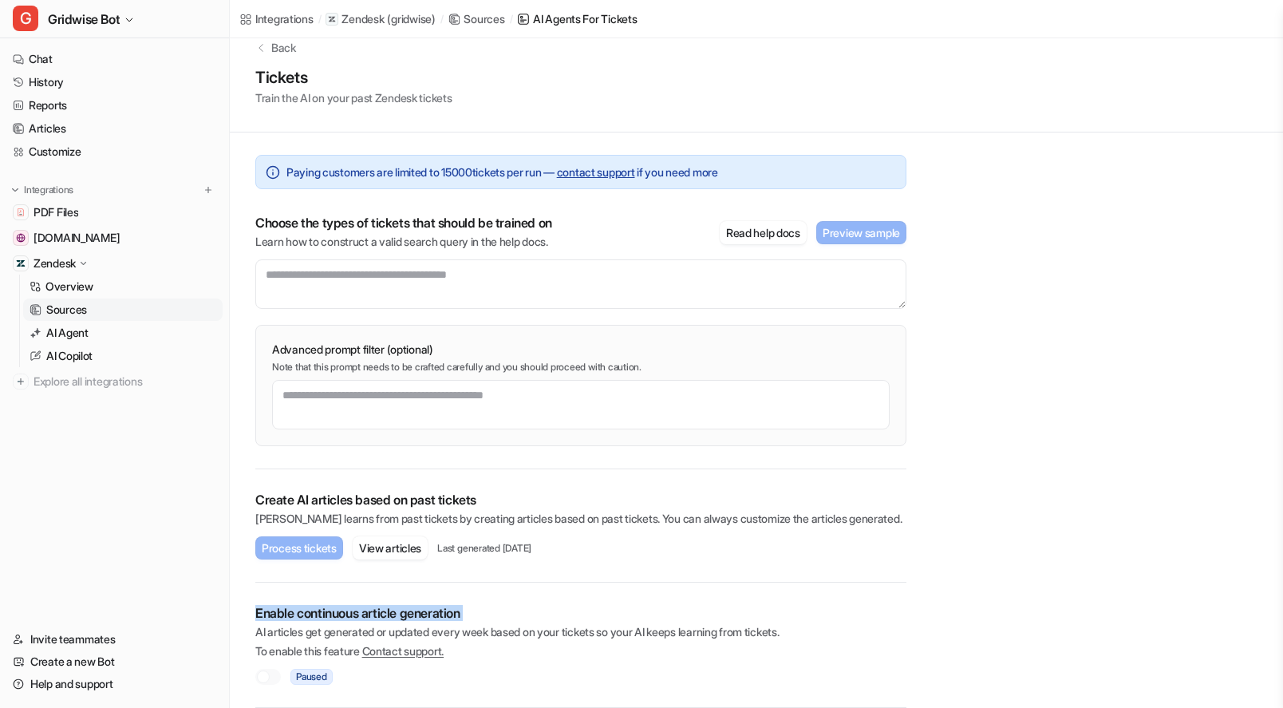
click at [896, 613] on p "Enable continuous article generation" at bounding box center [580, 613] width 651 height 16
click at [85, 687] on link "Help and support" at bounding box center [114, 684] width 216 height 22
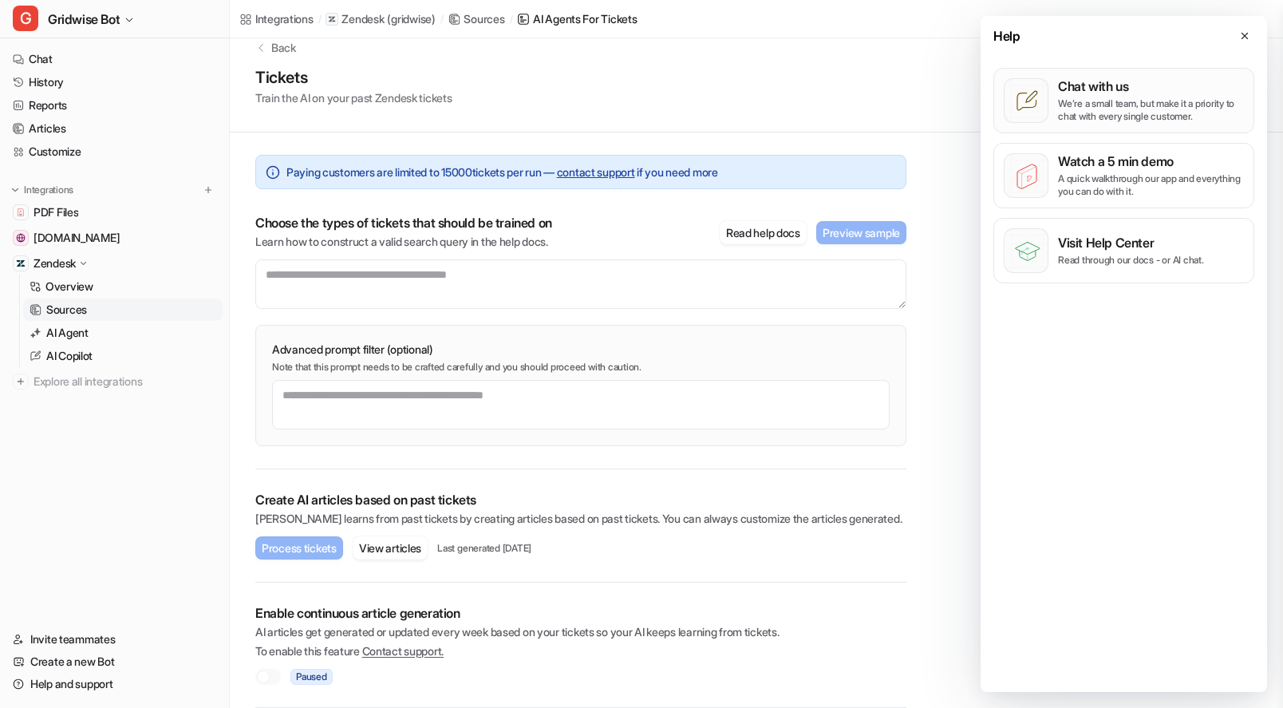
click at [1088, 90] on p "Chat with us" at bounding box center [1151, 86] width 186 height 16
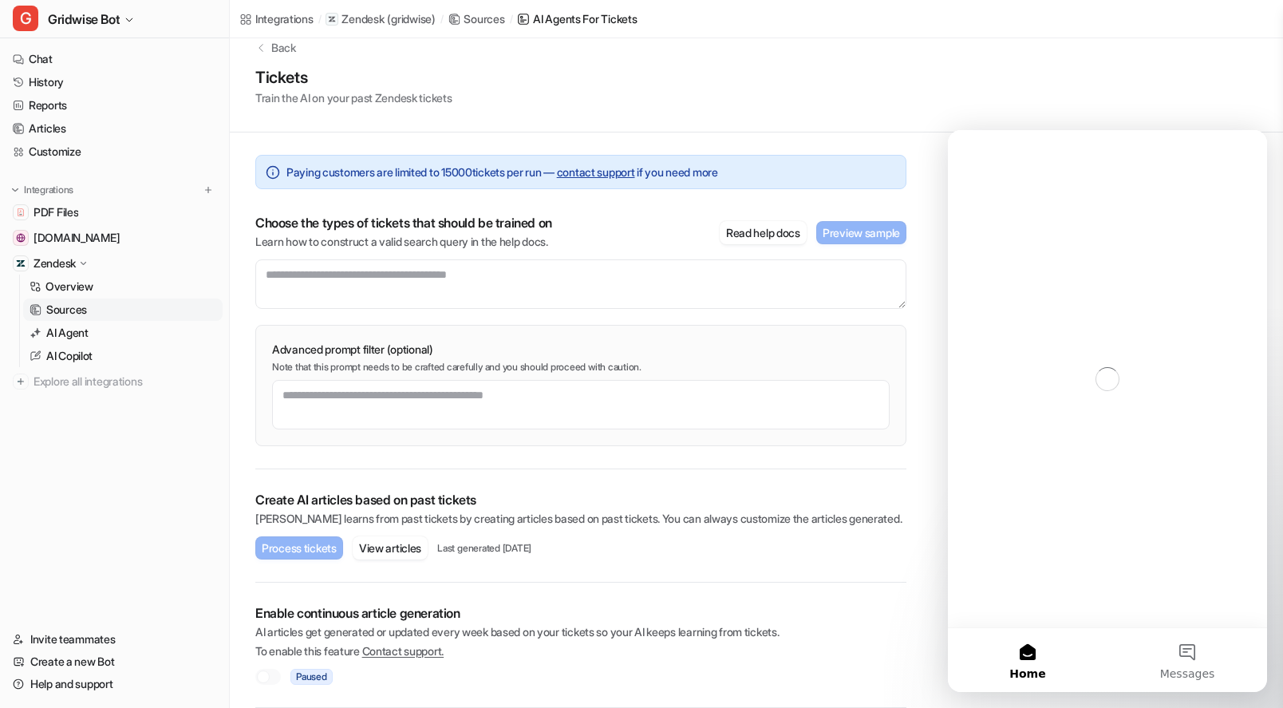
scroll to position [0, 0]
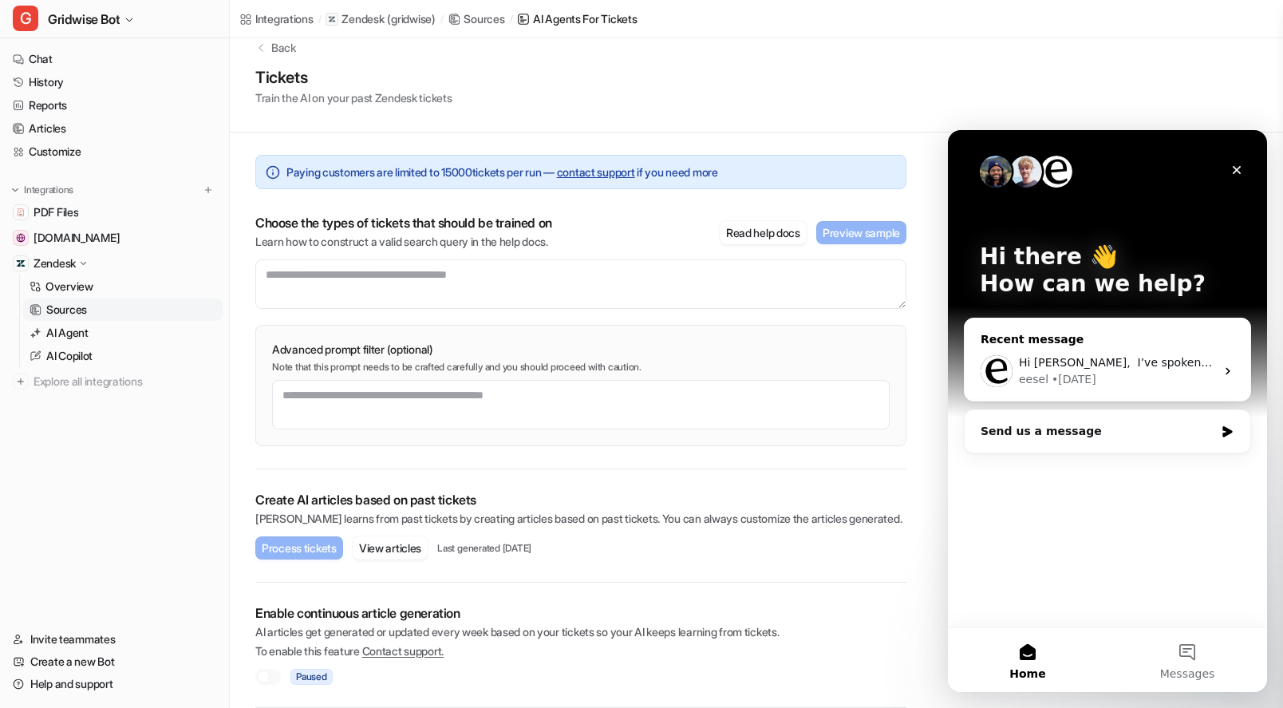
click at [1134, 349] on div "Hi Kim, ​ I’ve spoken with the team. We are currently making improvements to th…" at bounding box center [1108, 371] width 286 height 59
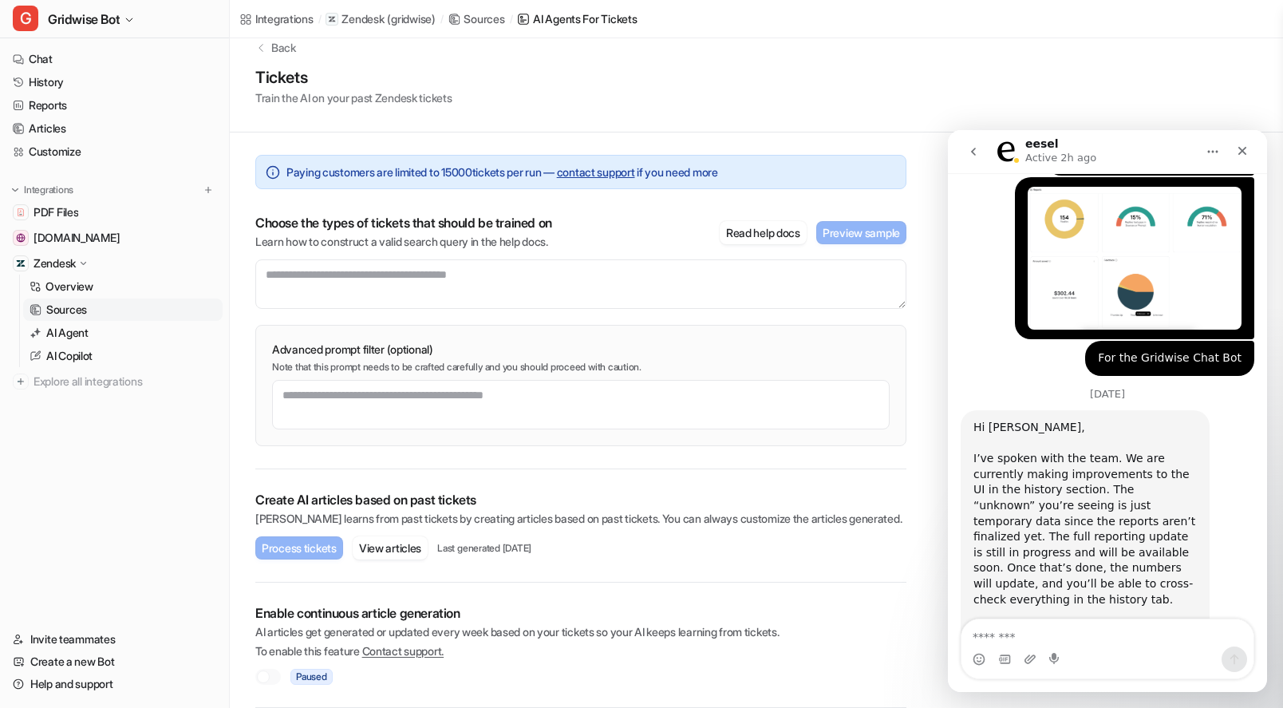
scroll to position [928, 0]
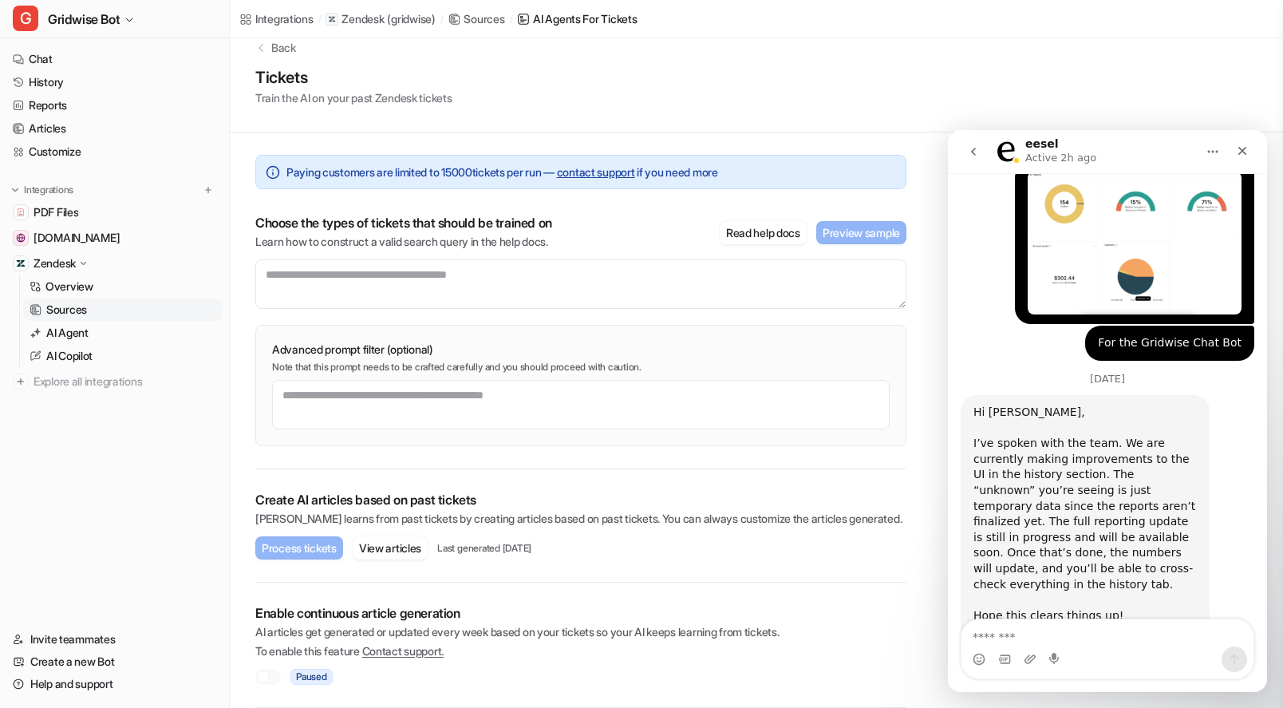
click at [1081, 636] on textarea "Message…" at bounding box center [1108, 632] width 292 height 27
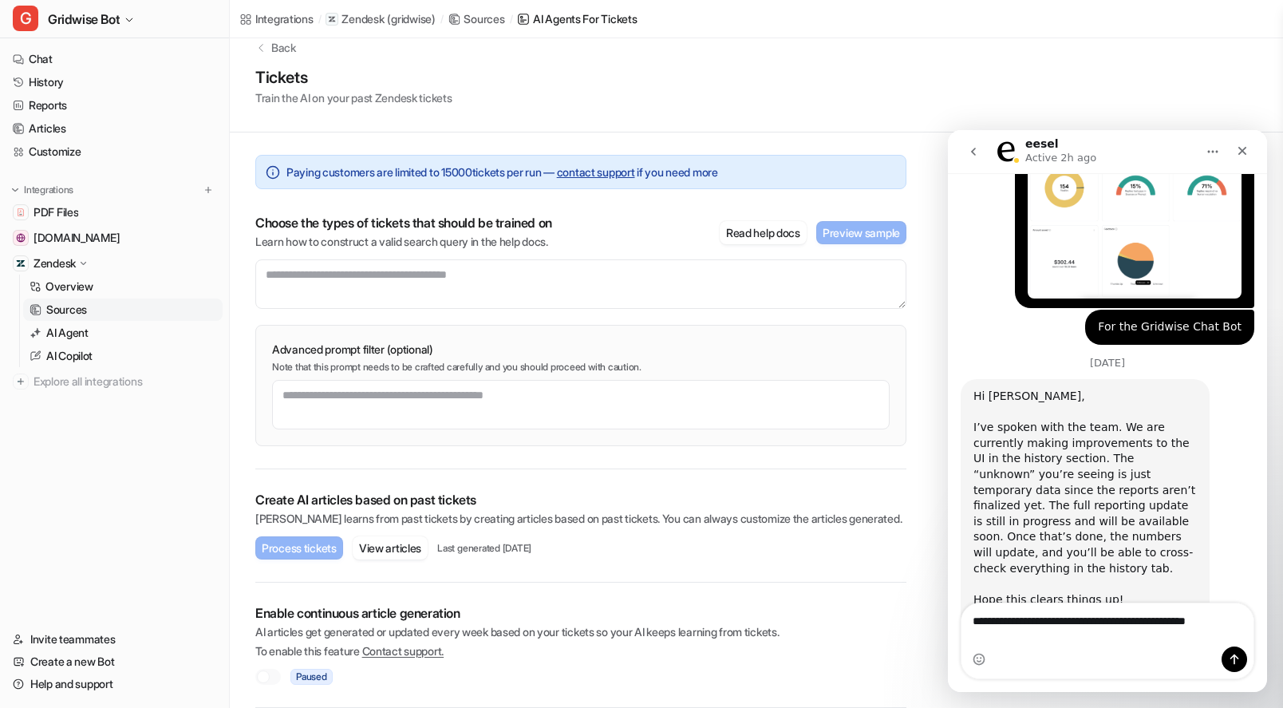
scroll to position [944, 0]
click at [1066, 637] on textarea "**********" at bounding box center [1108, 624] width 292 height 43
click at [1204, 640] on textarea "**********" at bounding box center [1108, 624] width 292 height 43
drag, startPoint x: 1168, startPoint y: 640, endPoint x: 1094, endPoint y: 638, distance: 74.3
click at [1094, 638] on textarea "**********" at bounding box center [1108, 624] width 292 height 43
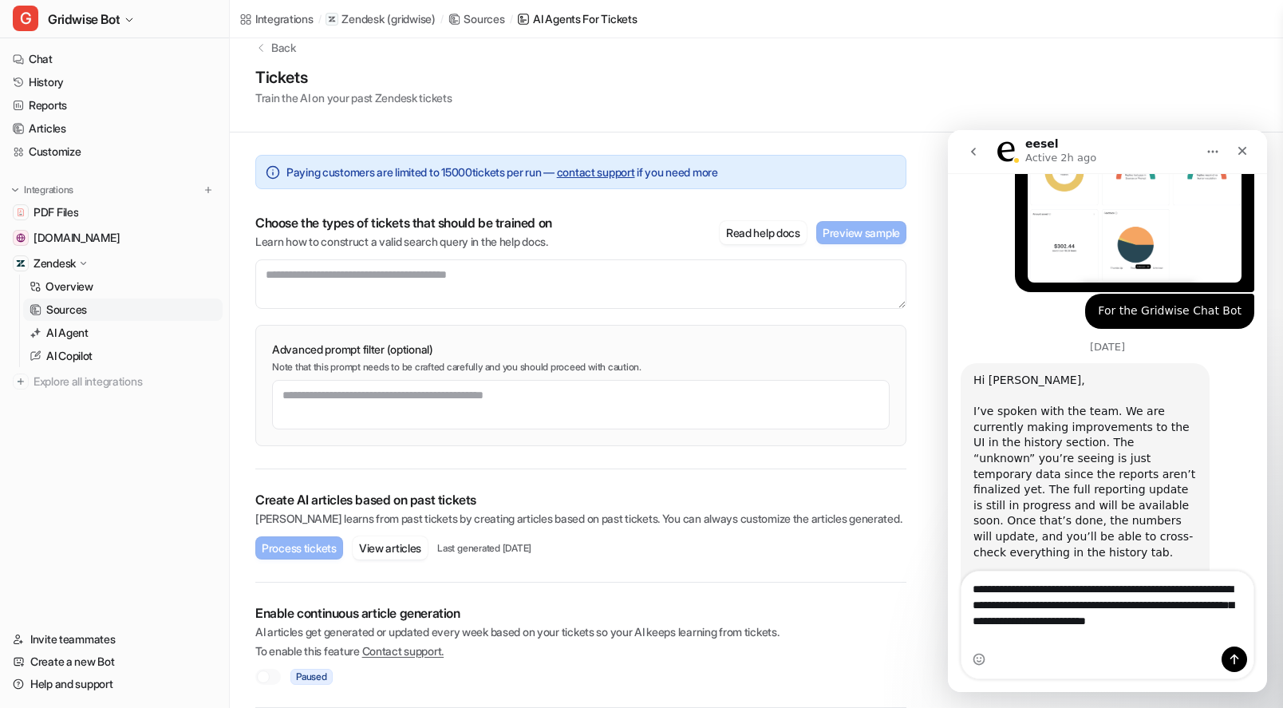
scroll to position [976, 0]
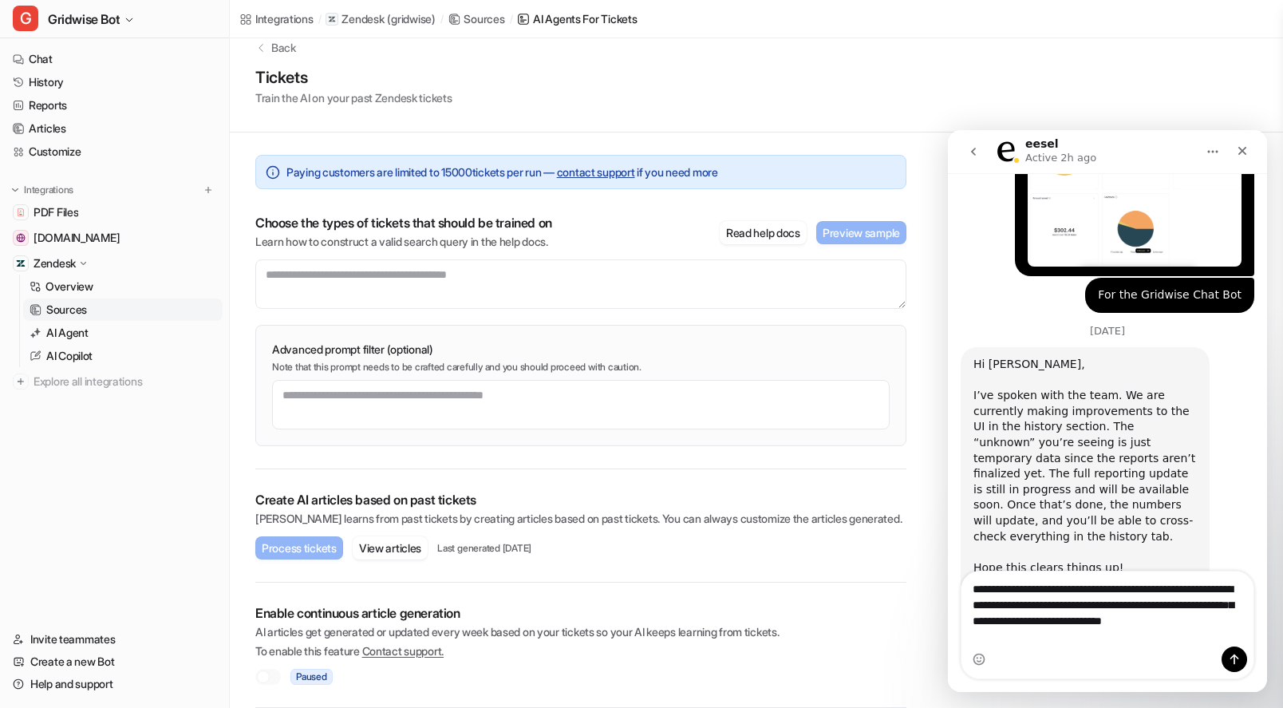
type textarea "**********"
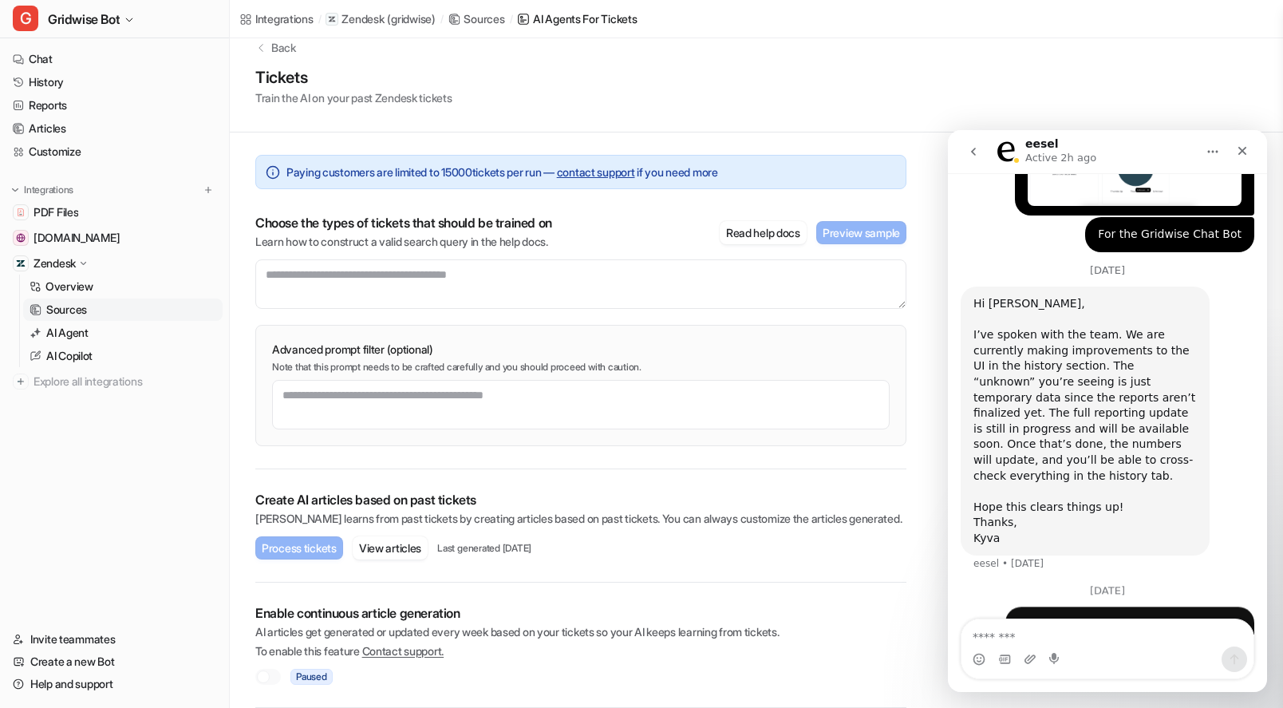
scroll to position [1045, 0]
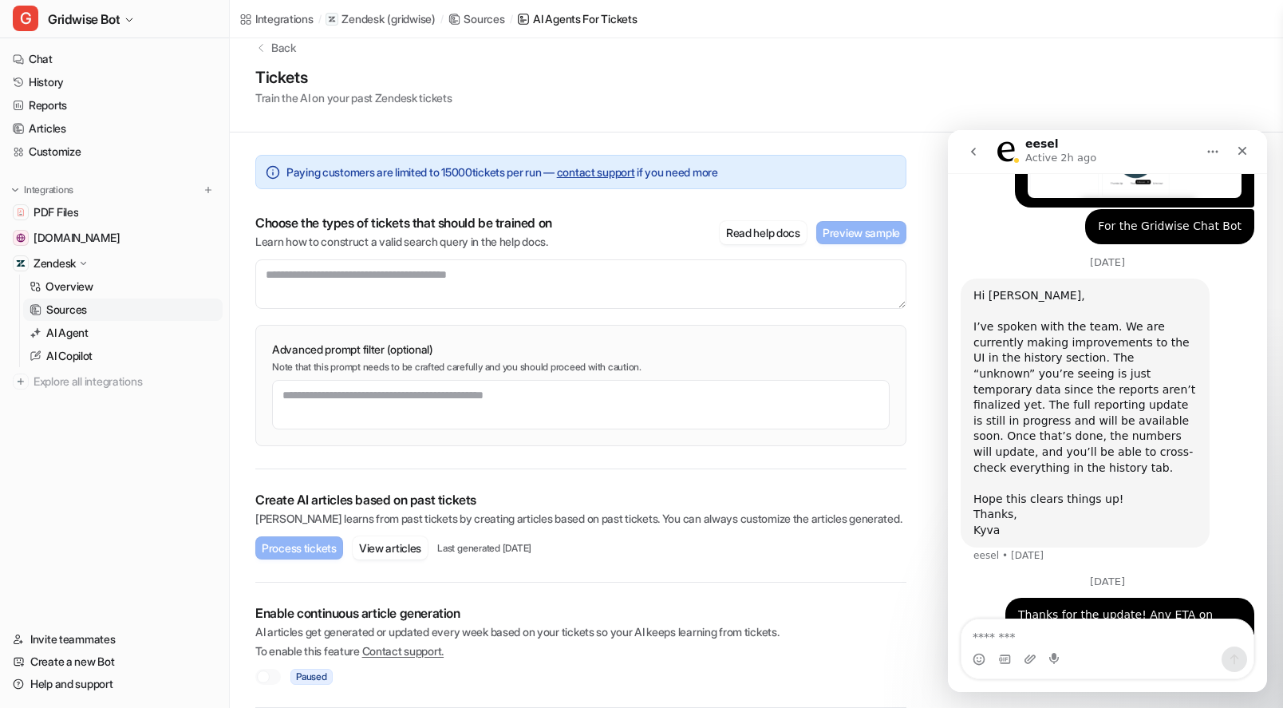
click at [1014, 630] on textarea "Message…" at bounding box center [1108, 632] width 292 height 27
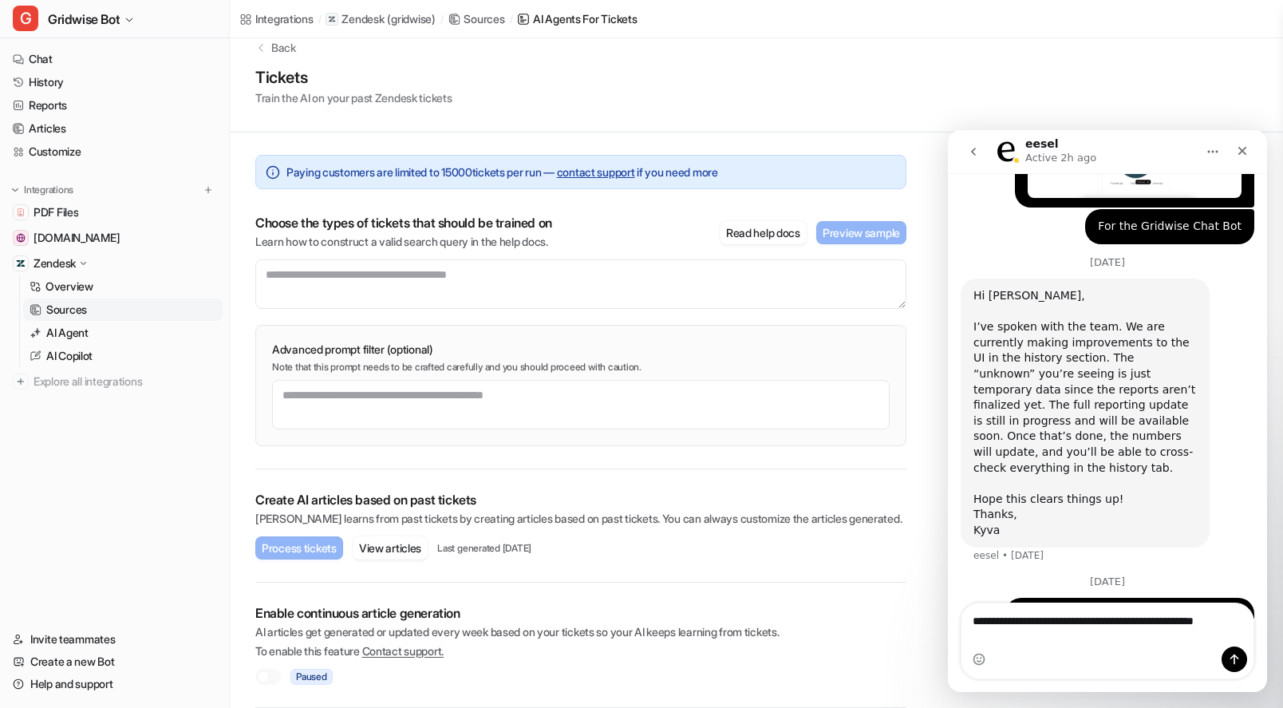
scroll to position [1061, 0]
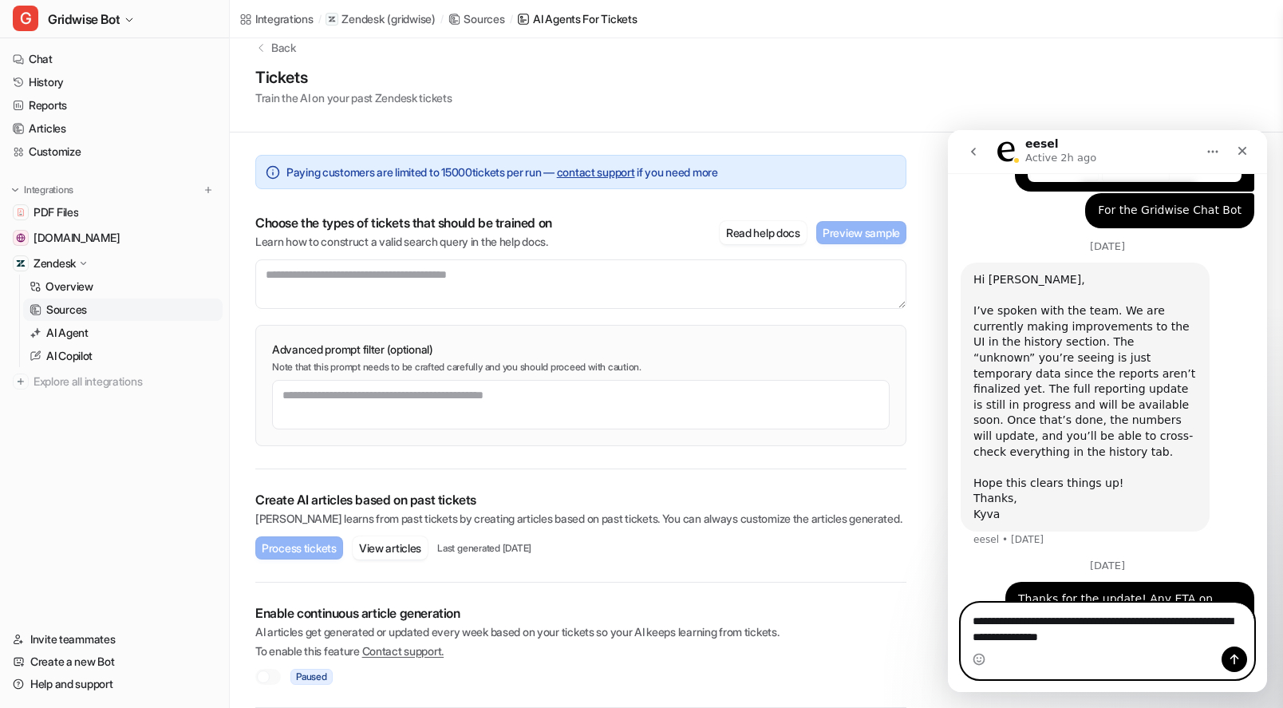
click at [1199, 622] on textarea "**********" at bounding box center [1108, 624] width 292 height 43
click at [1183, 620] on textarea "**********" at bounding box center [1108, 624] width 292 height 43
click at [1188, 622] on textarea "**********" at bounding box center [1108, 624] width 292 height 43
type textarea "**********"
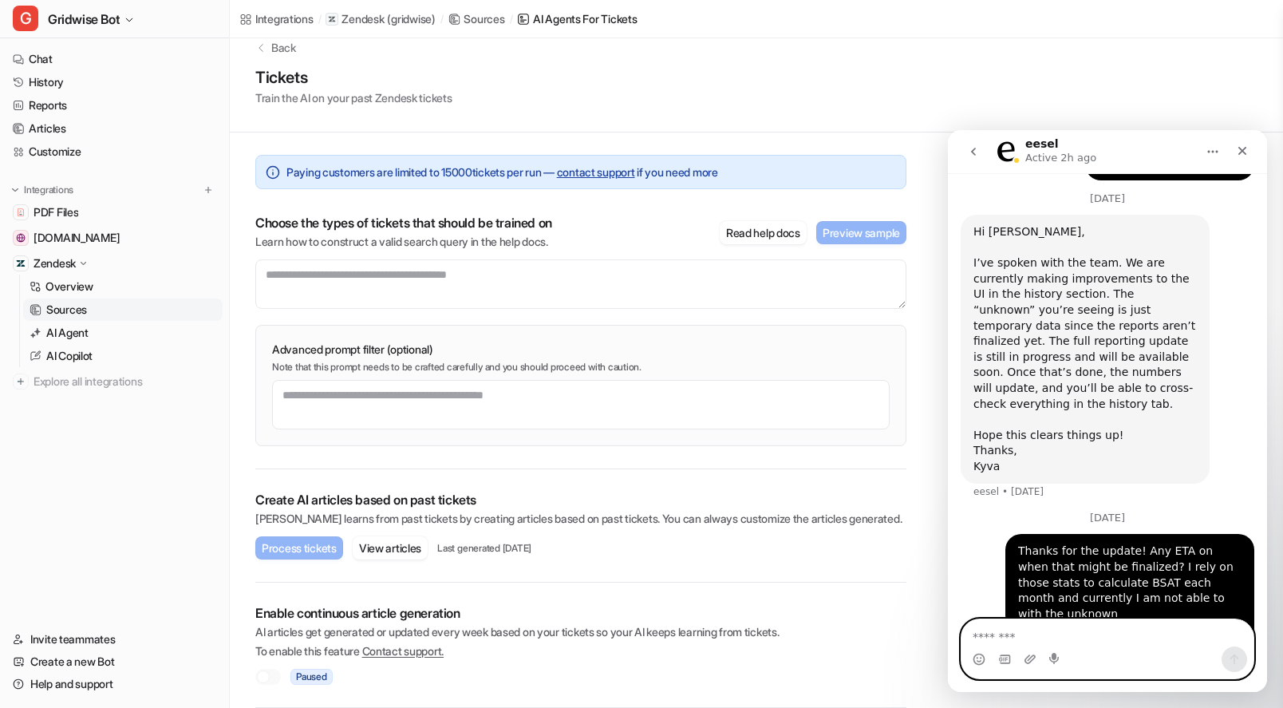
scroll to position [1112, 0]
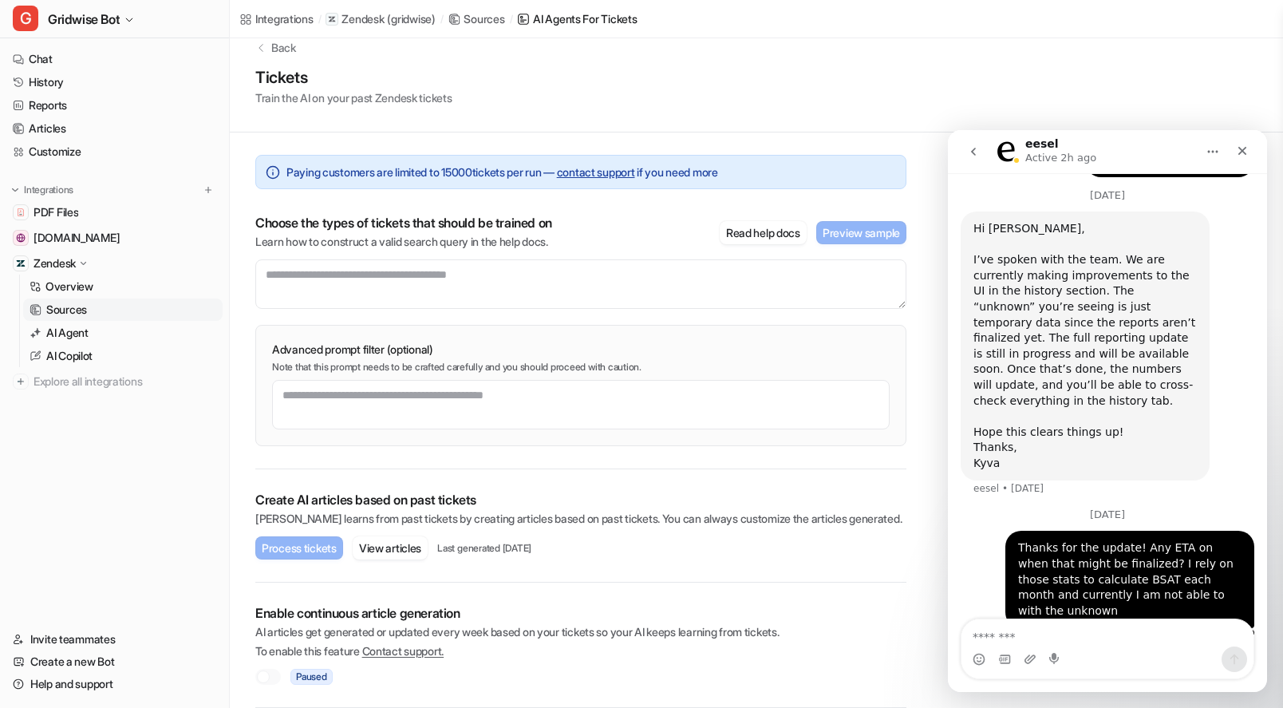
click at [970, 509] on div "September 10" at bounding box center [1108, 520] width 294 height 22
click at [982, 144] on button "go back" at bounding box center [973, 151] width 30 height 30
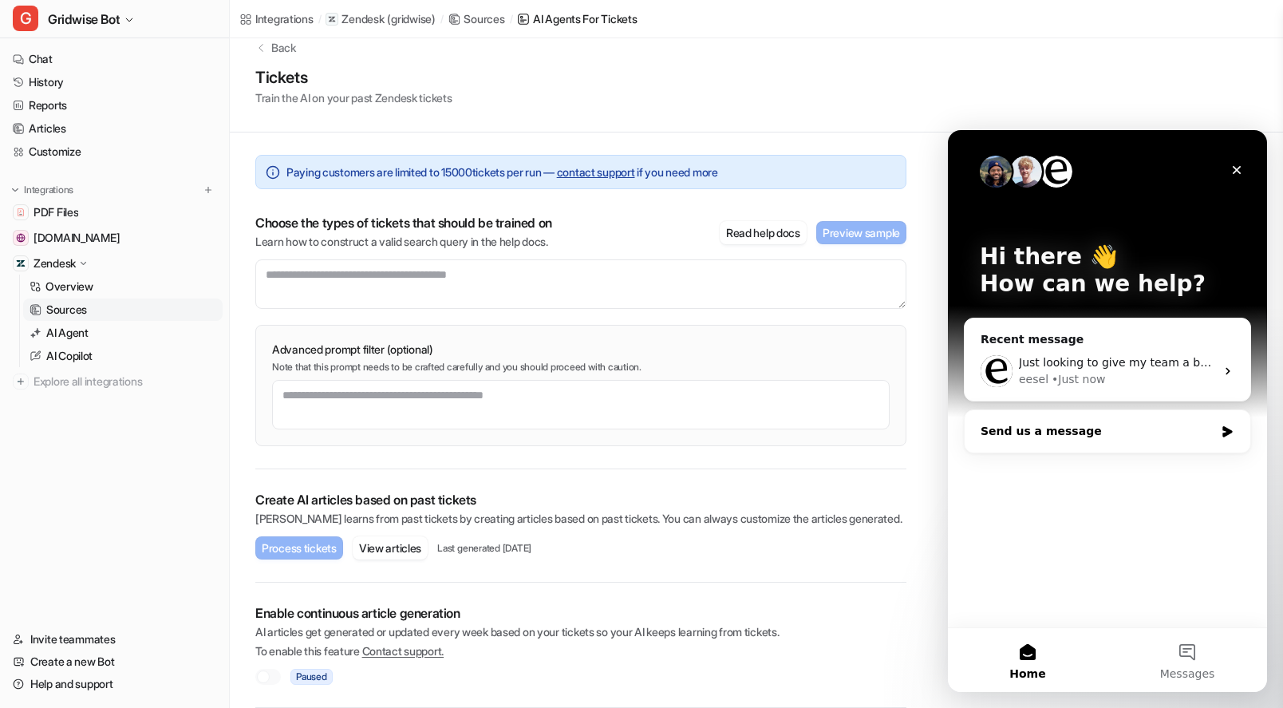
click at [1141, 434] on div "Send us a message" at bounding box center [1098, 431] width 234 height 17
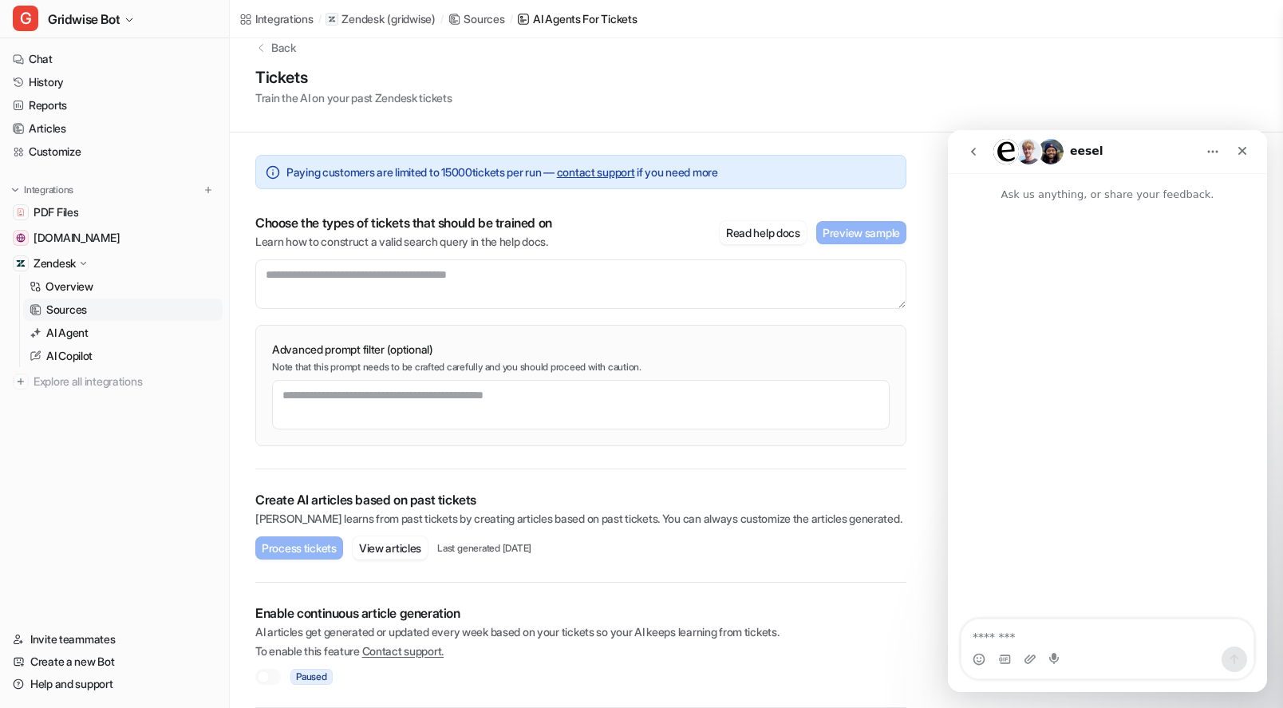
click at [1023, 645] on textarea "Message…" at bounding box center [1108, 632] width 292 height 27
click at [1023, 641] on textarea "Message…" at bounding box center [1108, 632] width 292 height 27
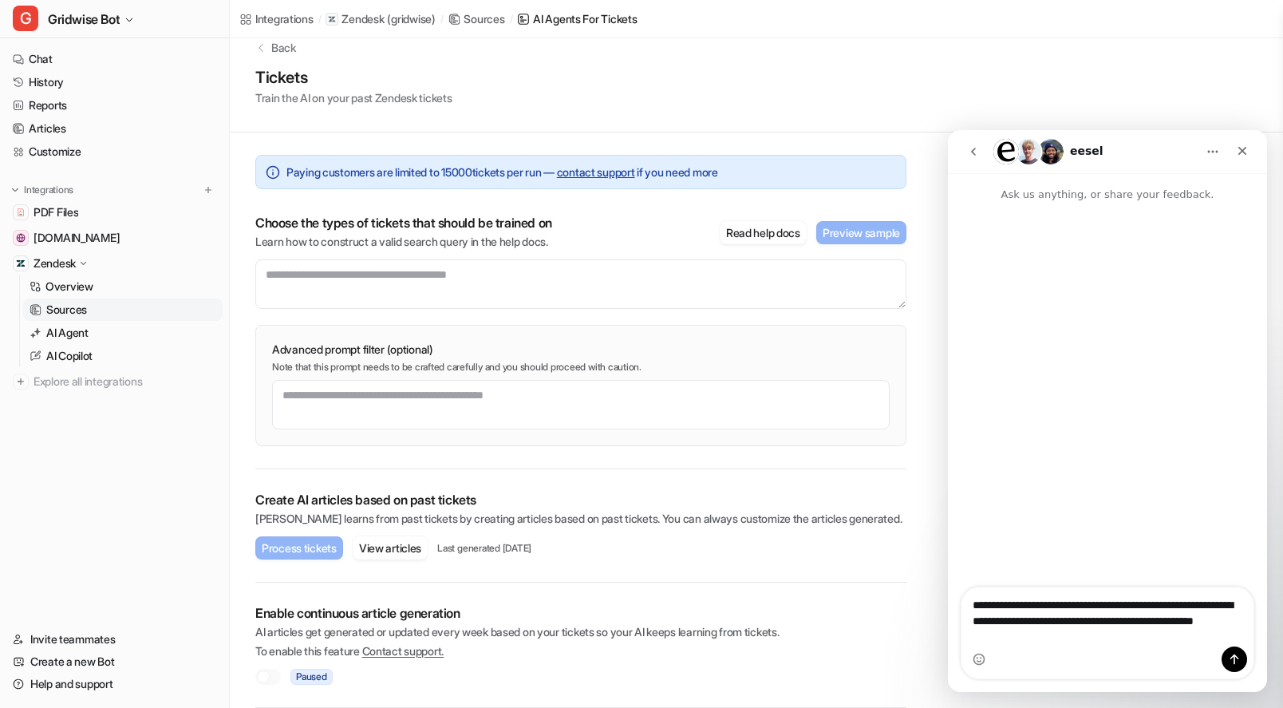
type textarea "**********"
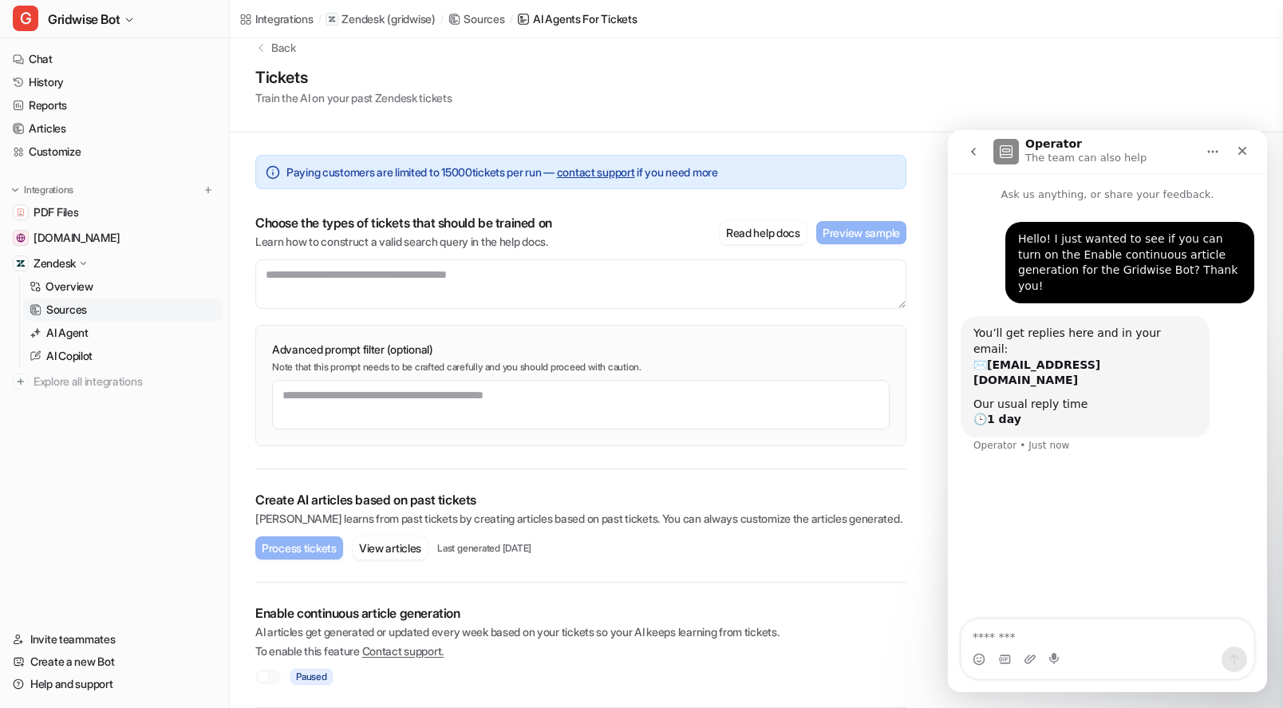
click at [89, 478] on nav "Chat History Reports Articles Customize Integrations PDF Files gridwise.io Zend…" at bounding box center [114, 328] width 229 height 574
